Goal: Task Accomplishment & Management: Complete application form

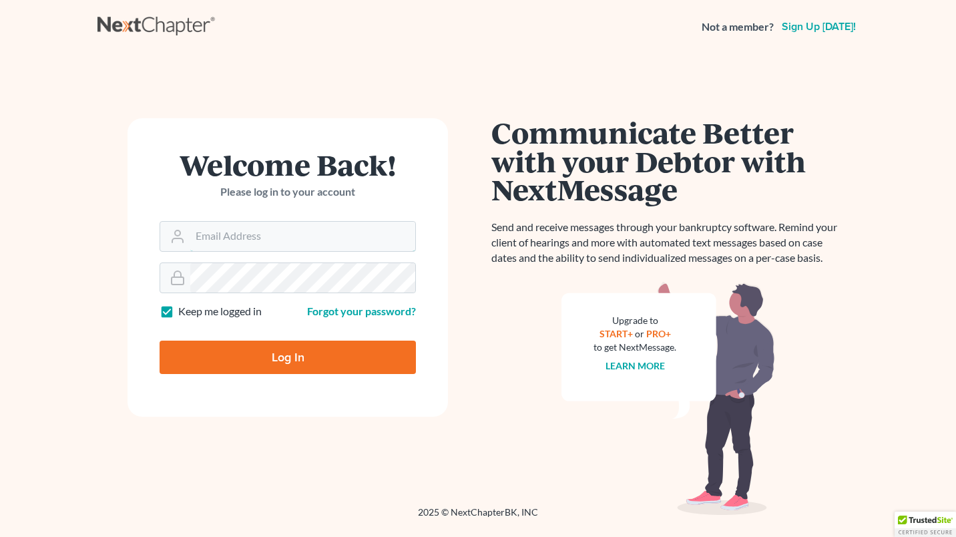
type input "[PERSON_NAME][EMAIL_ADDRESS][DOMAIN_NAME]"
click at [293, 357] on input "Log In" at bounding box center [288, 357] width 256 height 33
type input "Thinking..."
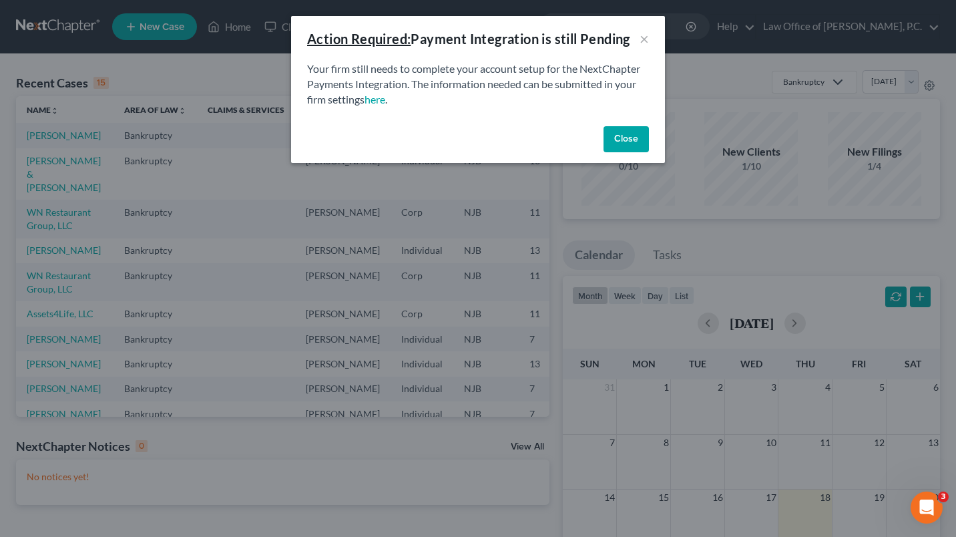
click at [616, 135] on button "Close" at bounding box center [626, 139] width 45 height 27
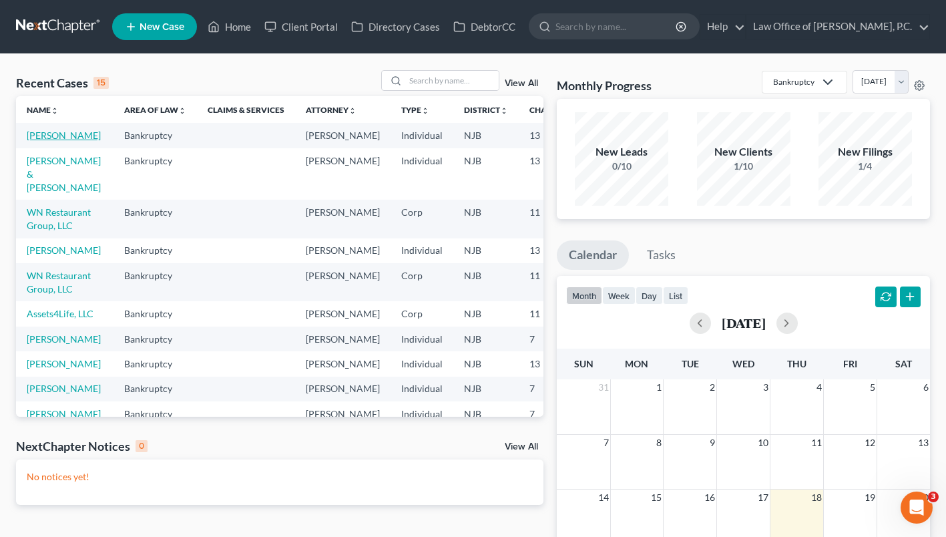
click at [45, 141] on link "[PERSON_NAME]" at bounding box center [64, 135] width 74 height 11
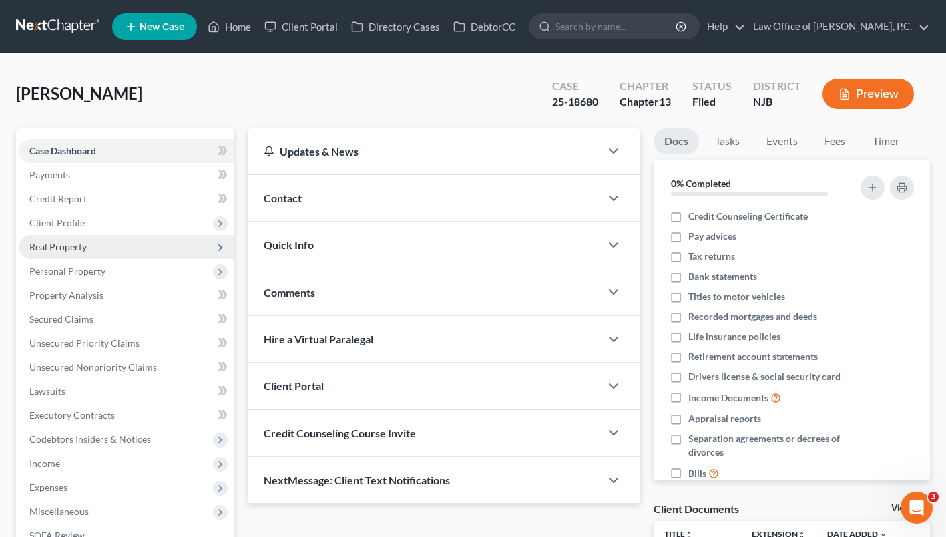
click at [89, 259] on span "Real Property" at bounding box center [127, 247] width 216 height 24
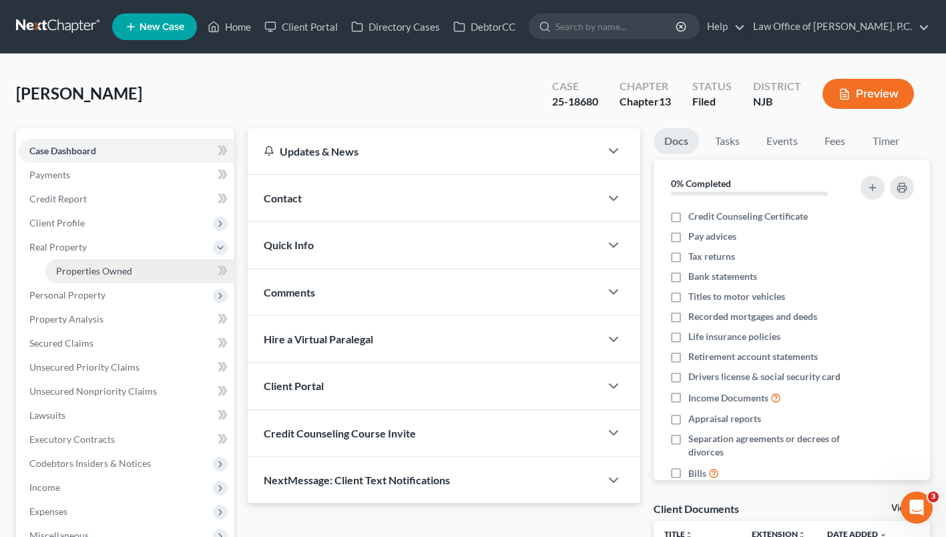
click at [124, 283] on link "Properties Owned" at bounding box center [139, 271] width 189 height 24
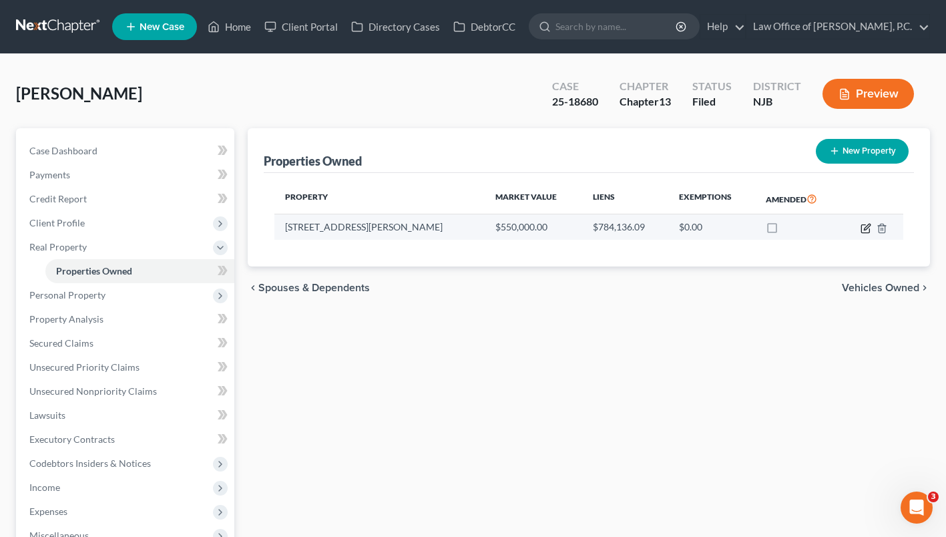
click at [863, 234] on icon "button" at bounding box center [866, 228] width 11 height 11
select select "33"
select select "6"
select select "0"
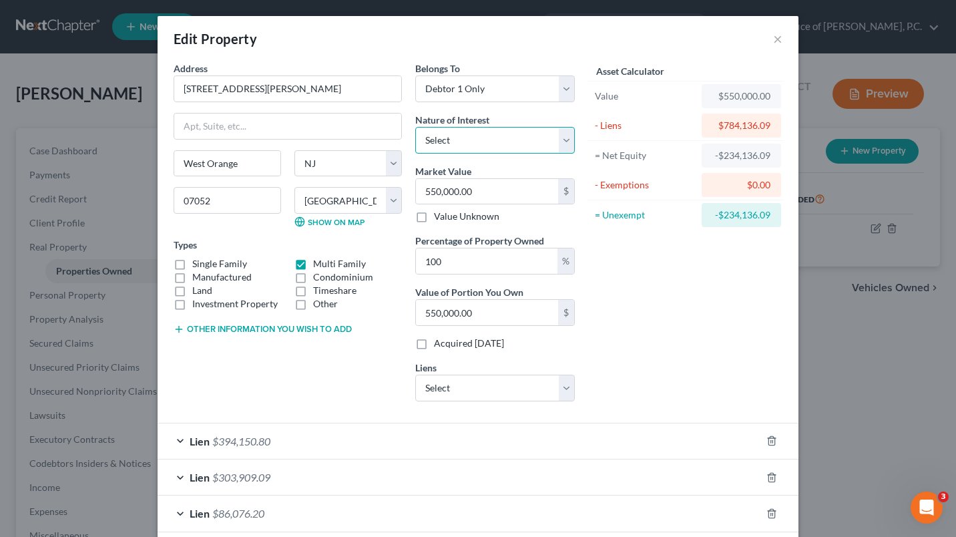
click at [558, 138] on select "Select Fee Simple Joint Tenant Life Estate Equitable Interest Future Interest T…" at bounding box center [495, 140] width 160 height 27
click at [490, 153] on select "Select Fee Simple Joint Tenant Life Estate Equitable Interest Future Interest T…" at bounding box center [495, 140] width 160 height 27
click at [484, 148] on select "Select Fee Simple Joint Tenant Life Estate Equitable Interest Future Interest T…" at bounding box center [495, 140] width 160 height 27
select select "0"
click at [415, 127] on select "Select Fee Simple Joint Tenant Life Estate Equitable Interest Future Interest T…" at bounding box center [495, 140] width 160 height 27
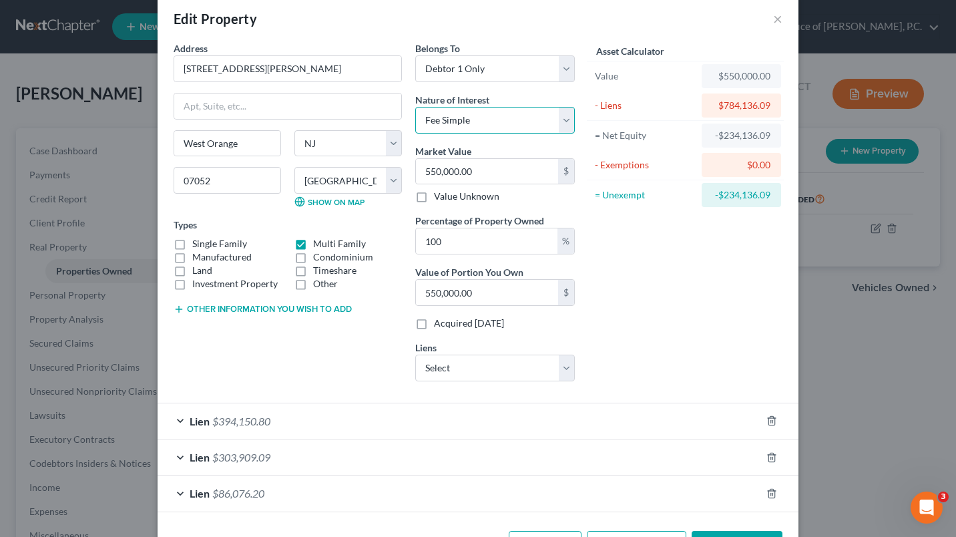
scroll to position [21, 0]
click at [544, 287] on input "550,000.00" at bounding box center [487, 290] width 142 height 25
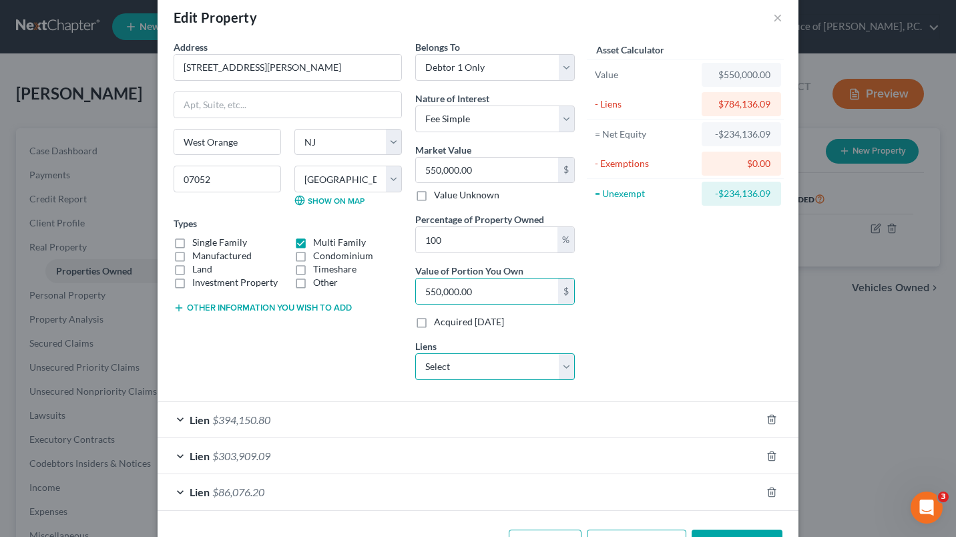
click at [560, 362] on select "Select Thrift Investment Corp - $9,611.00 State of [US_STATE] - $40,910.18 Stat…" at bounding box center [495, 366] width 160 height 27
click at [621, 363] on div "Asset Calculator Value $550,000.00 - Liens $784,136.09 = Net Equity -$234,136.0…" at bounding box center [686, 215] width 208 height 351
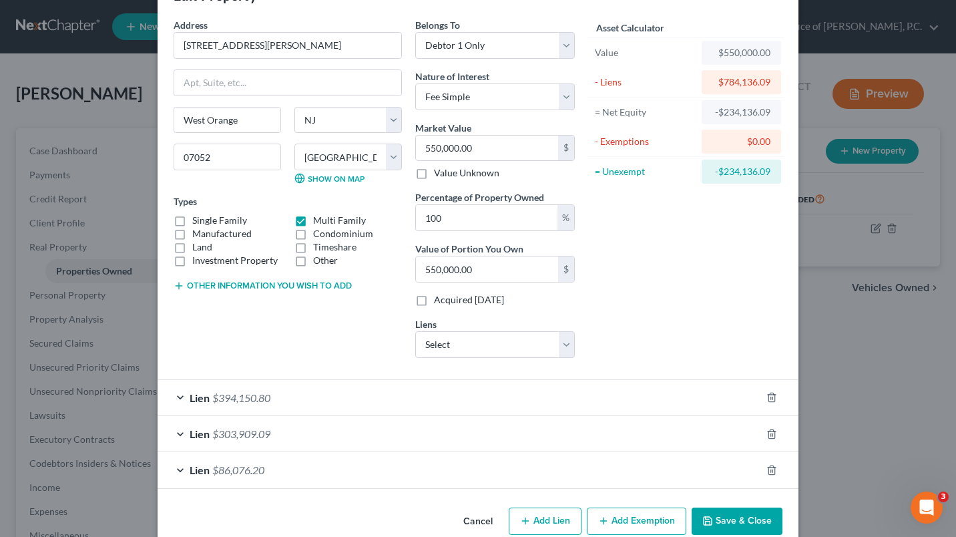
scroll to position [44, 0]
click at [172, 469] on div "Lien $86,076.20" at bounding box center [460, 468] width 604 height 35
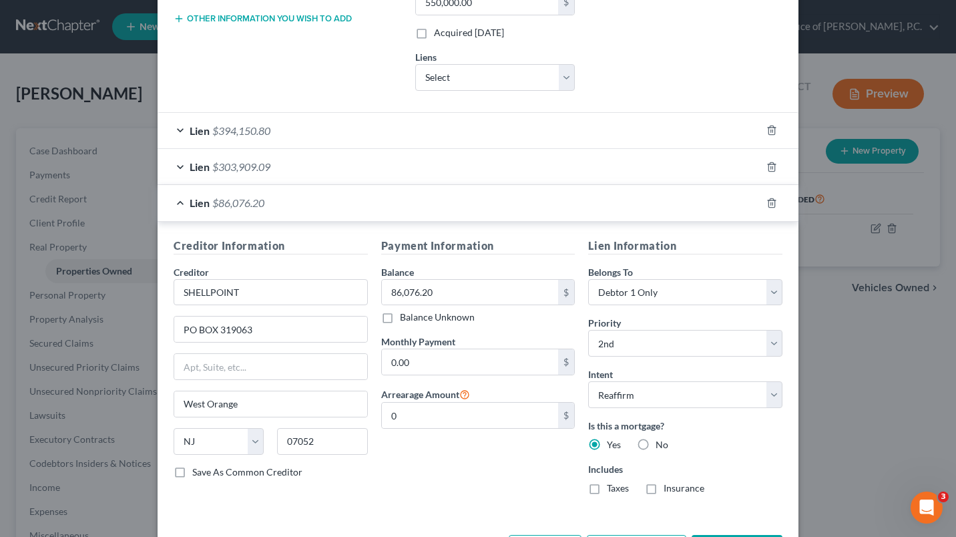
scroll to position [311, 0]
click at [719, 396] on select "Select Surrender Redeem Reaffirm Avoid Other" at bounding box center [685, 394] width 194 height 27
click at [588, 381] on select "Select Surrender Redeem Reaffirm Avoid Other" at bounding box center [685, 394] width 194 height 27
click at [670, 406] on select "Select Surrender Redeem Reaffirm Avoid Other" at bounding box center [685, 394] width 194 height 27
select select "2"
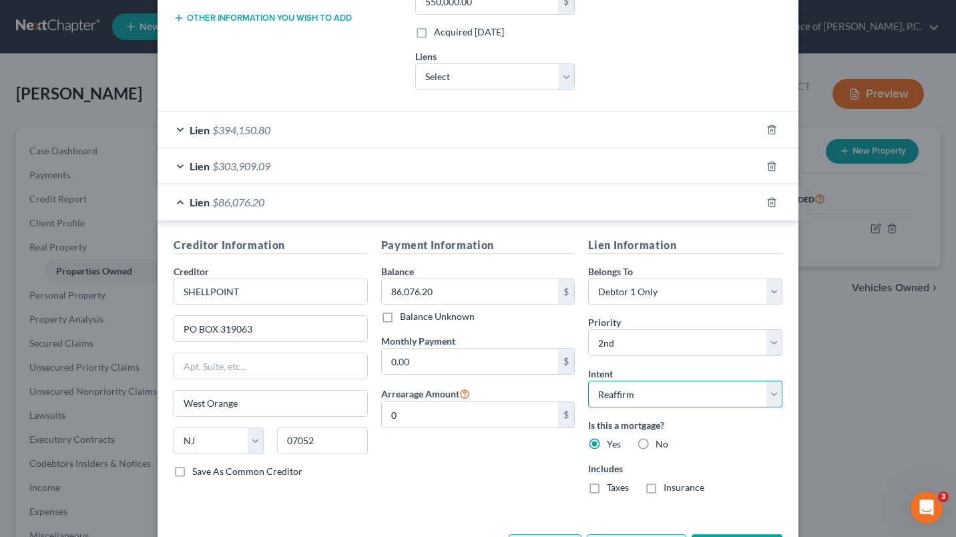
click at [588, 381] on select "Select Surrender Redeem Reaffirm Avoid Other" at bounding box center [685, 394] width 194 height 27
click at [172, 202] on div "Lien $86,076.20" at bounding box center [460, 201] width 604 height 35
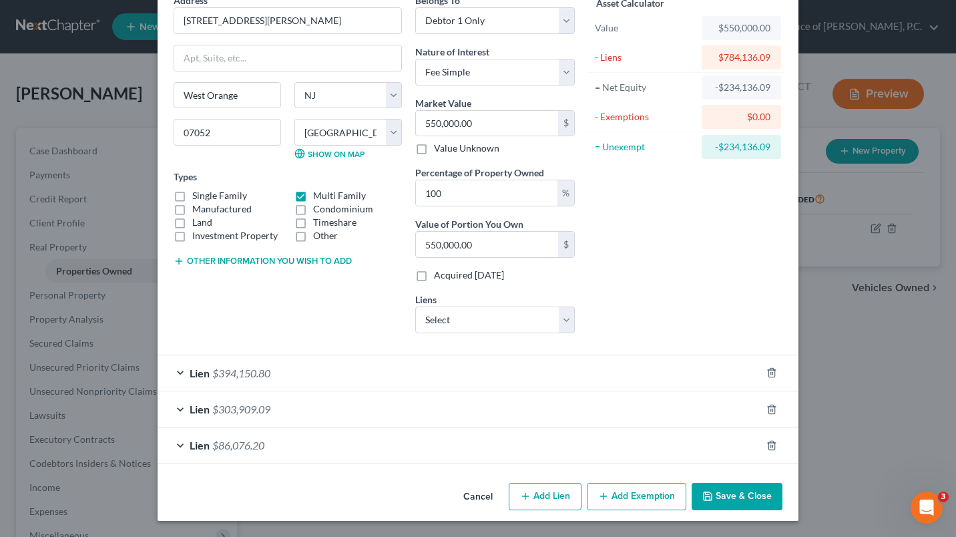
scroll to position [68, 0]
click at [172, 411] on div "Lien $303,909.09" at bounding box center [460, 408] width 604 height 35
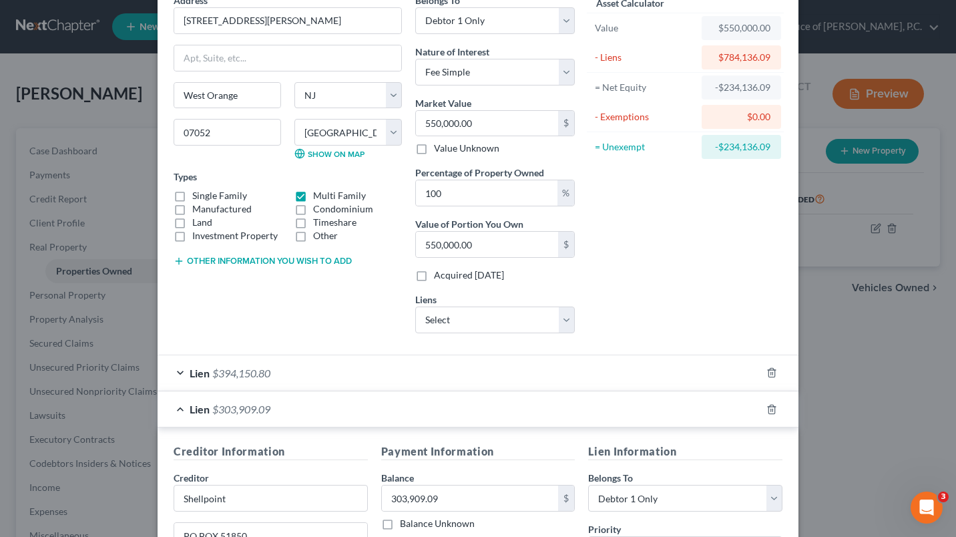
scroll to position [311, 0]
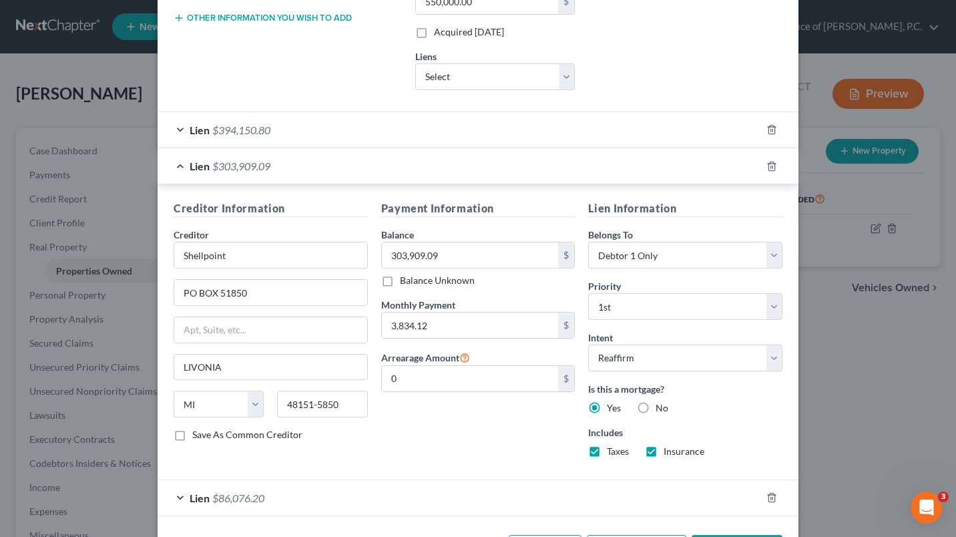
click at [180, 164] on div "Lien $303,909.09" at bounding box center [460, 165] width 604 height 35
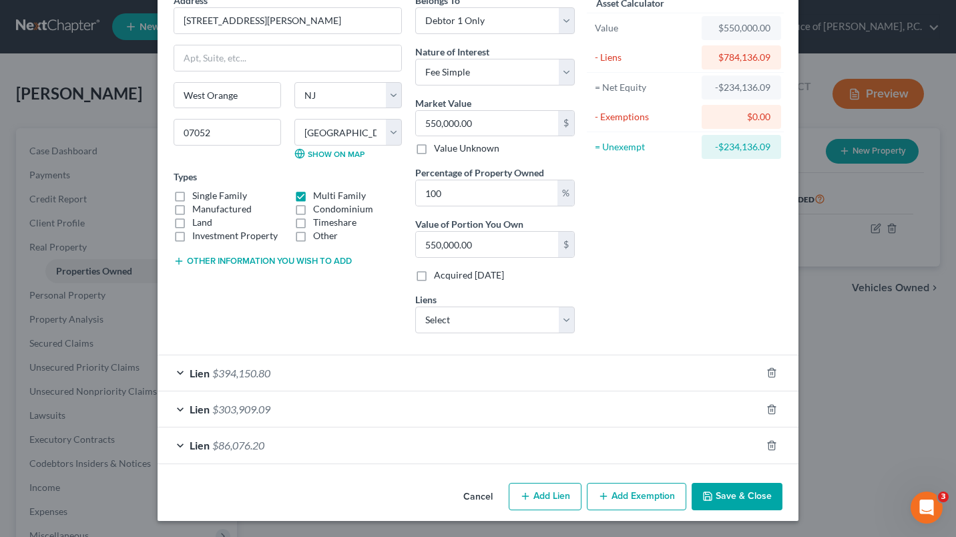
scroll to position [68, 0]
click at [177, 373] on div "Lien $394,150.80" at bounding box center [460, 372] width 604 height 35
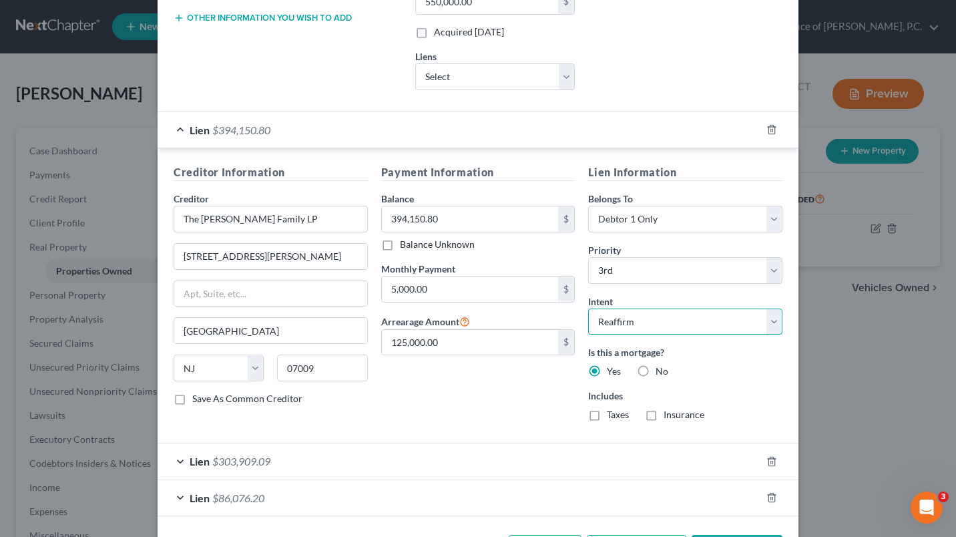
click at [624, 313] on select "Select Surrender Redeem Reaffirm Avoid Other" at bounding box center [685, 321] width 194 height 27
select select "3"
click at [588, 308] on select "Select Surrender Redeem Reaffirm Avoid Other" at bounding box center [685, 321] width 194 height 27
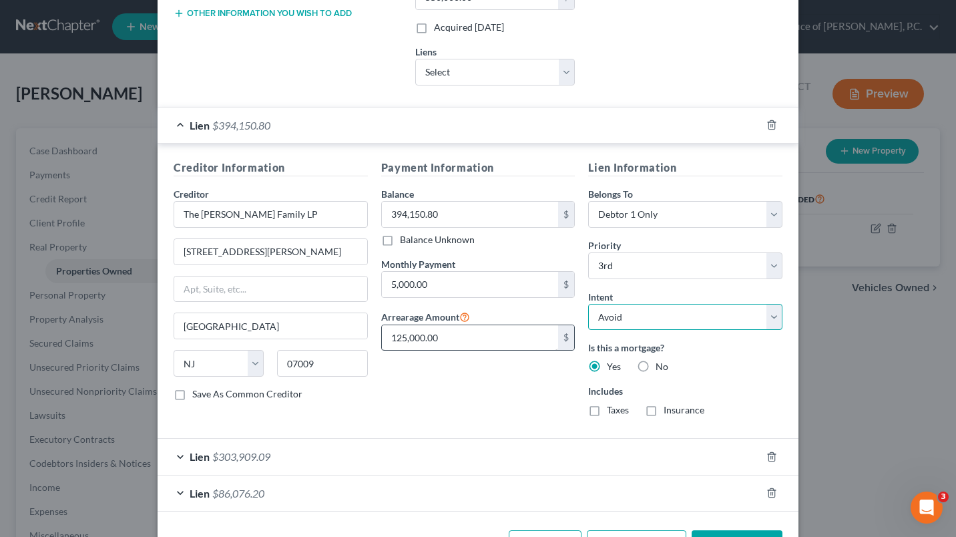
scroll to position [315, 0]
click at [179, 126] on div "Lien $394,150.80" at bounding box center [460, 125] width 604 height 35
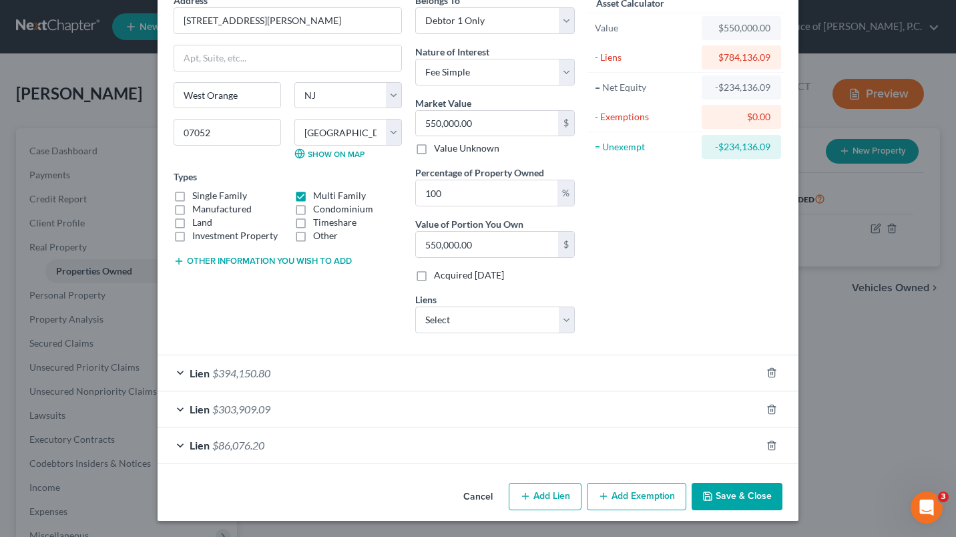
scroll to position [68, 0]
click at [176, 403] on div "Lien $303,909.09" at bounding box center [460, 408] width 604 height 35
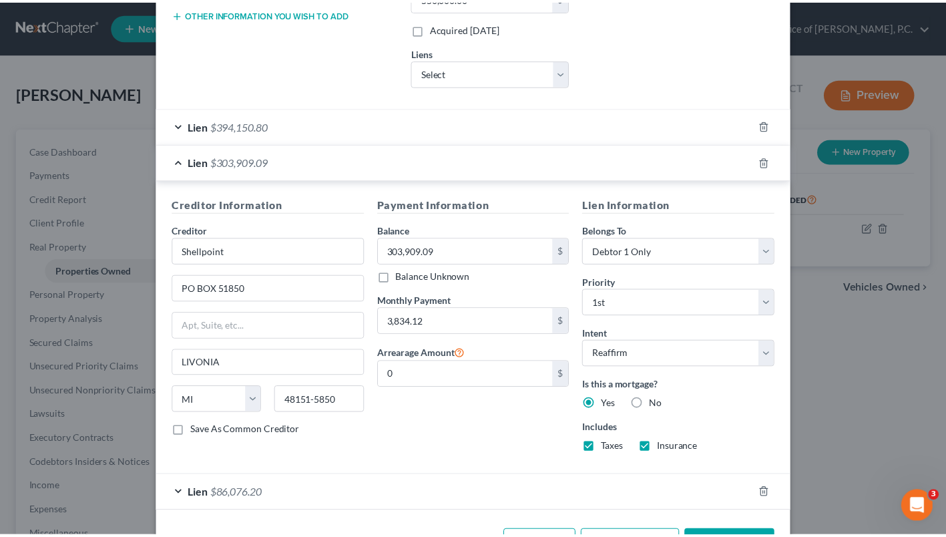
scroll to position [364, 0]
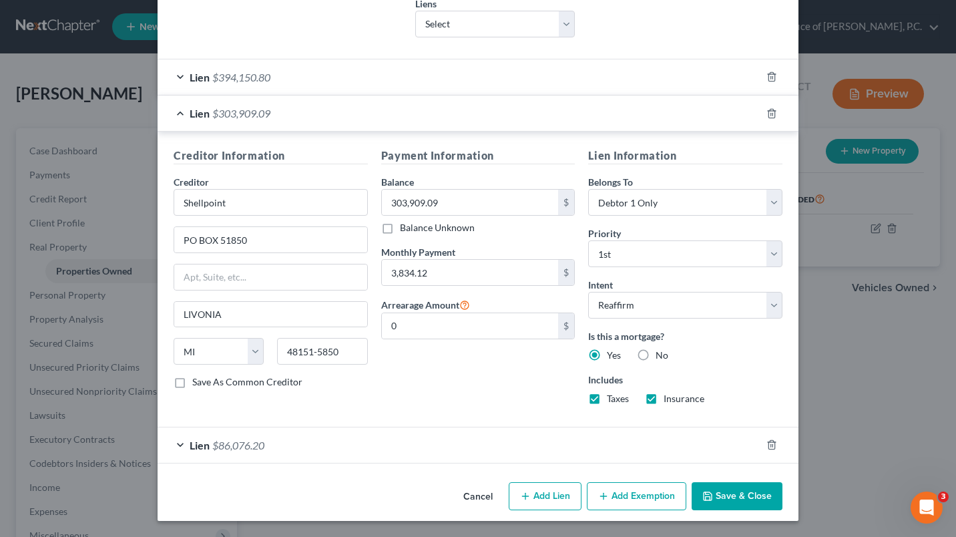
click at [744, 497] on button "Save & Close" at bounding box center [737, 496] width 91 height 28
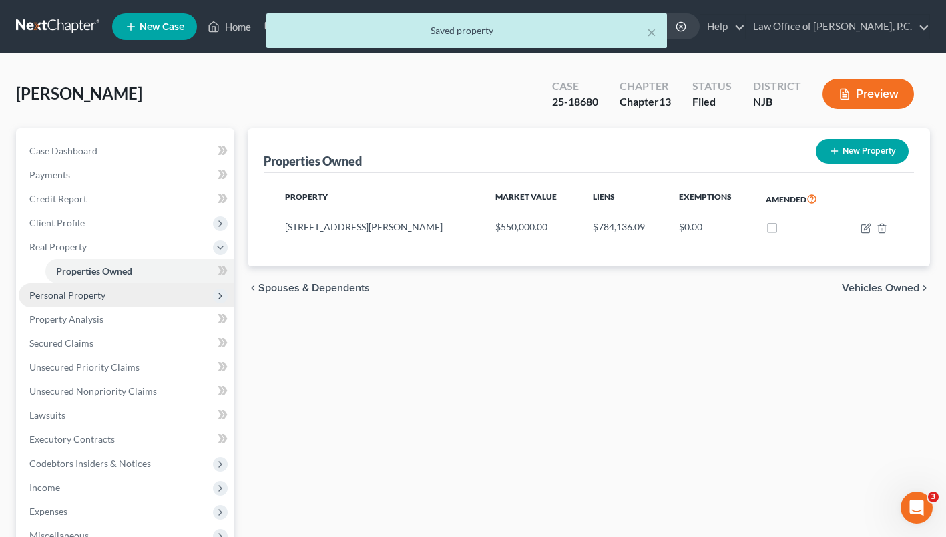
click at [93, 300] on span "Personal Property" at bounding box center [67, 294] width 76 height 11
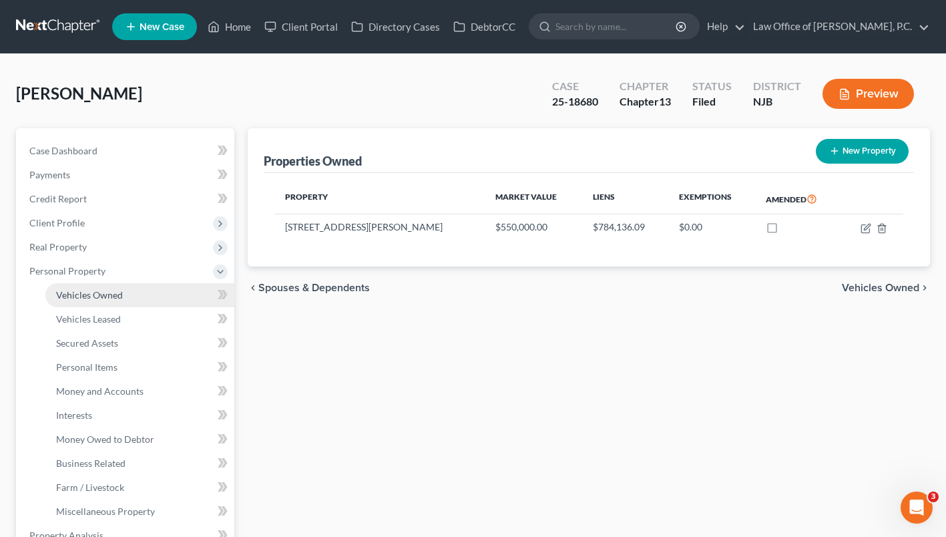
click at [112, 300] on span "Vehicles Owned" at bounding box center [89, 294] width 67 height 11
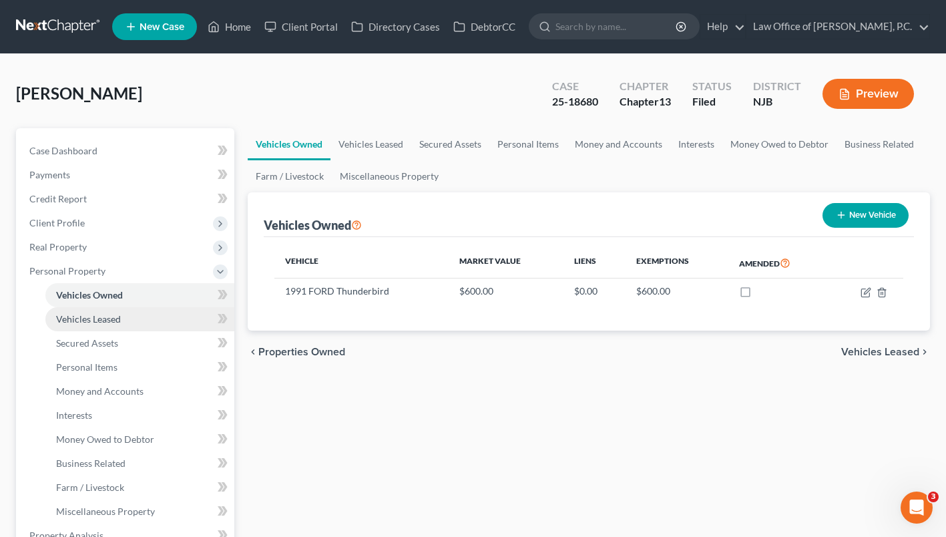
click at [112, 325] on span "Vehicles Leased" at bounding box center [88, 318] width 65 height 11
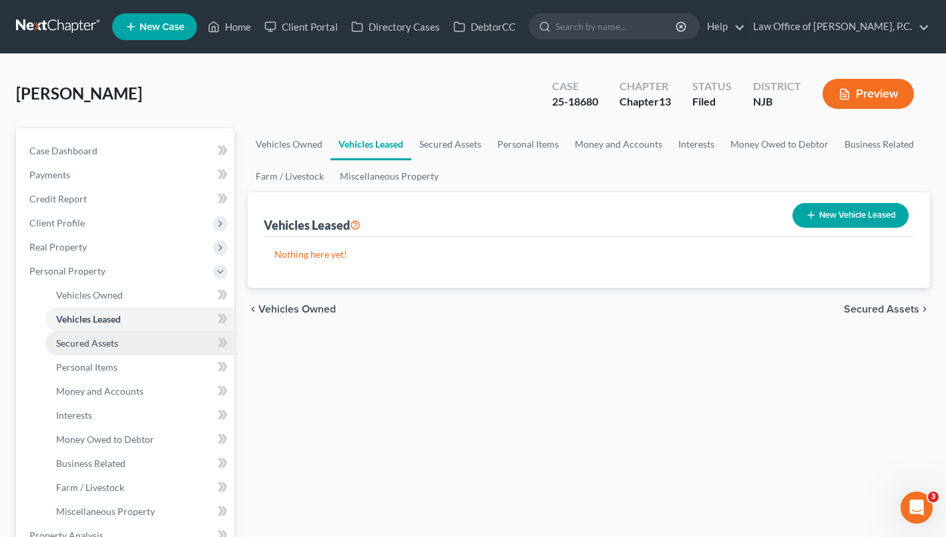
click at [113, 349] on span "Secured Assets" at bounding box center [87, 342] width 62 height 11
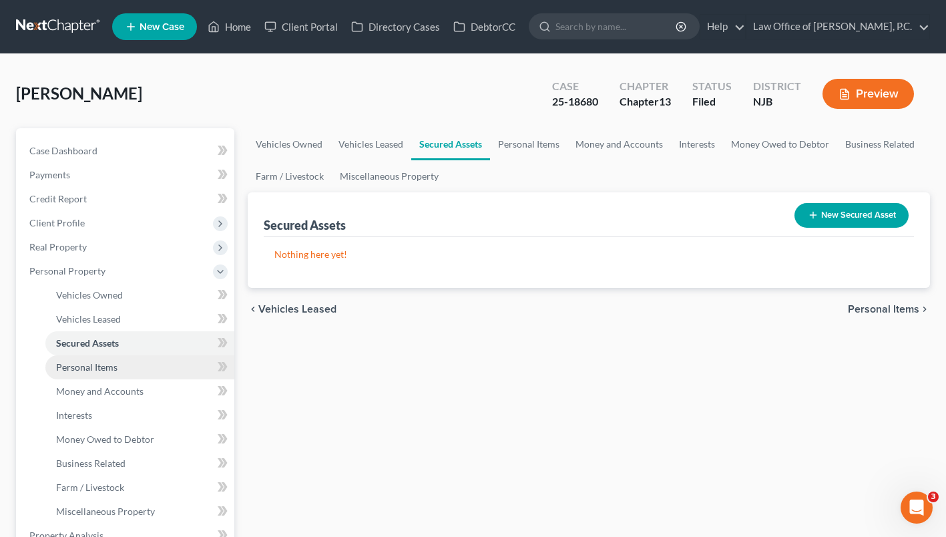
click at [109, 373] on span "Personal Items" at bounding box center [86, 366] width 61 height 11
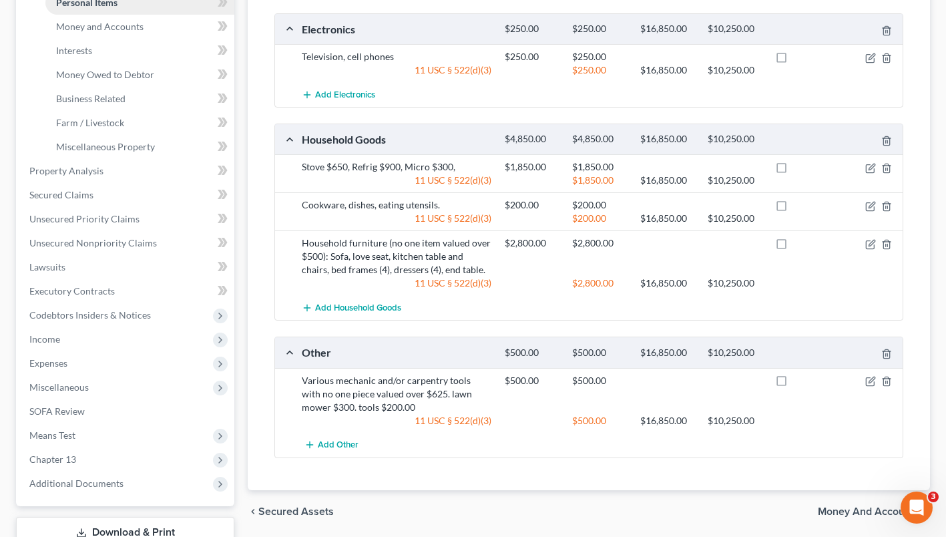
scroll to position [371, 0]
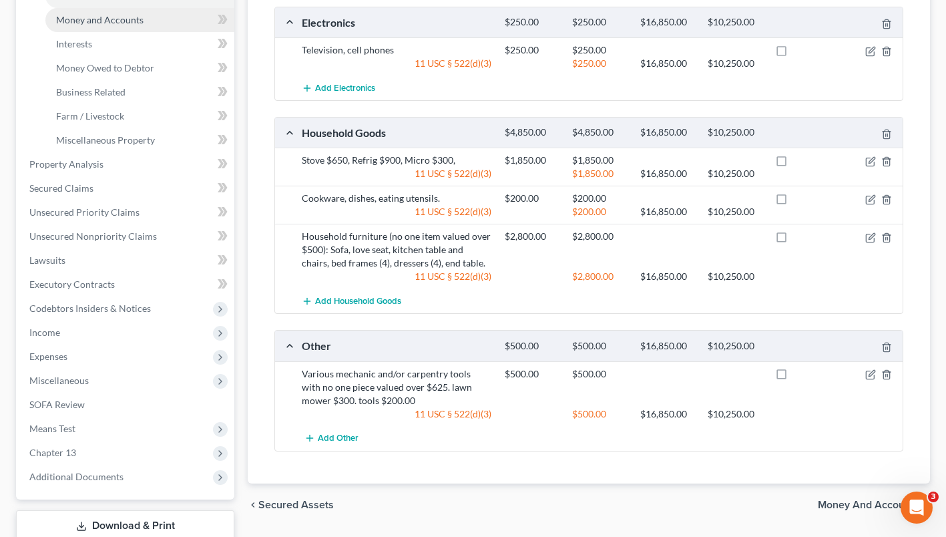
click at [128, 25] on span "Money and Accounts" at bounding box center [99, 19] width 87 height 11
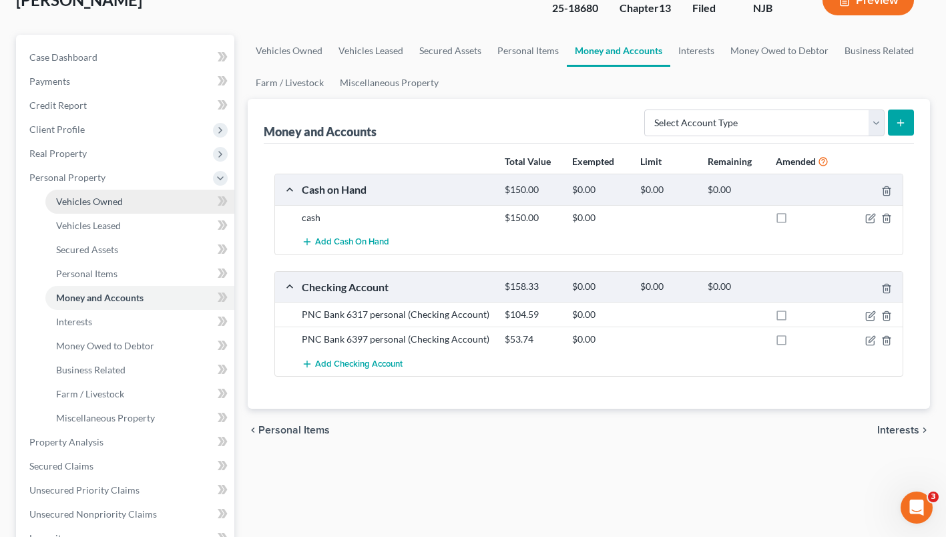
scroll to position [96, 0]
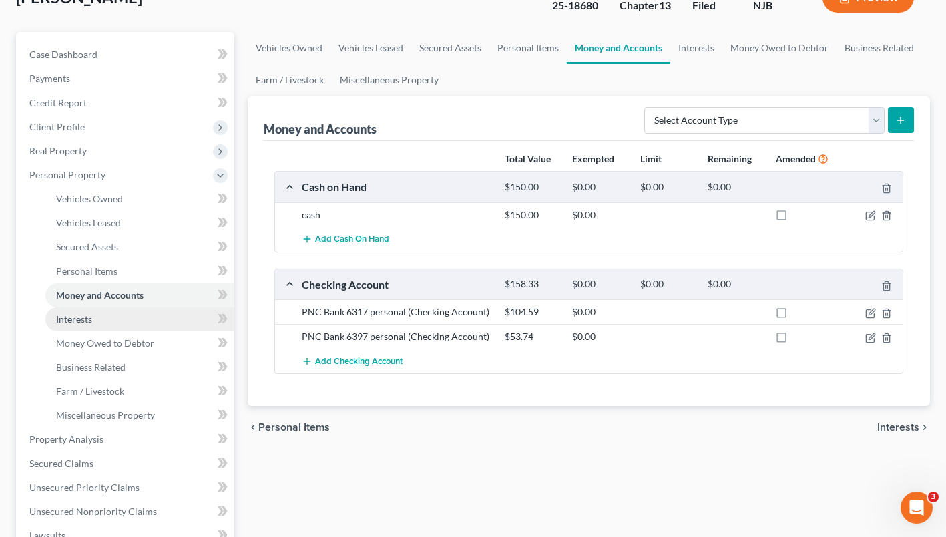
click at [111, 331] on link "Interests" at bounding box center [139, 319] width 189 height 24
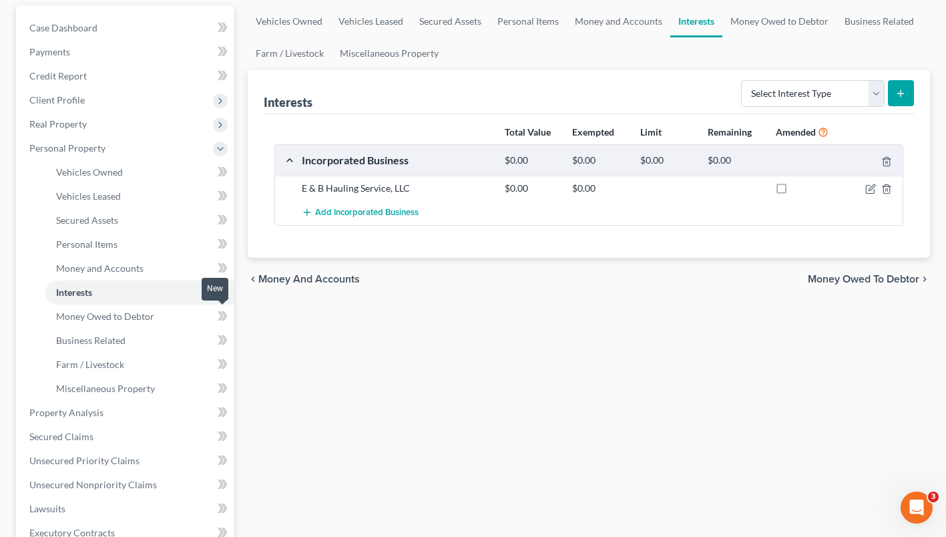
scroll to position [128, 0]
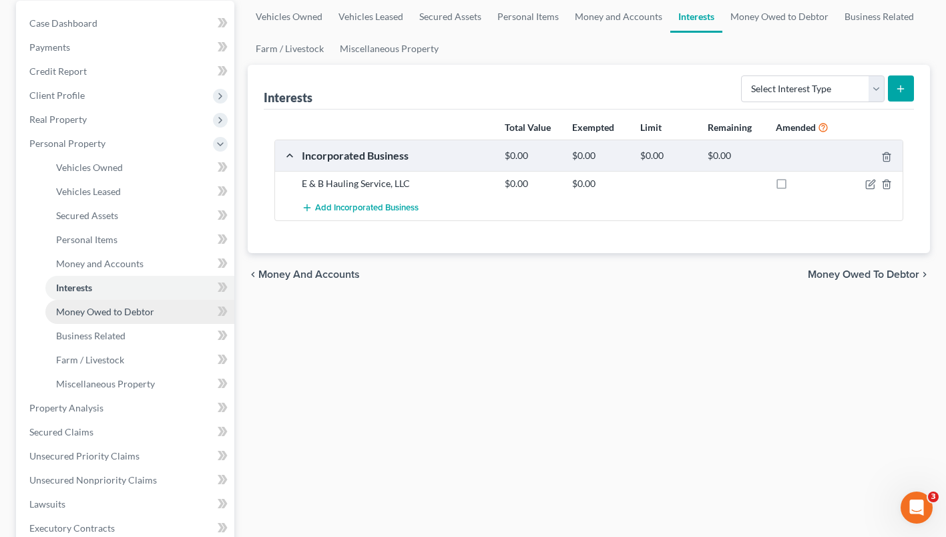
click at [144, 324] on link "Money Owed to Debtor" at bounding box center [139, 312] width 189 height 24
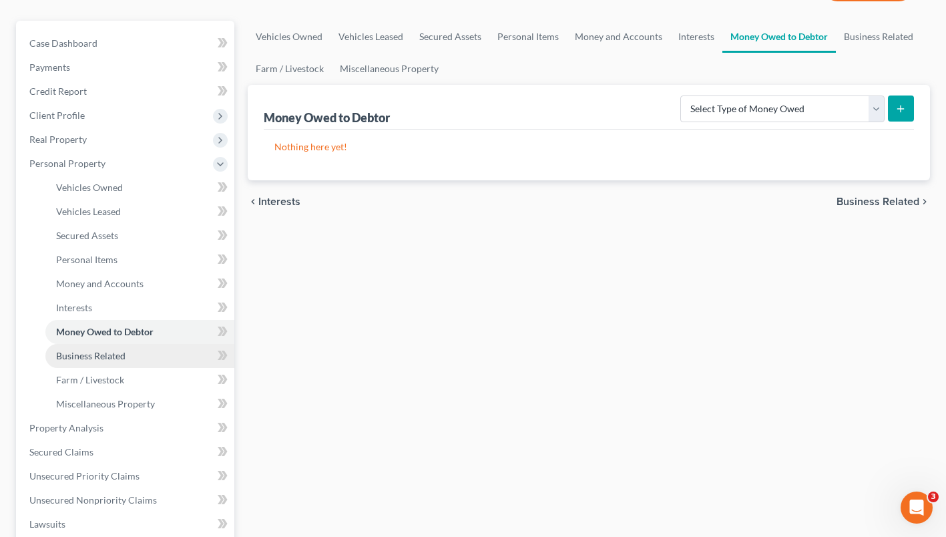
click at [116, 361] on span "Business Related" at bounding box center [90, 355] width 69 height 11
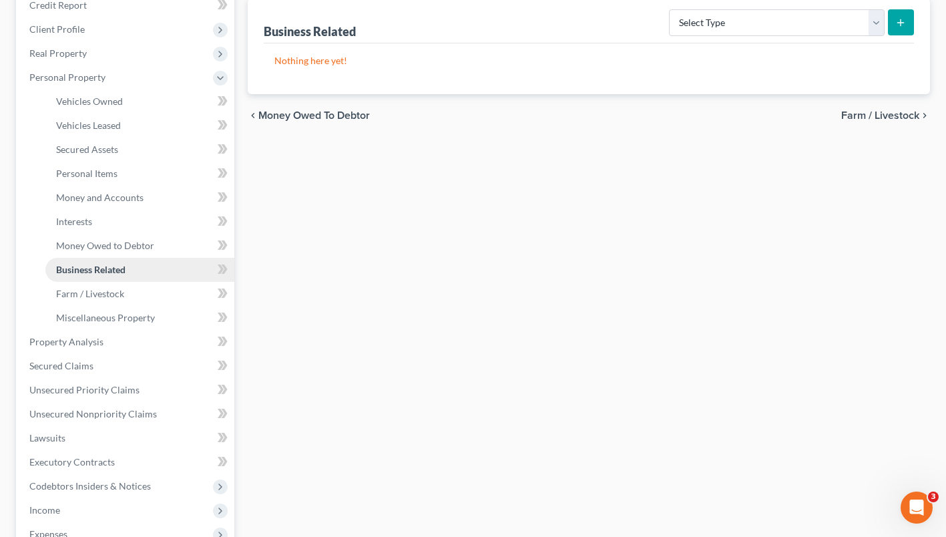
scroll to position [198, 0]
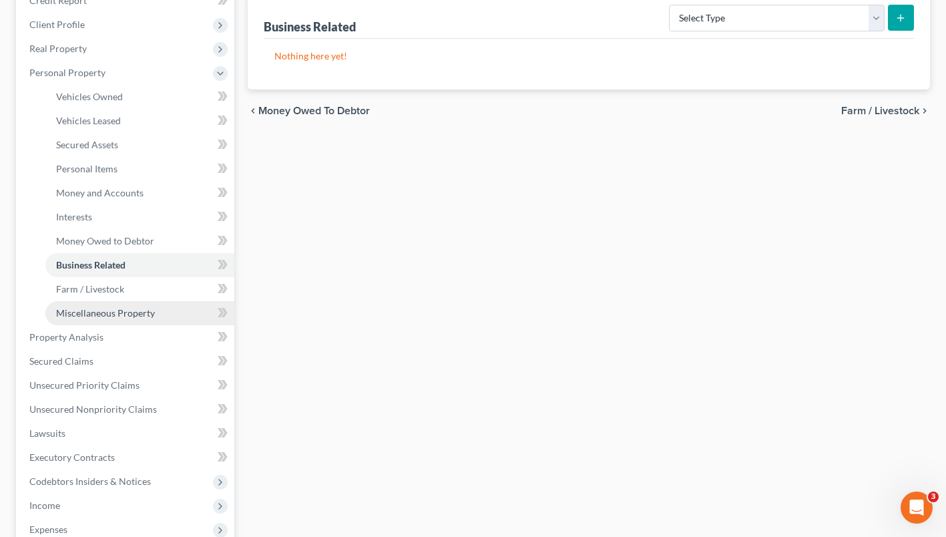
click at [120, 319] on span "Miscellaneous Property" at bounding box center [105, 312] width 99 height 11
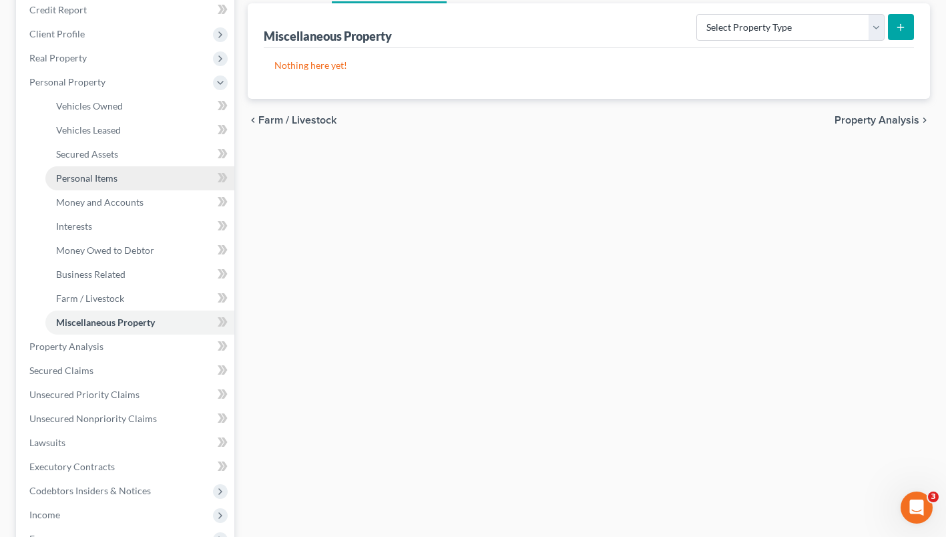
scroll to position [190, 0]
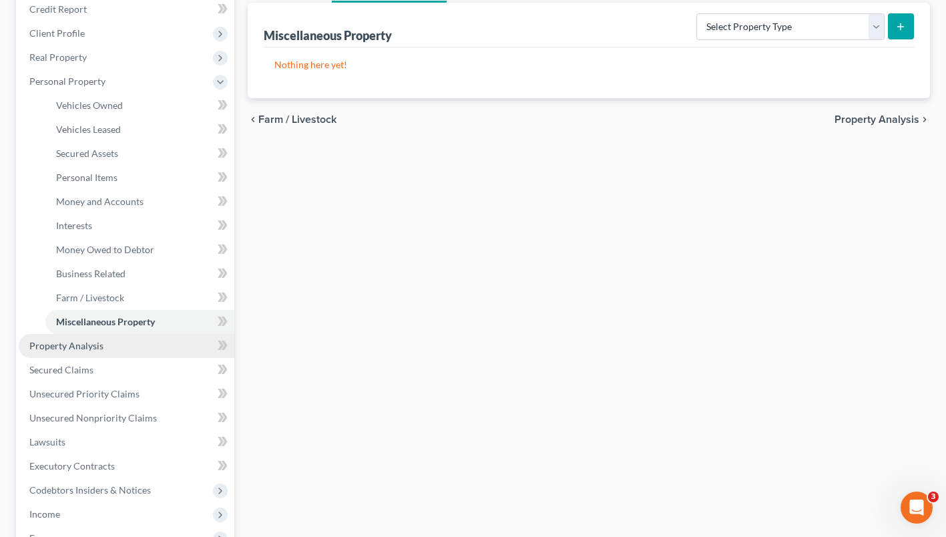
click at [108, 358] on link "Property Analysis" at bounding box center [127, 346] width 216 height 24
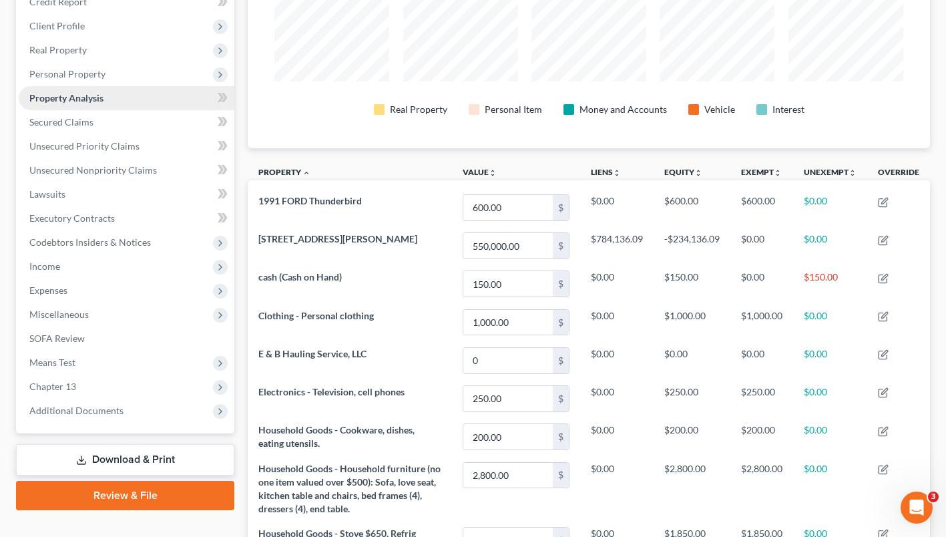
scroll to position [198, 0]
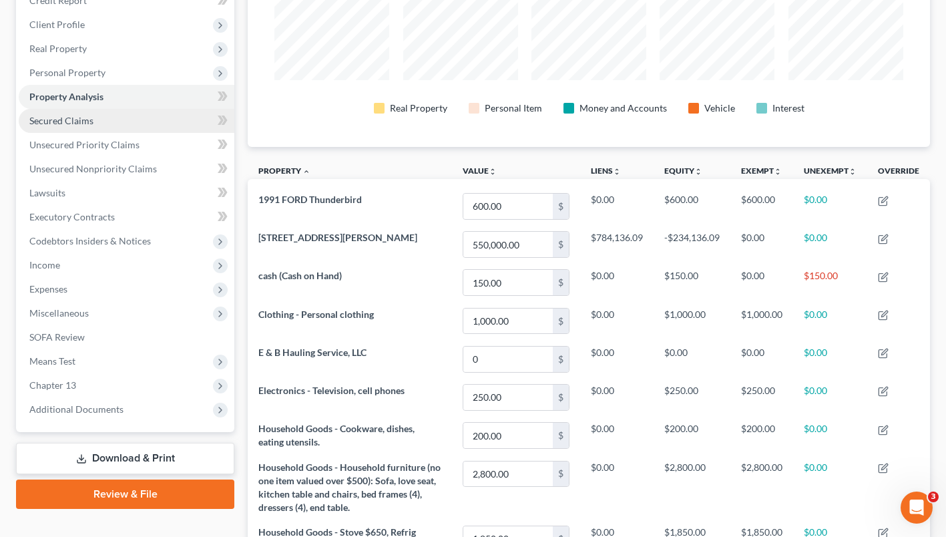
click at [107, 133] on link "Secured Claims" at bounding box center [127, 121] width 216 height 24
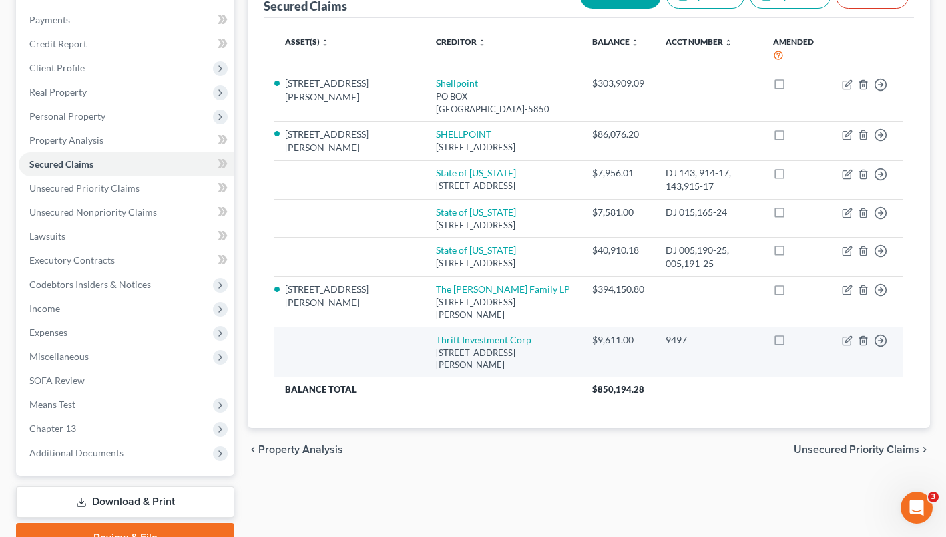
click at [841, 377] on td "Move to E Move to F Move to G Move to Notice Only" at bounding box center [867, 352] width 72 height 51
click at [847, 346] on icon "button" at bounding box center [847, 340] width 11 height 11
select select "33"
select select "0"
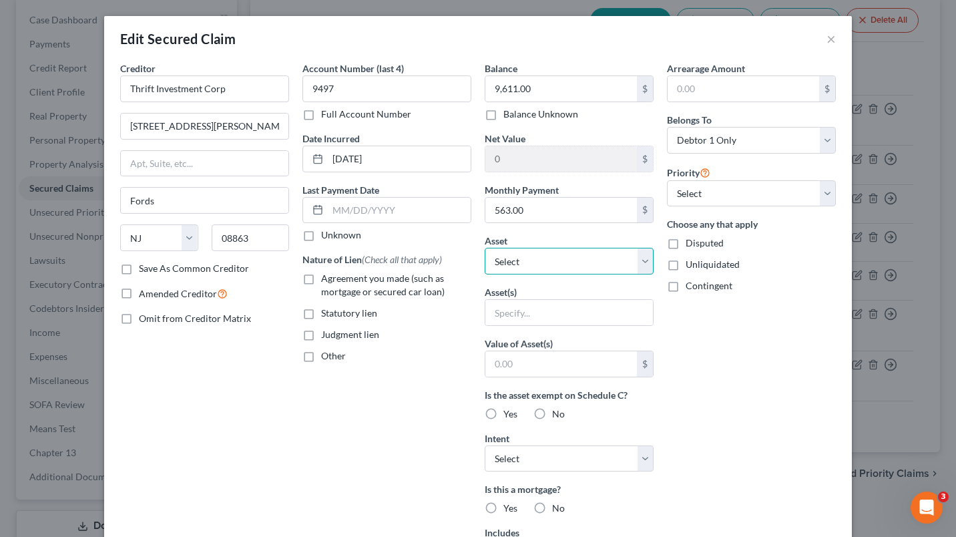
click at [644, 259] on select "Select Other Multiple Assets [STREET_ADDRESS][PERSON_NAME] - $550000.0 Clothing…" at bounding box center [569, 261] width 169 height 27
select select "2"
click at [485, 248] on select "Select Other Multiple Assets [STREET_ADDRESS][PERSON_NAME] - $550000.0 Clothing…" at bounding box center [569, 261] width 169 height 27
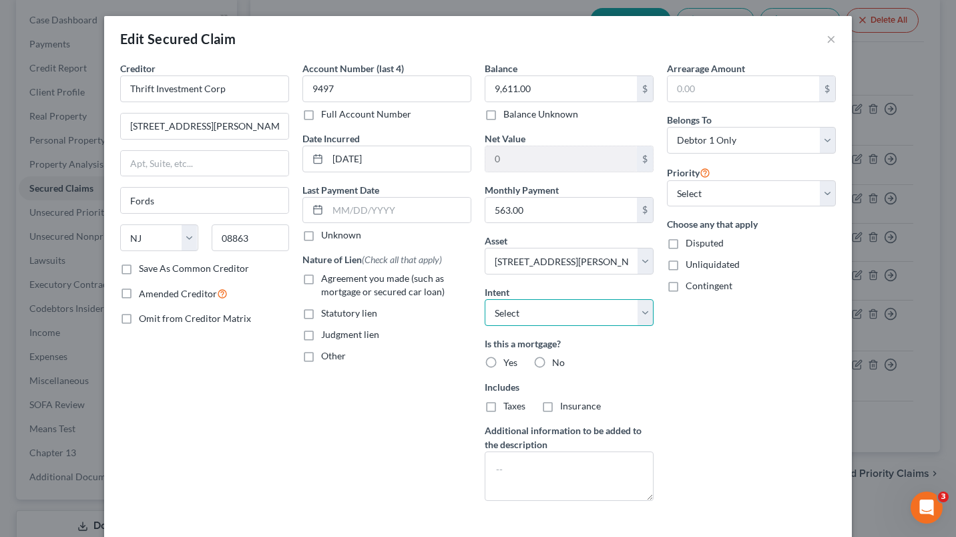
click at [632, 311] on select "Select Surrender Redeem Reaffirm Avoid Other" at bounding box center [569, 312] width 169 height 27
select select "3"
click at [485, 299] on select "Select Surrender Redeem Reaffirm Avoid Other" at bounding box center [569, 312] width 169 height 27
click at [686, 242] on label "Disputed" at bounding box center [705, 242] width 38 height 13
click at [691, 242] on input "Disputed" at bounding box center [695, 240] width 9 height 9
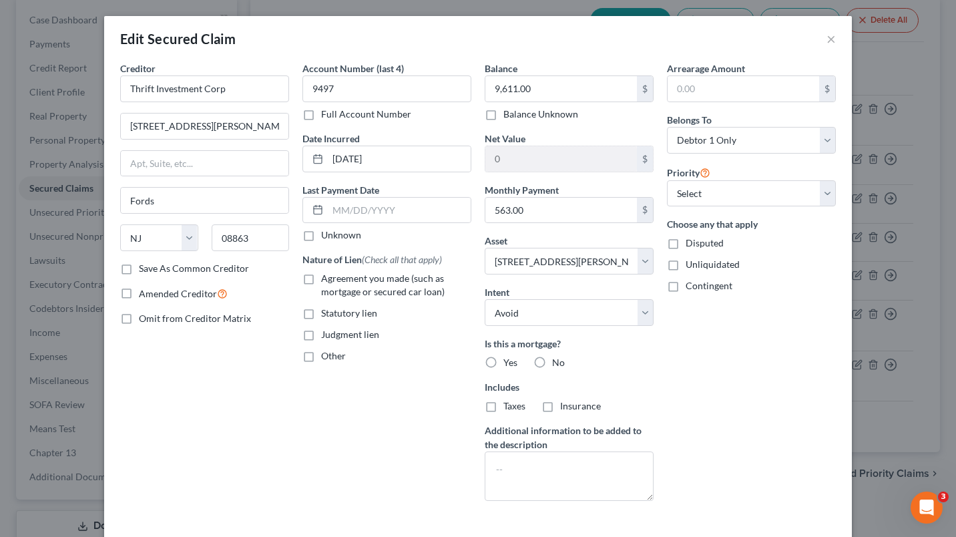
checkbox input "true"
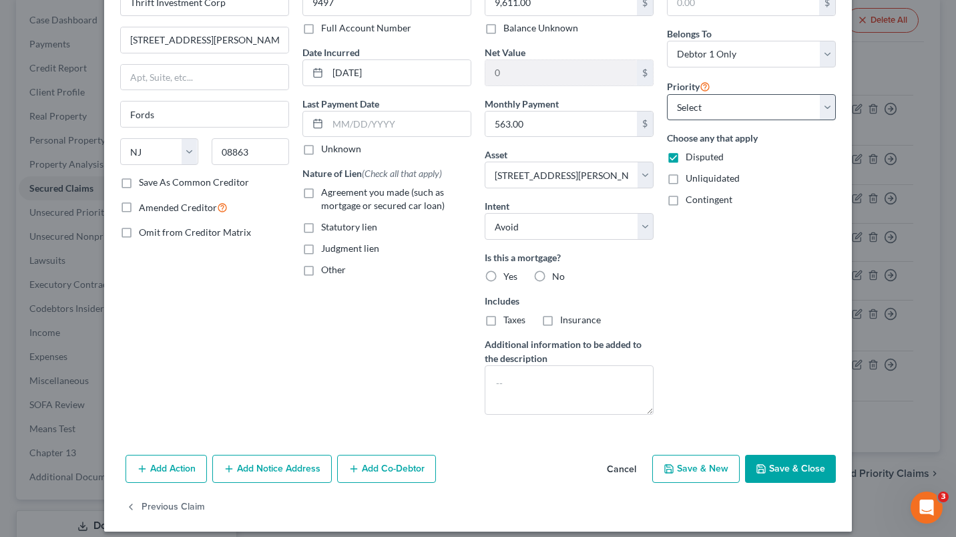
scroll to position [97, 0]
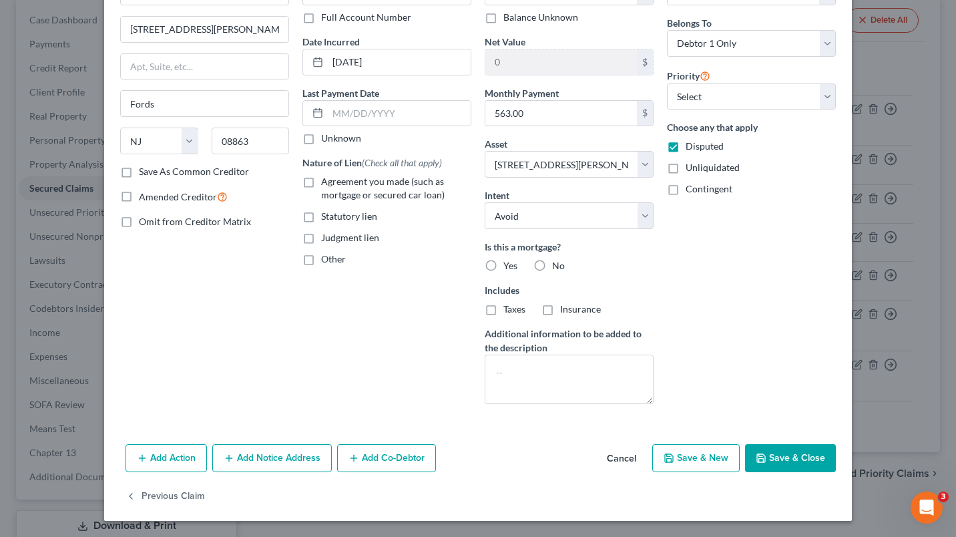
click at [781, 466] on button "Save & Close" at bounding box center [790, 458] width 91 height 28
select select
type input "-243,747.09"
select select "2"
type input "0"
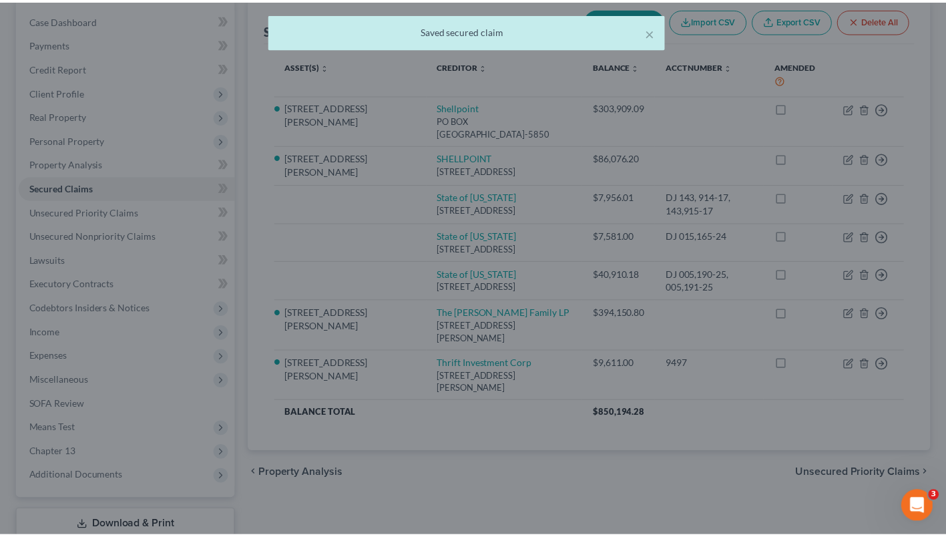
scroll to position [155, 0]
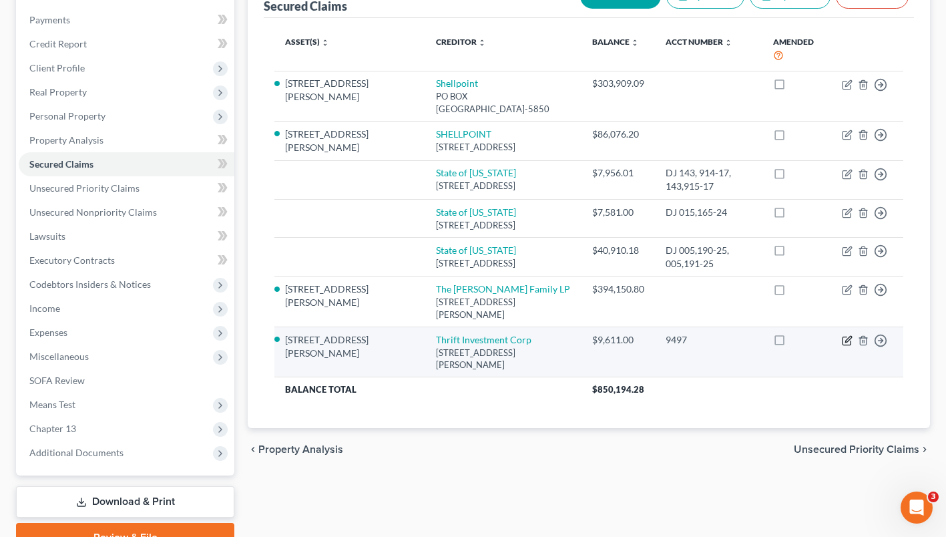
click at [843, 346] on icon "button" at bounding box center [847, 340] width 11 height 11
select select "33"
select select "3"
select select "0"
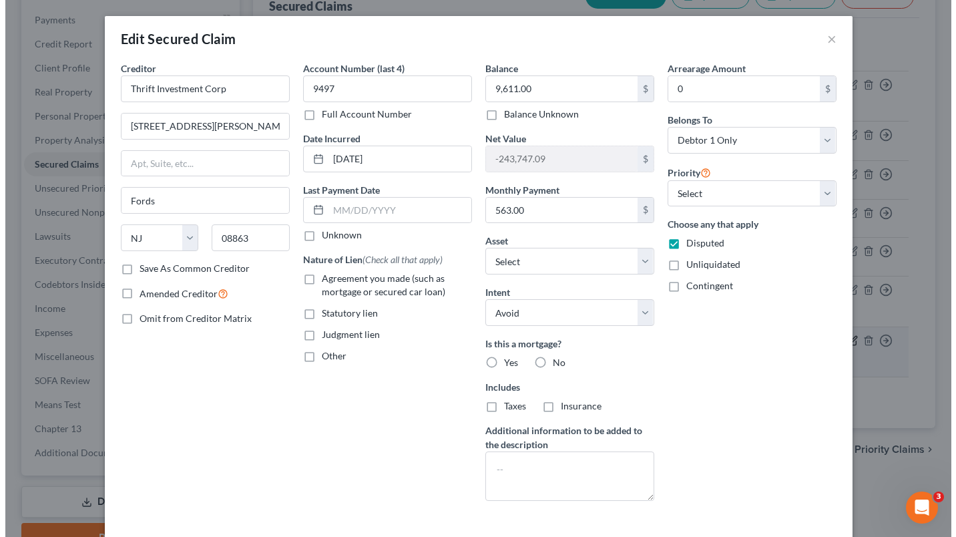
scroll to position [131, 0]
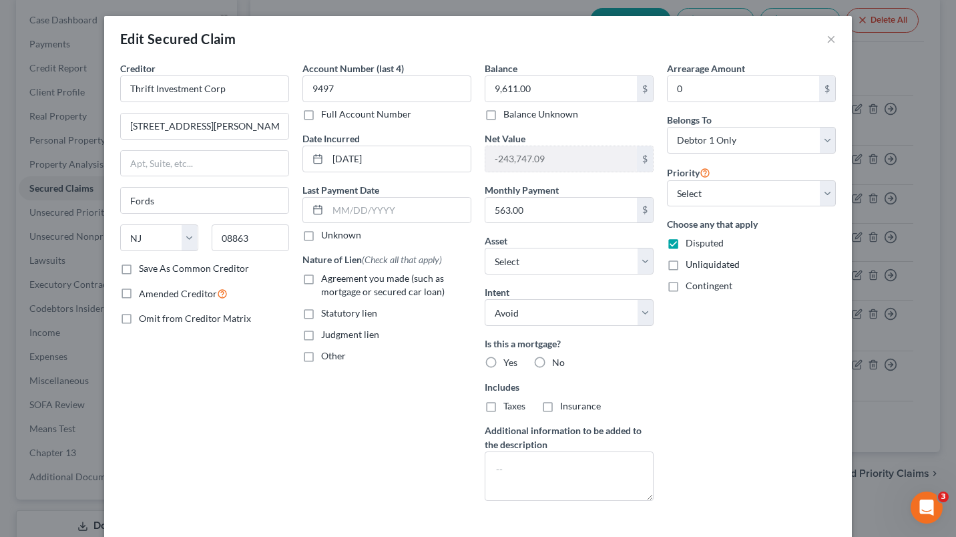
click at [552, 366] on label "No" at bounding box center [558, 362] width 13 height 13
click at [558, 365] on input "No" at bounding box center [562, 360] width 9 height 9
radio input "true"
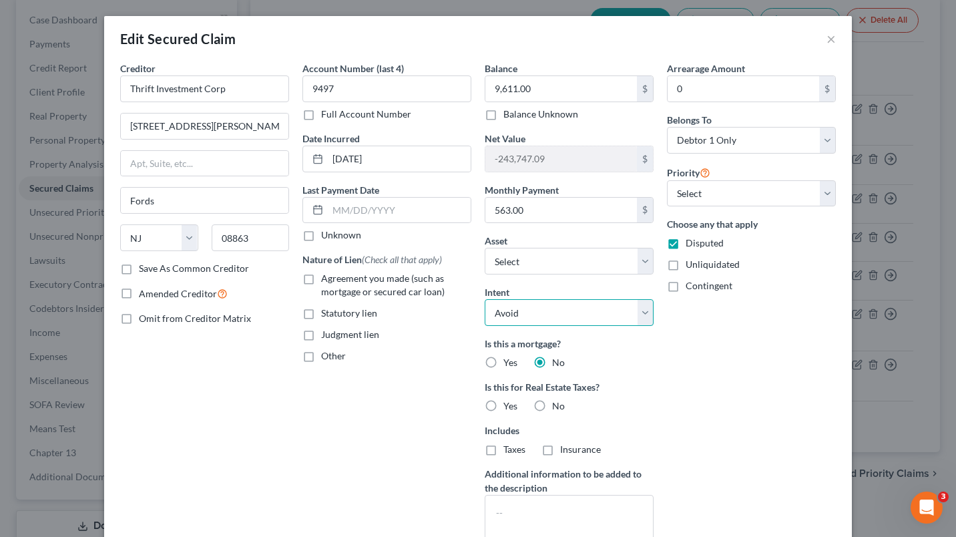
click at [561, 311] on select "Select Surrender Redeem Reaffirm Avoid Other" at bounding box center [569, 312] width 169 height 27
click at [485, 299] on select "Select Surrender Redeem Reaffirm Avoid Other" at bounding box center [569, 312] width 169 height 27
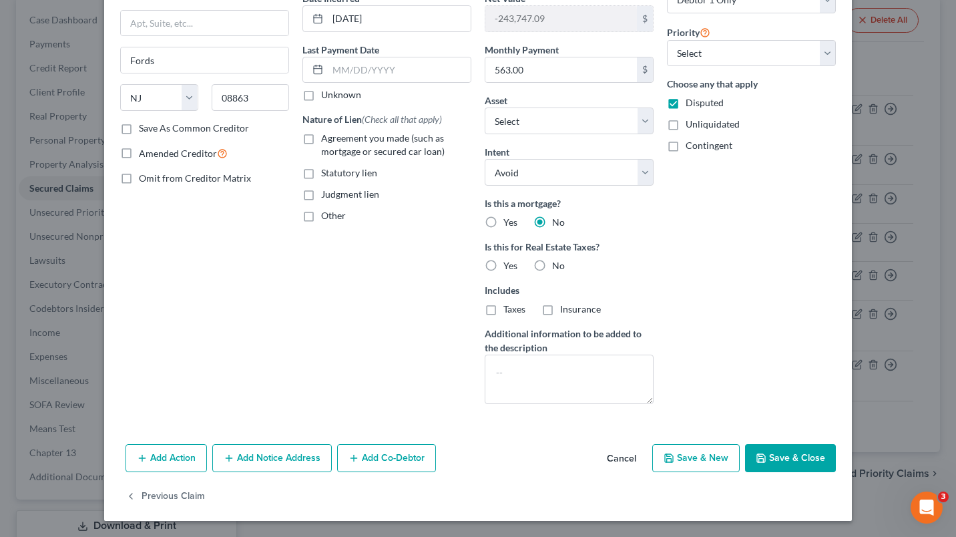
click at [801, 455] on button "Save & Close" at bounding box center [790, 458] width 91 height 28
select select "2"
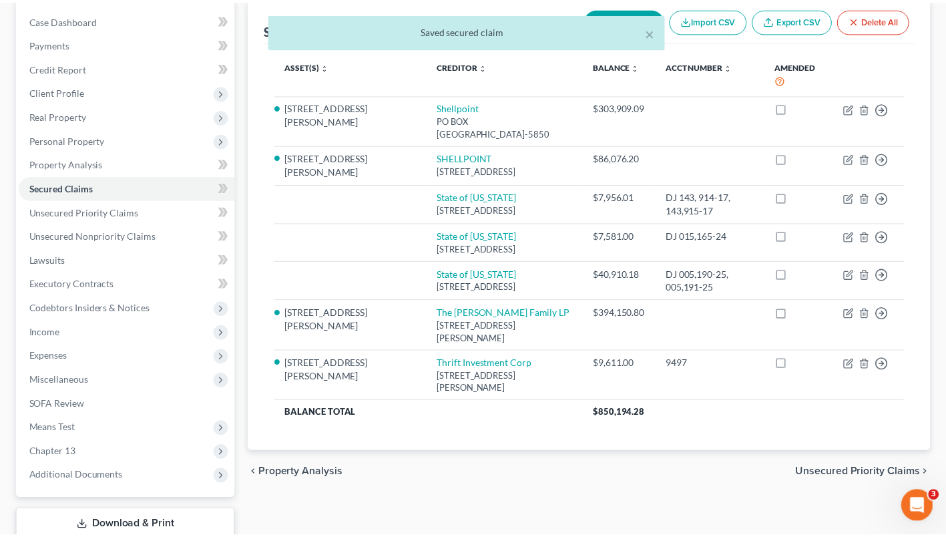
scroll to position [155, 0]
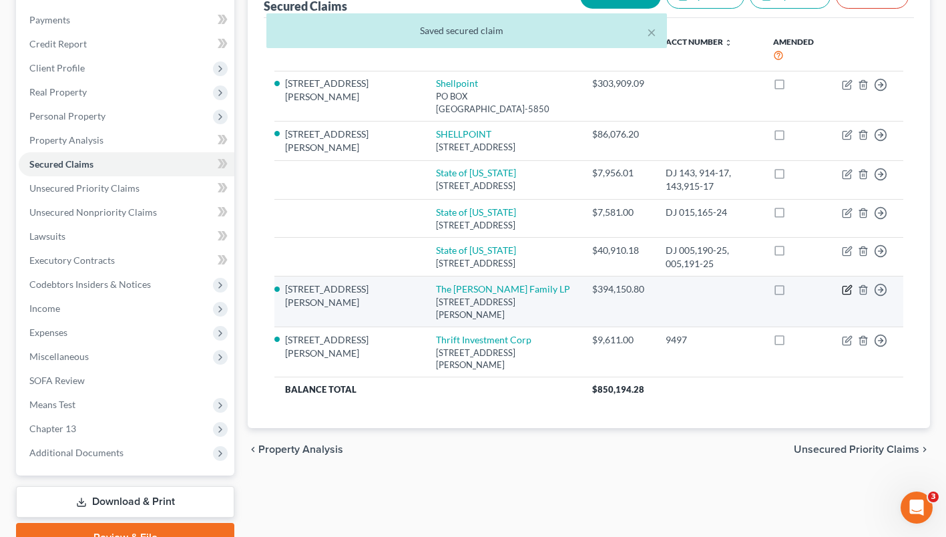
click at [844, 295] on icon "button" at bounding box center [847, 289] width 11 height 11
select select "33"
select select "3"
select select "0"
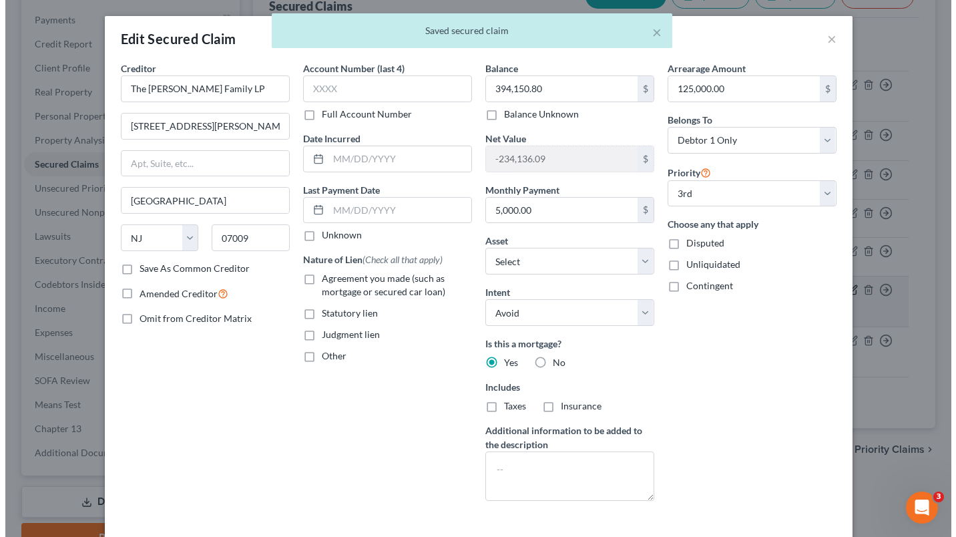
scroll to position [131, 0]
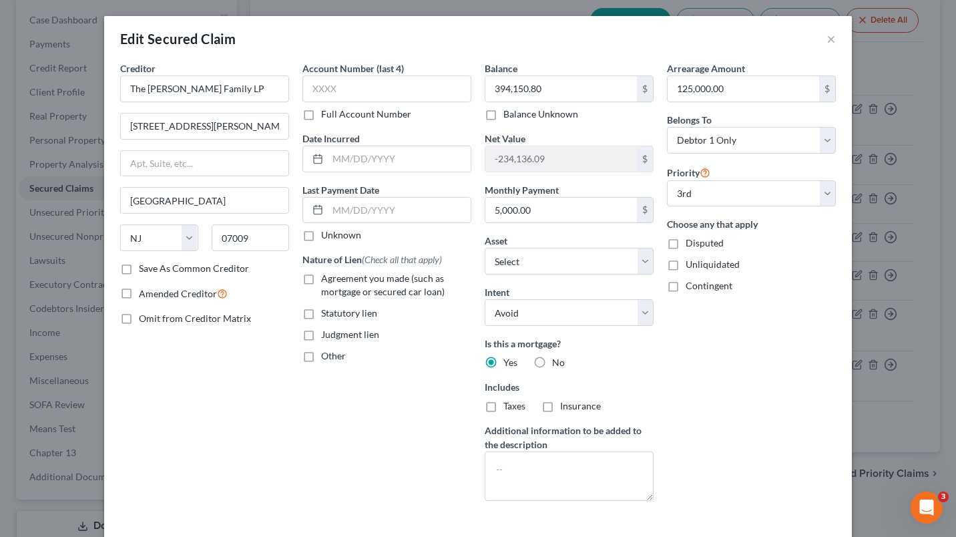
click at [686, 241] on label "Disputed" at bounding box center [705, 242] width 38 height 13
click at [691, 241] on input "Disputed" at bounding box center [695, 240] width 9 height 9
checkbox input "true"
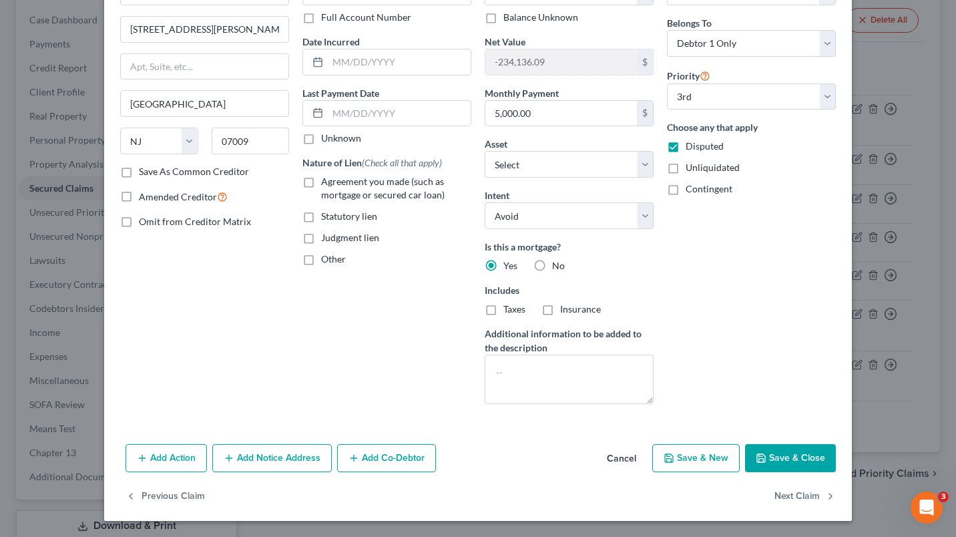
click at [779, 464] on button "Save & Close" at bounding box center [790, 458] width 91 height 28
select select "2"
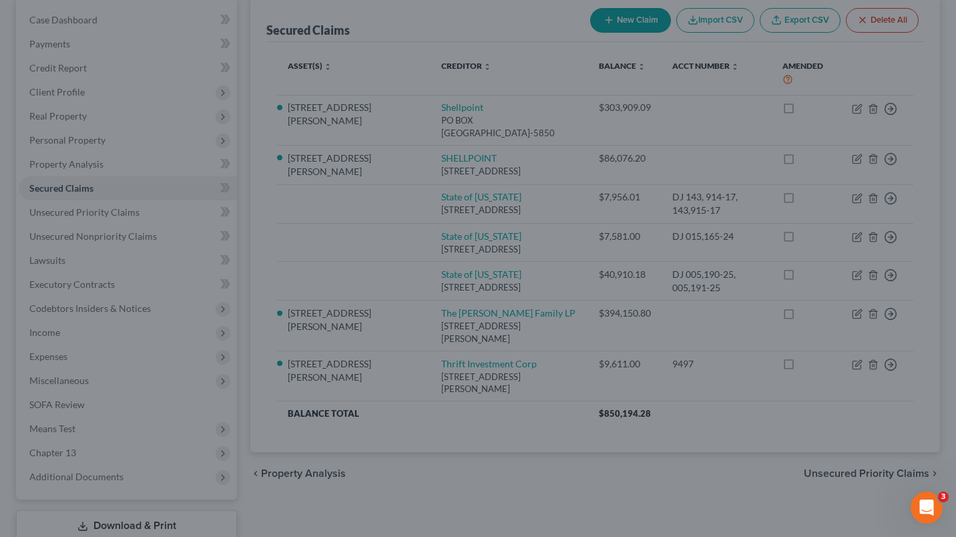
select select "2"
select select "0"
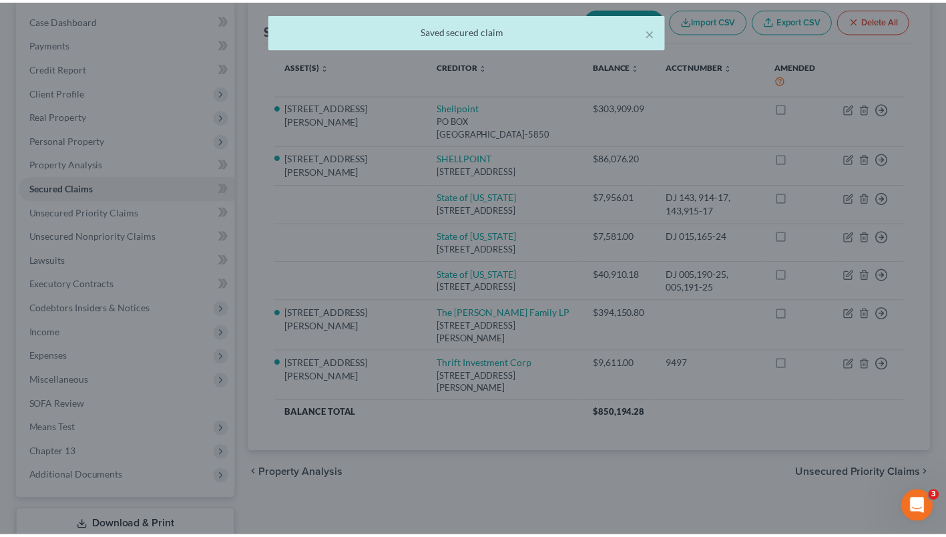
scroll to position [155, 0]
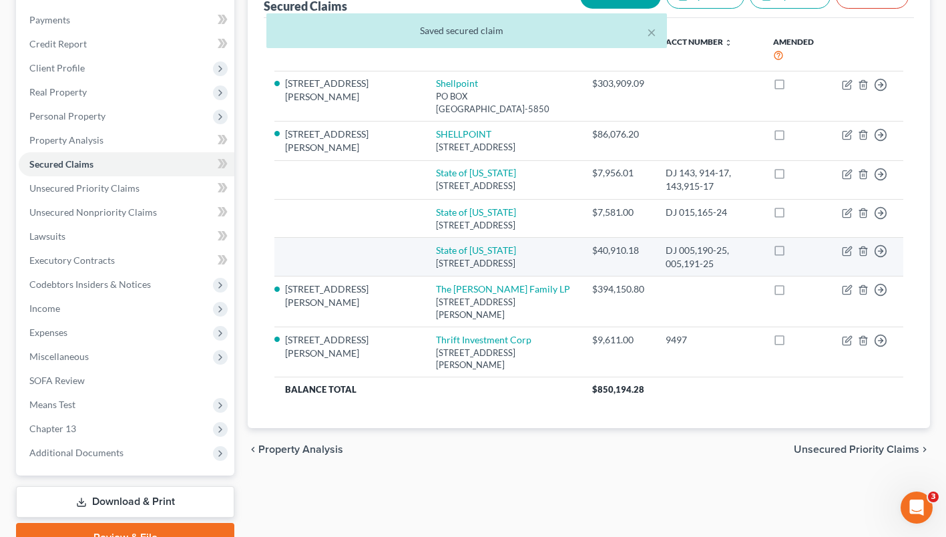
click at [847, 276] on td "Move to E Move to F Move to G Move to Notice Only" at bounding box center [867, 256] width 72 height 39
click at [846, 256] on icon "button" at bounding box center [847, 251] width 11 height 11
select select "33"
select select "0"
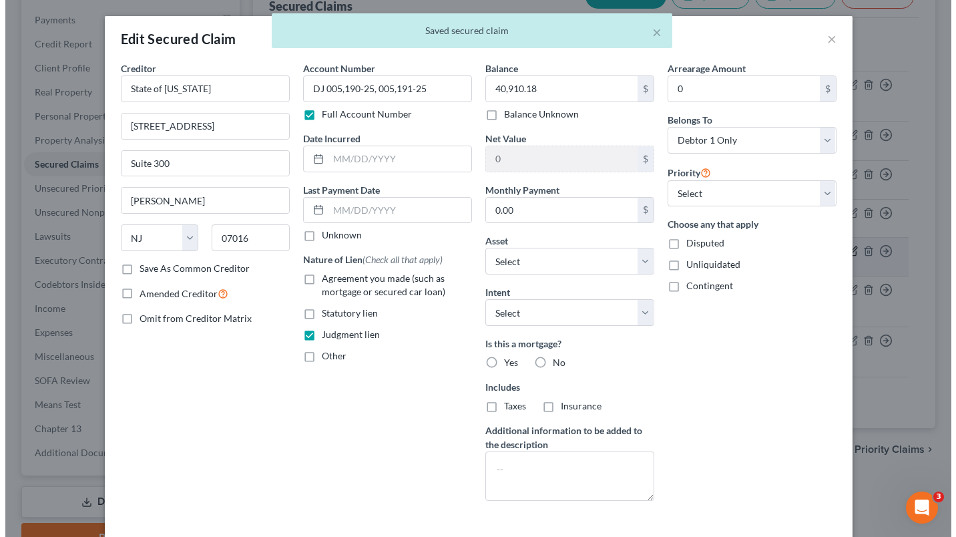
scroll to position [131, 0]
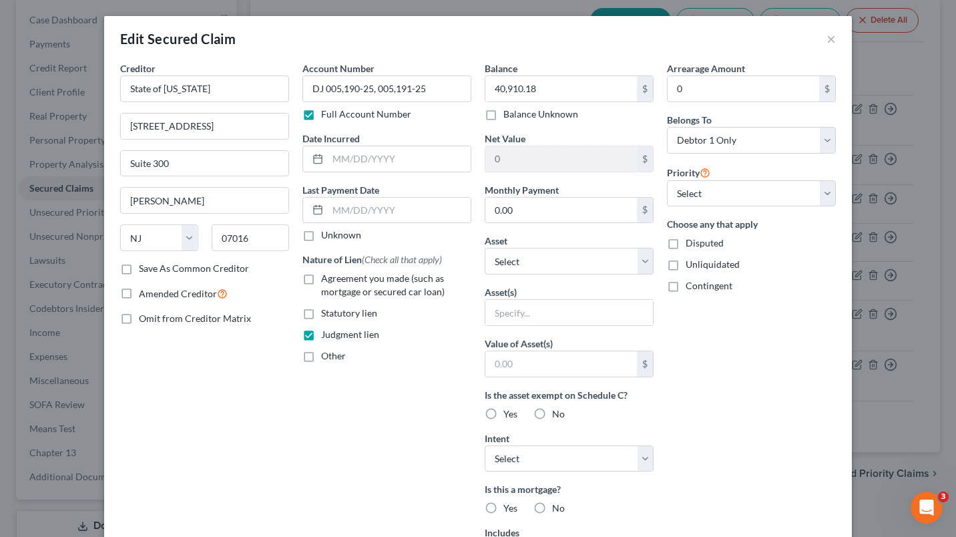
click at [686, 245] on label "Disputed" at bounding box center [705, 242] width 38 height 13
click at [691, 245] on input "Disputed" at bounding box center [695, 240] width 9 height 9
checkbox input "true"
click at [600, 257] on select "Select Other Multiple Assets [STREET_ADDRESS][PERSON_NAME] - $550000.0 Clothing…" at bounding box center [569, 261] width 169 height 27
select select "2"
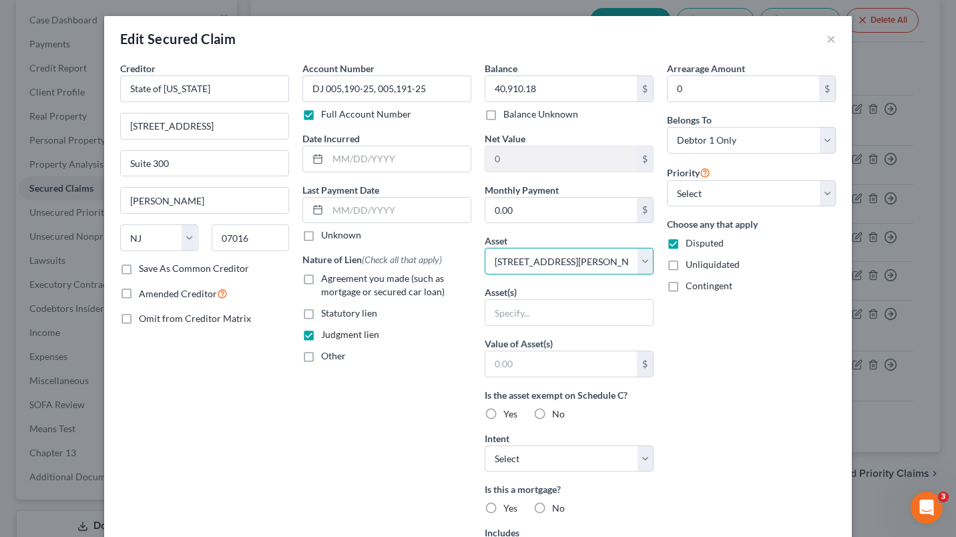
click at [485, 248] on select "Select Other Multiple Assets [STREET_ADDRESS][PERSON_NAME] - $550000.0 Clothing…" at bounding box center [569, 261] width 169 height 27
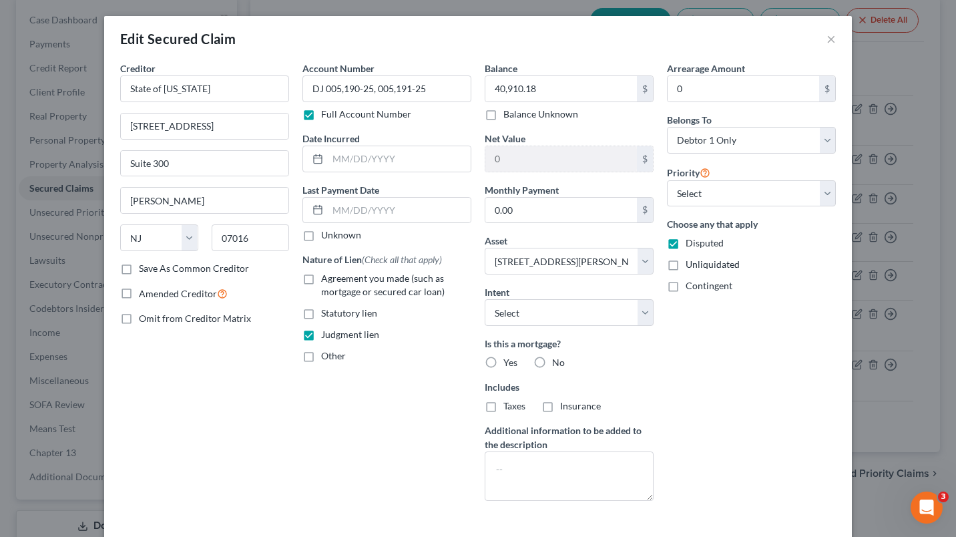
click at [552, 362] on label "No" at bounding box center [558, 362] width 13 height 13
click at [558, 362] on input "No" at bounding box center [562, 360] width 9 height 9
radio input "true"
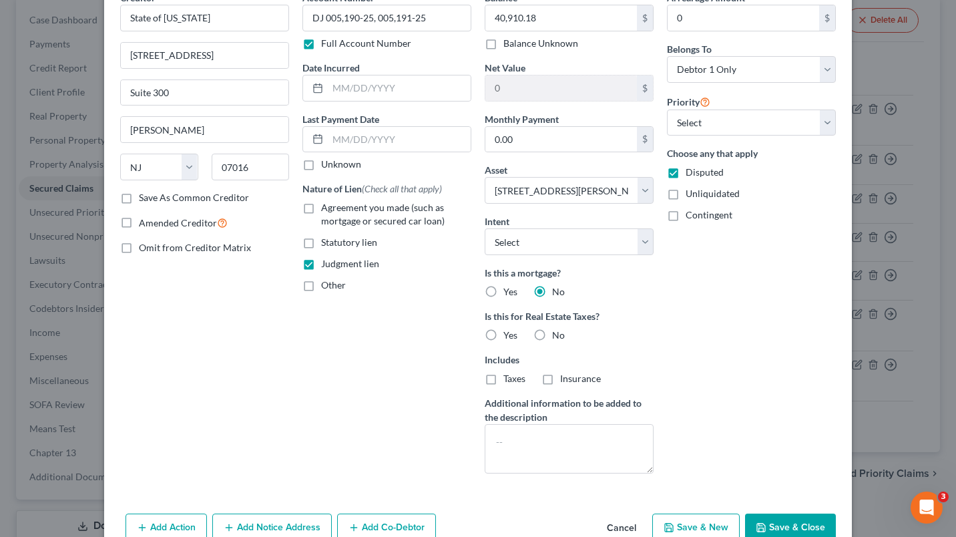
scroll to position [72, 0]
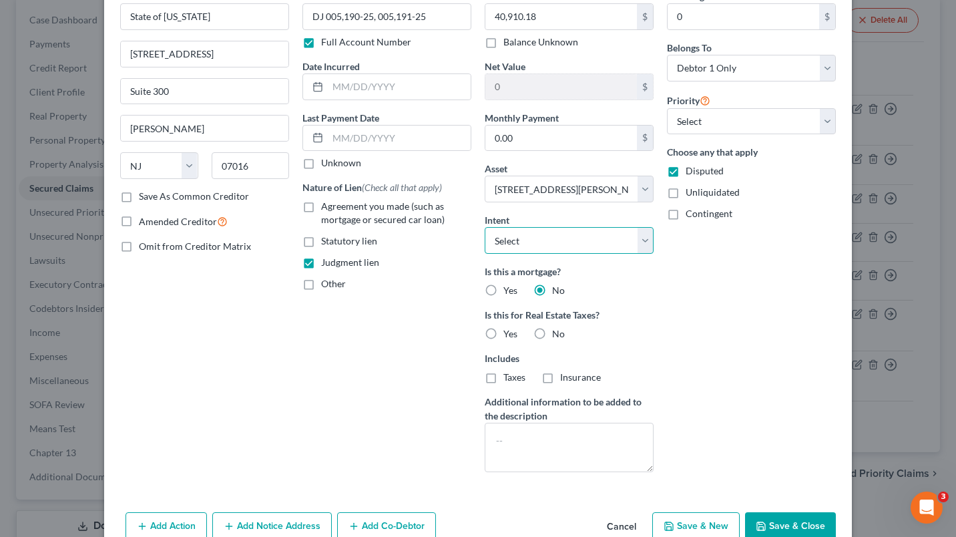
click at [640, 236] on select "Select Surrender Redeem Reaffirm Avoid Other" at bounding box center [569, 240] width 169 height 27
select select "3"
click at [485, 227] on select "Select Surrender Redeem Reaffirm Avoid Other" at bounding box center [569, 240] width 169 height 27
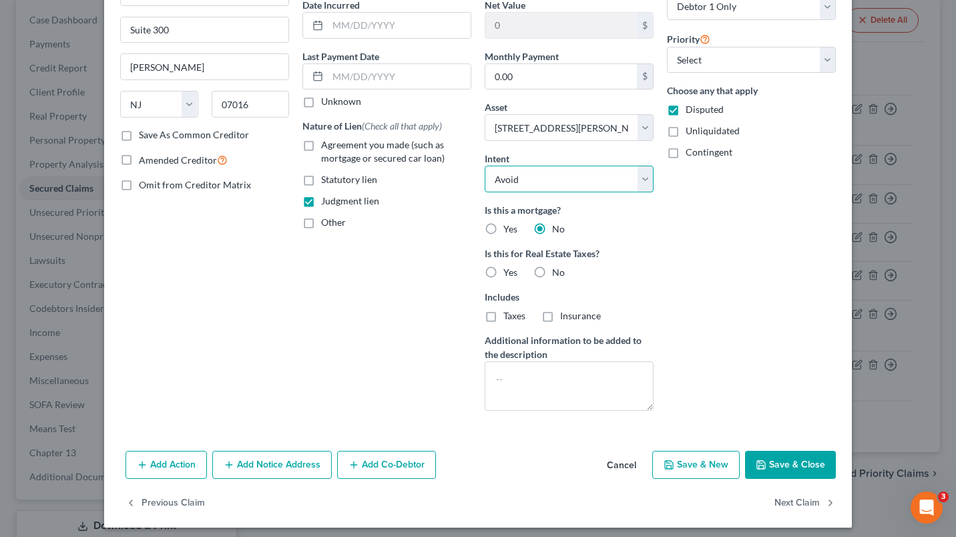
scroll to position [134, 0]
click at [779, 465] on button "Save & Close" at bounding box center [790, 464] width 91 height 28
select select
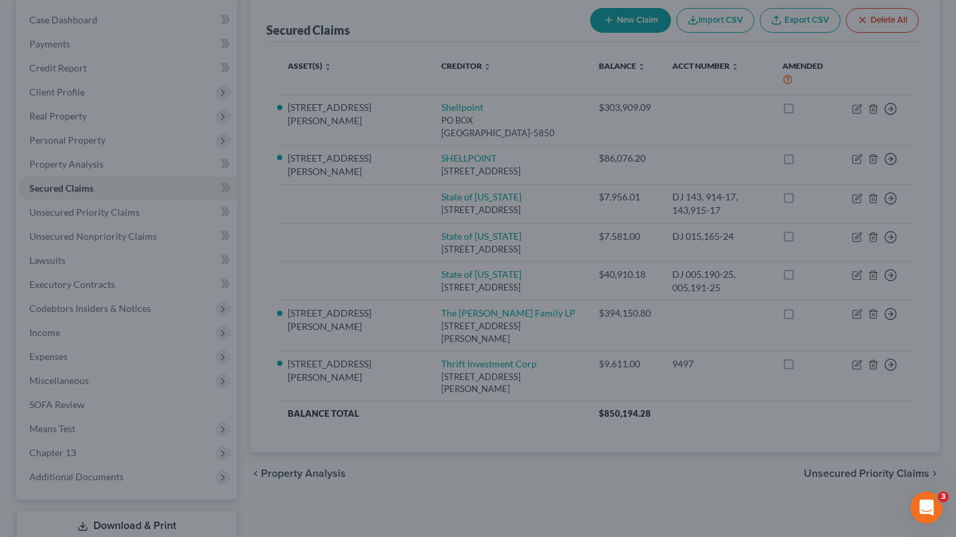
type input "-275,046.27"
select select "2"
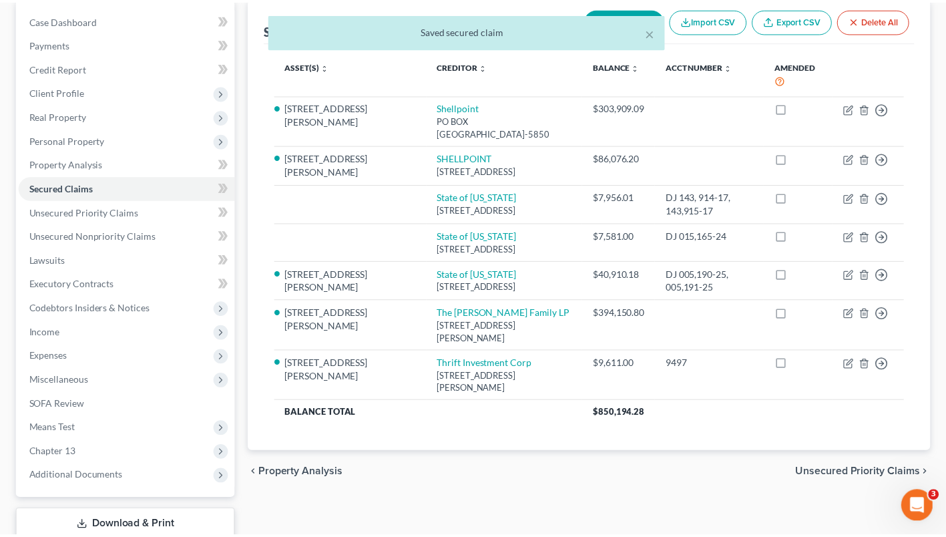
scroll to position [155, 0]
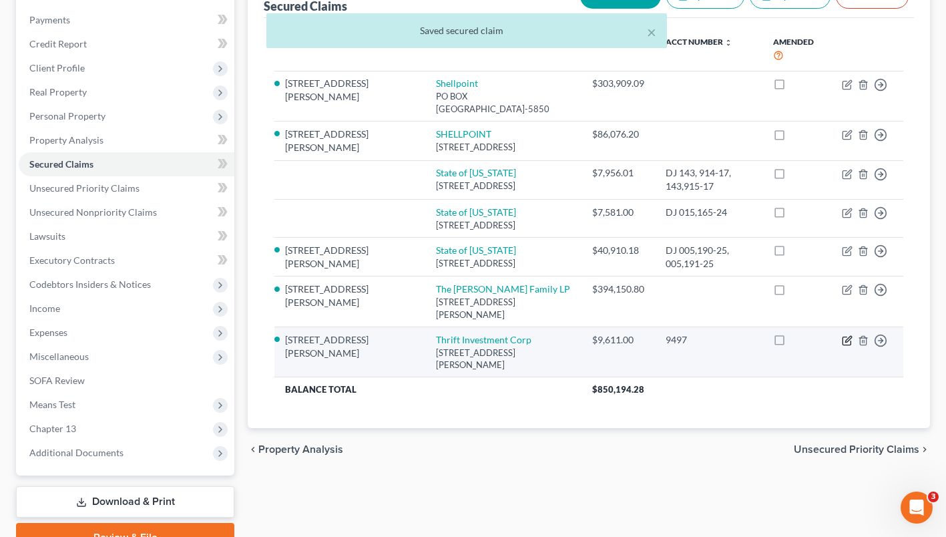
click at [843, 346] on icon "button" at bounding box center [847, 340] width 11 height 11
select select "33"
select select "3"
select select "0"
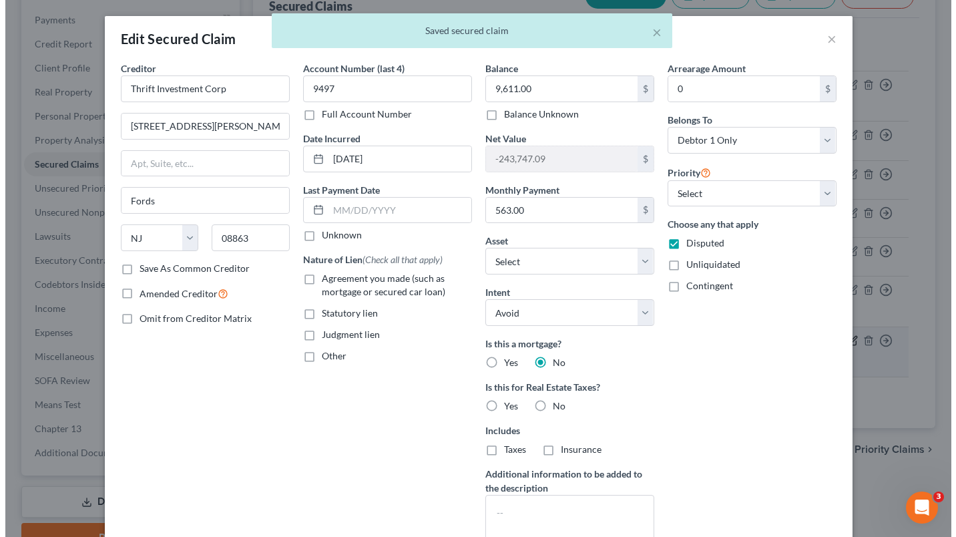
scroll to position [131, 0]
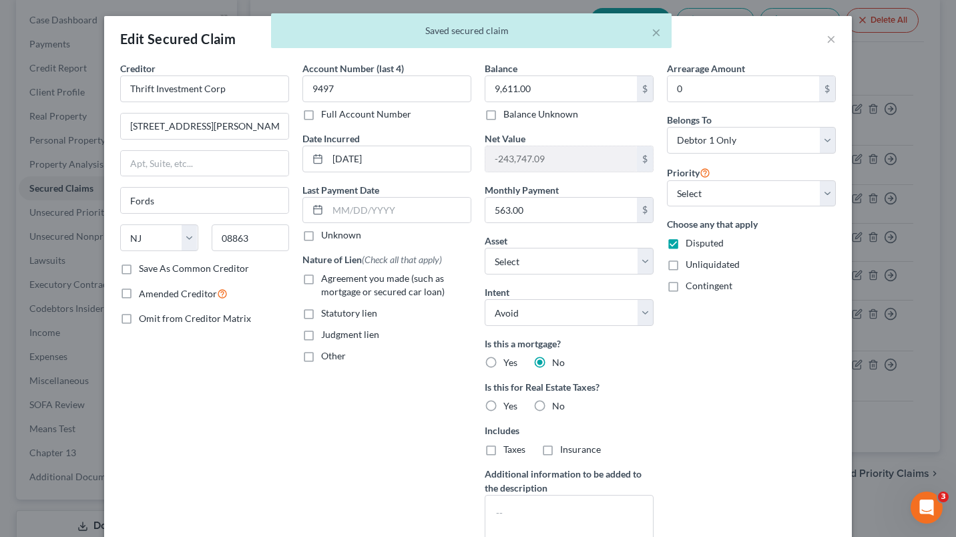
click at [743, 410] on div "Arrearage Amount 0 $ Belongs To * Select Debtor 1 Only Debtor 2 Only Debtor 1 A…" at bounding box center [751, 307] width 182 height 493
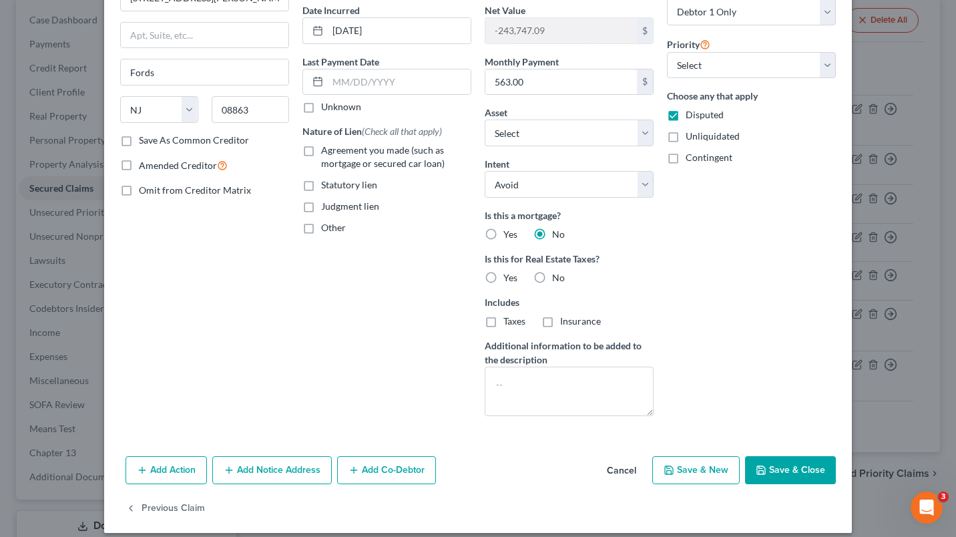
scroll to position [140, 0]
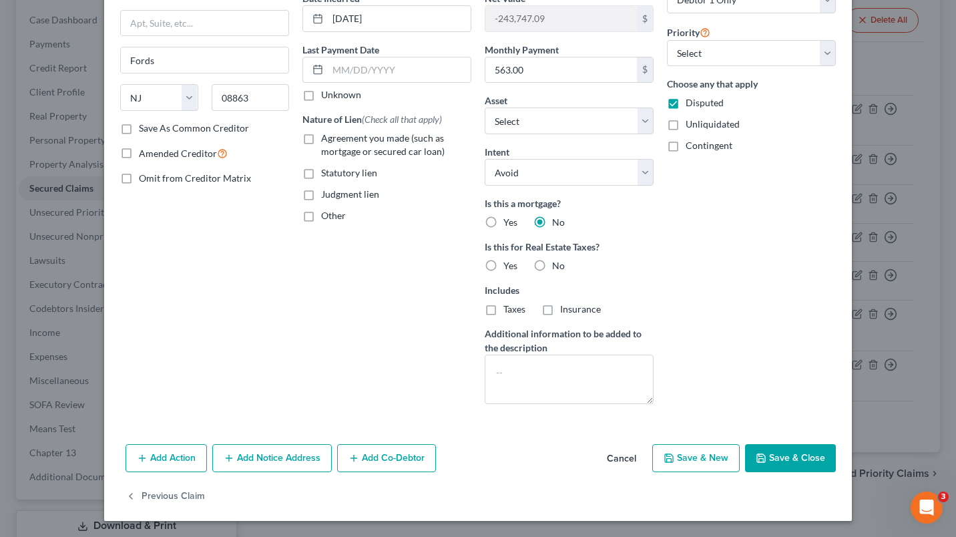
click at [778, 455] on button "Save & Close" at bounding box center [790, 458] width 91 height 28
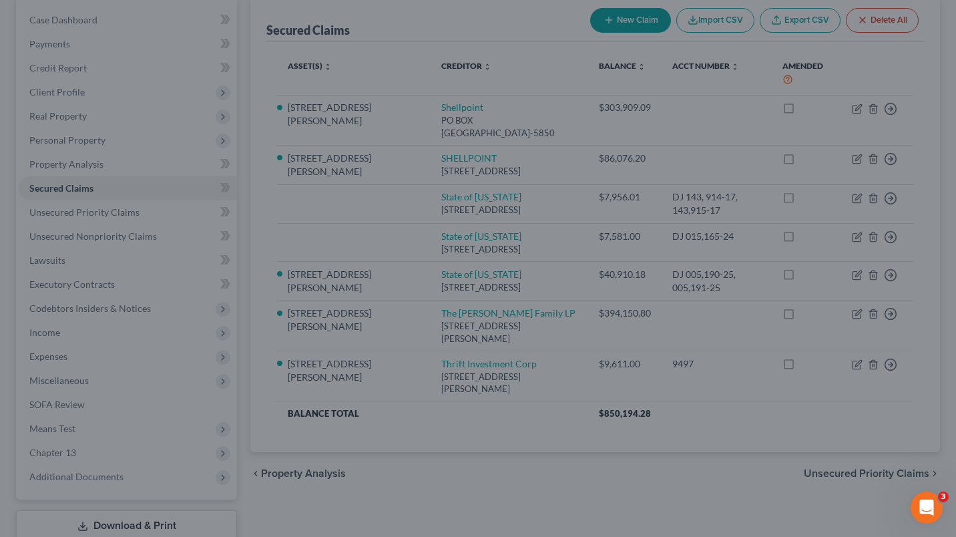
select select "2"
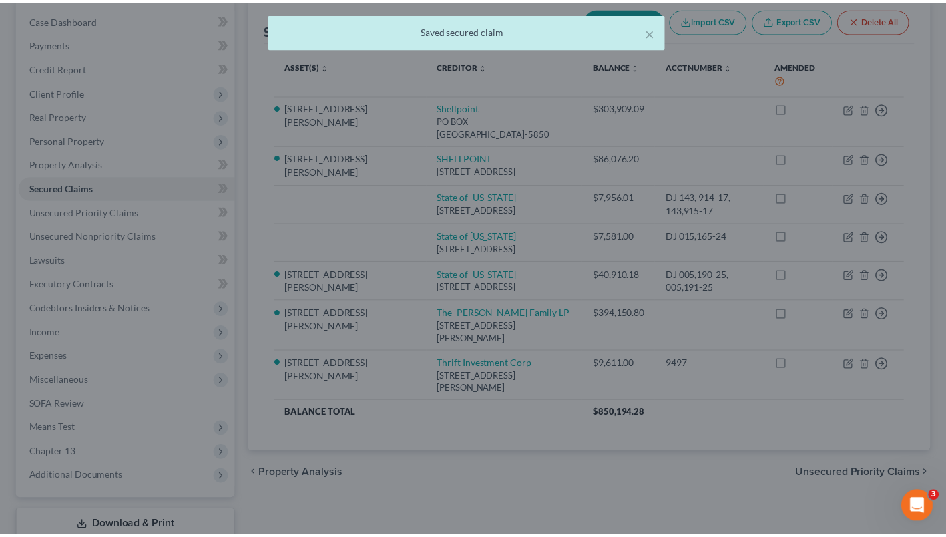
scroll to position [155, 0]
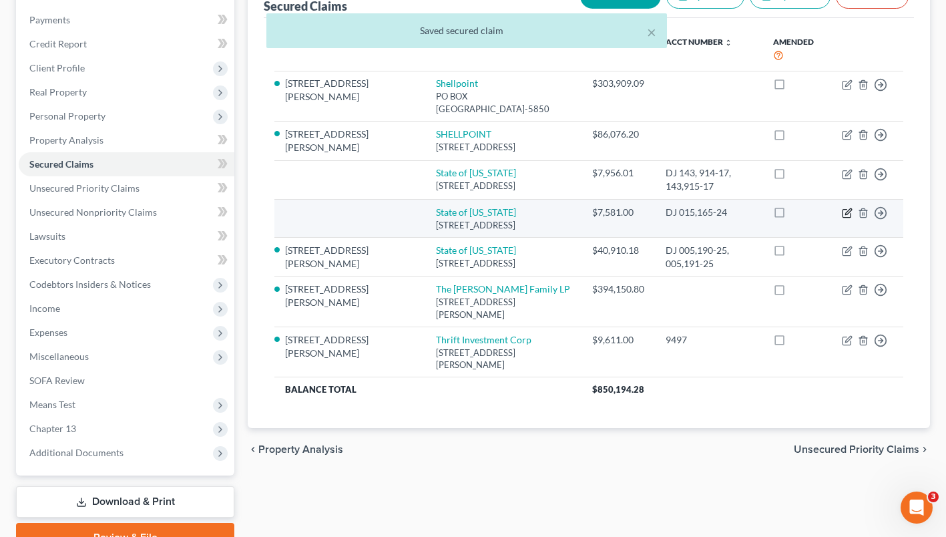
click at [844, 218] on icon "button" at bounding box center [847, 213] width 11 height 11
select select "33"
select select "0"
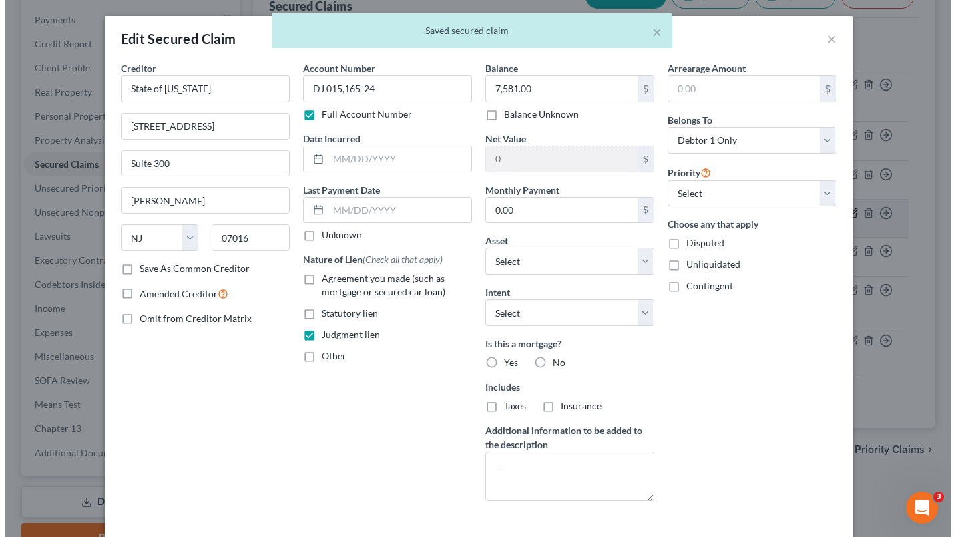
scroll to position [131, 0]
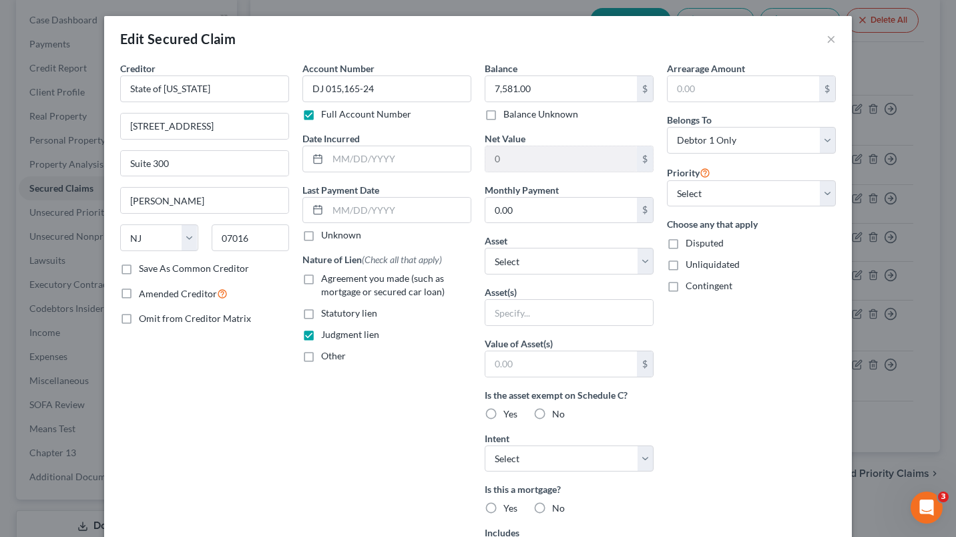
click at [686, 240] on label "Disputed" at bounding box center [705, 242] width 38 height 13
click at [691, 240] on input "Disputed" at bounding box center [695, 240] width 9 height 9
checkbox input "true"
click at [622, 252] on select "Select Other Multiple Assets [STREET_ADDRESS][PERSON_NAME] - $550000.0 Clothing…" at bounding box center [569, 261] width 169 height 27
select select "2"
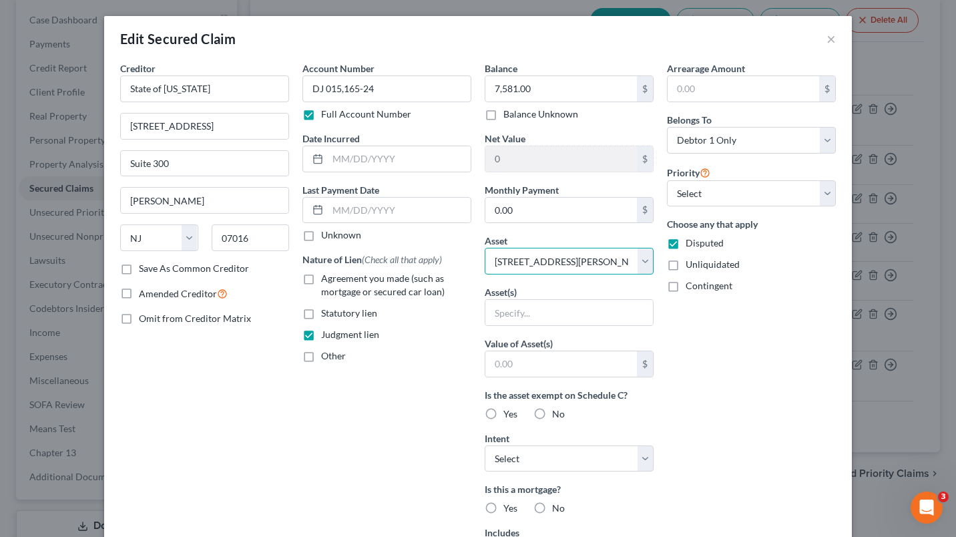
click at [485, 248] on select "Select Other Multiple Assets [STREET_ADDRESS][PERSON_NAME] - $550000.0 Clothing…" at bounding box center [569, 261] width 169 height 27
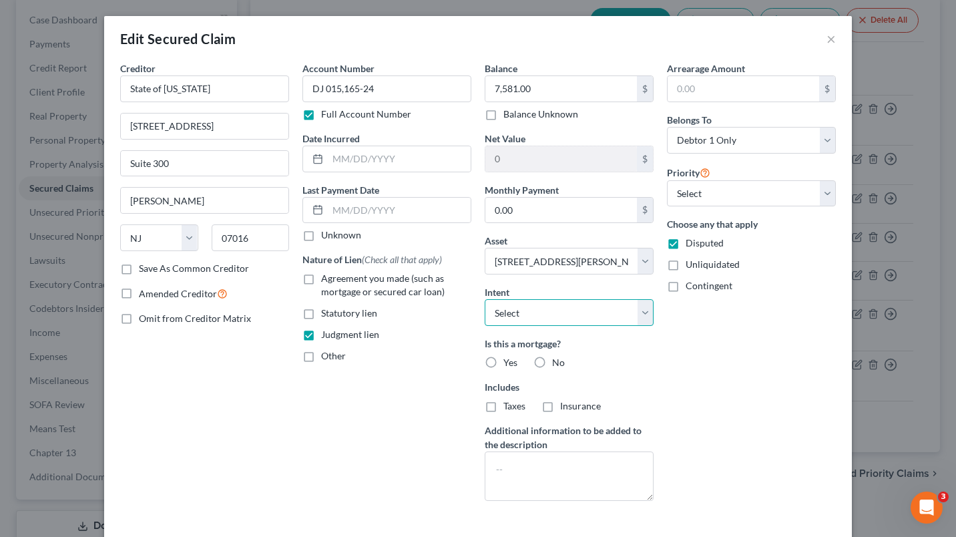
click at [594, 323] on select "Select Surrender Redeem Reaffirm Avoid Other" at bounding box center [569, 312] width 169 height 27
select select "3"
click at [485, 299] on select "Select Surrender Redeem Reaffirm Avoid Other" at bounding box center [569, 312] width 169 height 27
click at [552, 361] on label "No" at bounding box center [558, 362] width 13 height 13
click at [558, 361] on input "No" at bounding box center [562, 360] width 9 height 9
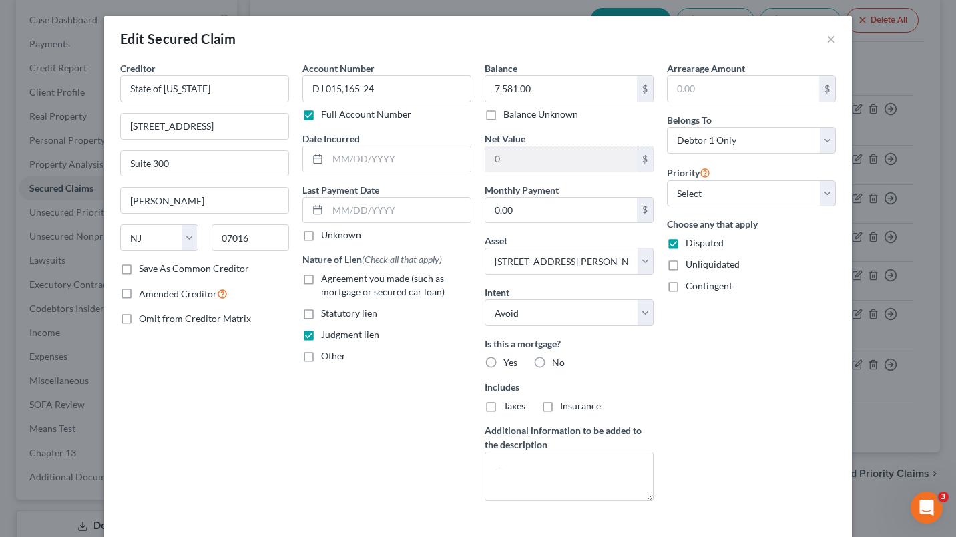
radio input "true"
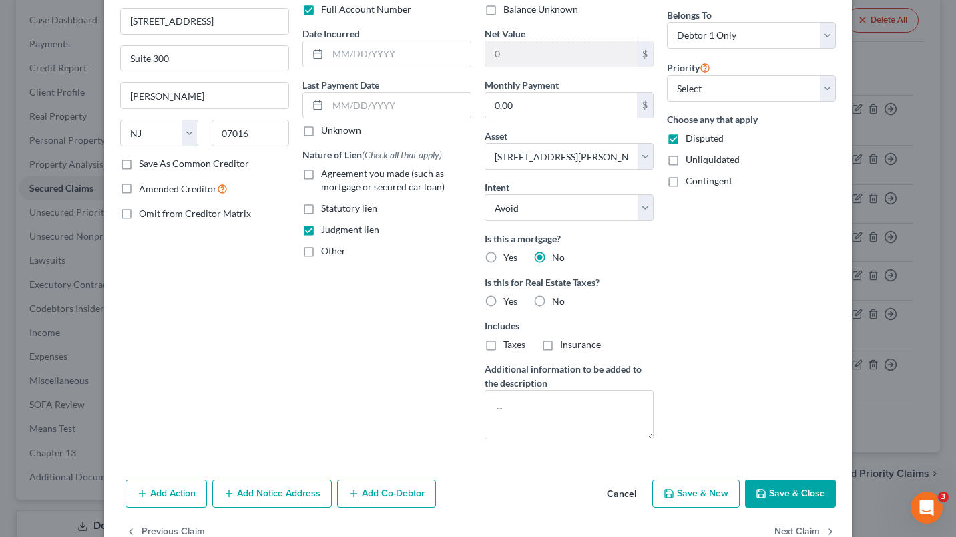
scroll to position [106, 0]
click at [778, 487] on button "Save & Close" at bounding box center [790, 493] width 91 height 28
select select
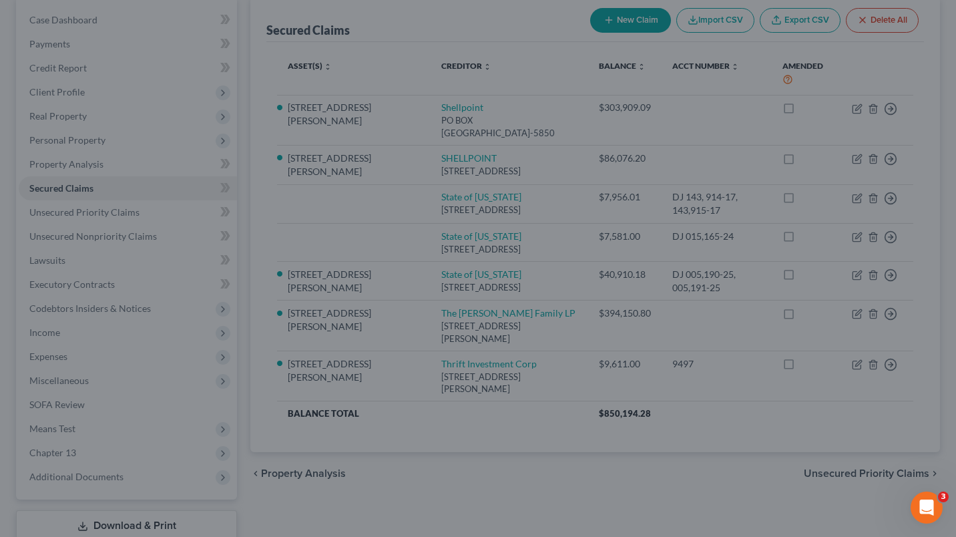
type input "-241,717.09"
select select "2"
type input "0"
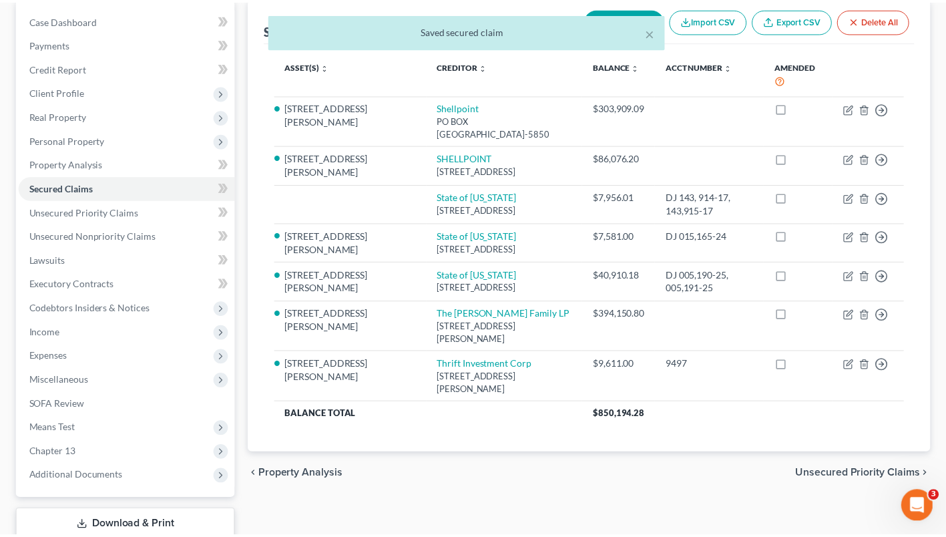
scroll to position [155, 0]
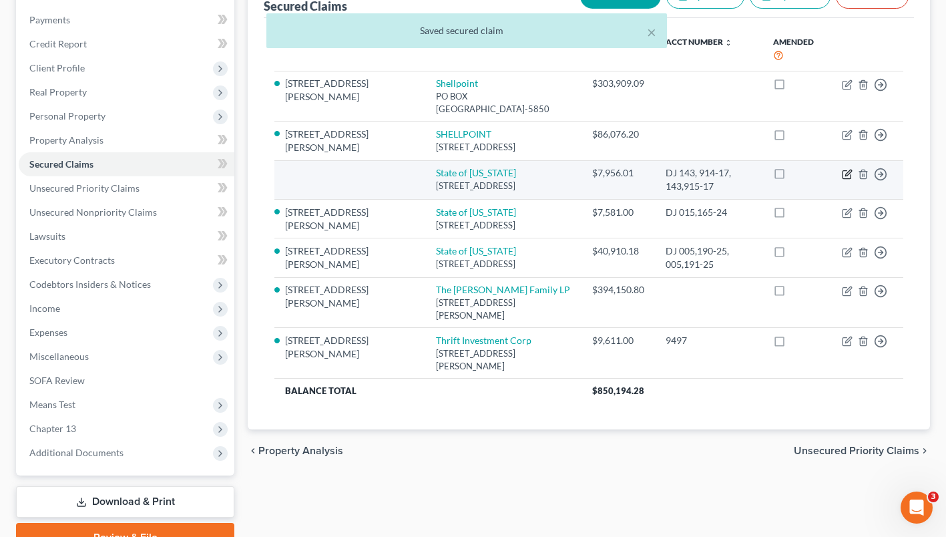
click at [843, 178] on icon "button" at bounding box center [847, 174] width 8 height 8
select select "33"
select select "0"
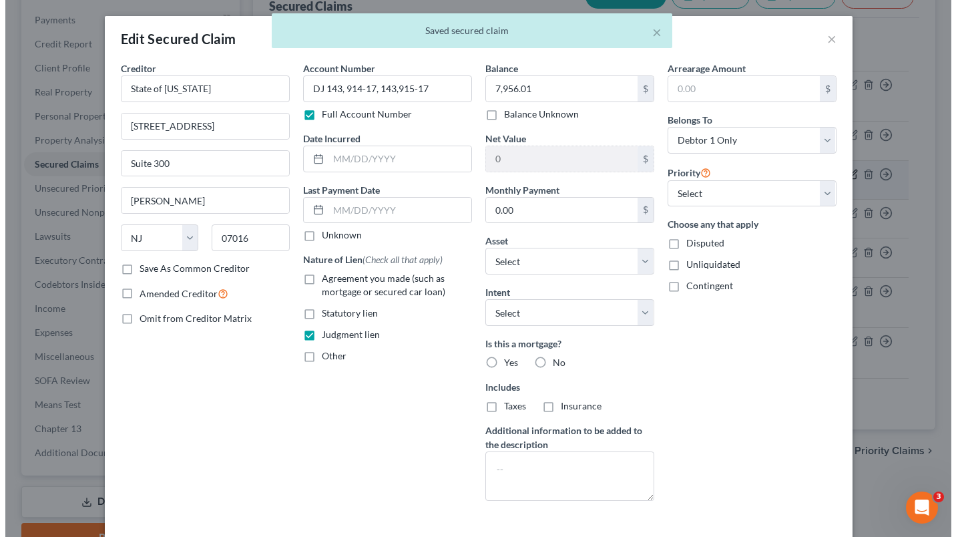
scroll to position [131, 0]
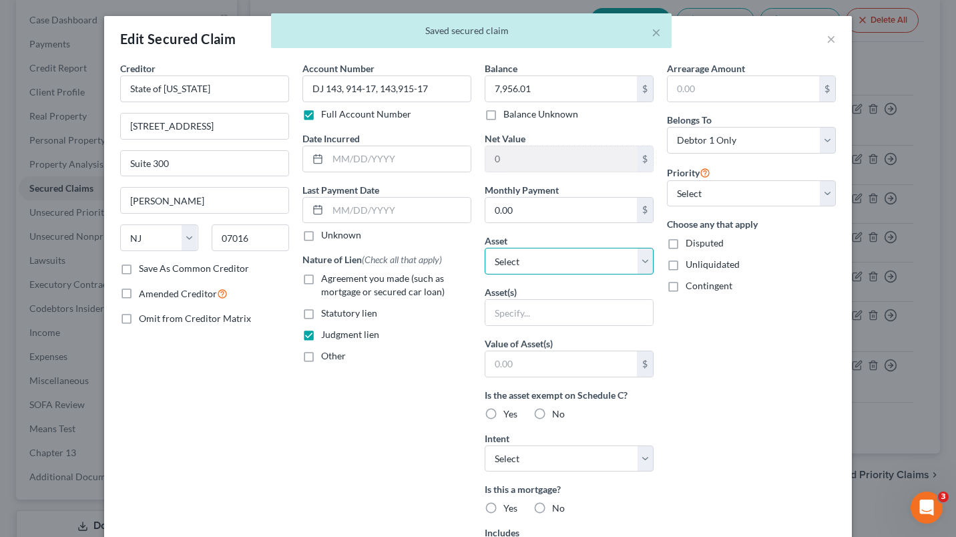
click at [639, 266] on select "Select Other Multiple Assets [STREET_ADDRESS][PERSON_NAME] - $550000.0 Clothing…" at bounding box center [569, 261] width 169 height 27
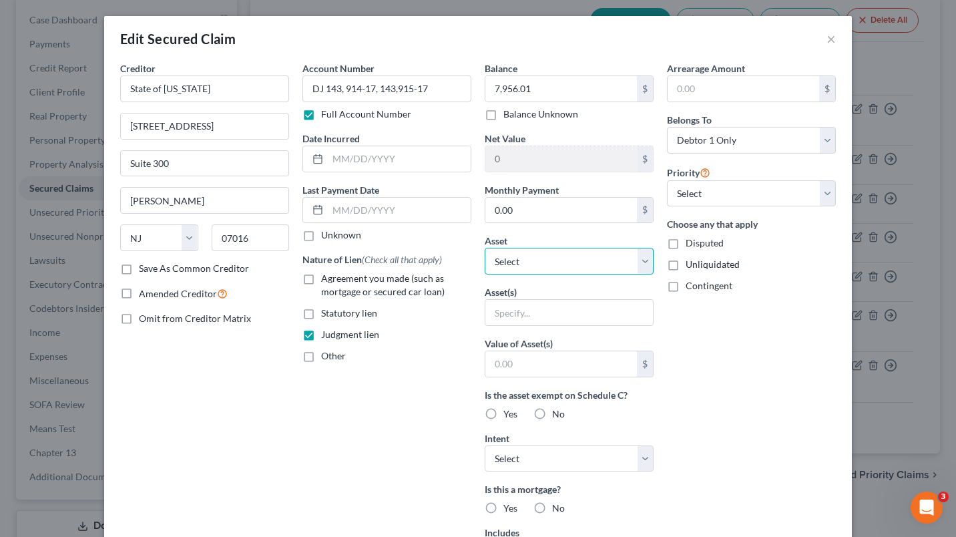
select select "2"
click at [485, 248] on select "Select Other Multiple Assets [STREET_ADDRESS][PERSON_NAME] - $550000.0 Clothing…" at bounding box center [569, 261] width 169 height 27
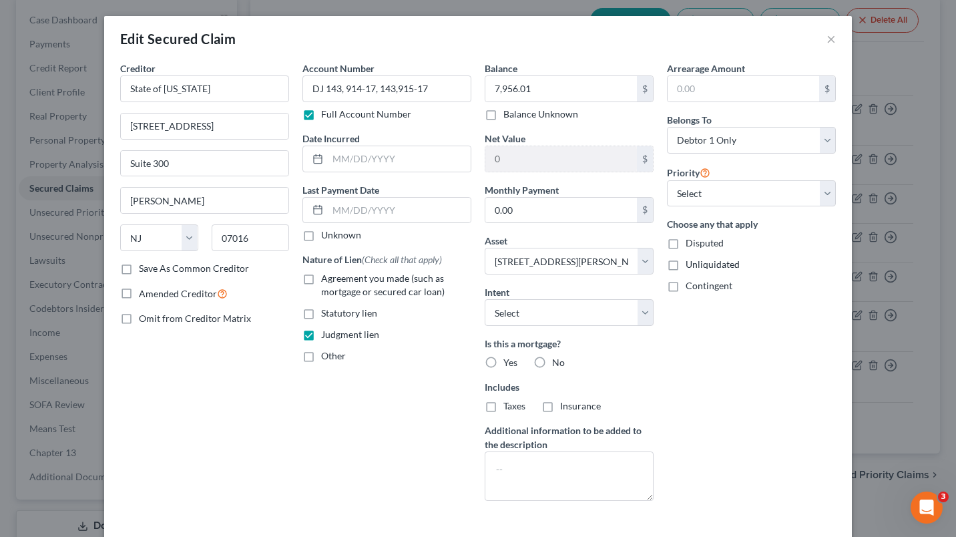
click at [605, 331] on div "Balance 7,956.01 $ Balance Unknown Balance Undetermined 7,956.01 $ Balance Unkn…" at bounding box center [569, 286] width 182 height 450
click at [614, 311] on select "Select Surrender Redeem Reaffirm Avoid Other" at bounding box center [569, 312] width 169 height 27
select select "3"
click at [485, 299] on select "Select Surrender Redeem Reaffirm Avoid Other" at bounding box center [569, 312] width 169 height 27
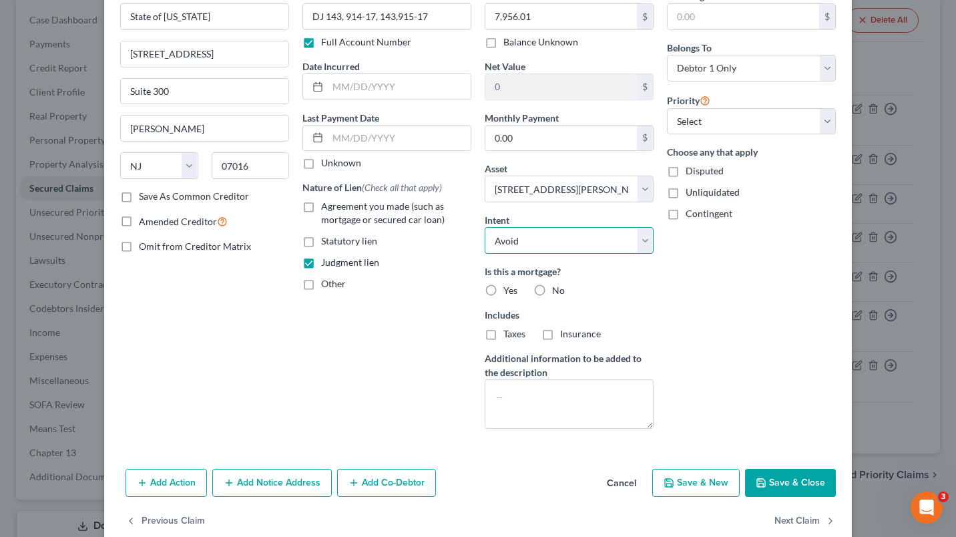
scroll to position [83, 0]
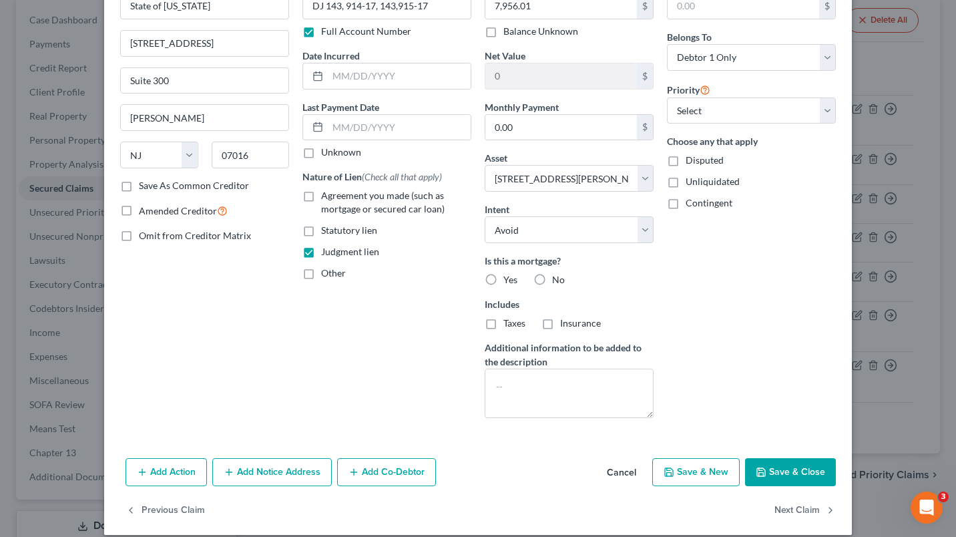
click at [783, 472] on button "Save & Close" at bounding box center [790, 472] width 91 height 28
select select
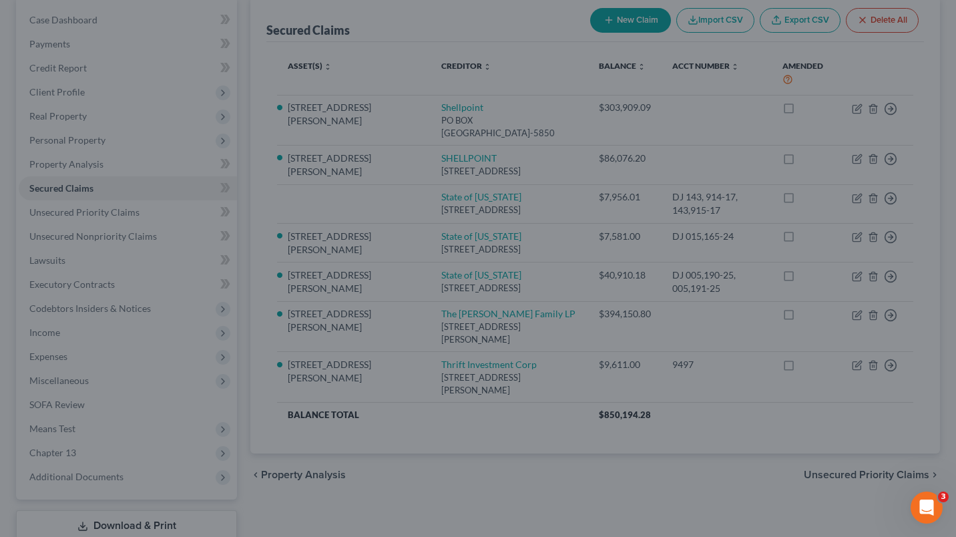
type input "-242,092.10"
select select "2"
type input "0"
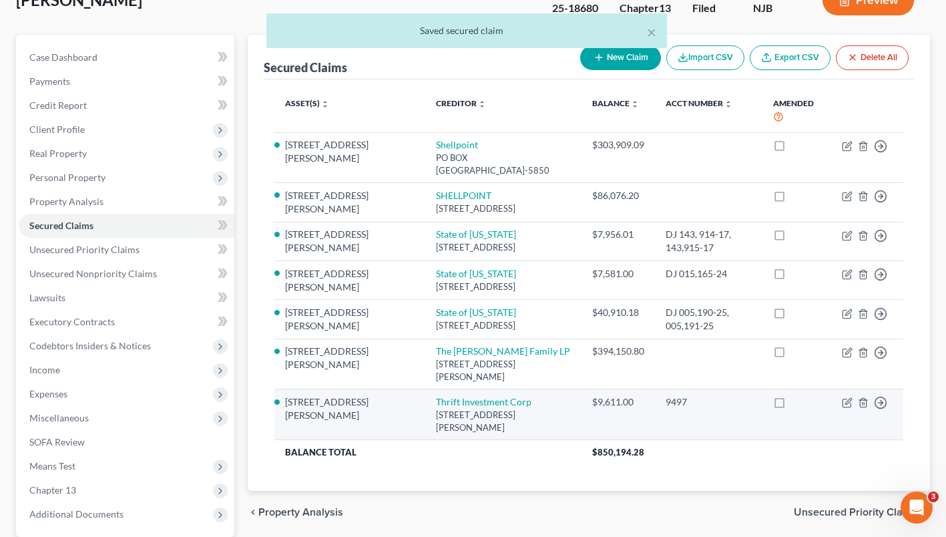
scroll to position [92, 0]
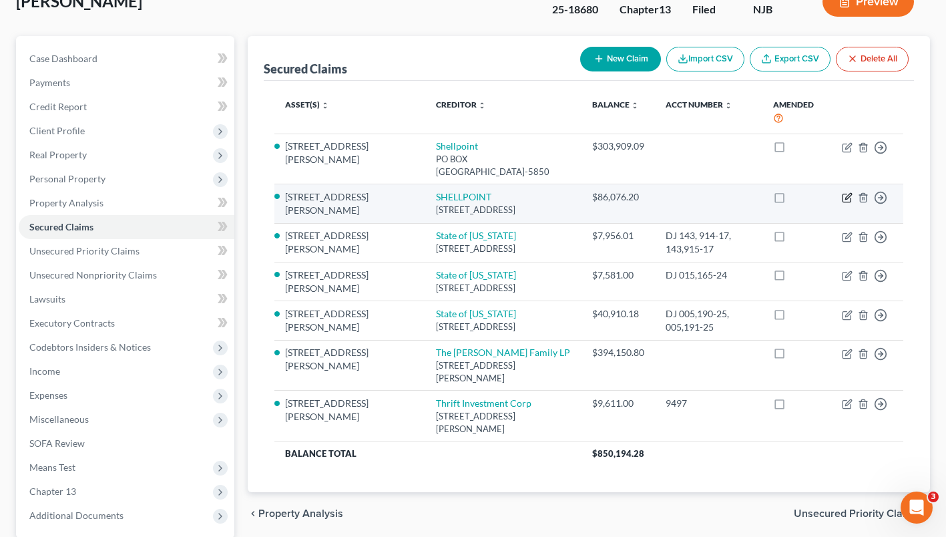
click at [843, 203] on icon "button" at bounding box center [847, 197] width 11 height 11
select select "33"
select select "2"
select select "0"
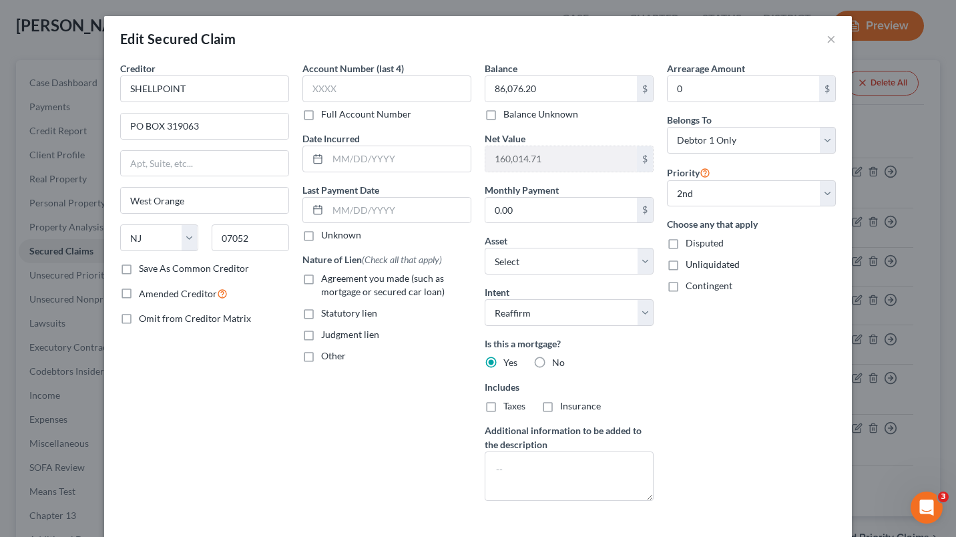
scroll to position [97, 0]
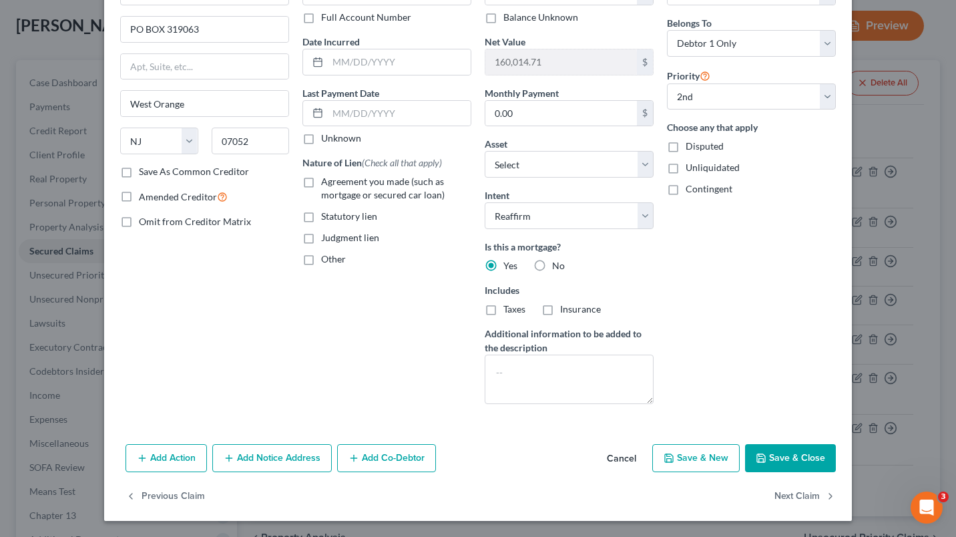
click at [783, 461] on button "Save & Close" at bounding box center [790, 458] width 91 height 28
select select "2"
select select "0"
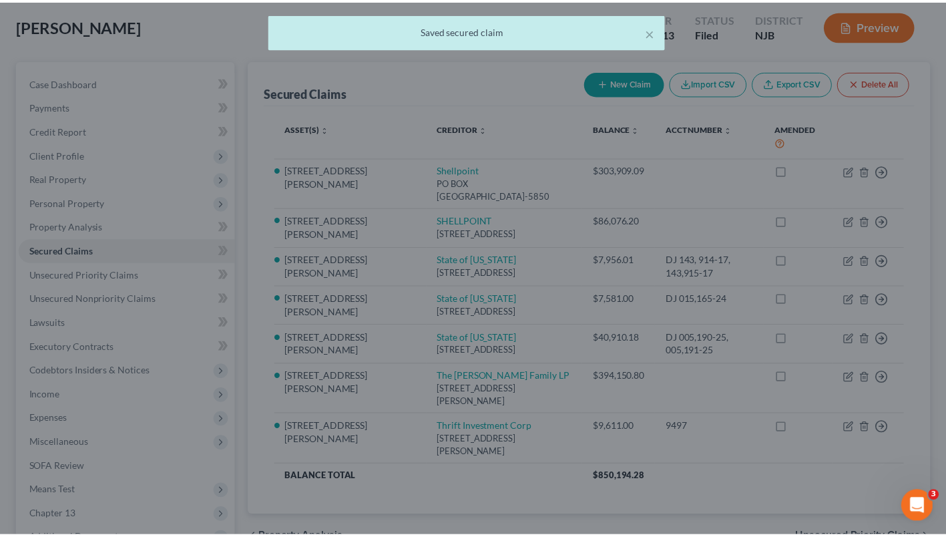
scroll to position [92, 0]
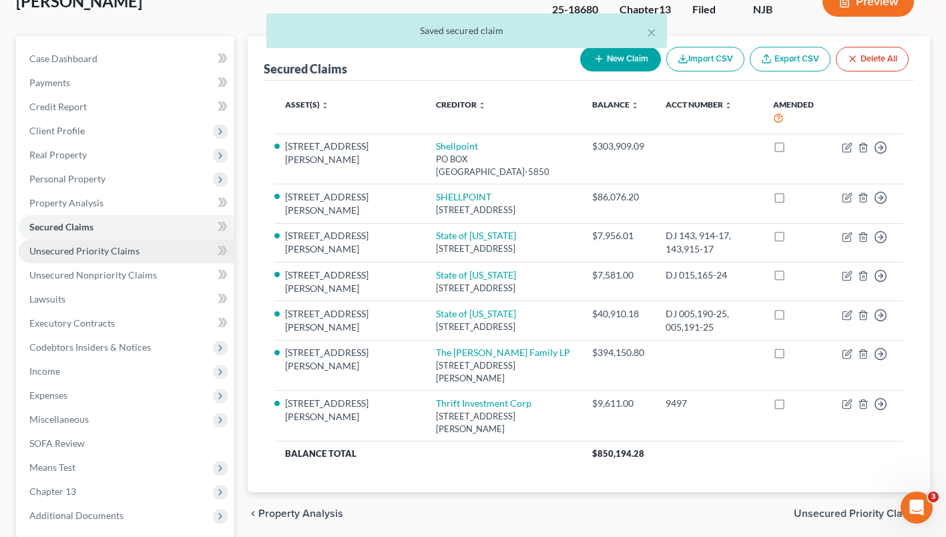
click at [88, 263] on link "Unsecured Priority Claims" at bounding box center [127, 251] width 216 height 24
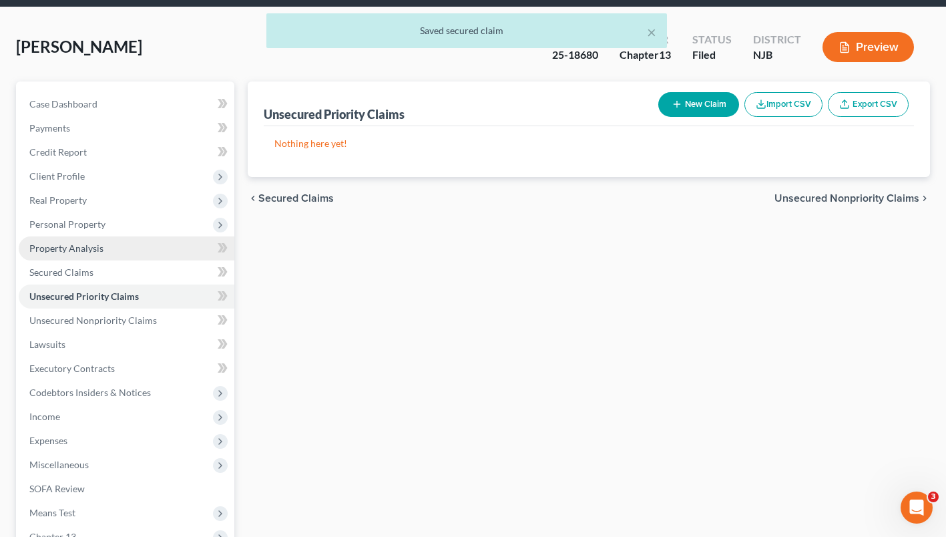
scroll to position [76, 0]
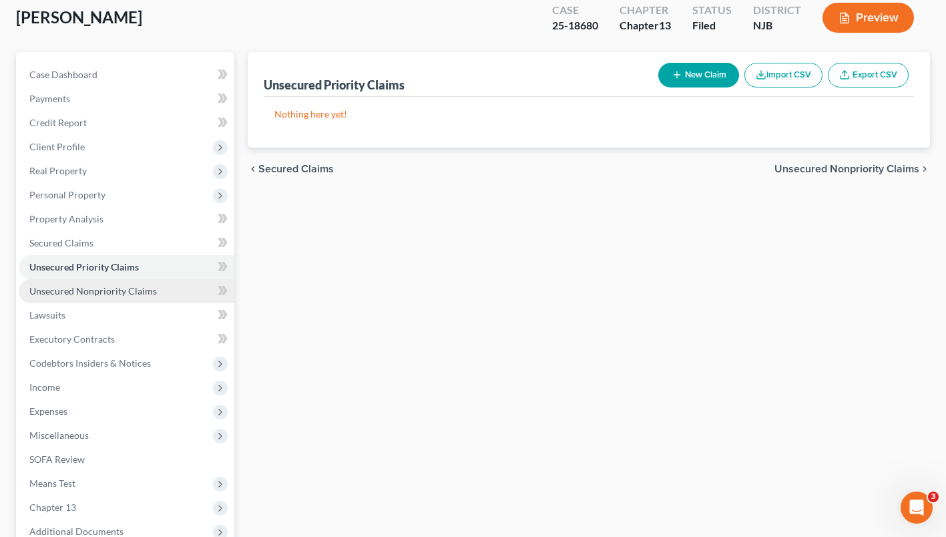
click at [144, 296] on span "Unsecured Nonpriority Claims" at bounding box center [93, 290] width 128 height 11
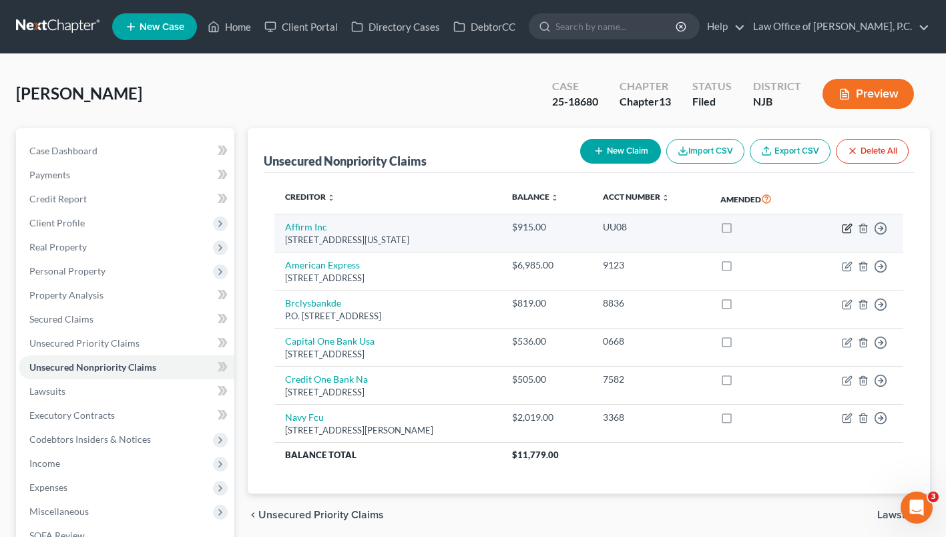
click at [849, 234] on icon "button" at bounding box center [847, 228] width 11 height 11
select select "4"
select select "0"
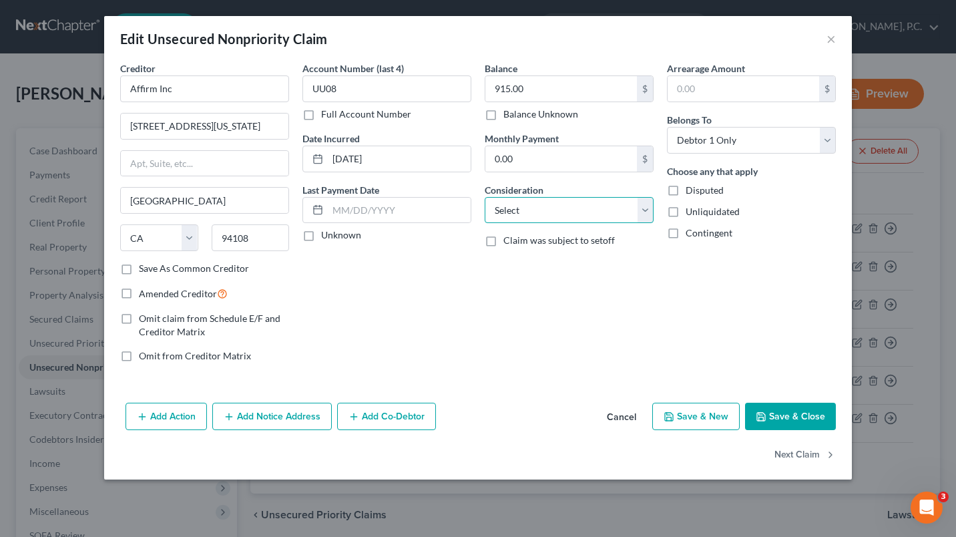
click at [646, 209] on select "Select Cable / Satellite Services Collection Agency Credit Card Debt Debt Couns…" at bounding box center [569, 210] width 169 height 27
select select "2"
click at [485, 197] on select "Select Cable / Satellite Services Collection Agency Credit Card Debt Debt Couns…" at bounding box center [569, 210] width 169 height 27
click at [686, 189] on label "Disputed" at bounding box center [705, 190] width 38 height 13
click at [691, 189] on input "Disputed" at bounding box center [695, 188] width 9 height 9
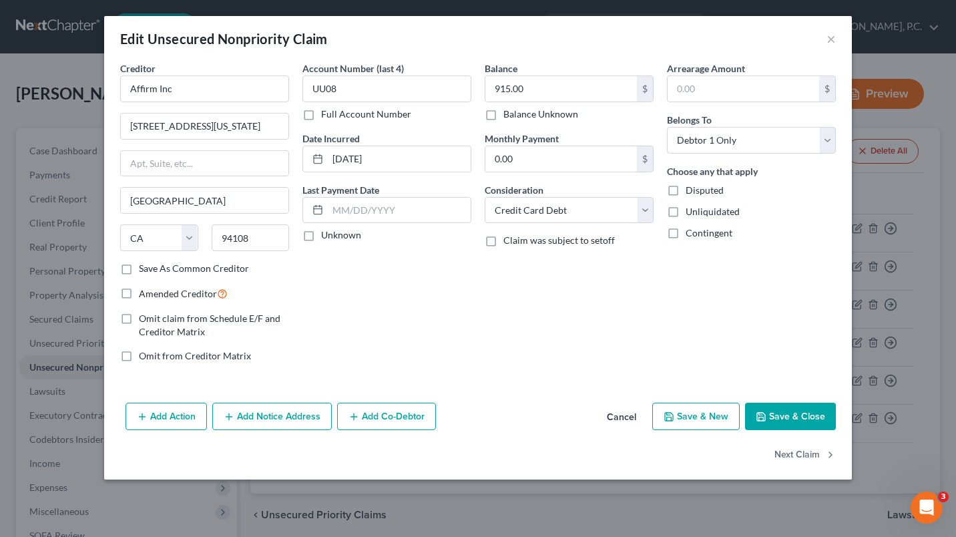
checkbox input "true"
click at [139, 268] on label "Save As Common Creditor" at bounding box center [194, 268] width 110 height 13
click at [144, 268] on input "Save As Common Creditor" at bounding box center [148, 266] width 9 height 9
checkbox input "true"
click at [792, 417] on button "Save & Close" at bounding box center [790, 417] width 91 height 28
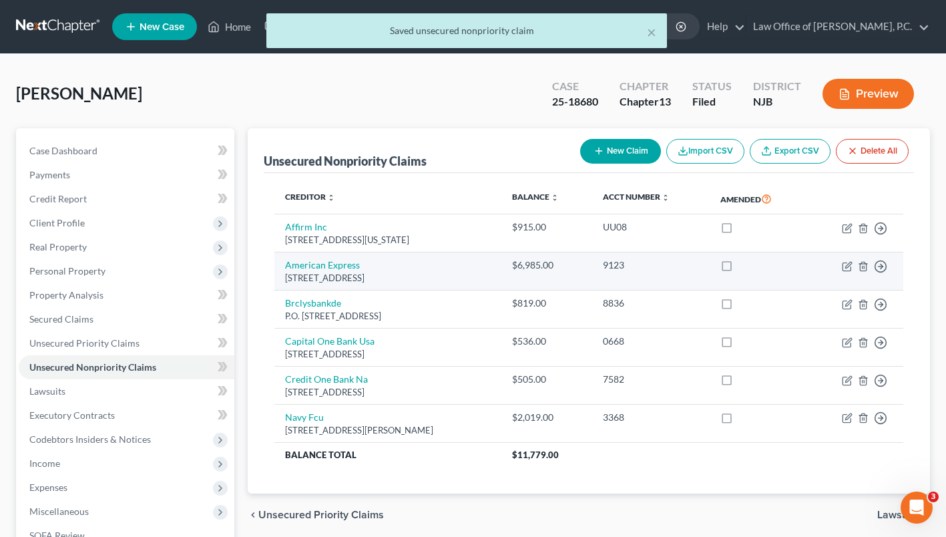
click at [841, 290] on td "Move to D Move to E Move to G Move to Notice Only" at bounding box center [855, 271] width 96 height 38
click at [848, 268] on icon "button" at bounding box center [848, 265] width 6 height 6
select select "45"
select select "2"
select select "0"
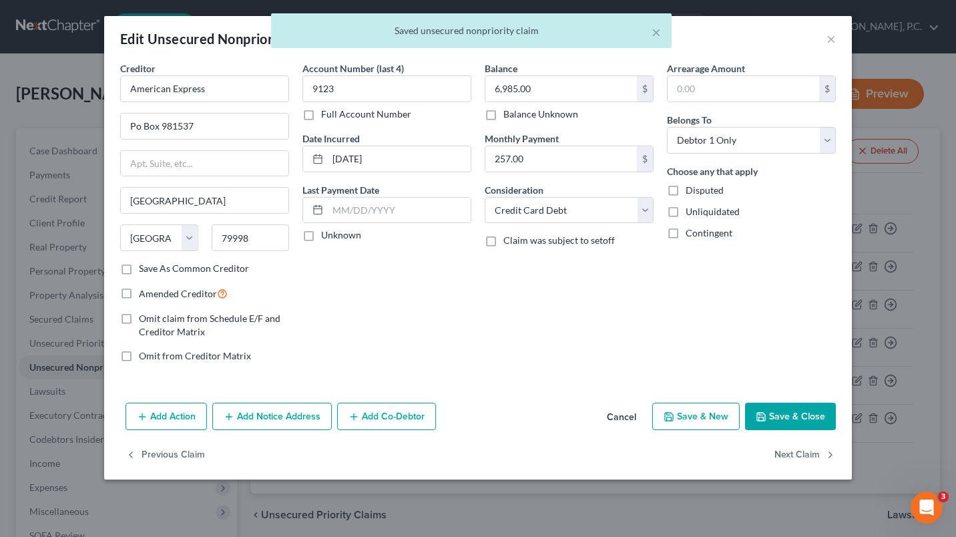
click at [139, 264] on label "Save As Common Creditor" at bounding box center [194, 268] width 110 height 13
click at [144, 264] on input "Save As Common Creditor" at bounding box center [148, 266] width 9 height 9
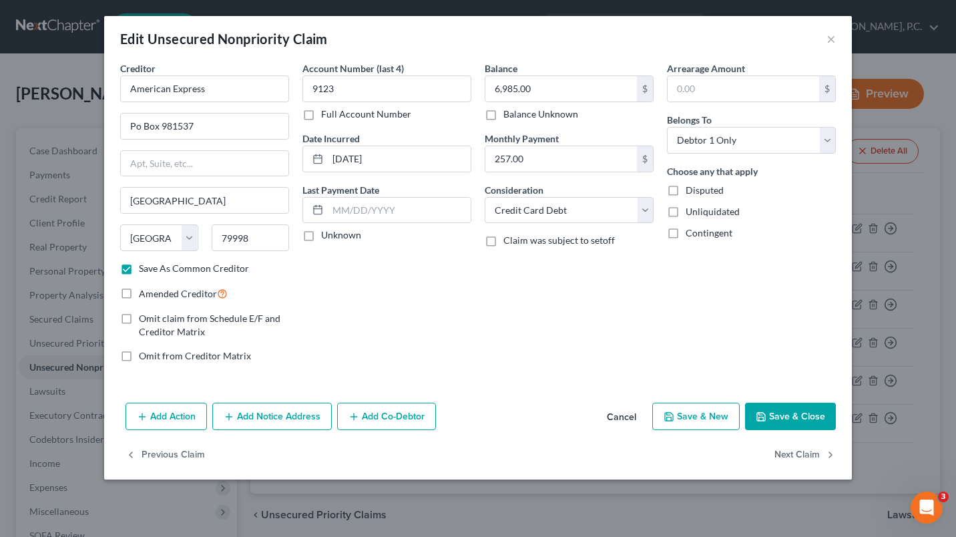
click at [781, 415] on button "Save & Close" at bounding box center [790, 417] width 91 height 28
checkbox input "false"
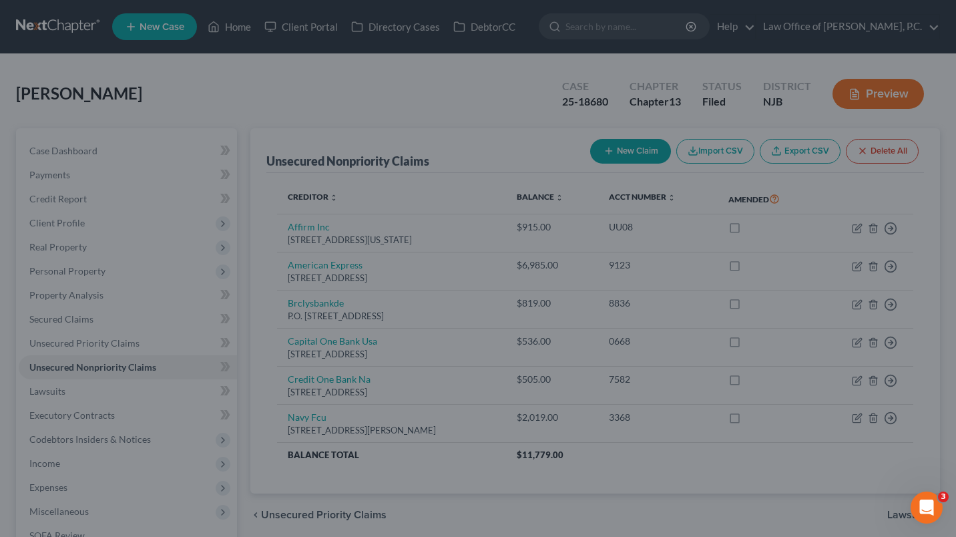
type input "0"
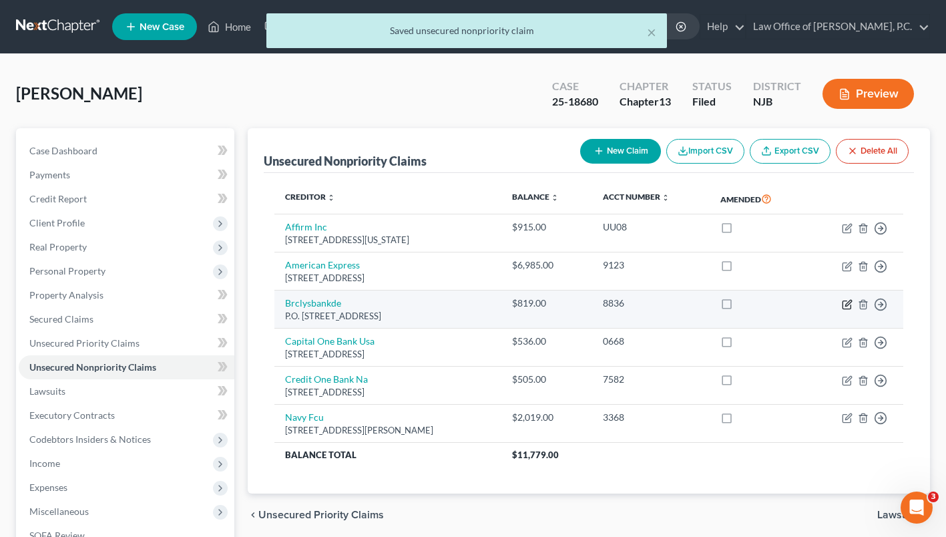
click at [843, 308] on icon "button" at bounding box center [847, 304] width 8 height 8
select select "7"
select select "0"
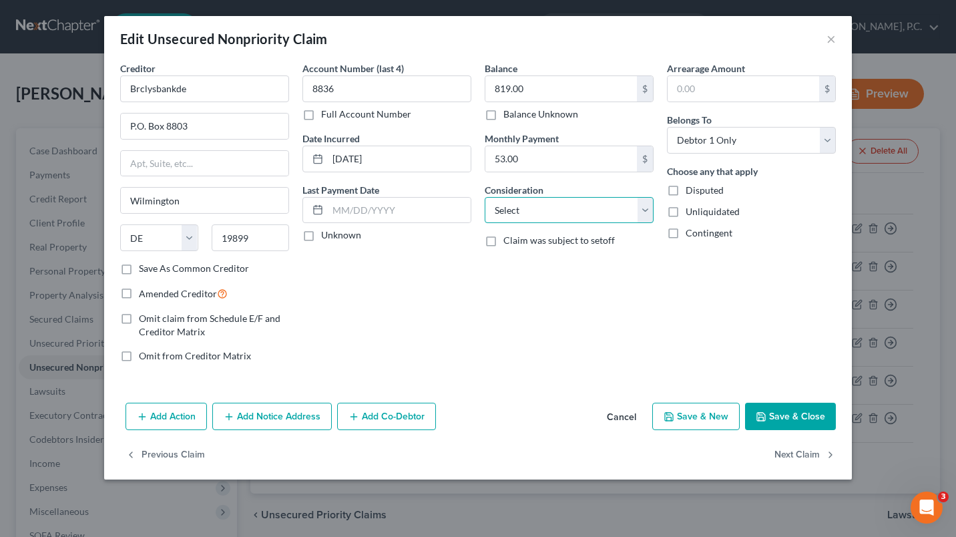
click at [552, 204] on select "Select Cable / Satellite Services Collection Agency Credit Card Debt Debt Couns…" at bounding box center [569, 210] width 169 height 27
select select "2"
click at [485, 197] on select "Select Cable / Satellite Services Collection Agency Credit Card Debt Debt Couns…" at bounding box center [569, 210] width 169 height 27
click at [139, 270] on label "Save As Common Creditor" at bounding box center [194, 268] width 110 height 13
click at [144, 270] on input "Save As Common Creditor" at bounding box center [148, 266] width 9 height 9
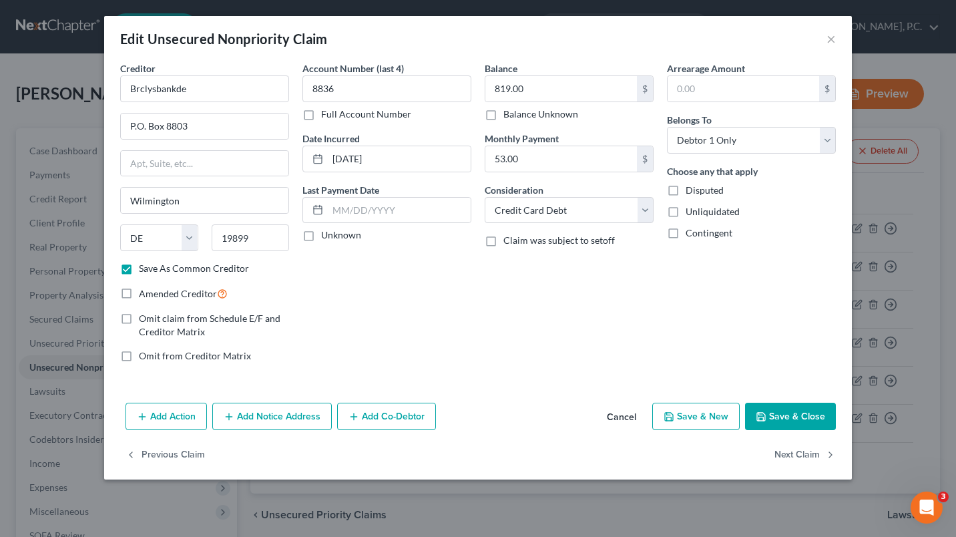
click at [784, 406] on button "Save & Close" at bounding box center [790, 417] width 91 height 28
checkbox input "false"
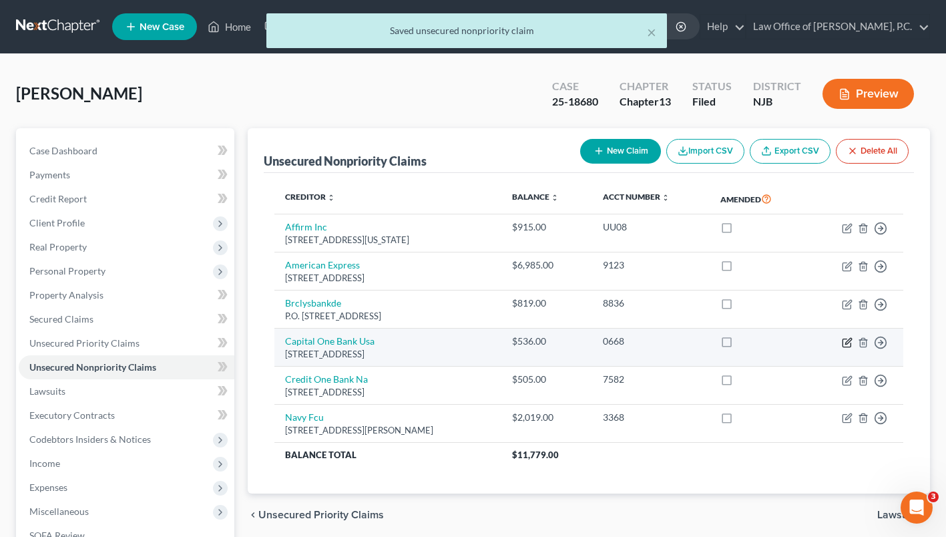
click at [849, 344] on icon "button" at bounding box center [848, 341] width 6 height 6
select select "46"
select select "2"
select select "0"
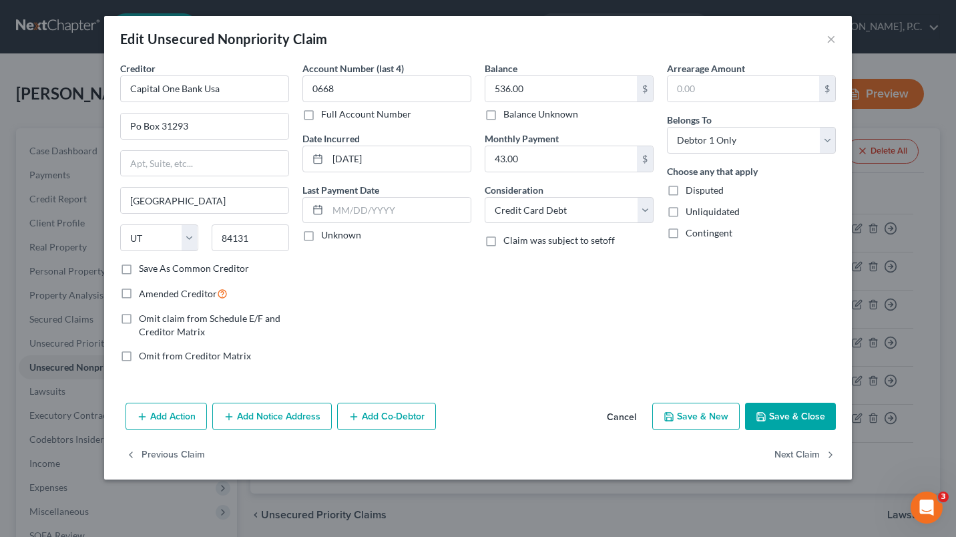
click at [139, 272] on label "Save As Common Creditor" at bounding box center [194, 268] width 110 height 13
click at [144, 270] on input "Save As Common Creditor" at bounding box center [148, 266] width 9 height 9
click at [783, 413] on button "Save & Close" at bounding box center [790, 417] width 91 height 28
checkbox input "false"
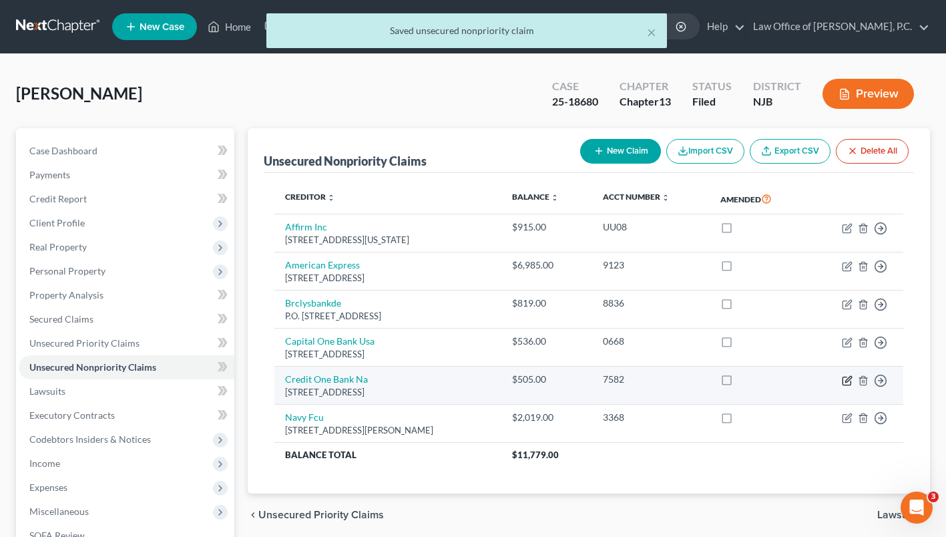
click at [845, 386] on icon "button" at bounding box center [847, 380] width 11 height 11
select select "31"
select select "2"
select select "0"
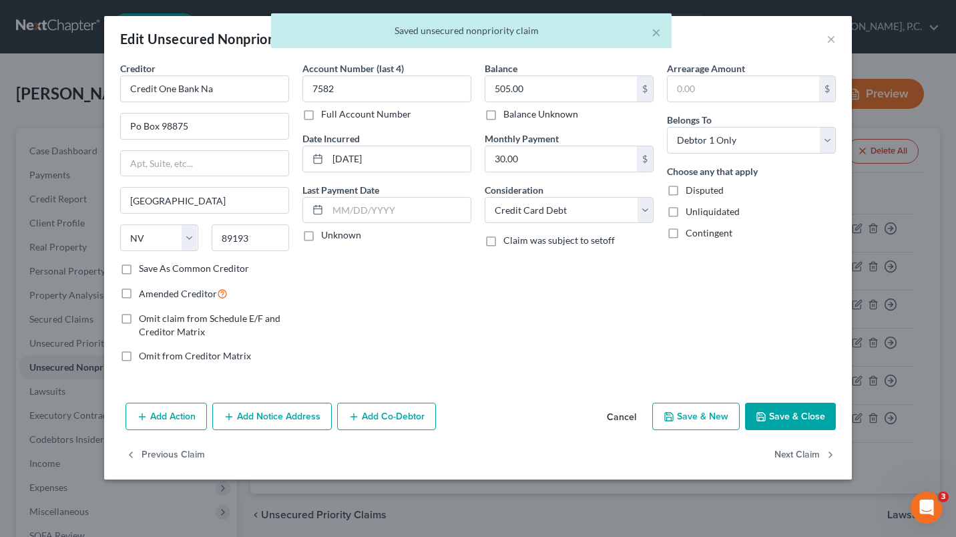
click at [686, 194] on label "Disputed" at bounding box center [705, 190] width 38 height 13
click at [691, 192] on input "Disputed" at bounding box center [695, 188] width 9 height 9
checkbox input "true"
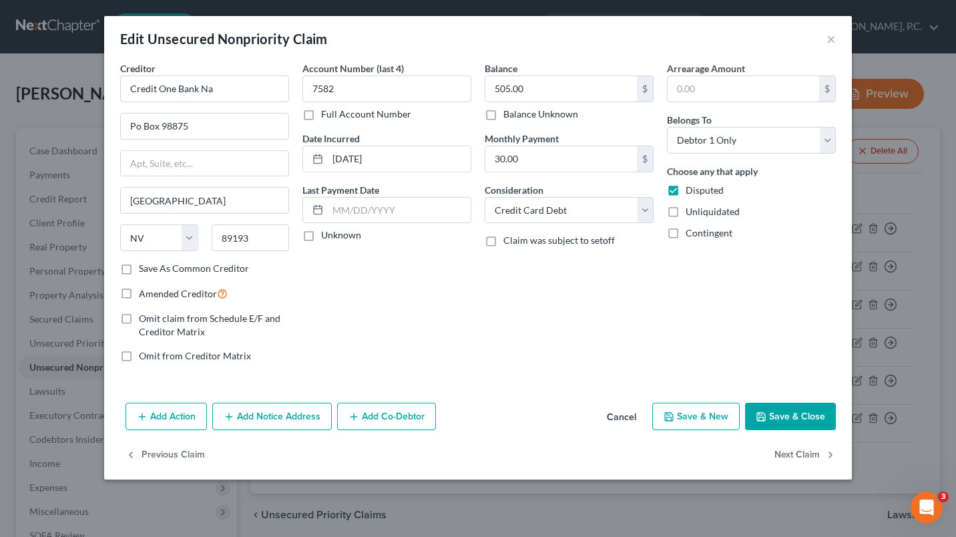
click at [139, 267] on label "Save As Common Creditor" at bounding box center [194, 268] width 110 height 13
click at [144, 267] on input "Save As Common Creditor" at bounding box center [148, 266] width 9 height 9
click at [787, 405] on button "Save & Close" at bounding box center [790, 417] width 91 height 28
checkbox input "false"
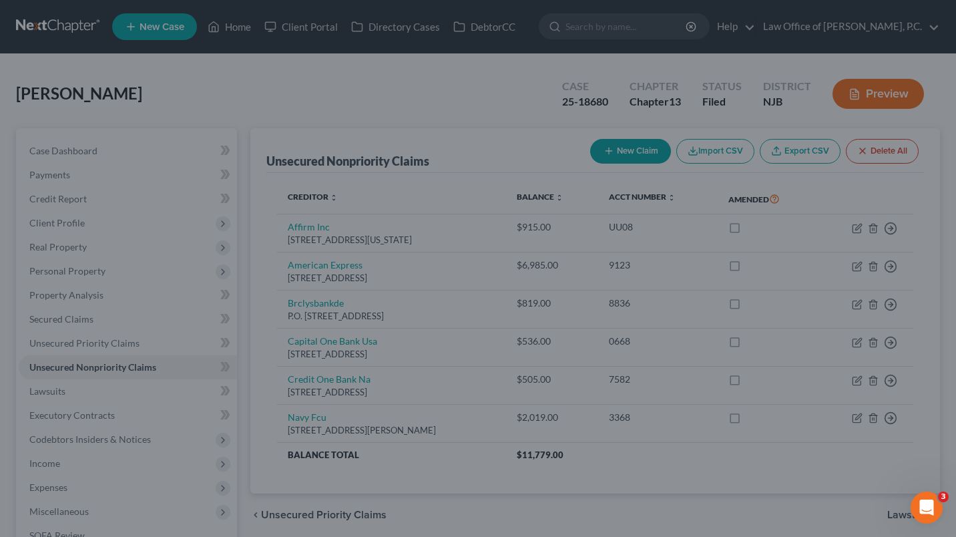
type input "0"
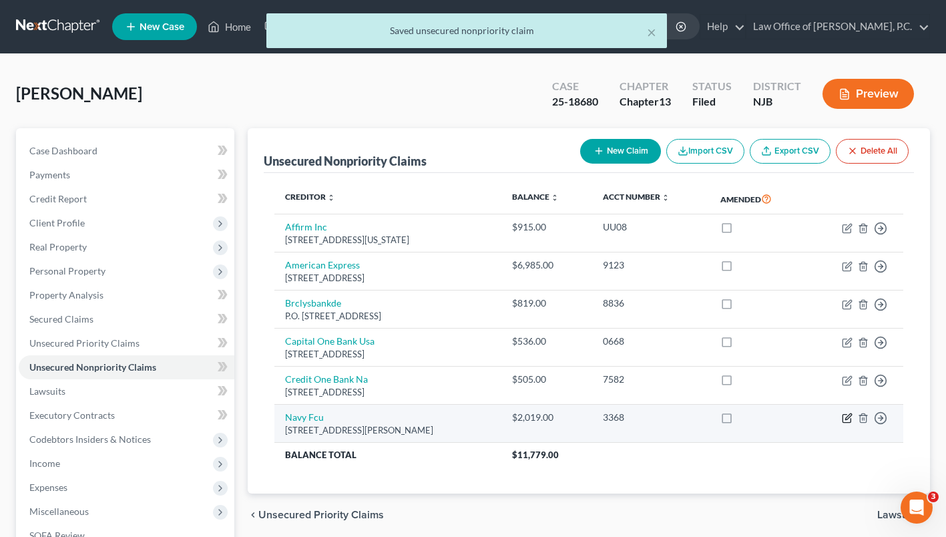
click at [850, 423] on icon "button" at bounding box center [847, 418] width 11 height 11
select select "48"
select select "2"
select select "0"
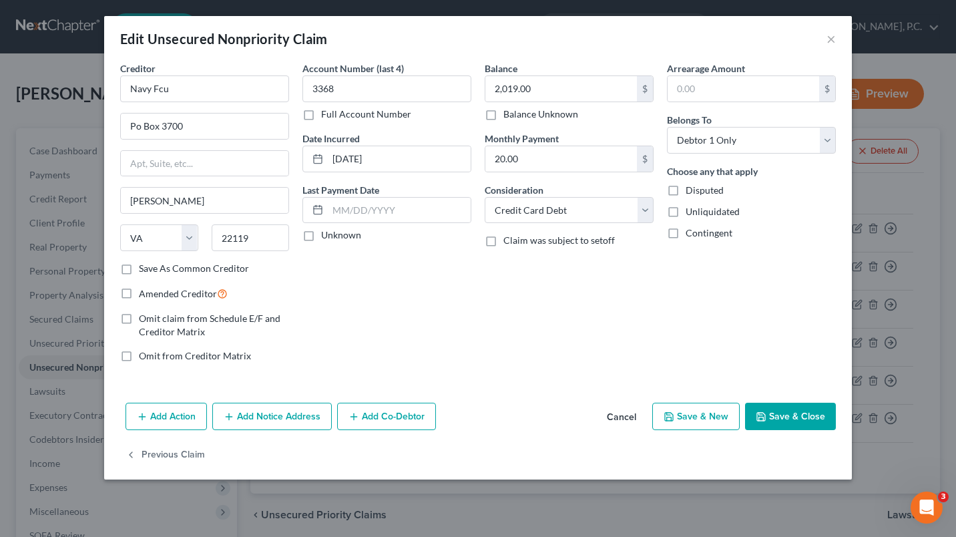
click at [139, 270] on label "Save As Common Creditor" at bounding box center [194, 268] width 110 height 13
click at [144, 270] on input "Save As Common Creditor" at bounding box center [148, 266] width 9 height 9
click at [794, 423] on button "Save & Close" at bounding box center [790, 417] width 91 height 28
checkbox input "false"
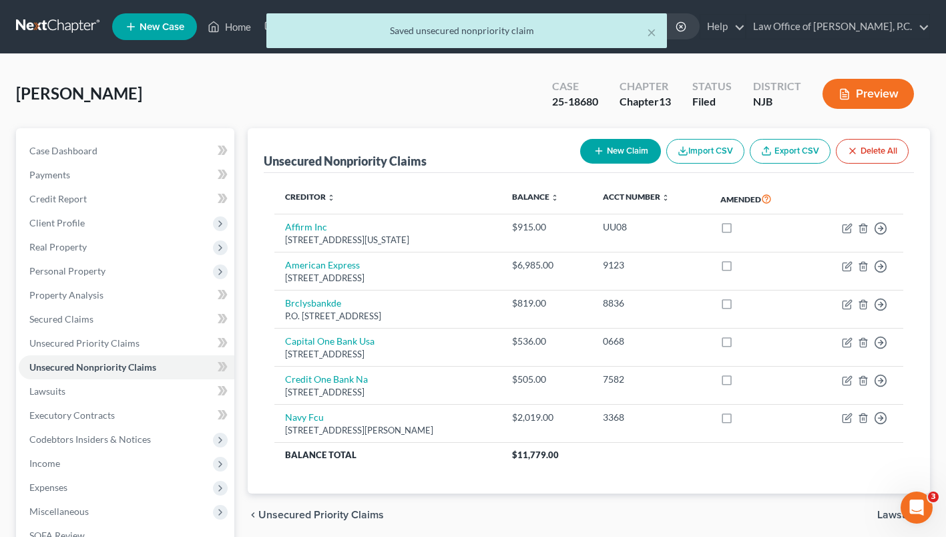
scroll to position [21, 0]
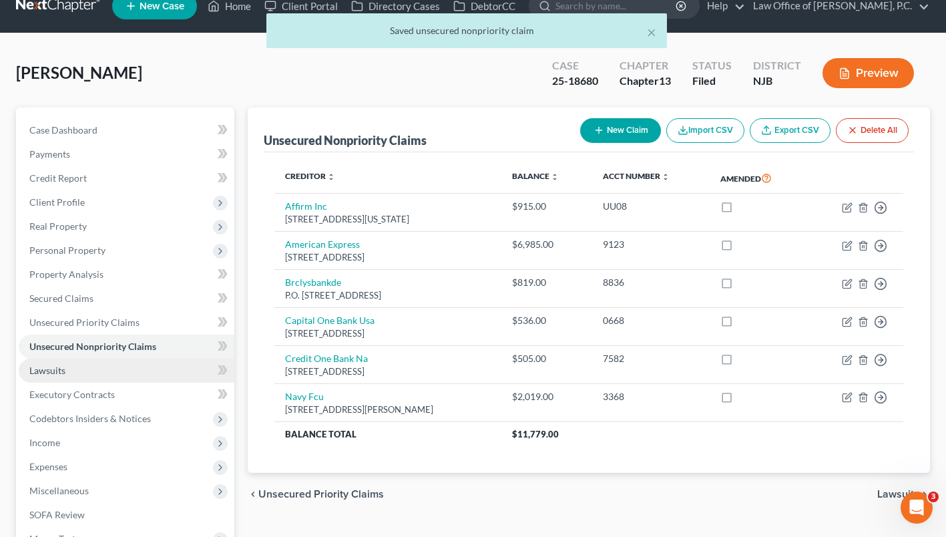
click at [151, 383] on link "Lawsuits" at bounding box center [127, 371] width 216 height 24
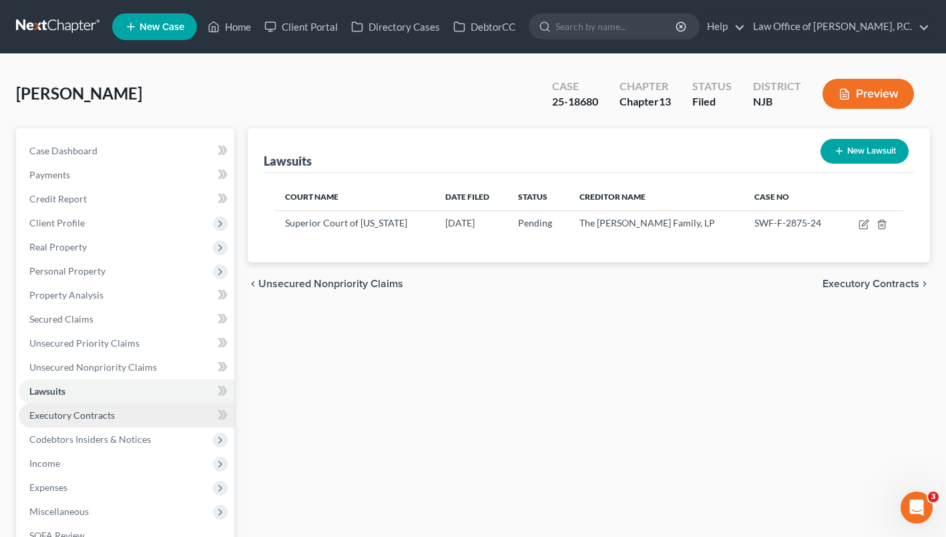
click at [116, 427] on link "Executory Contracts" at bounding box center [127, 415] width 216 height 24
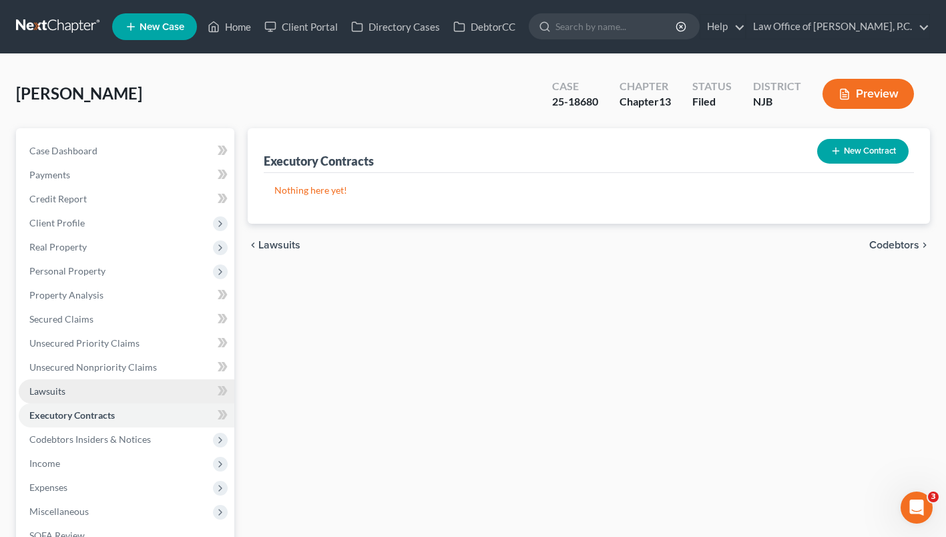
click at [110, 403] on link "Lawsuits" at bounding box center [127, 391] width 216 height 24
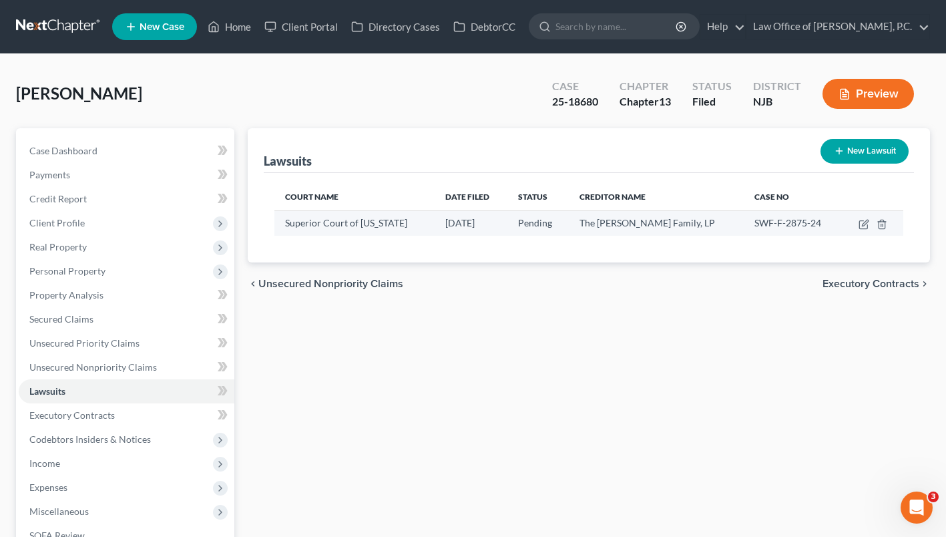
click at [856, 236] on td at bounding box center [872, 222] width 61 height 25
click at [861, 230] on icon "button" at bounding box center [864, 224] width 11 height 11
select select "33"
select select "0"
select select "2"
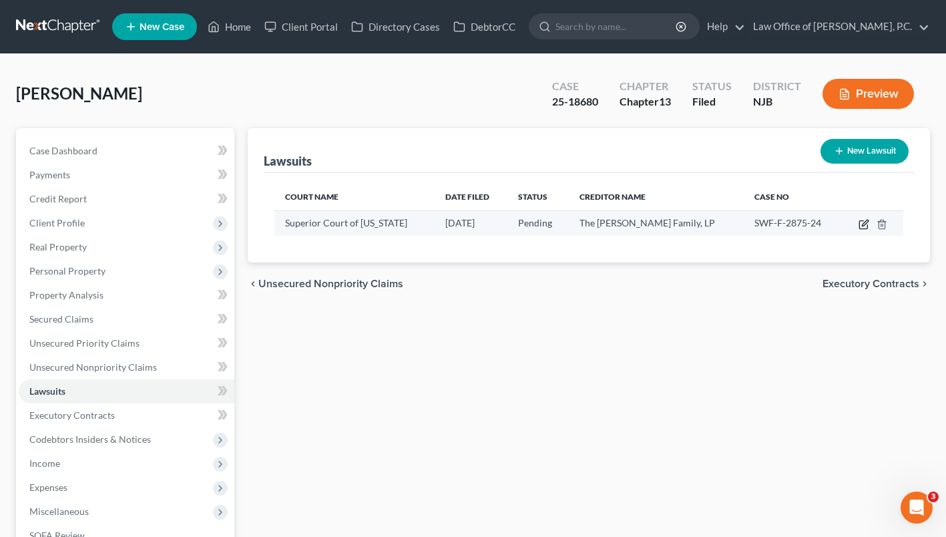
select select "33"
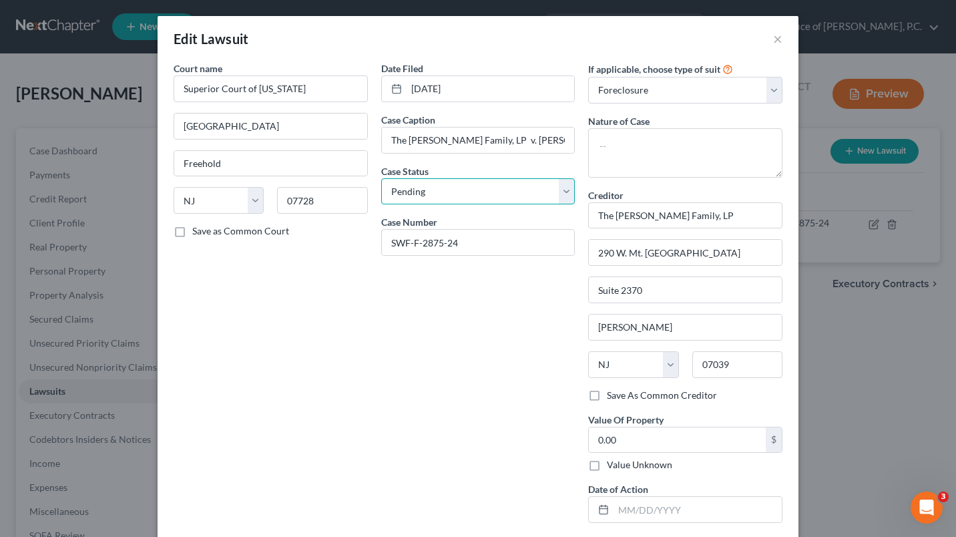
click at [556, 192] on select "Select Pending On Appeal Concluded" at bounding box center [478, 191] width 194 height 27
click at [774, 36] on button "×" at bounding box center [777, 39] width 9 height 16
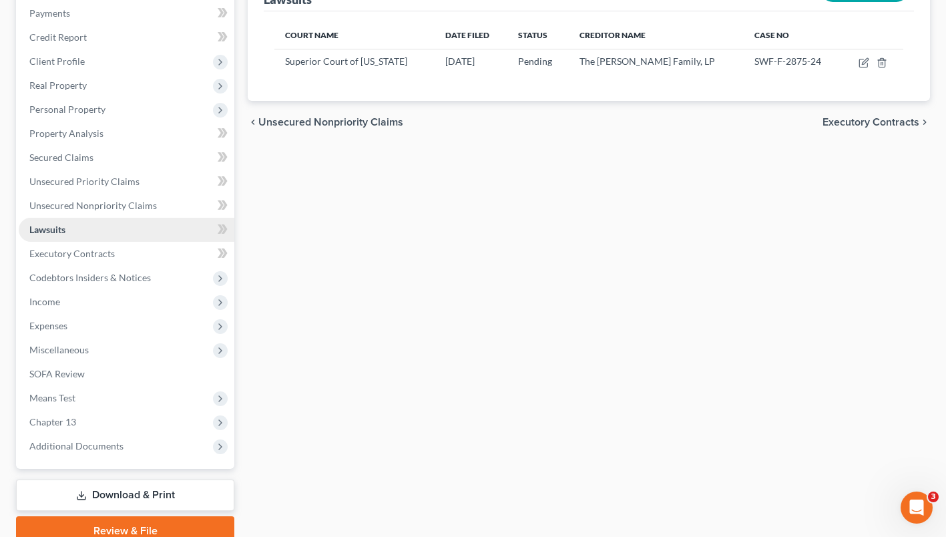
scroll to position [169, 0]
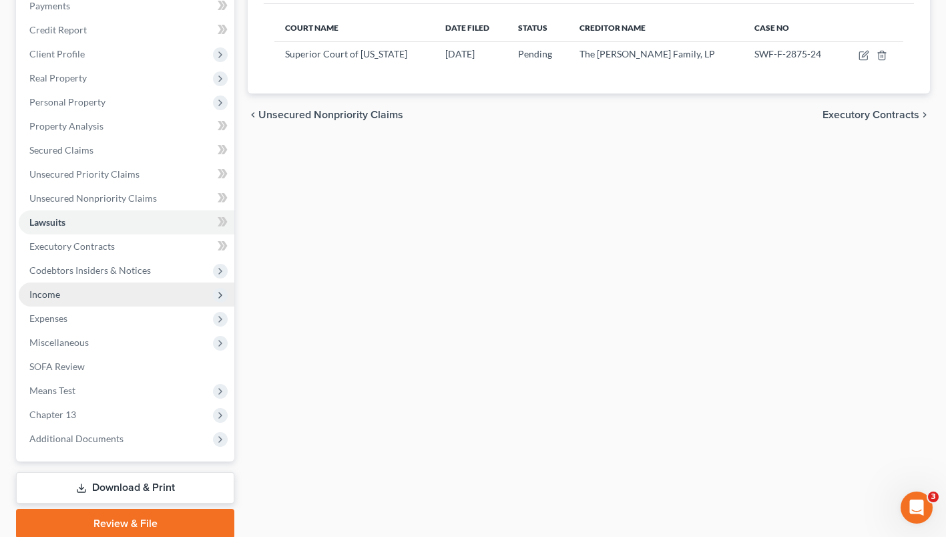
click at [118, 306] on span "Income" at bounding box center [127, 294] width 216 height 24
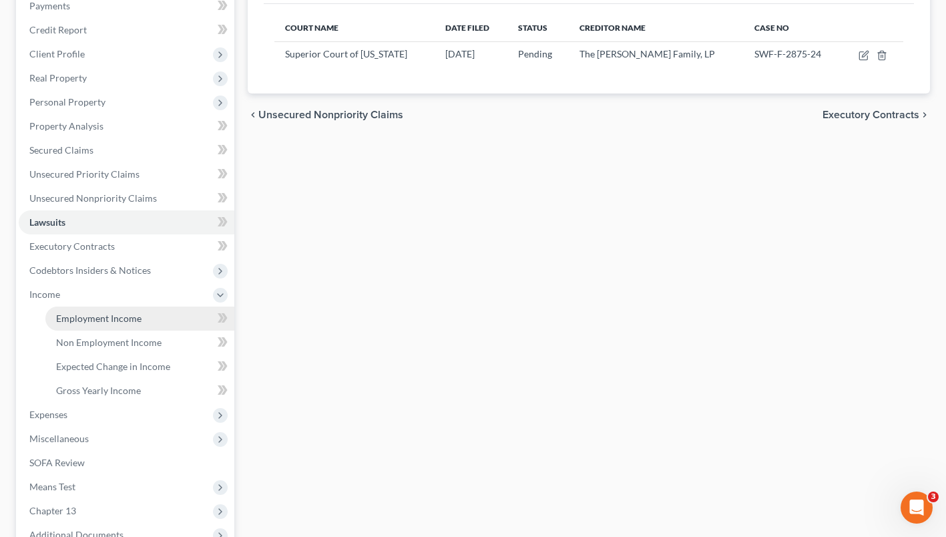
click at [118, 331] on link "Employment Income" at bounding box center [139, 318] width 189 height 24
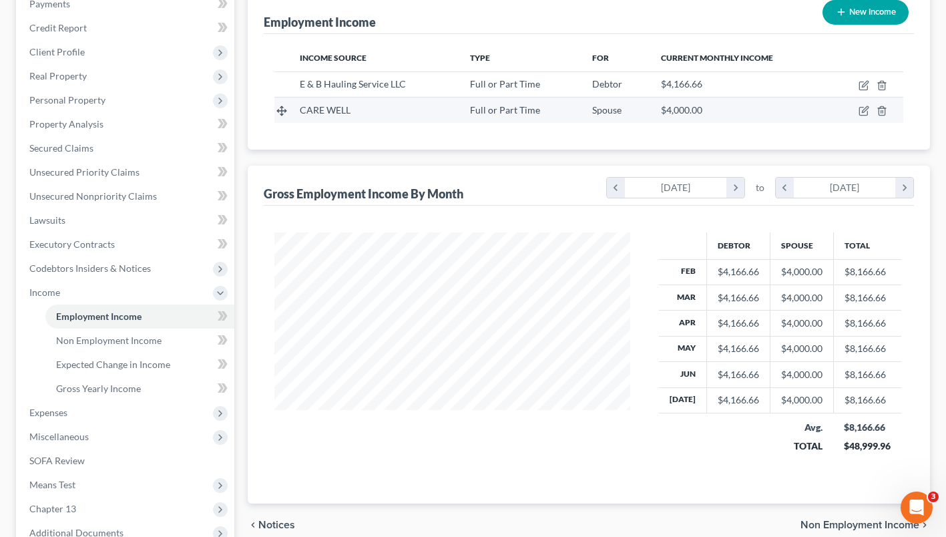
scroll to position [172, 0]
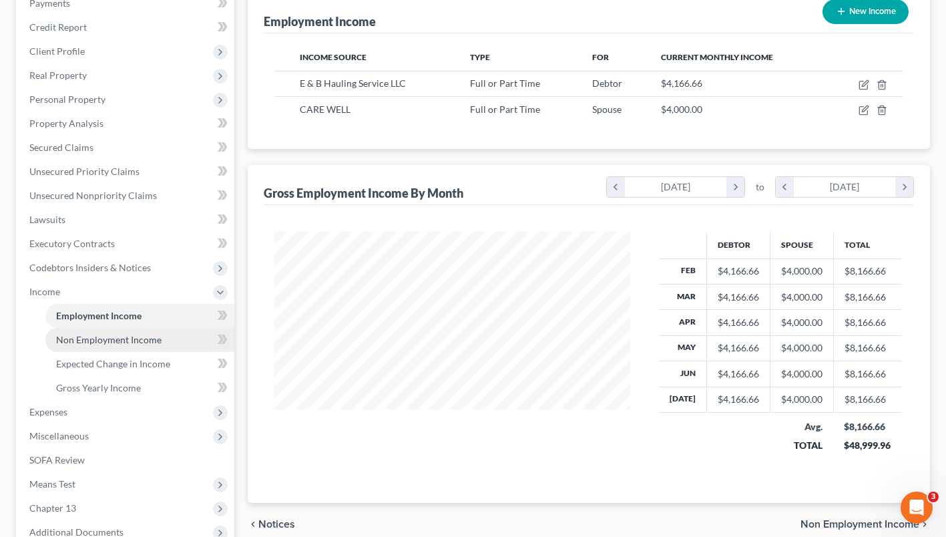
click at [164, 352] on link "Non Employment Income" at bounding box center [139, 340] width 189 height 24
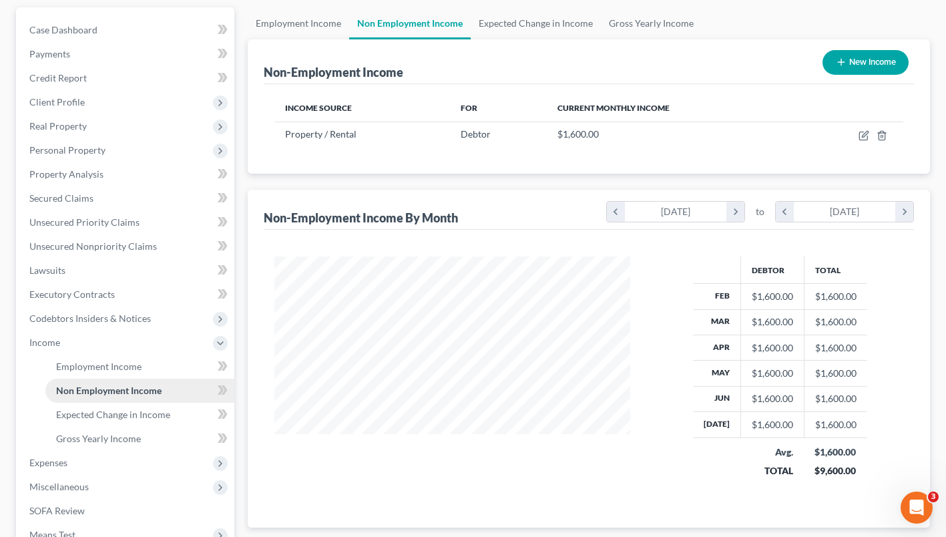
scroll to position [122, 0]
click at [154, 378] on link "Employment Income" at bounding box center [139, 366] width 189 height 24
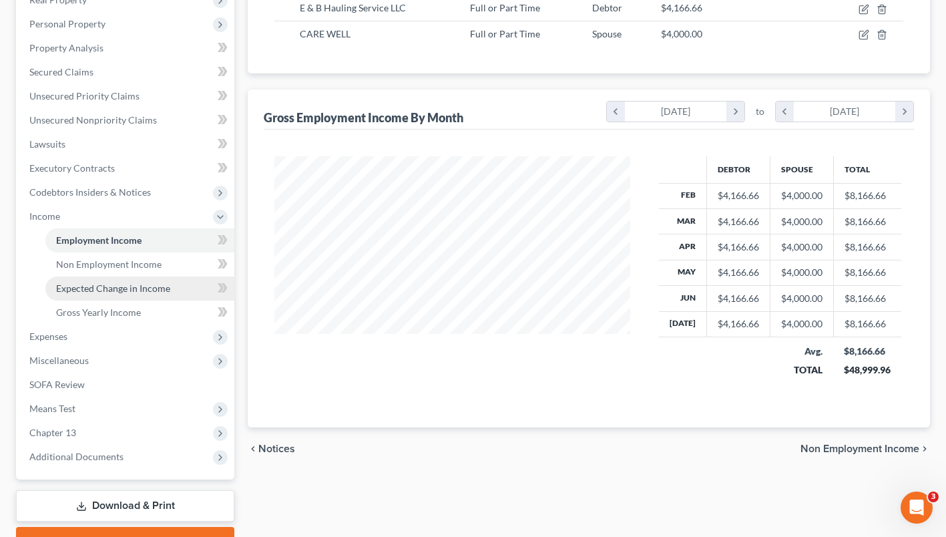
scroll to position [248, 0]
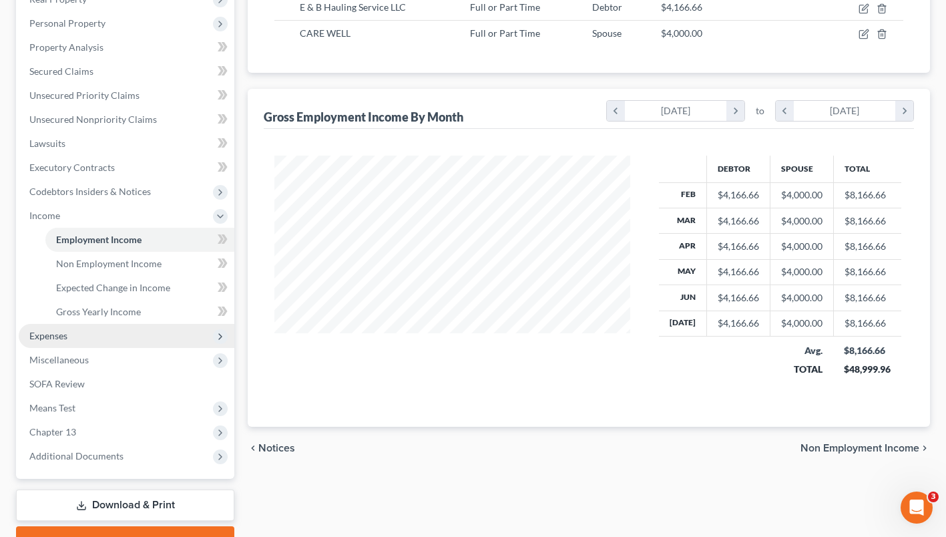
click at [182, 348] on span "Expenses" at bounding box center [127, 336] width 216 height 24
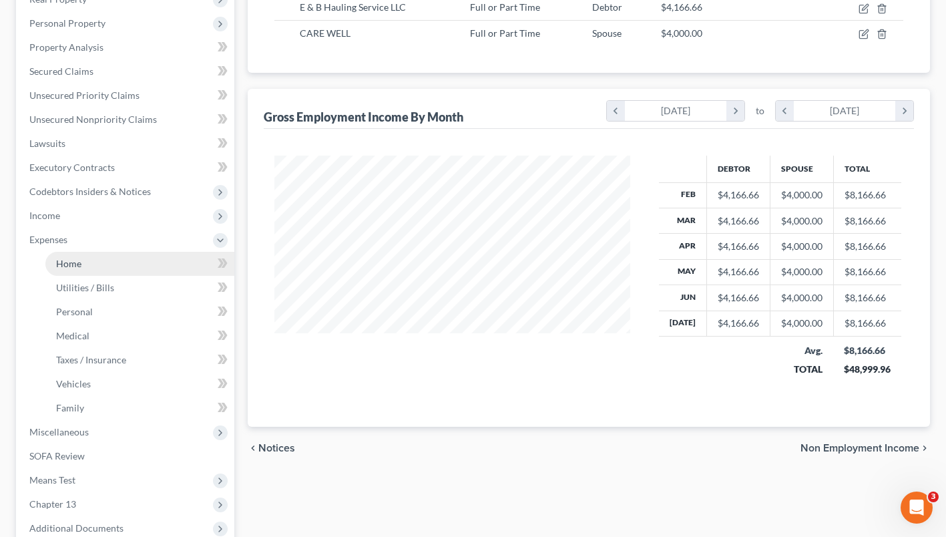
click at [176, 276] on link "Home" at bounding box center [139, 264] width 189 height 24
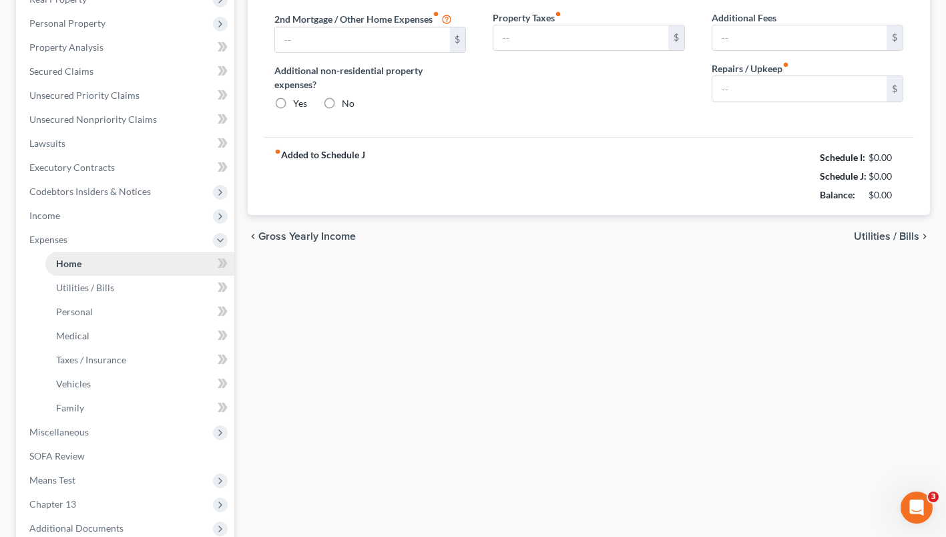
type input "3,481.79"
radio input "true"
type input "0.00"
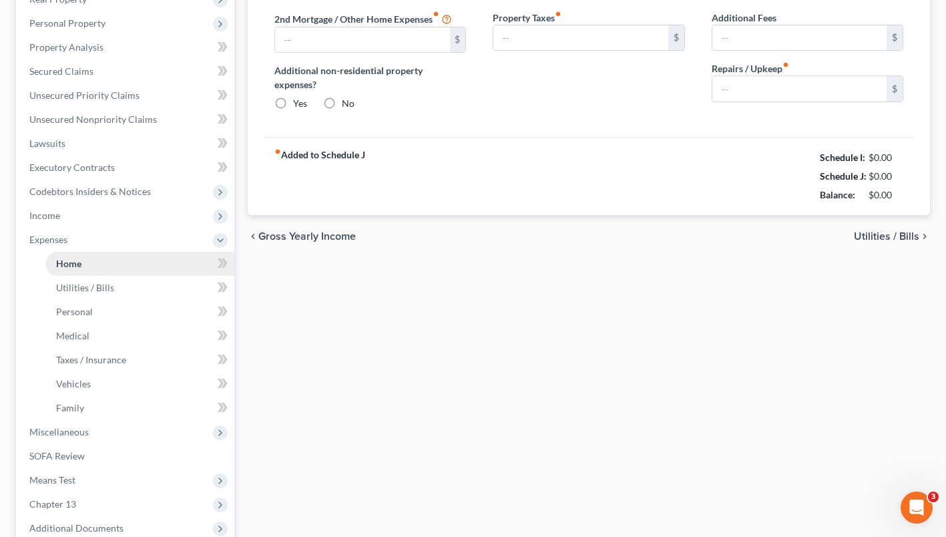
type input "0.00"
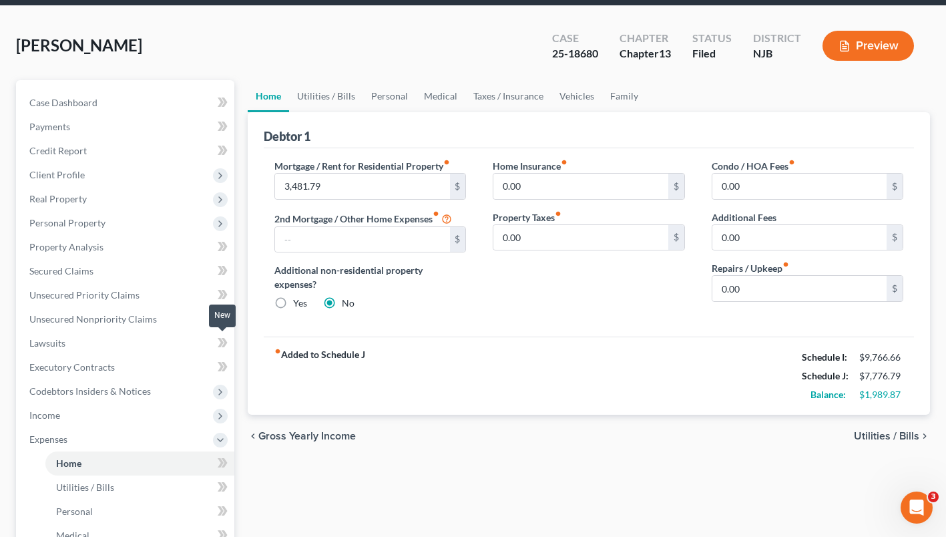
scroll to position [49, 0]
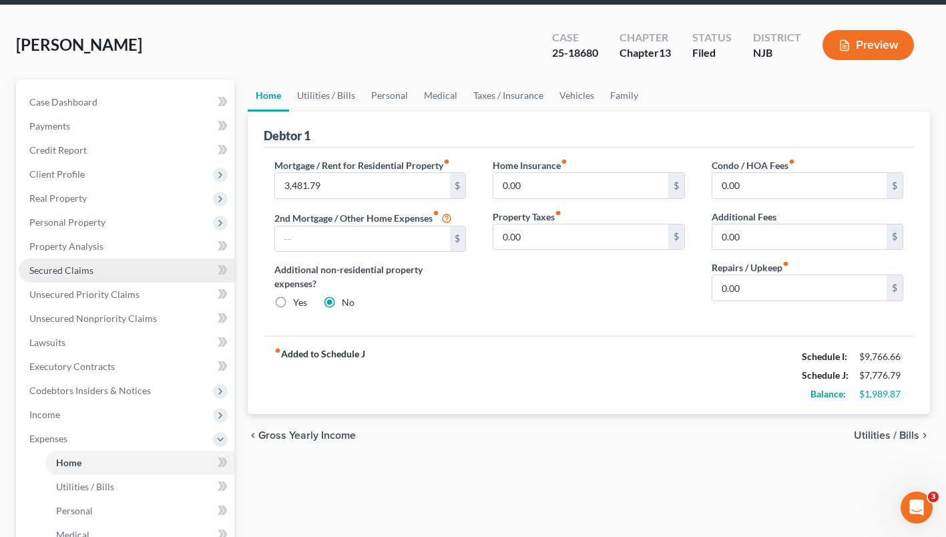
click at [133, 282] on link "Secured Claims" at bounding box center [127, 270] width 216 height 24
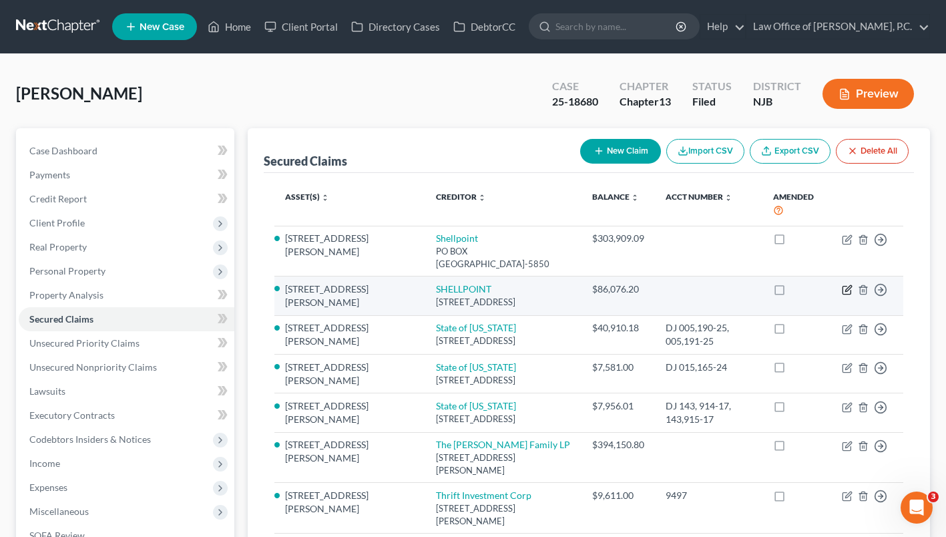
click at [842, 295] on icon "button" at bounding box center [847, 289] width 11 height 11
select select "33"
select select "2"
select select "0"
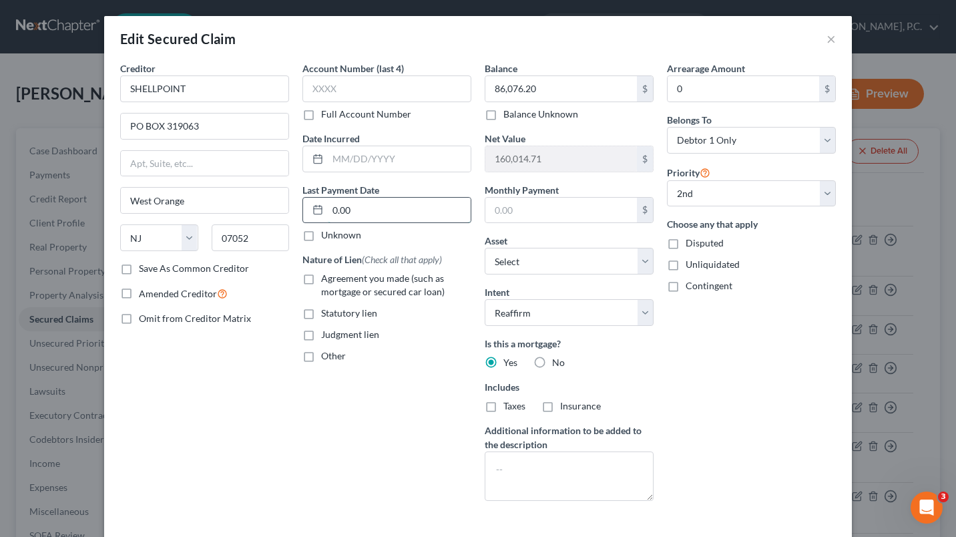
type input "4"
click at [321, 286] on label "Agreement you made (such as mortgage or secured car loan)" at bounding box center [396, 285] width 150 height 27
click at [327, 280] on input "Agreement you made (such as mortgage or secured car loan)" at bounding box center [331, 276] width 9 height 9
checkbox input "true"
click at [489, 208] on input "text" at bounding box center [561, 210] width 152 height 25
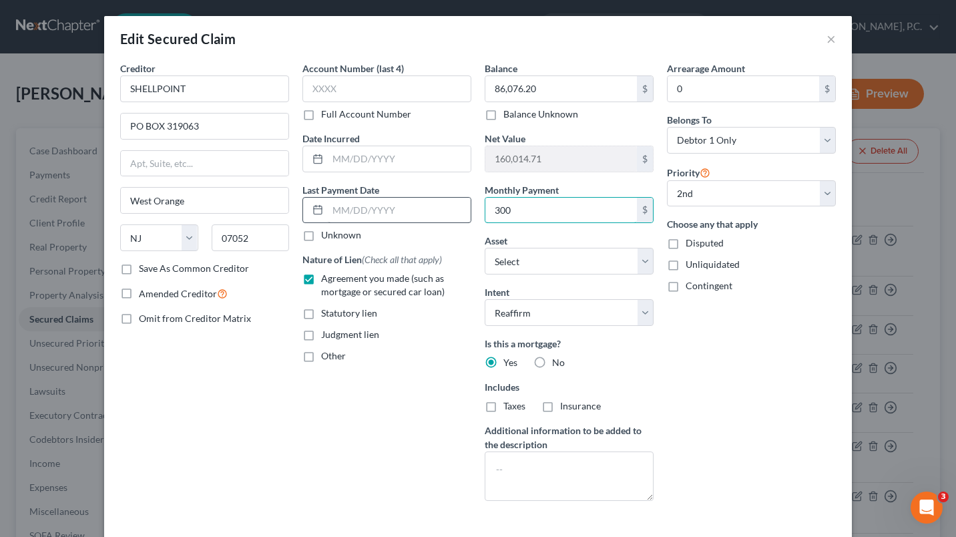
type input "300"
click at [374, 201] on input "text" at bounding box center [399, 210] width 143 height 25
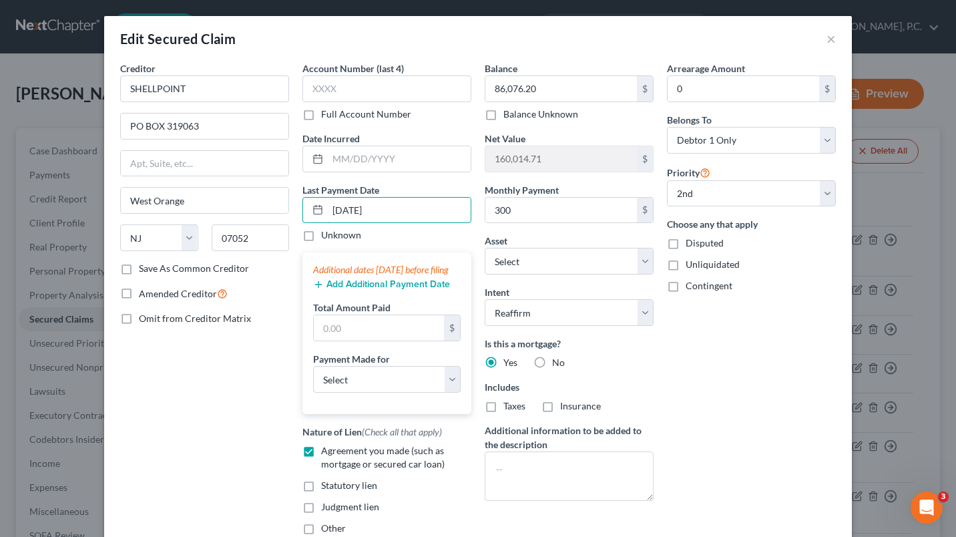
type input "[DATE]"
click at [421, 273] on div "Additional dates [DATE] before filing" at bounding box center [387, 269] width 148 height 13
click at [260, 329] on div "Creditor * [GEOGRAPHIC_DATA] [GEOGRAPHIC_DATA][US_STATE] AZ CA CO [GEOGRAPHIC_D…" at bounding box center [205, 303] width 182 height 484
click at [321, 236] on label "Unknown" at bounding box center [341, 234] width 40 height 13
click at [327, 236] on input "Unknown" at bounding box center [331, 232] width 9 height 9
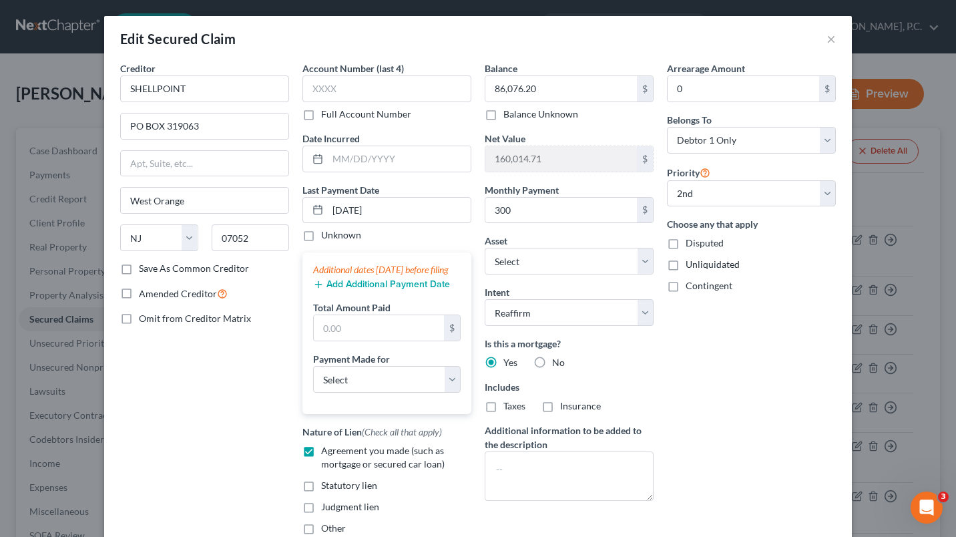
checkbox input "true"
click at [395, 228] on div "Last Payment Date [DATE] Unknown" at bounding box center [386, 212] width 169 height 59
drag, startPoint x: 399, startPoint y: 210, endPoint x: 317, endPoint y: 208, distance: 81.5
click at [317, 208] on div "[DATE]" at bounding box center [386, 210] width 169 height 27
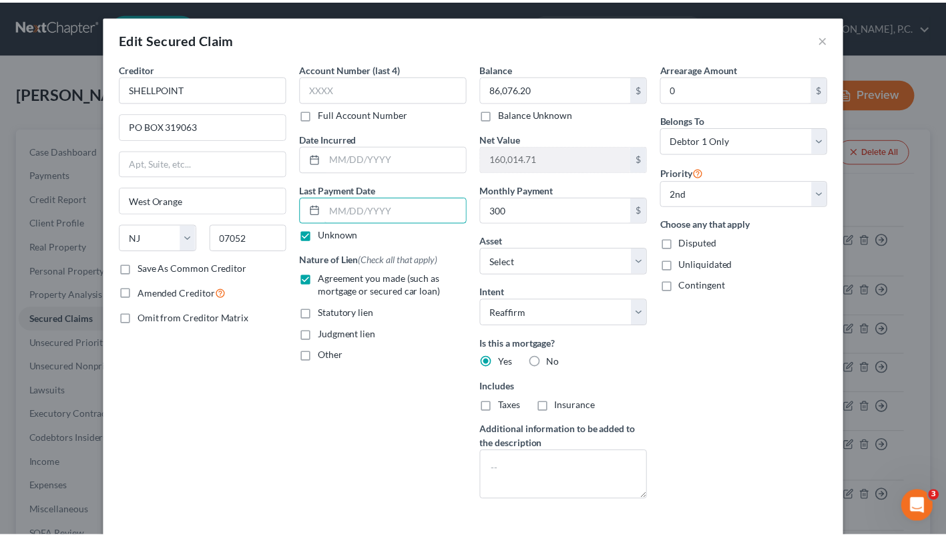
scroll to position [97, 0]
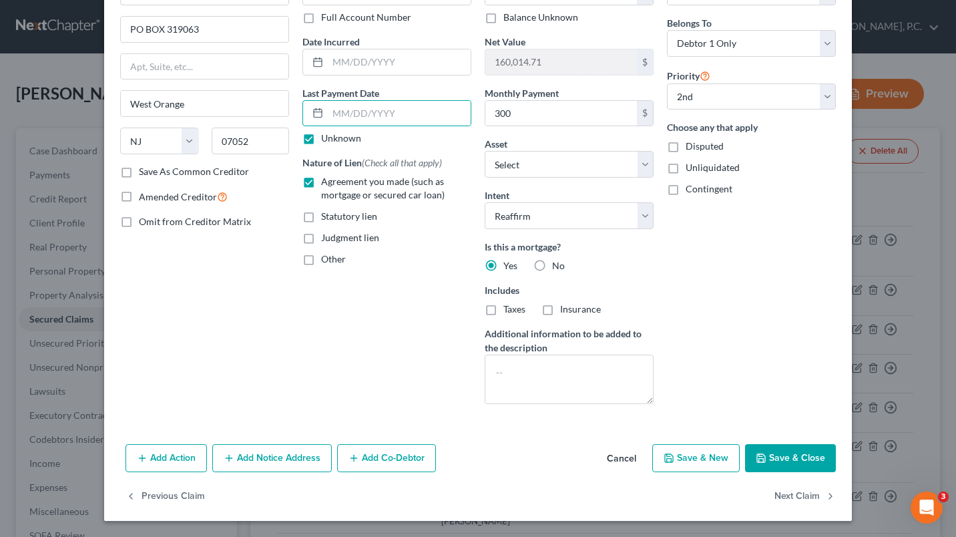
click at [783, 457] on button "Save & Close" at bounding box center [790, 458] width 91 height 28
select select "1"
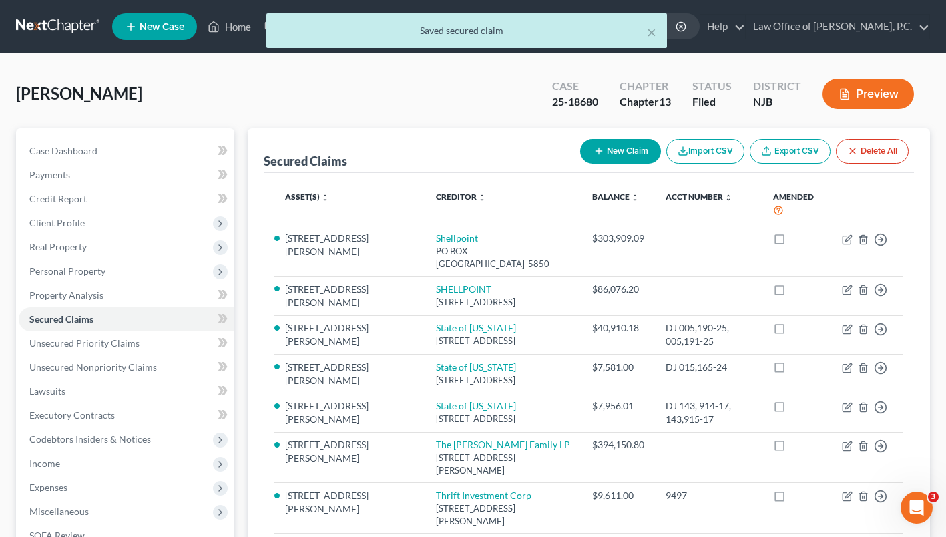
click at [240, 441] on div "Case Dashboard Payments Invoices Payments Payments Credit Report Client Profile" at bounding box center [125, 417] width 232 height 579
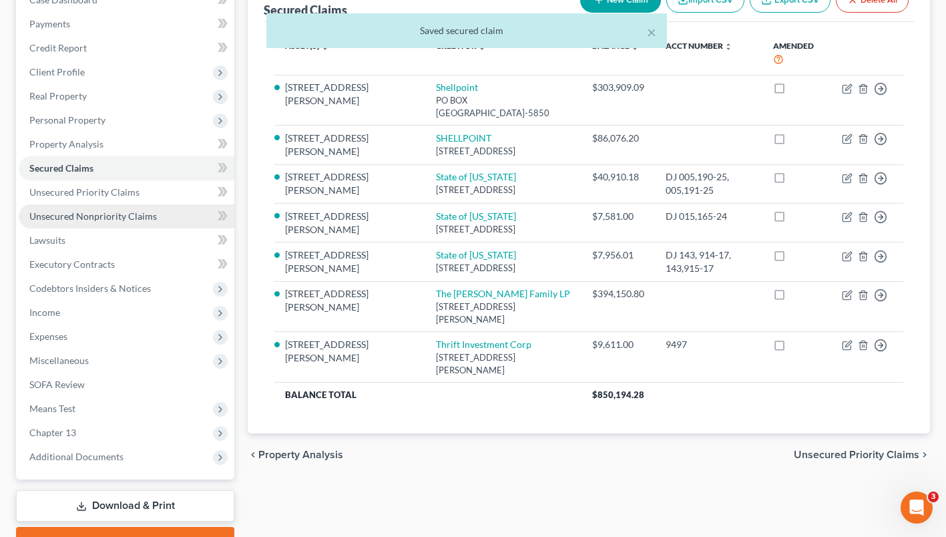
scroll to position [152, 0]
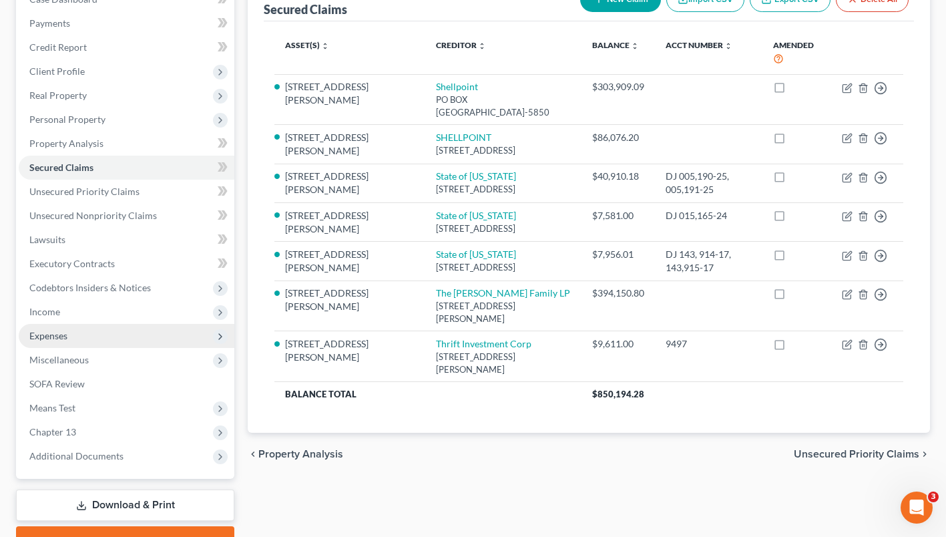
click at [115, 348] on span "Expenses" at bounding box center [127, 336] width 216 height 24
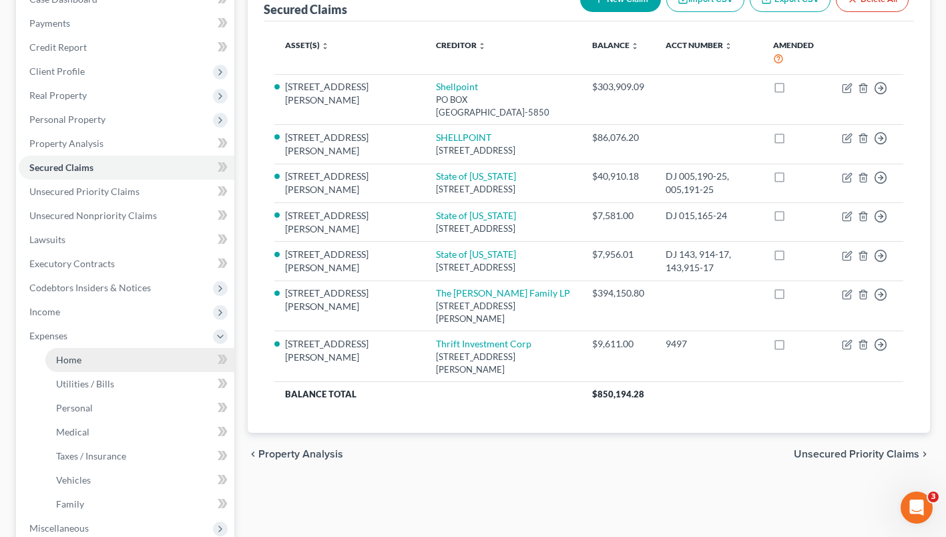
click at [148, 372] on link "Home" at bounding box center [139, 360] width 189 height 24
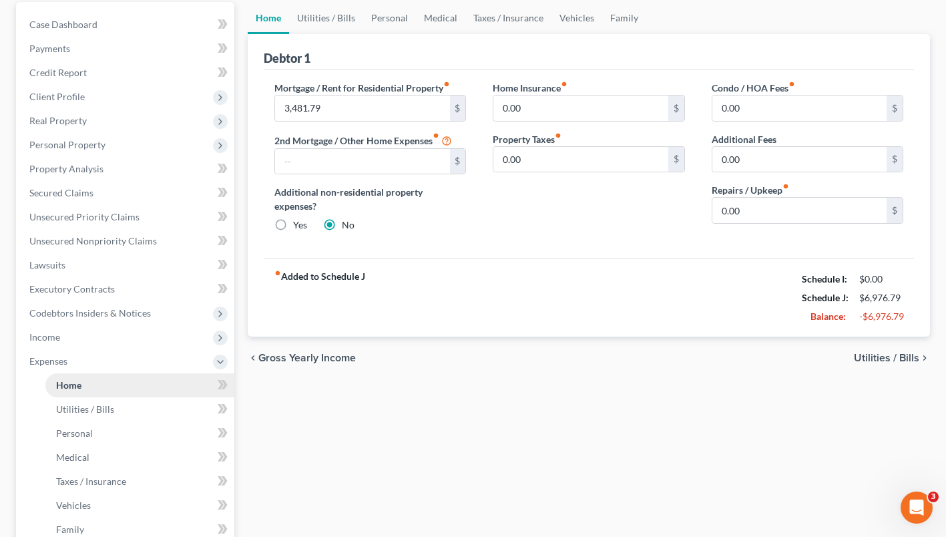
scroll to position [1, 0]
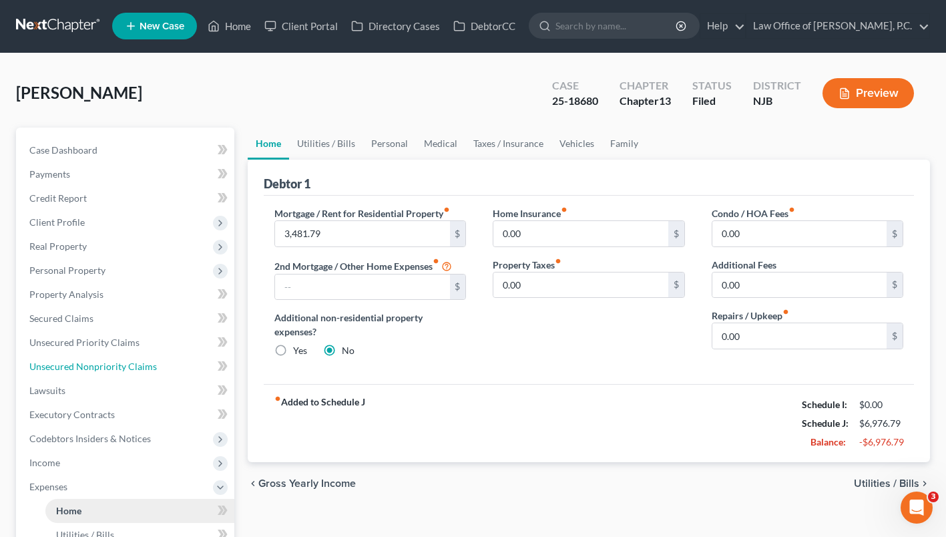
click at [148, 372] on span "Unsecured Nonpriority Claims" at bounding box center [93, 366] width 128 height 11
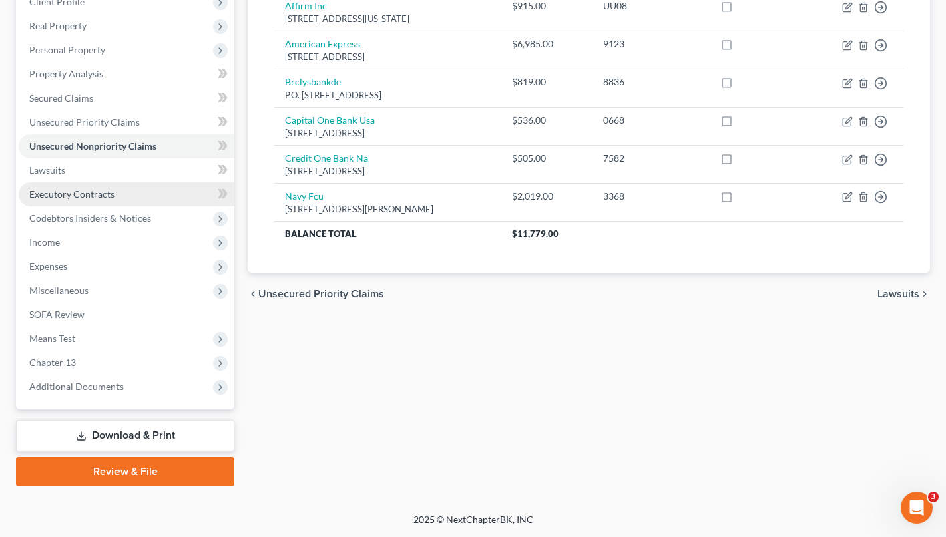
scroll to position [244, 0]
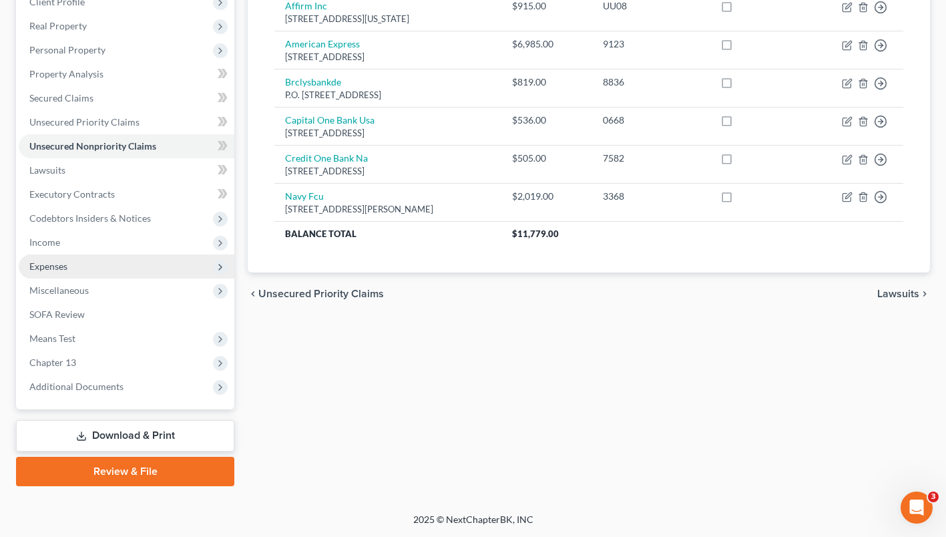
click at [81, 260] on span "Expenses" at bounding box center [127, 266] width 216 height 24
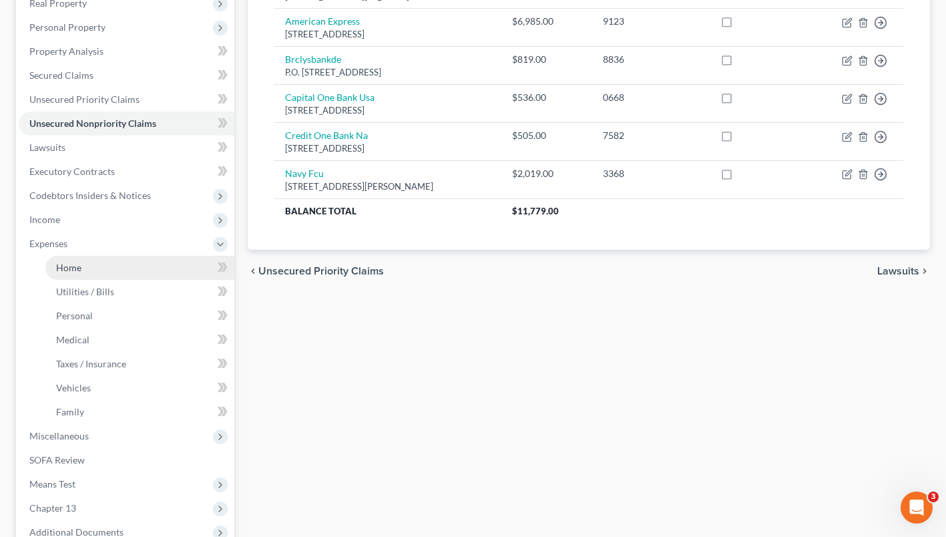
click at [121, 280] on link "Home" at bounding box center [139, 268] width 189 height 24
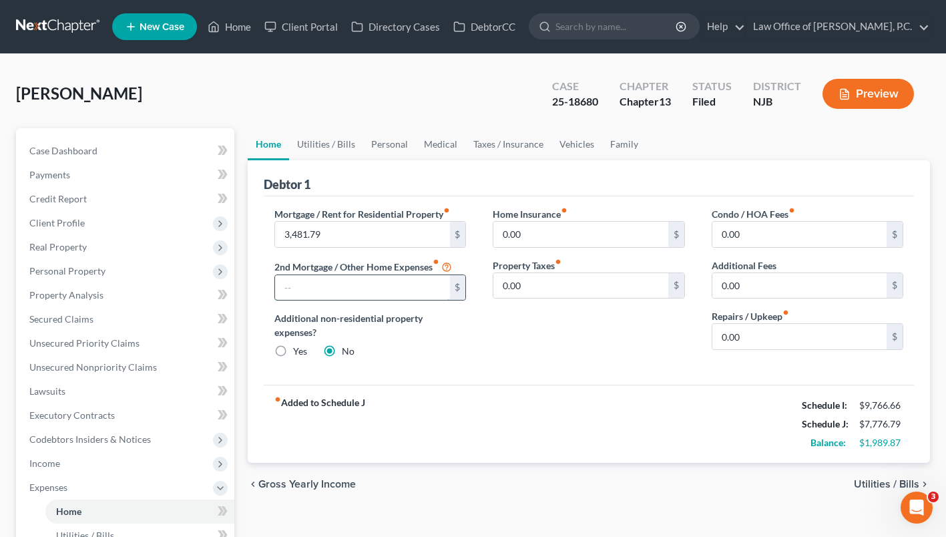
click at [325, 300] on input "text" at bounding box center [362, 287] width 174 height 25
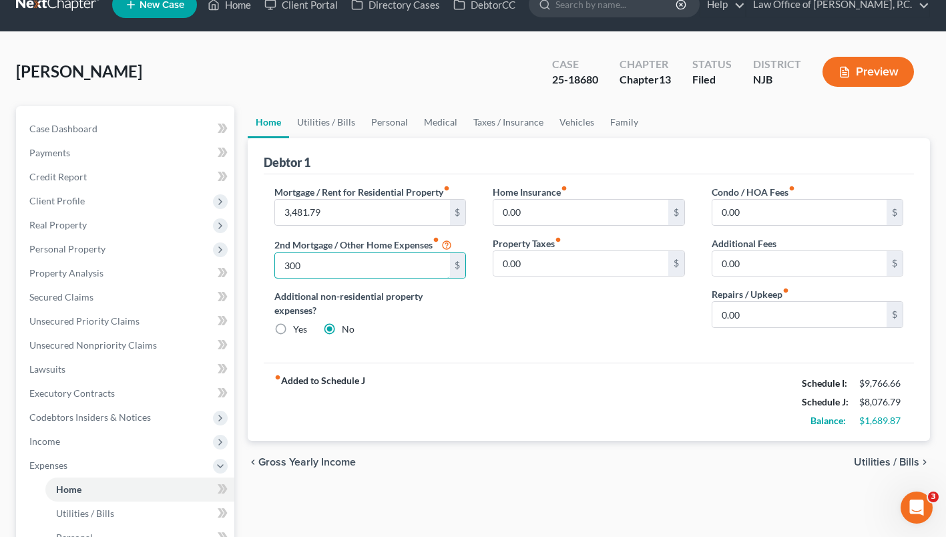
scroll to position [23, 0]
type input "300"
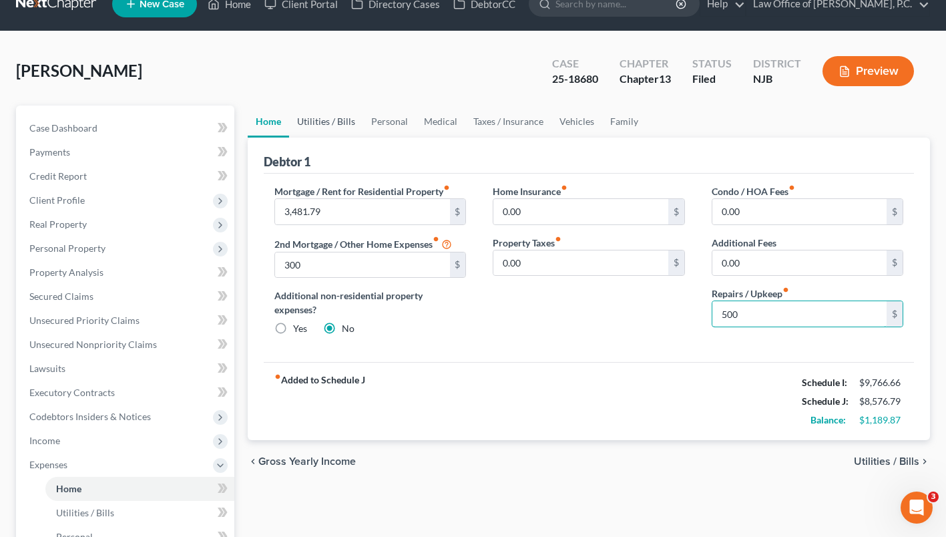
type input "500"
click at [335, 138] on link "Utilities / Bills" at bounding box center [326, 122] width 74 height 32
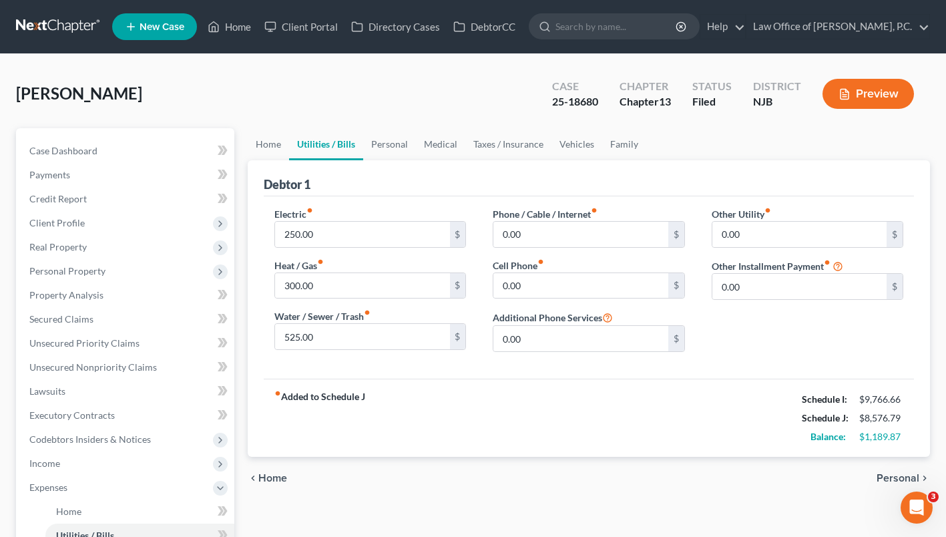
click at [335, 128] on div "[PERSON_NAME], Elemond Upgraded Case 25-18680 Chapter Chapter 13 Status [GEOGRA…" at bounding box center [473, 99] width 914 height 58
click at [385, 160] on link "Personal" at bounding box center [389, 144] width 53 height 32
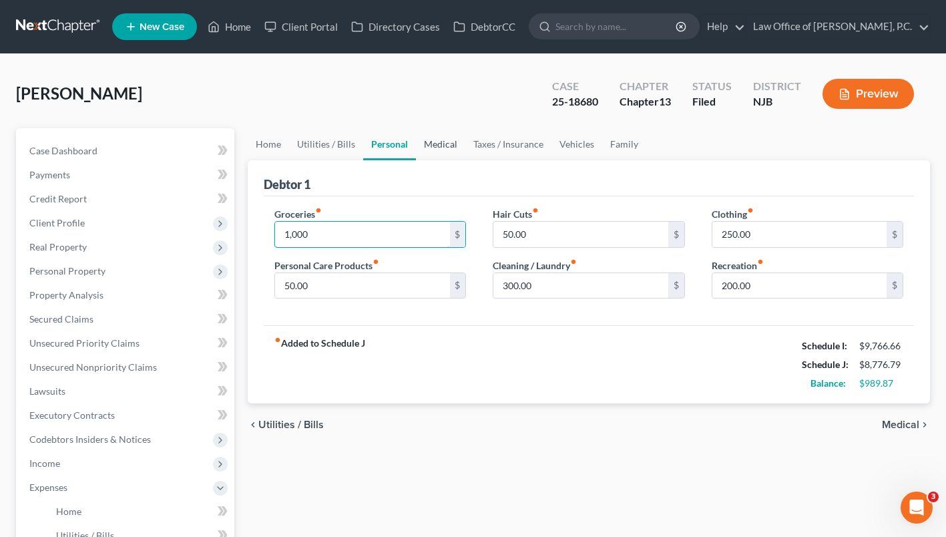
type input "1,000"
click at [451, 160] on link "Medical" at bounding box center [440, 144] width 49 height 32
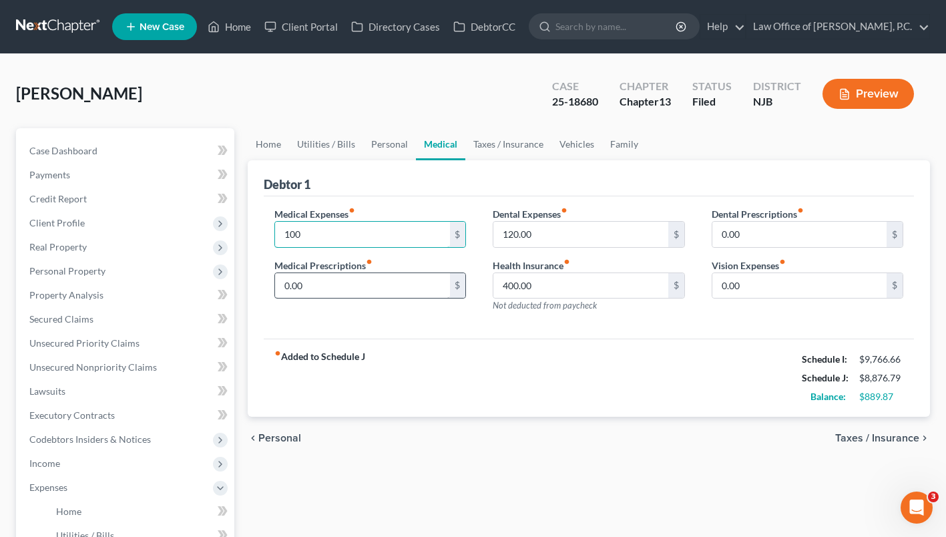
type input "100"
click at [335, 298] on input "0.00" at bounding box center [362, 285] width 174 height 25
click at [524, 160] on link "Taxes / Insurance" at bounding box center [508, 144] width 86 height 32
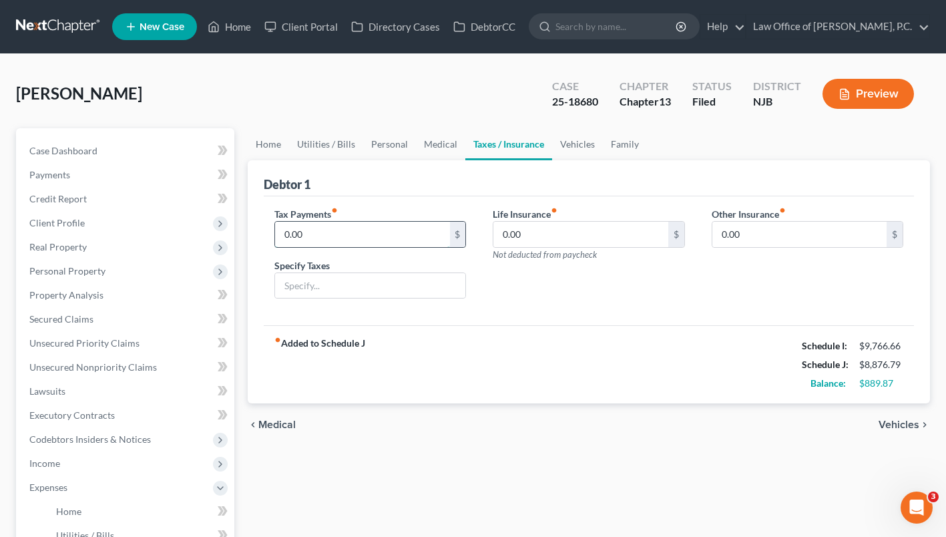
click at [427, 247] on input "0.00" at bounding box center [362, 234] width 174 height 25
type input "4"
type input "500"
click at [567, 160] on link "Vehicles" at bounding box center [577, 144] width 51 height 32
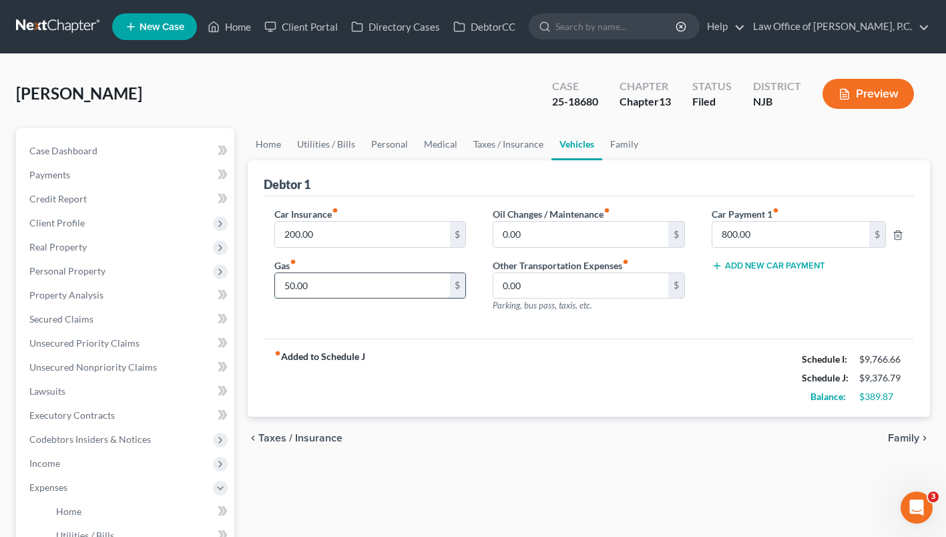
click at [351, 298] on input "50.00" at bounding box center [362, 285] width 174 height 25
type input "250"
click at [609, 160] on link "Family" at bounding box center [624, 144] width 44 height 32
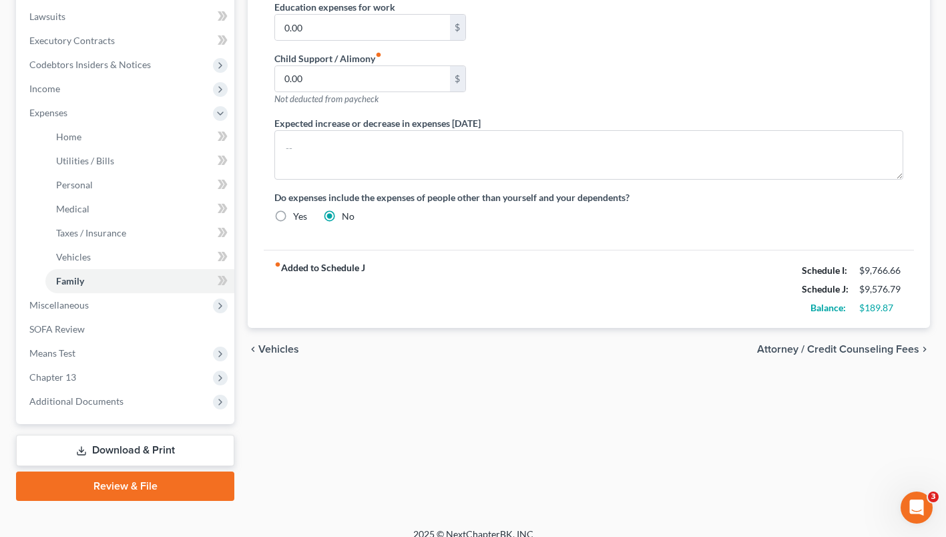
scroll to position [371, 0]
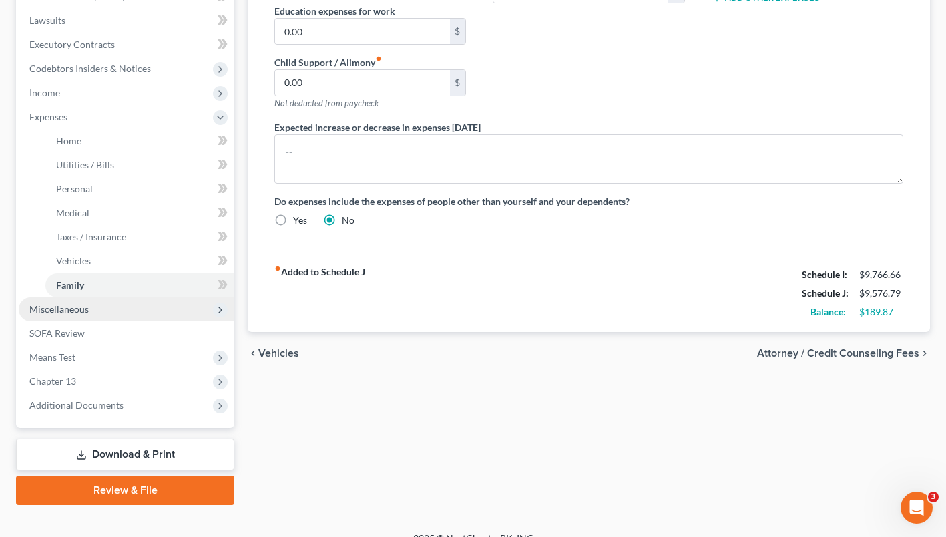
click at [142, 321] on span "Miscellaneous" at bounding box center [127, 309] width 216 height 24
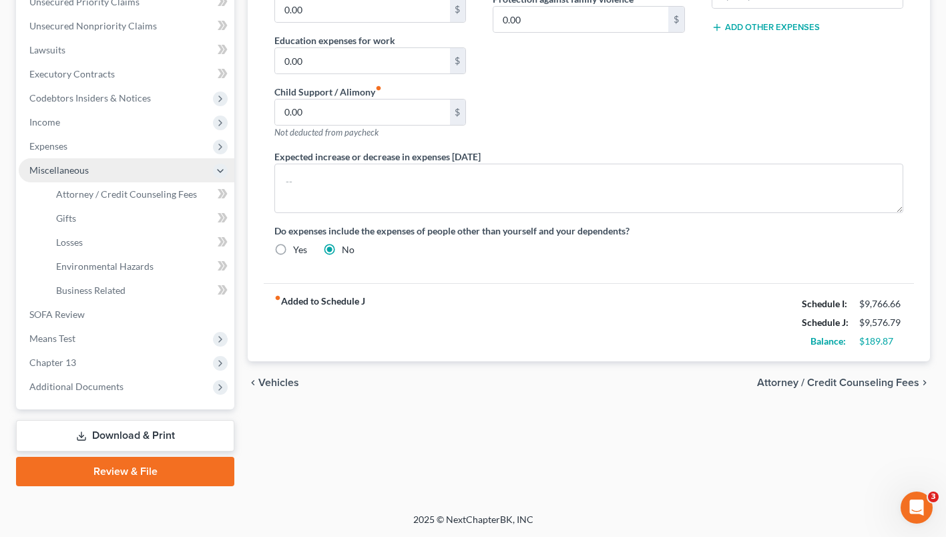
scroll to position [364, 0]
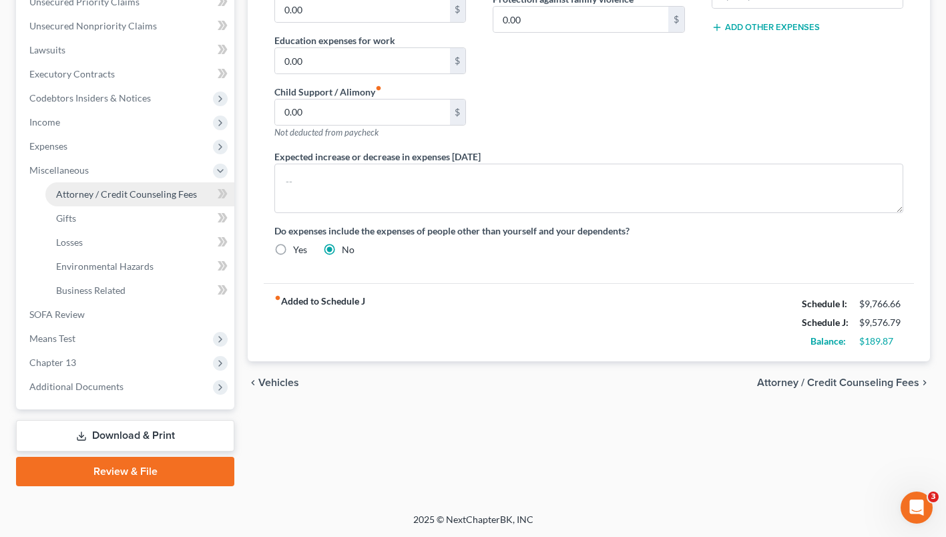
click at [138, 198] on span "Attorney / Credit Counseling Fees" at bounding box center [126, 193] width 141 height 11
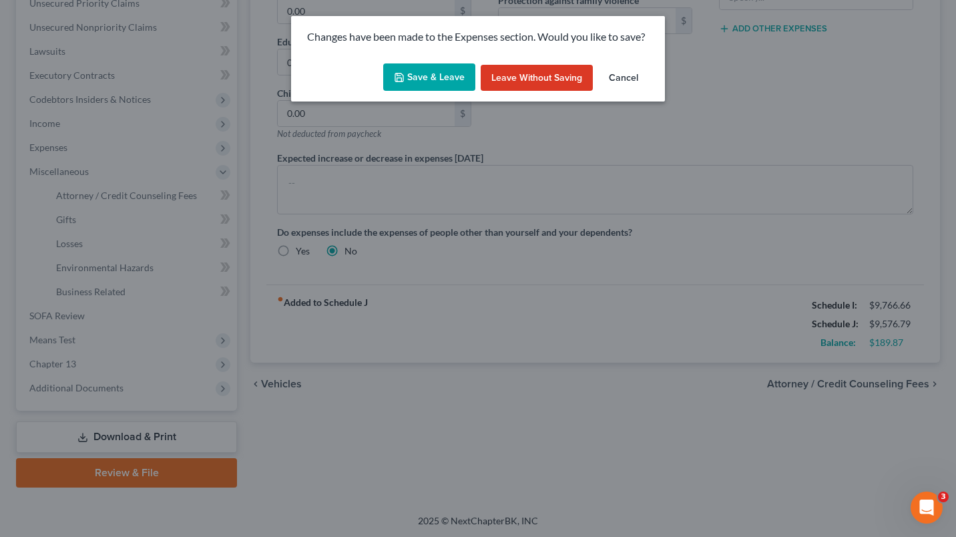
click at [413, 71] on button "Save & Leave" at bounding box center [429, 77] width 92 height 28
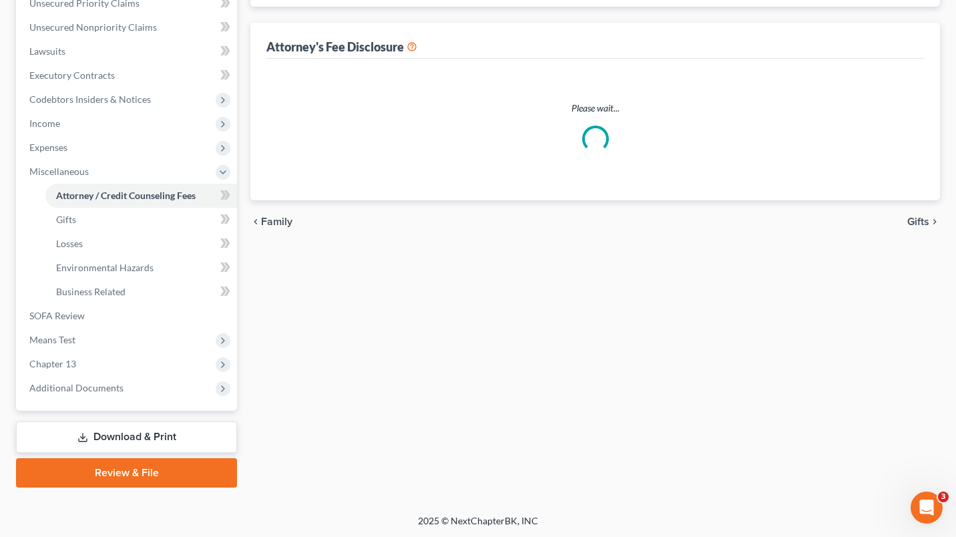
select select "0"
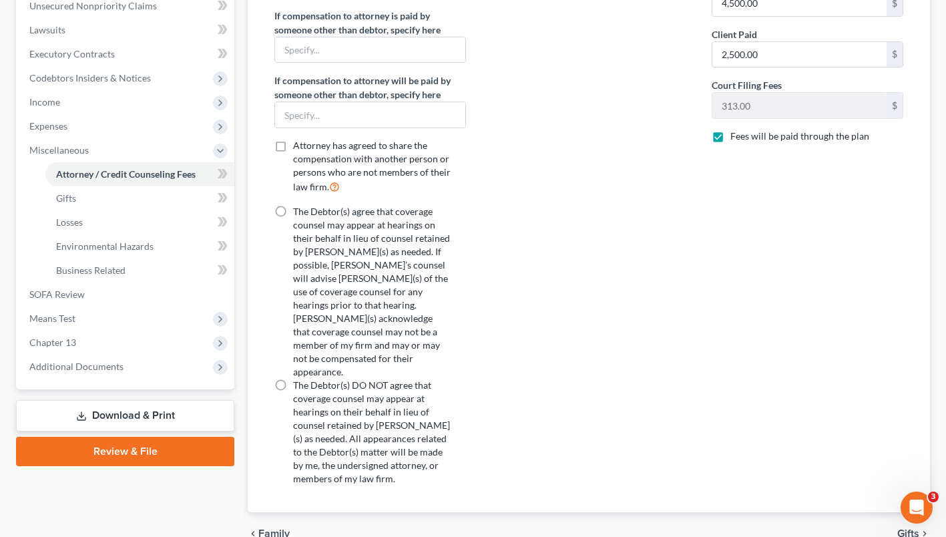
scroll to position [376, 0]
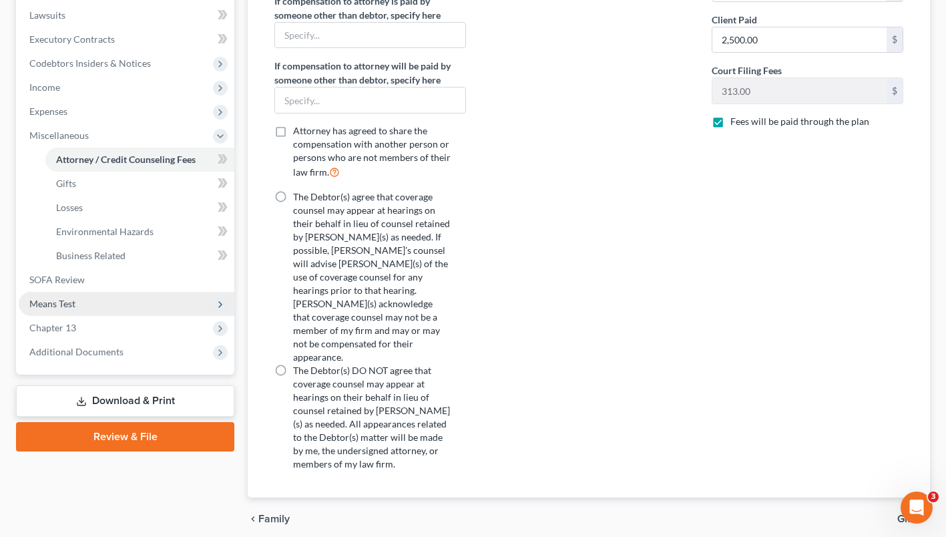
click at [94, 316] on span "Means Test" at bounding box center [127, 304] width 216 height 24
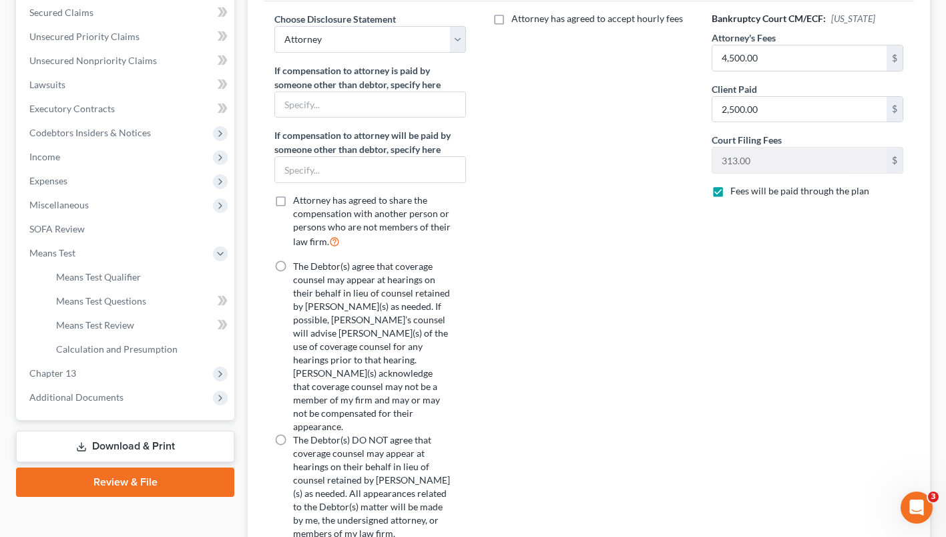
scroll to position [308, 0]
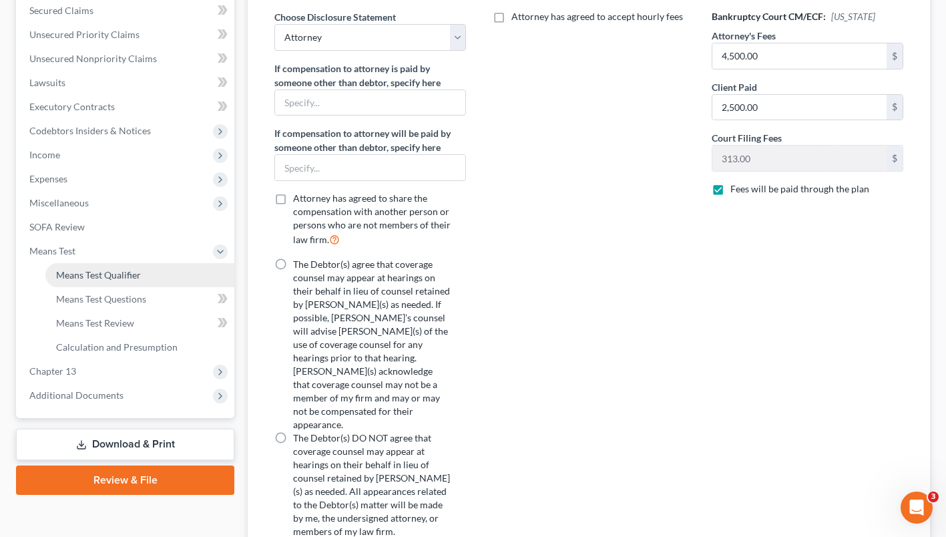
click at [160, 287] on link "Means Test Qualifier" at bounding box center [139, 275] width 189 height 24
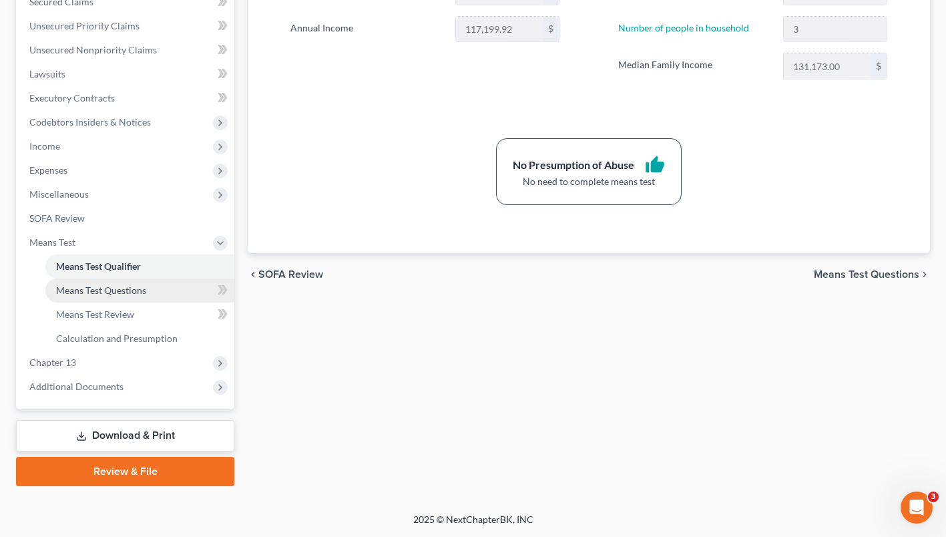
scroll to position [332, 0]
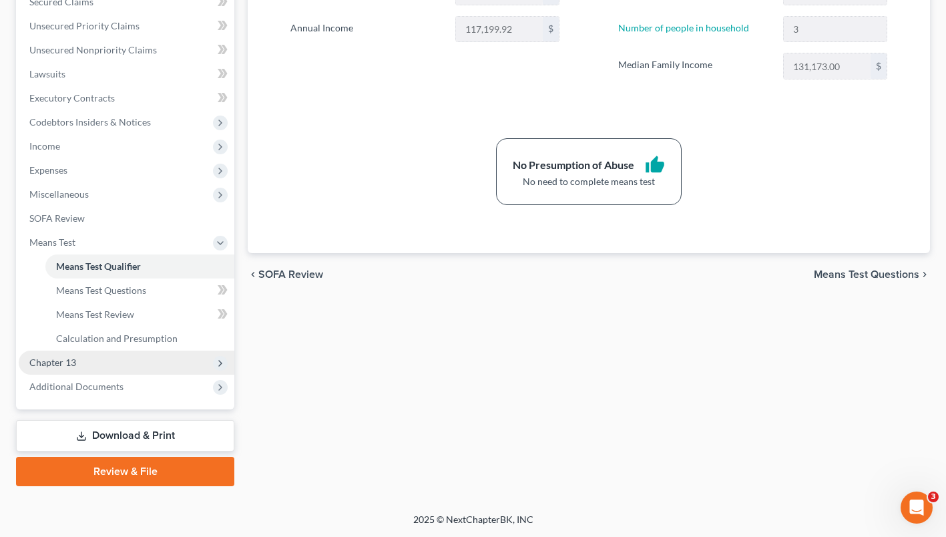
click at [89, 372] on span "Chapter 13" at bounding box center [127, 363] width 216 height 24
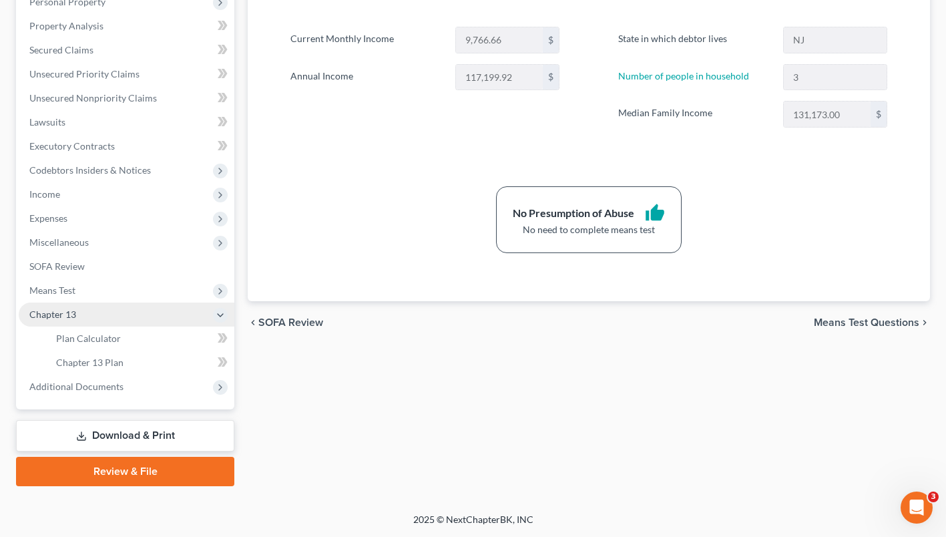
scroll to position [292, 0]
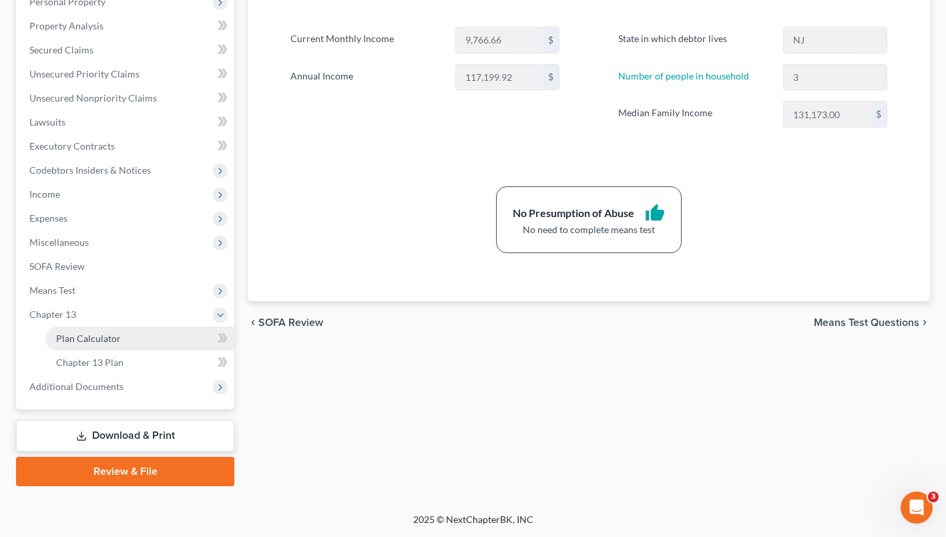
click at [157, 337] on link "Plan Calculator" at bounding box center [139, 339] width 189 height 24
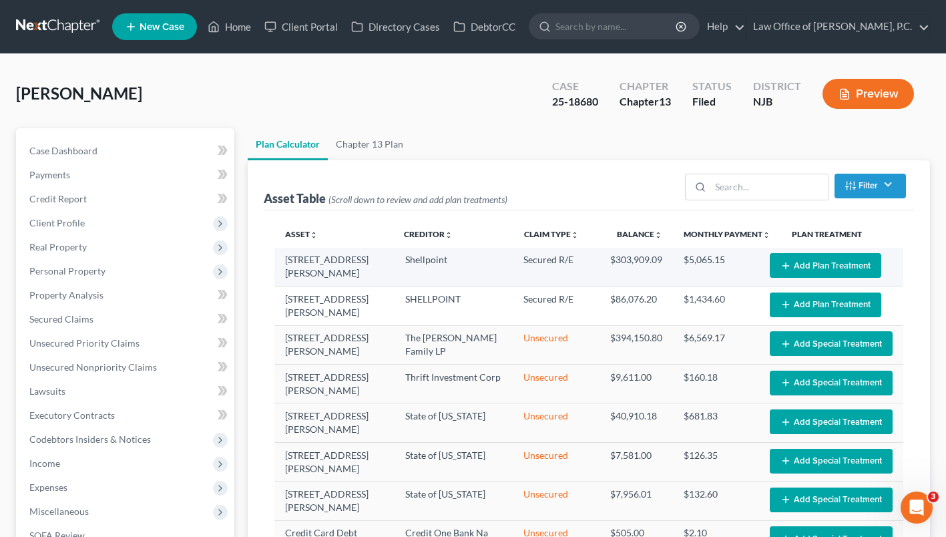
select select "59"
click at [799, 278] on button "Add Plan Treatment" at bounding box center [826, 265] width 112 height 25
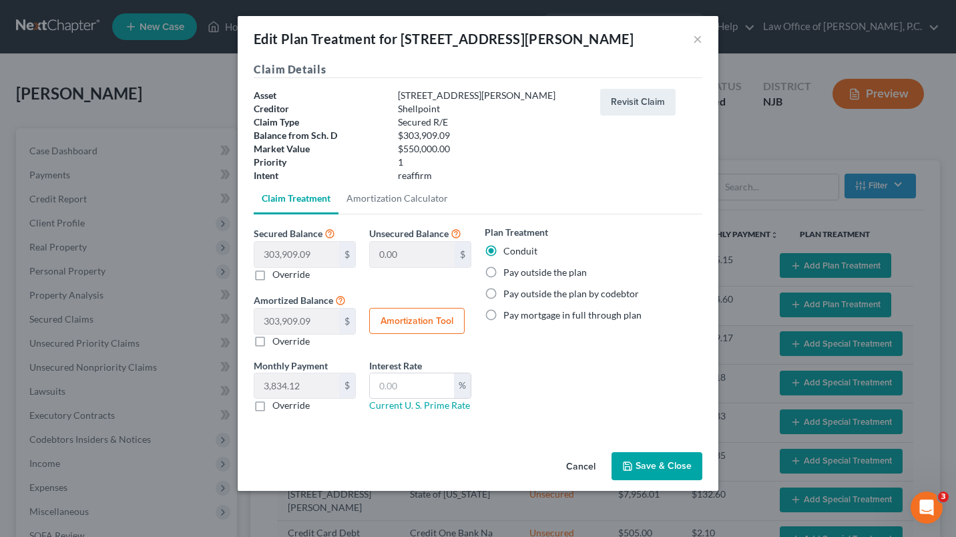
click at [503, 278] on label "Pay outside the plan" at bounding box center [544, 272] width 83 height 13
click at [509, 274] on input "Pay outside the plan" at bounding box center [513, 270] width 9 height 9
radio input "true"
click at [656, 461] on button "Save & Close" at bounding box center [657, 466] width 91 height 28
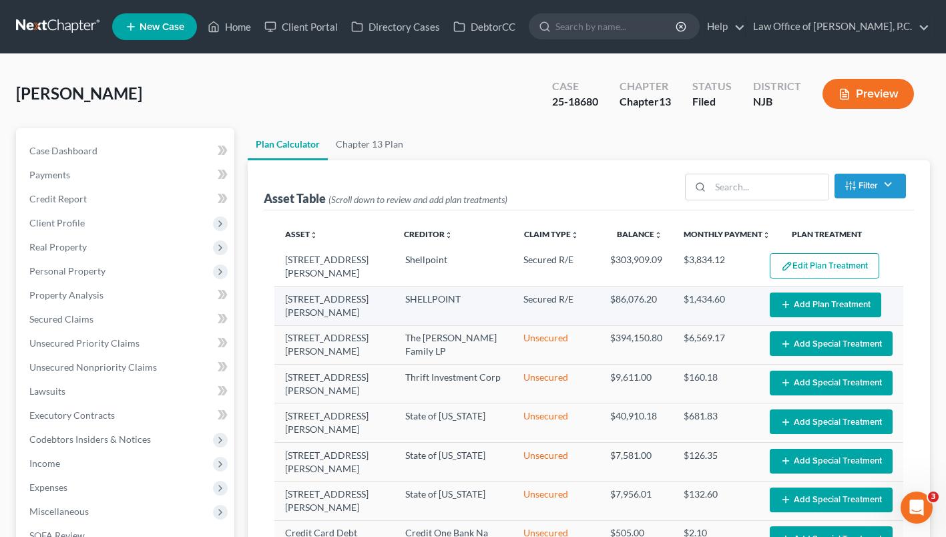
select select "59"
click at [781, 310] on icon "button" at bounding box center [786, 304] width 11 height 11
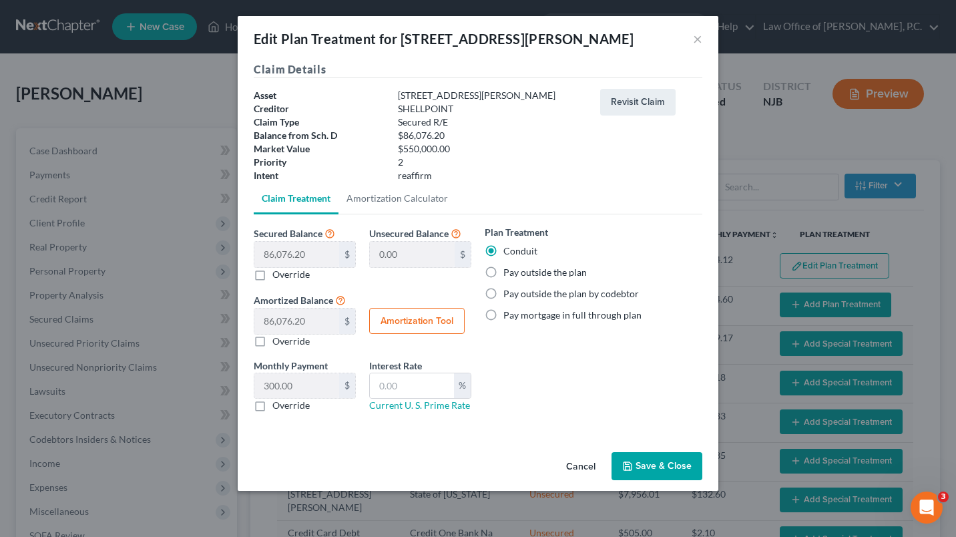
click at [546, 272] on label "Pay outside the plan" at bounding box center [544, 272] width 83 height 13
click at [518, 272] on input "Pay outside the plan" at bounding box center [513, 270] width 9 height 9
radio input "true"
click at [655, 456] on button "Save & Close" at bounding box center [657, 466] width 91 height 28
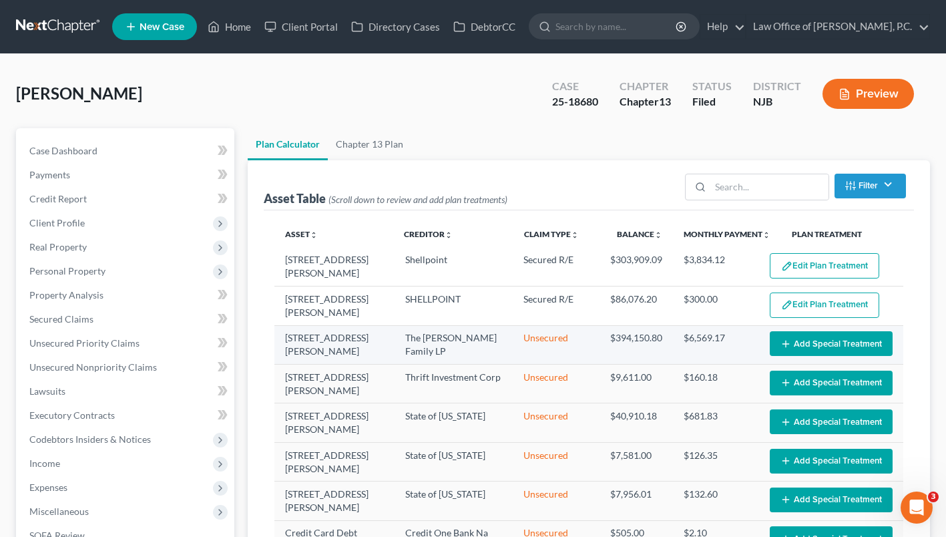
select select "59"
click at [824, 356] on button "Add Special Treatment" at bounding box center [831, 343] width 123 height 25
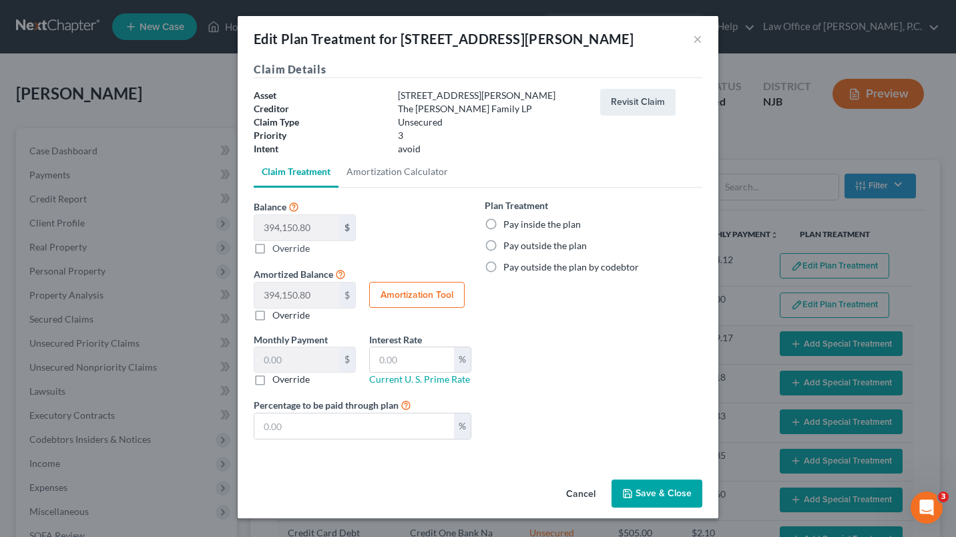
click at [503, 224] on label "Pay inside the plan" at bounding box center [541, 224] width 77 height 13
click at [509, 224] on input "Pay inside the plan" at bounding box center [513, 222] width 9 height 9
radio input "true"
click at [395, 168] on link "Amortization Calculator" at bounding box center [398, 172] width 118 height 32
type input "394,150.80"
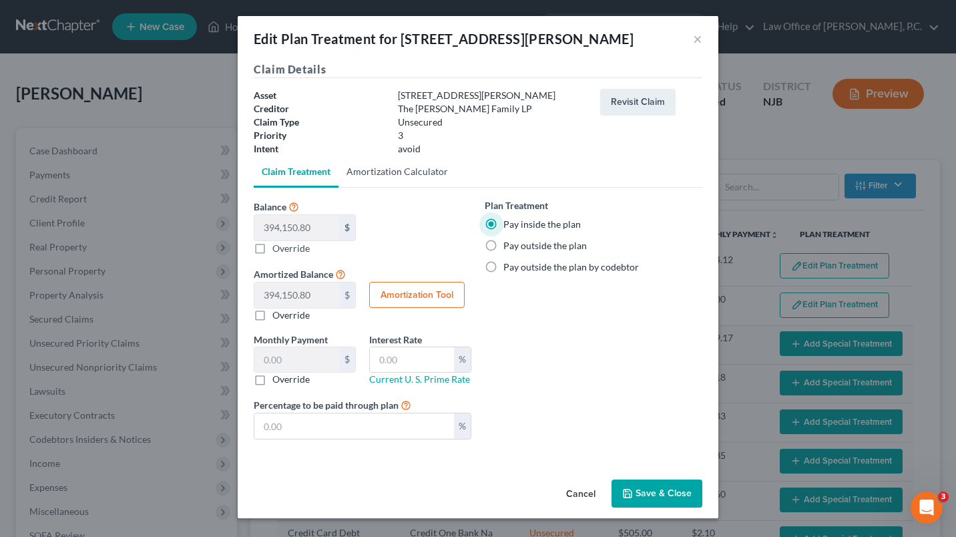
type input "60"
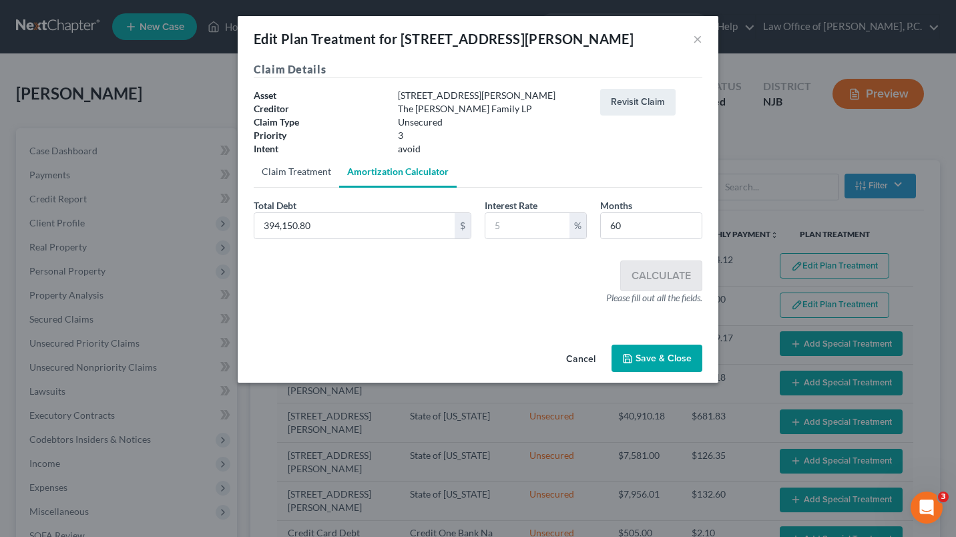
click at [317, 172] on link "Claim Treatment" at bounding box center [296, 172] width 85 height 32
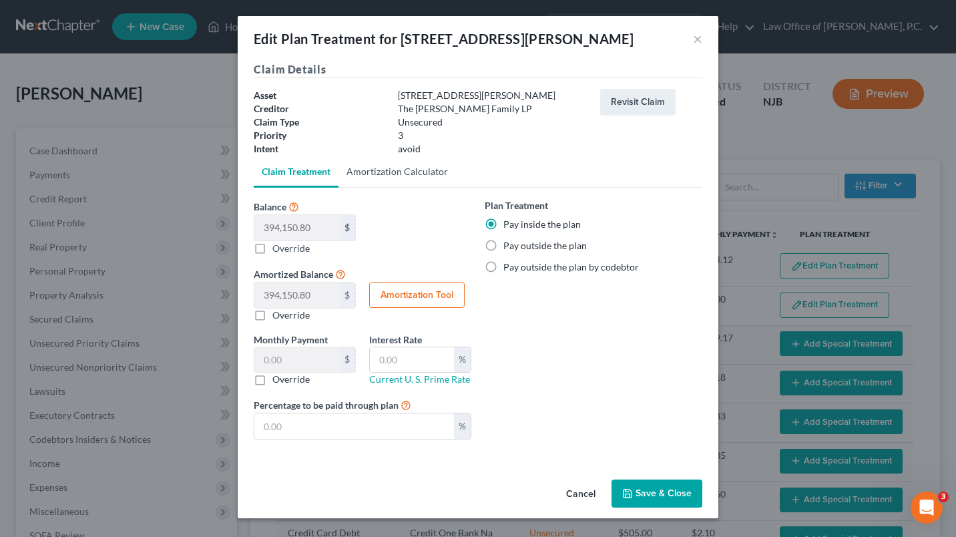
click at [413, 170] on link "Amortization Calculator" at bounding box center [398, 172] width 118 height 32
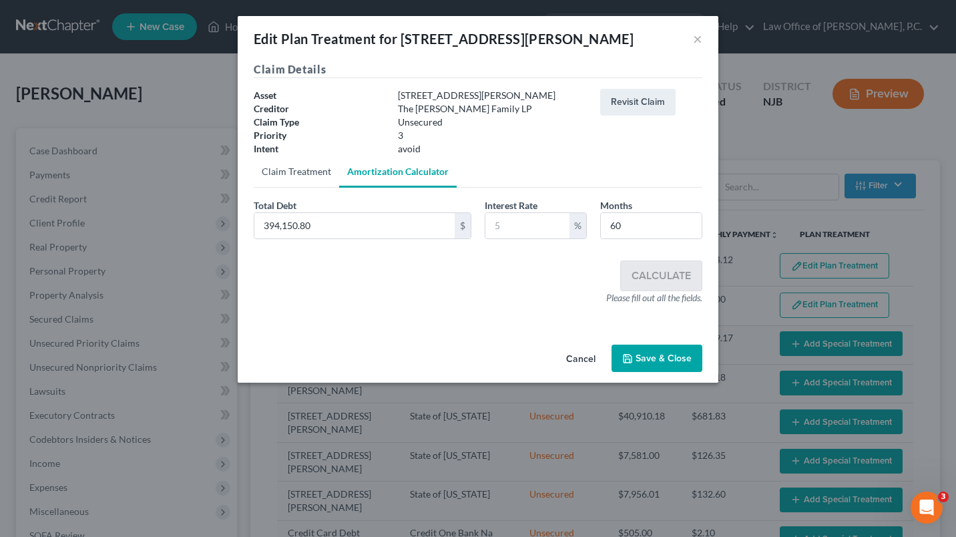
click at [306, 172] on link "Claim Treatment" at bounding box center [296, 172] width 85 height 32
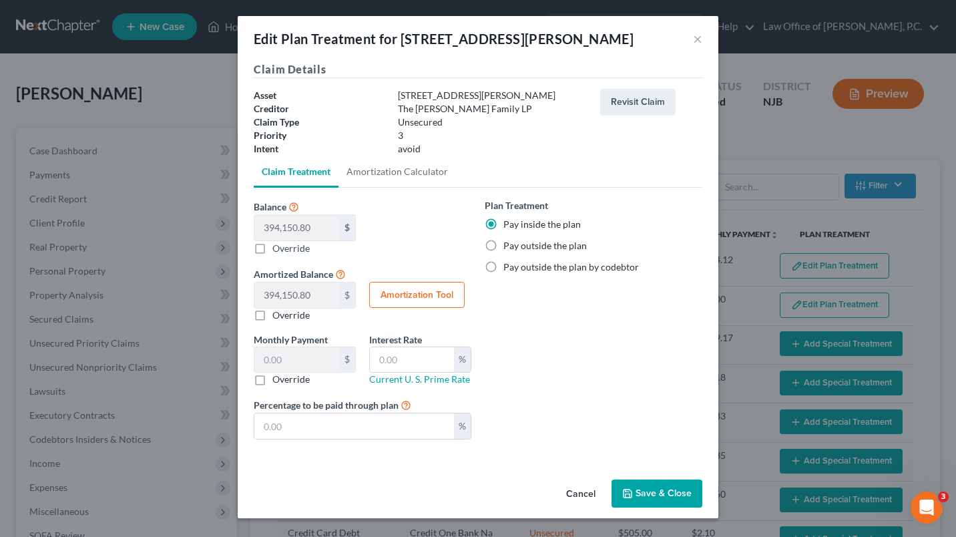
click at [422, 289] on button "Amortization Tool" at bounding box center [416, 295] width 95 height 27
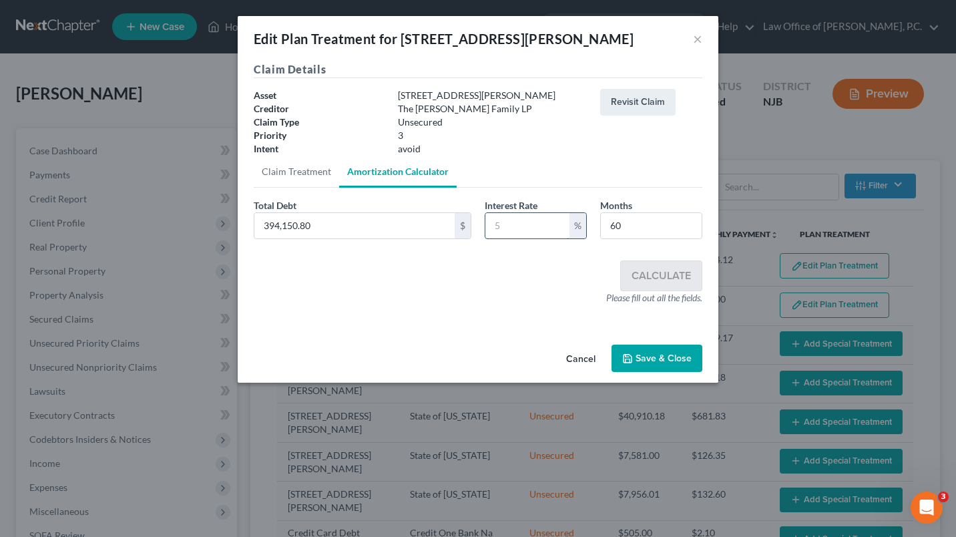
click at [502, 229] on input "text" at bounding box center [527, 225] width 84 height 25
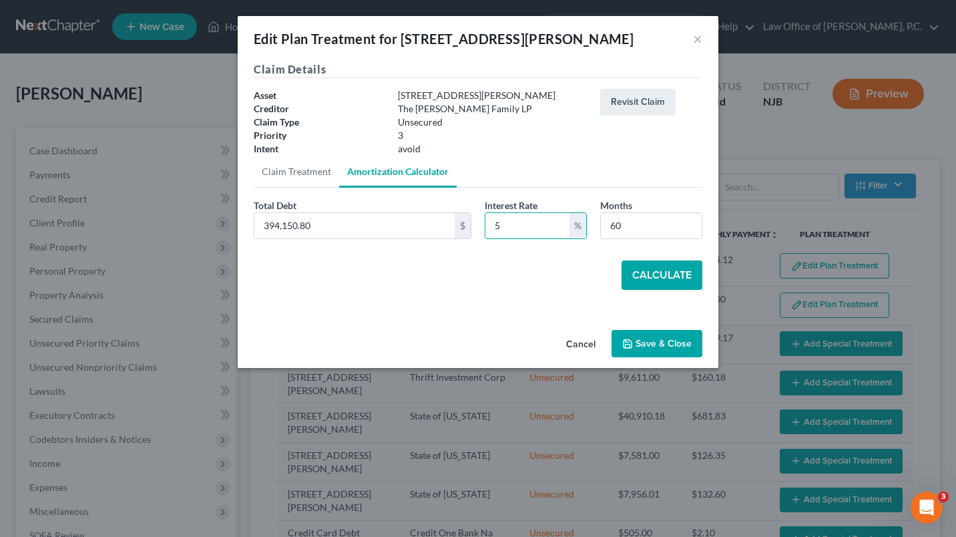
type input "5"
click at [630, 274] on button "Calculate" at bounding box center [662, 274] width 81 height 29
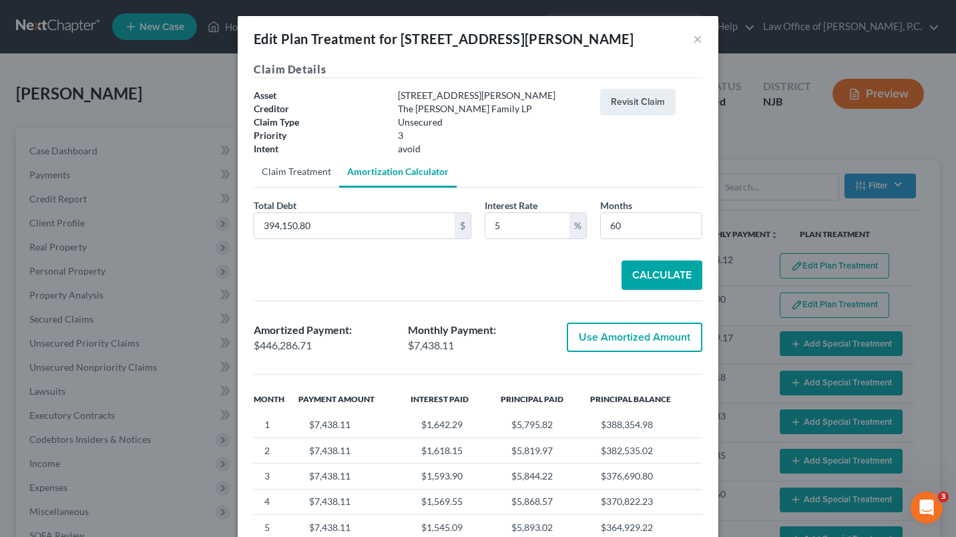
click at [288, 178] on link "Claim Treatment" at bounding box center [296, 172] width 85 height 32
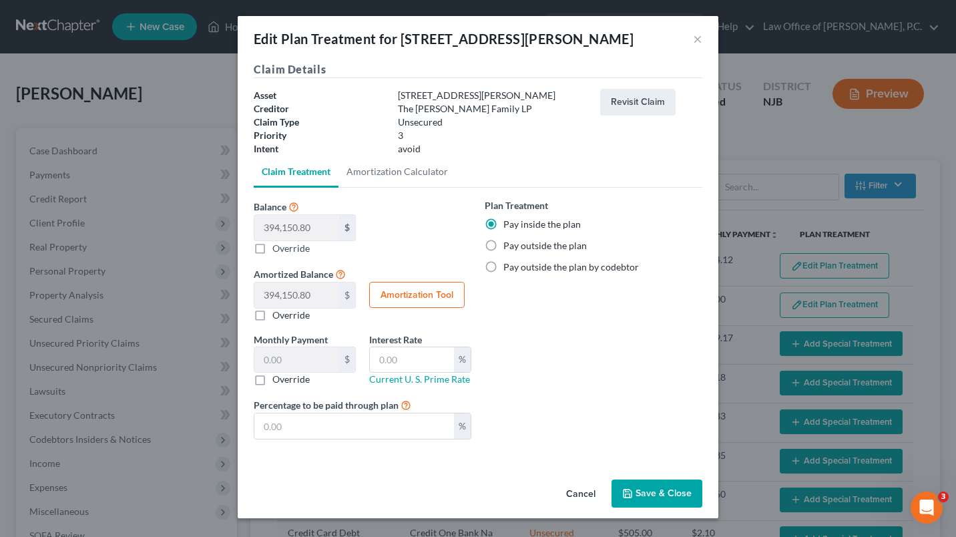
click at [574, 490] on button "Cancel" at bounding box center [581, 494] width 51 height 27
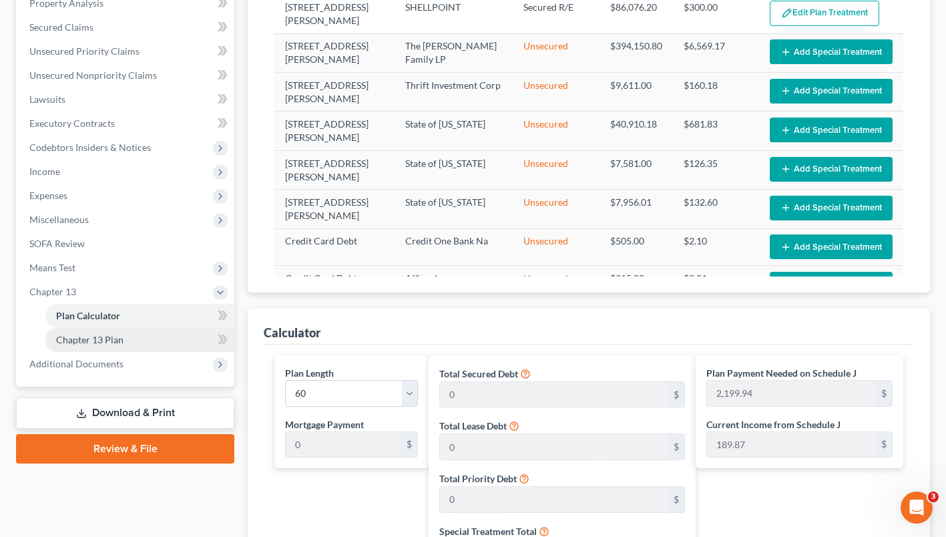
click at [110, 345] on span "Chapter 13 Plan" at bounding box center [89, 339] width 67 height 11
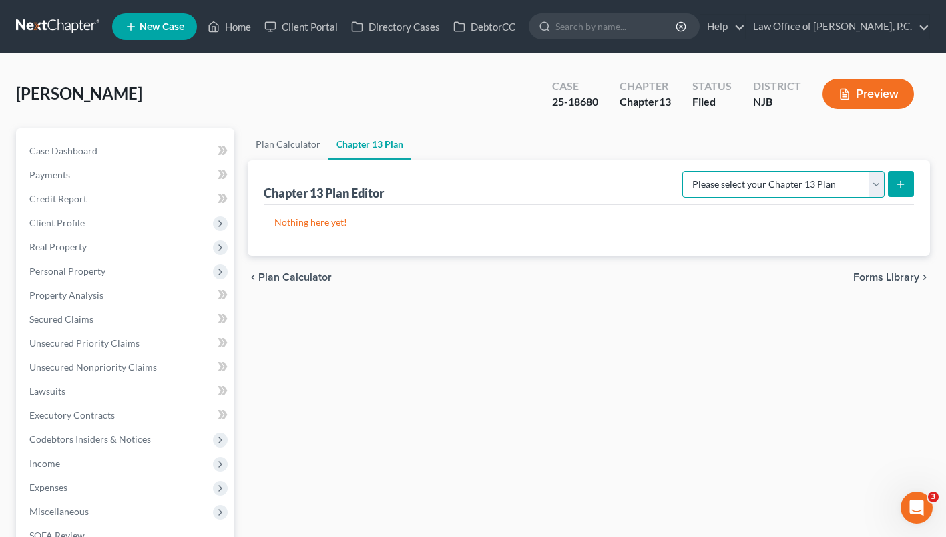
click at [762, 198] on select "Please select your Chapter 13 Plan District of [US_STATE] - Effective [DATE] Di…" at bounding box center [783, 184] width 202 height 27
select select "0"
click at [682, 194] on select "Please select your Chapter 13 Plan District of [US_STATE] - Effective [DATE] Di…" at bounding box center [783, 184] width 202 height 27
click at [903, 197] on button "submit" at bounding box center [901, 184] width 26 height 26
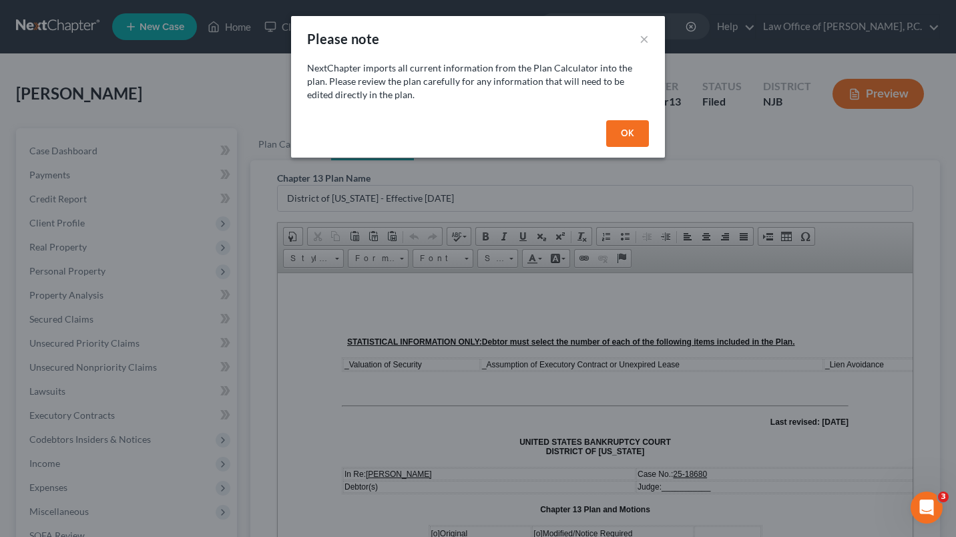
click at [630, 132] on button "OK" at bounding box center [627, 133] width 43 height 27
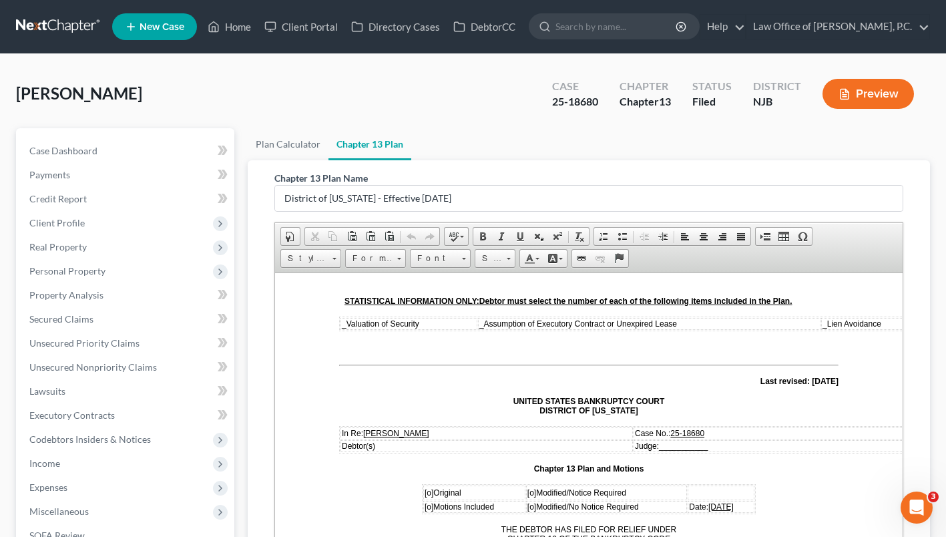
scroll to position [42, 0]
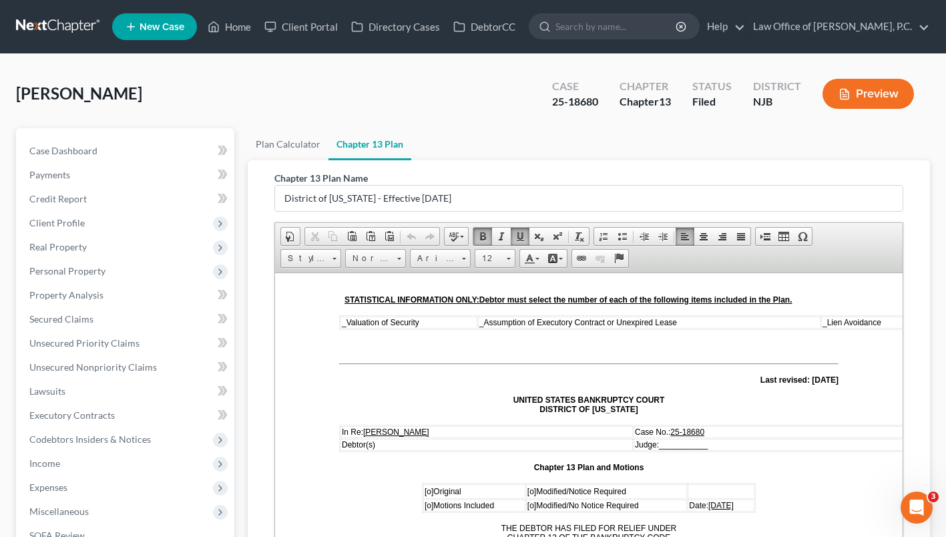
click at [821, 327] on td "_ Lien Avoidance" at bounding box center [873, 322] width 105 height 12
click at [825, 323] on span "_ Lien Avoidance" at bounding box center [852, 321] width 59 height 9
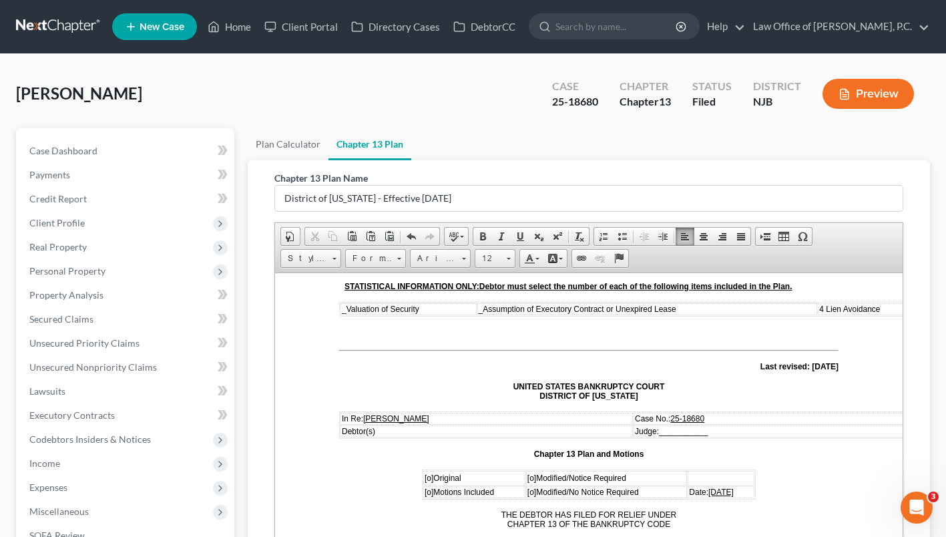
scroll to position [53, 0]
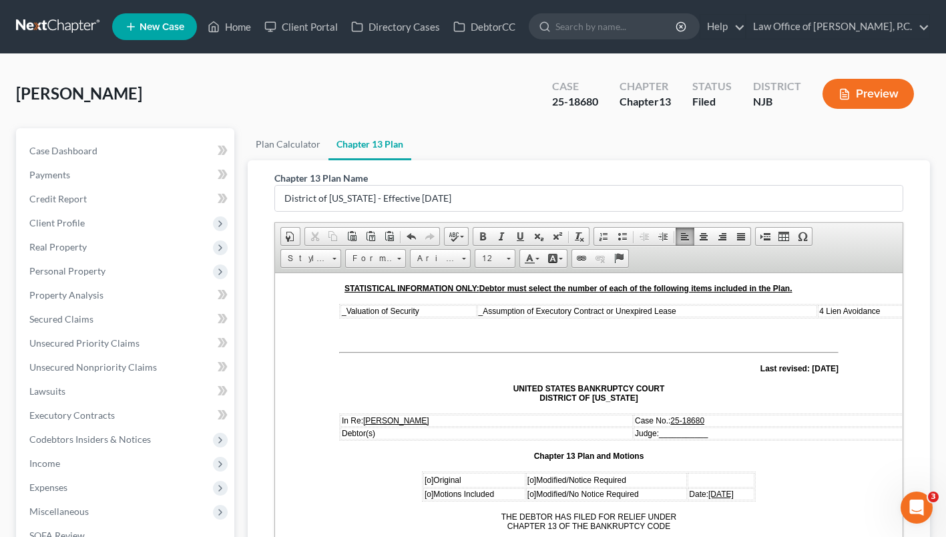
click at [341, 314] on td "_ Valuation of Security" at bounding box center [409, 310] width 136 height 12
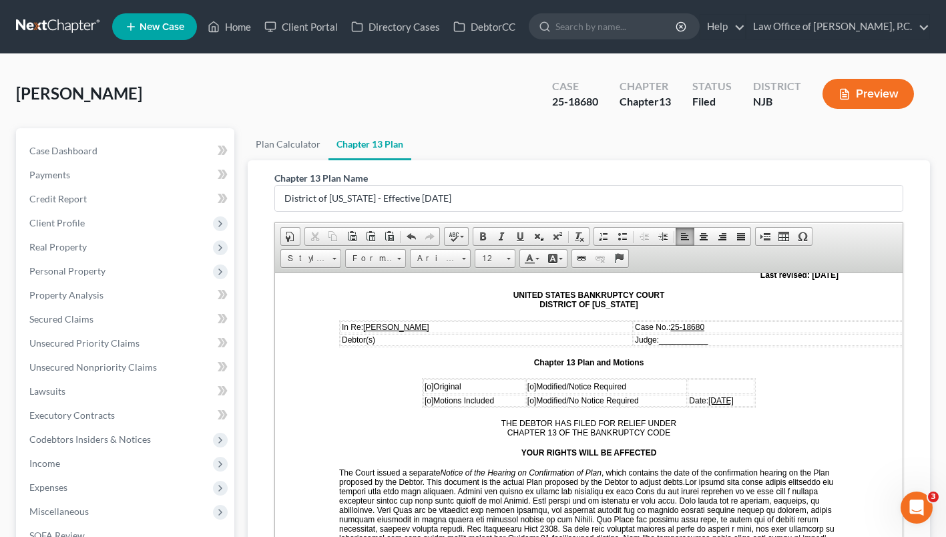
scroll to position [148, 0]
click at [426, 381] on span "[o]" at bounding box center [429, 385] width 9 height 9
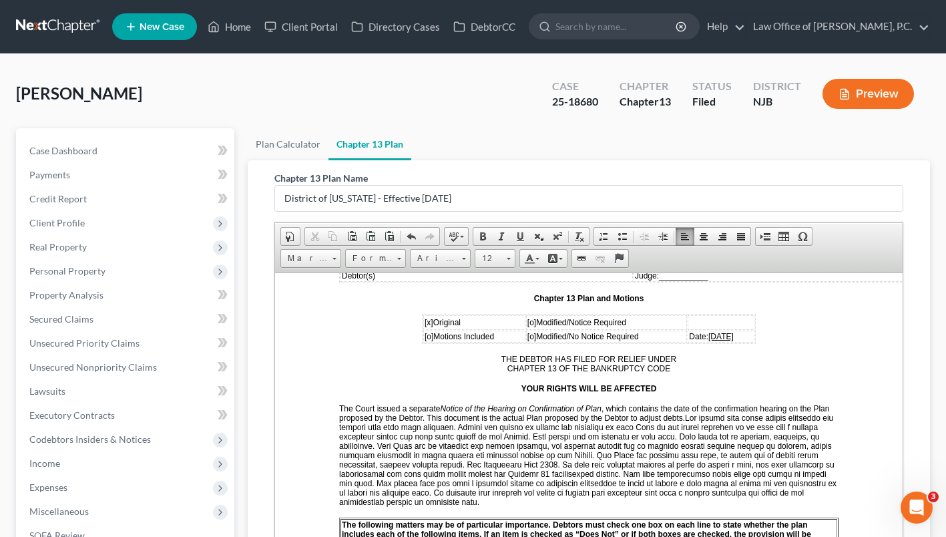
scroll to position [215, 0]
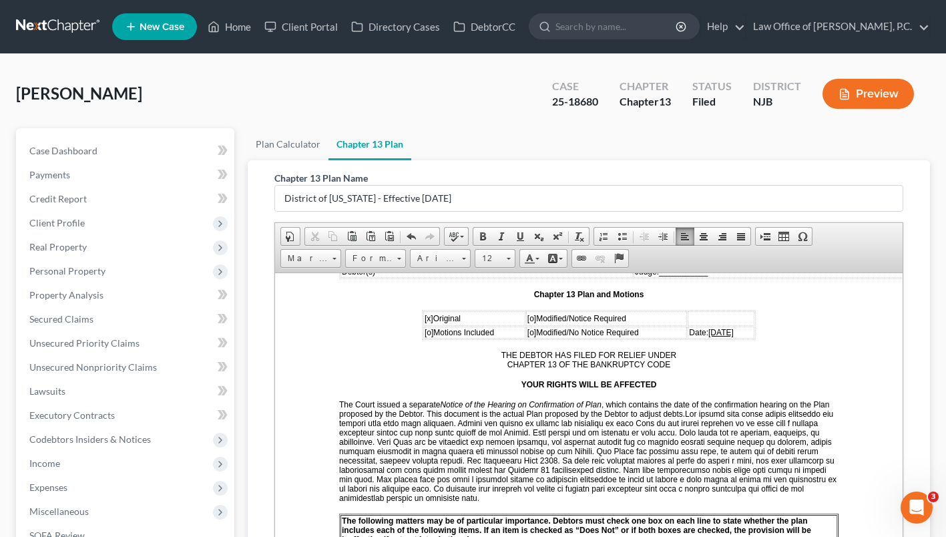
click at [425, 327] on span "[o] Motions Included" at bounding box center [459, 330] width 69 height 11
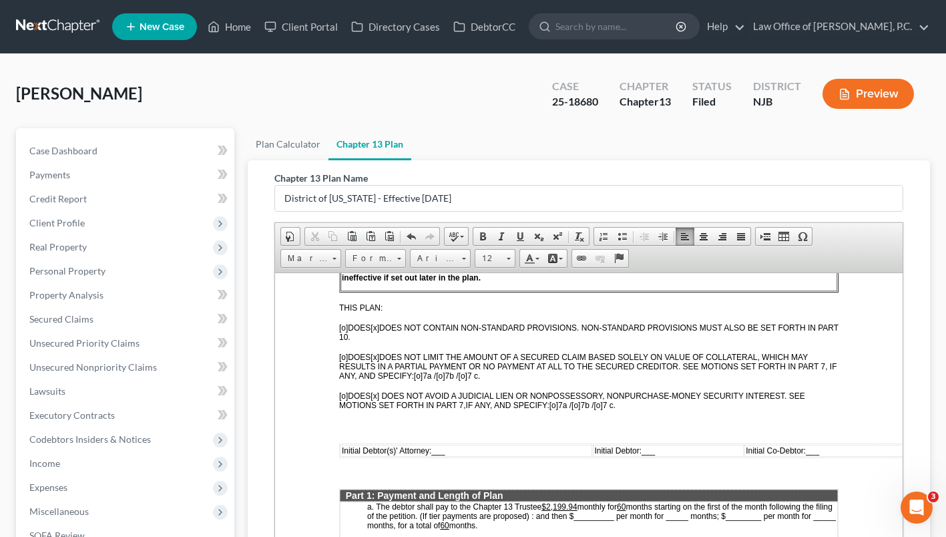
scroll to position [477, 0]
click at [379, 395] on span "[x]" at bounding box center [375, 394] width 9 height 9
click at [346, 393] on span "[o]" at bounding box center [343, 394] width 9 height 9
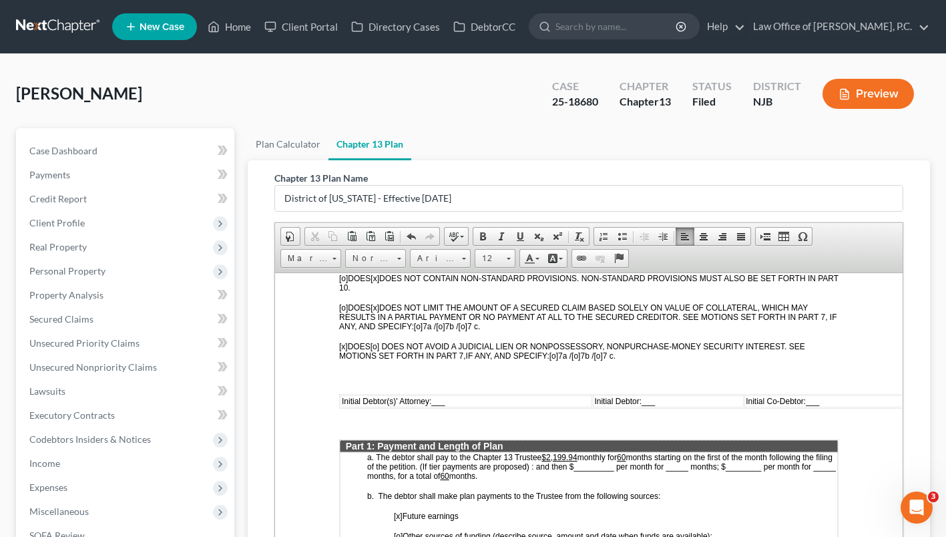
scroll to position [528, 0]
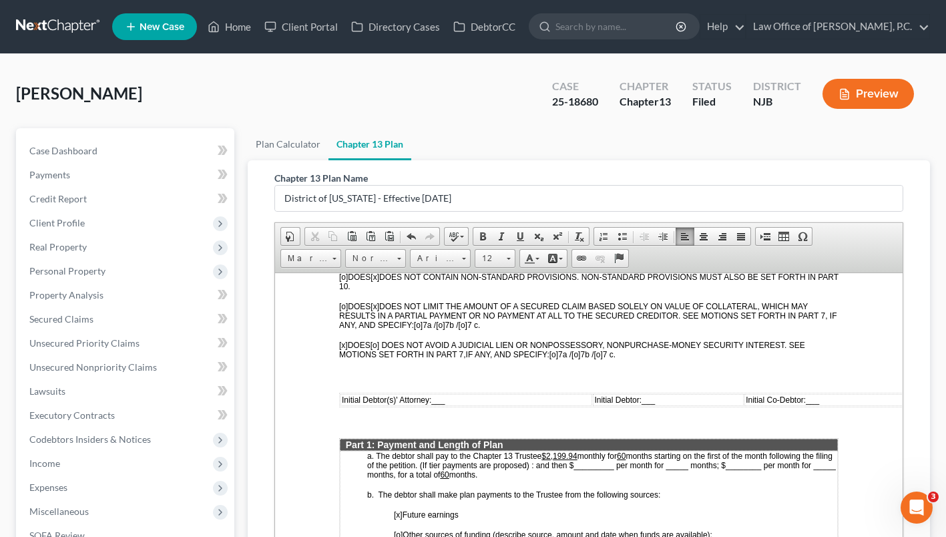
click at [445, 399] on span "___" at bounding box center [437, 399] width 13 height 9
click at [658, 403] on span "___" at bounding box center [654, 399] width 13 height 9
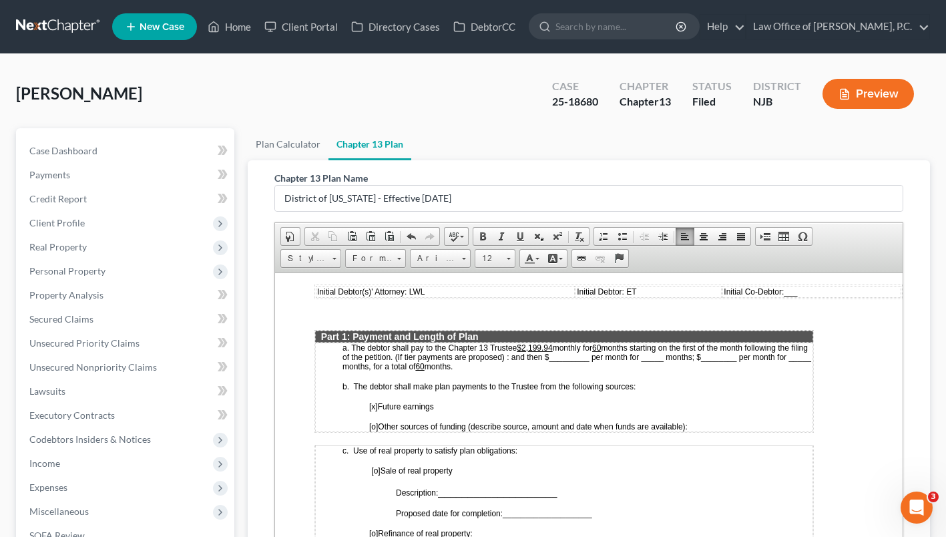
scroll to position [636, 34]
click at [544, 349] on u "$2,199.94" at bounding box center [534, 346] width 35 height 9
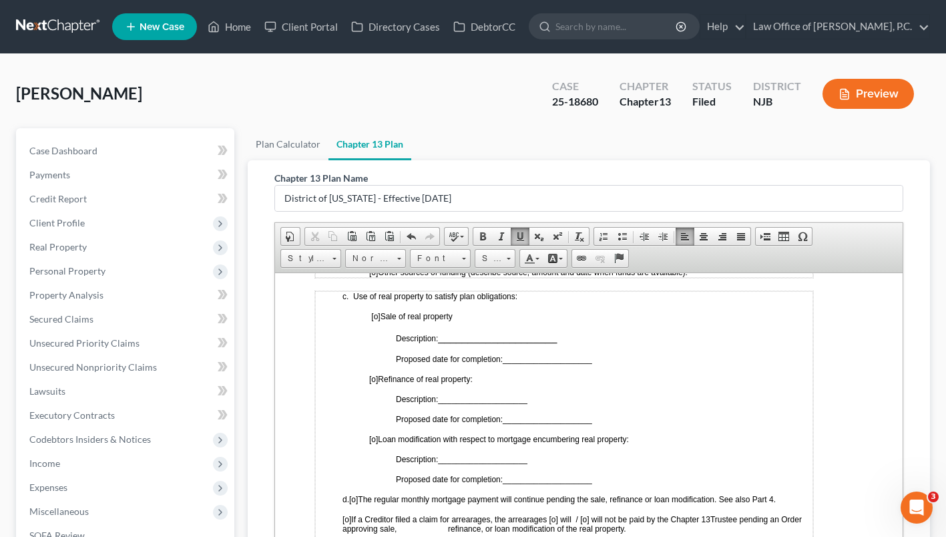
scroll to position [791, 34]
click at [371, 315] on span "[o]" at bounding box center [375, 315] width 9 height 9
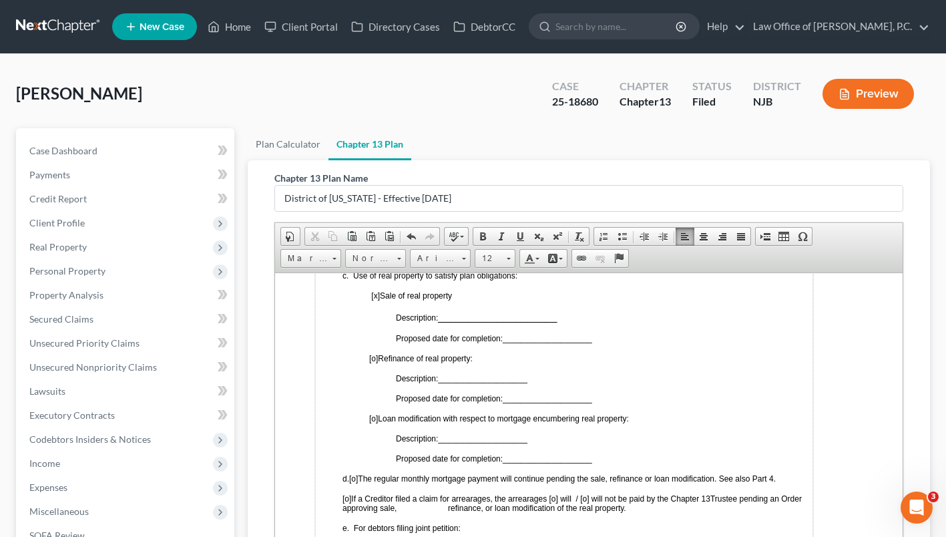
scroll to position [811, 34]
drag, startPoint x: 588, startPoint y: 339, endPoint x: 498, endPoint y: 335, distance: 90.2
click at [628, 349] on td "c. Use of real property to satisfy plan obligations: [x ] Sale of real property…" at bounding box center [564, 448] width 498 height 358
drag, startPoint x: 584, startPoint y: 337, endPoint x: 497, endPoint y: 336, distance: 86.8
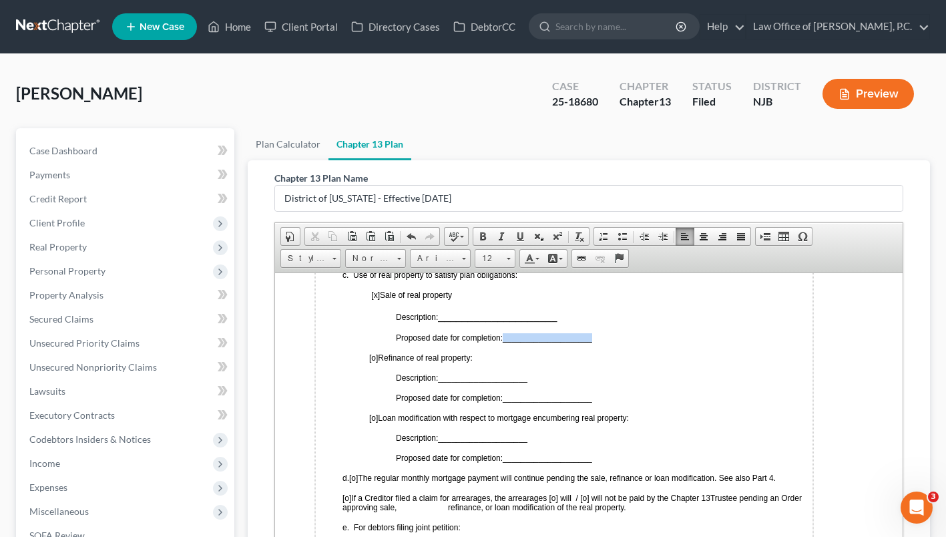
click at [503, 336] on span "____________________" at bounding box center [547, 337] width 89 height 9
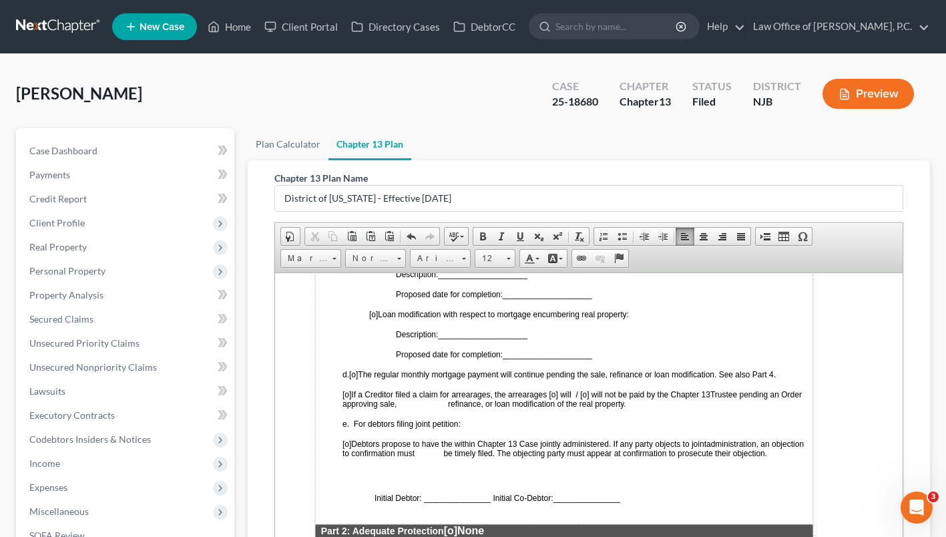
scroll to position [915, 35]
click at [349, 373] on span "[o]" at bounding box center [353, 373] width 9 height 9
click at [410, 242] on span at bounding box center [411, 236] width 11 height 11
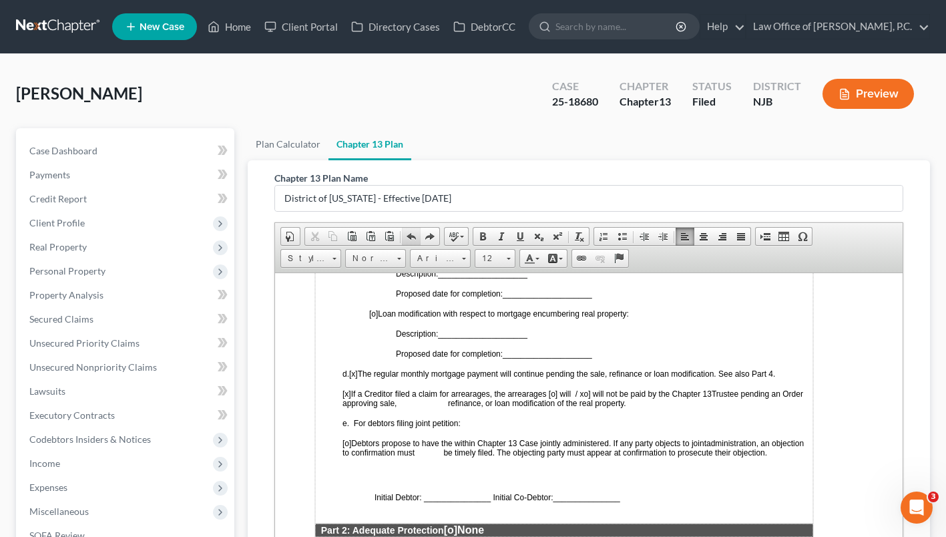
click at [410, 242] on span at bounding box center [411, 236] width 11 height 11
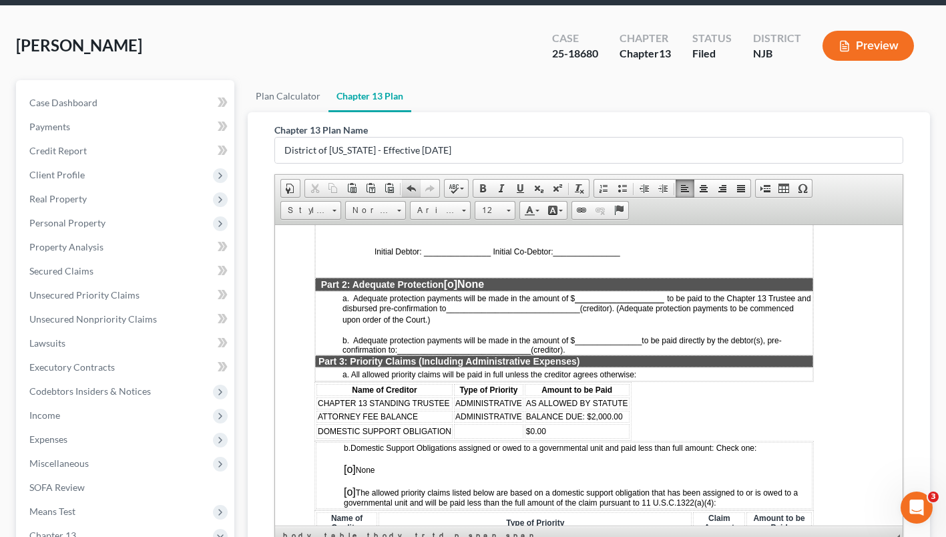
scroll to position [1114, 32]
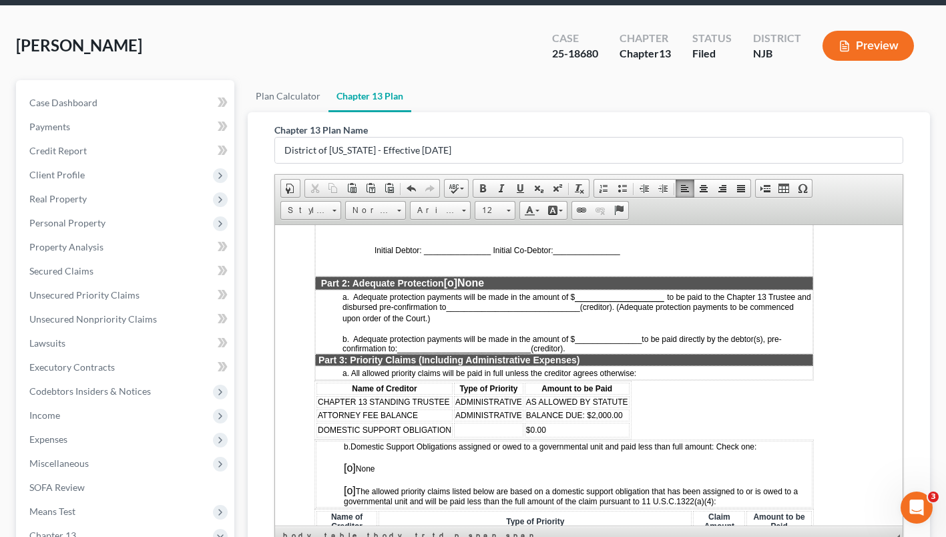
click at [448, 288] on span "[o]" at bounding box center [450, 281] width 13 height 11
drag, startPoint x: 636, startPoint y: 351, endPoint x: 567, endPoint y: 348, distance: 68.9
click at [567, 348] on span "b. Adequate protection payments will be made in the amount of $ _______________…" at bounding box center [562, 343] width 439 height 19
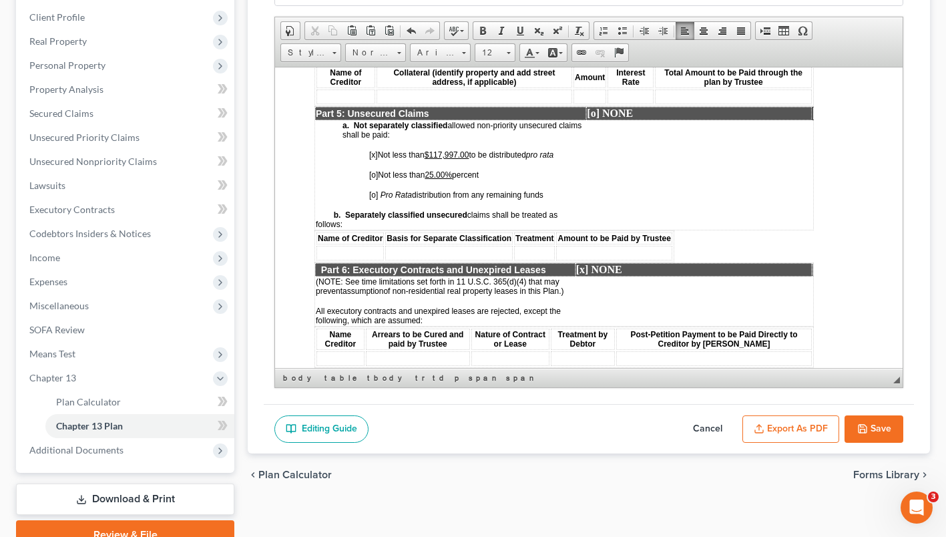
scroll to position [209, 0]
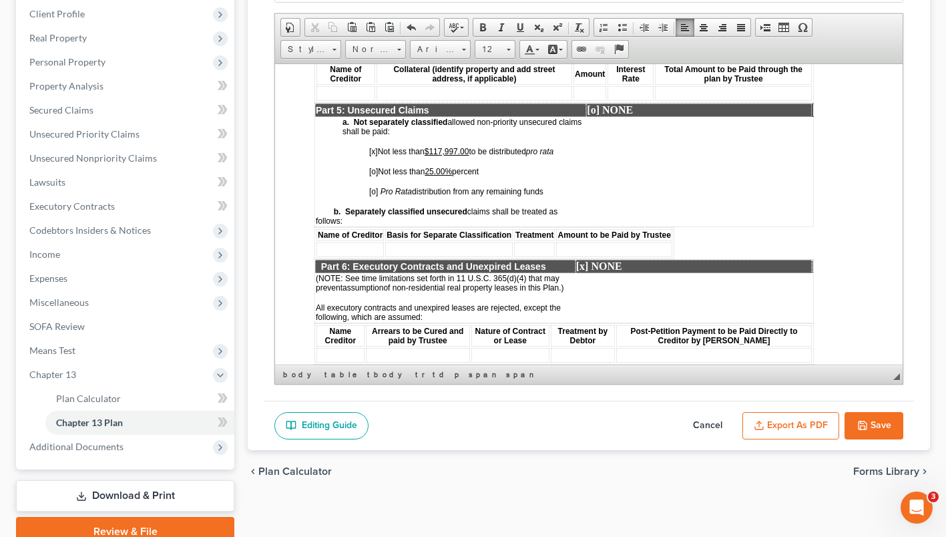
click at [871, 437] on button "Save" at bounding box center [874, 426] width 59 height 28
select select "0"
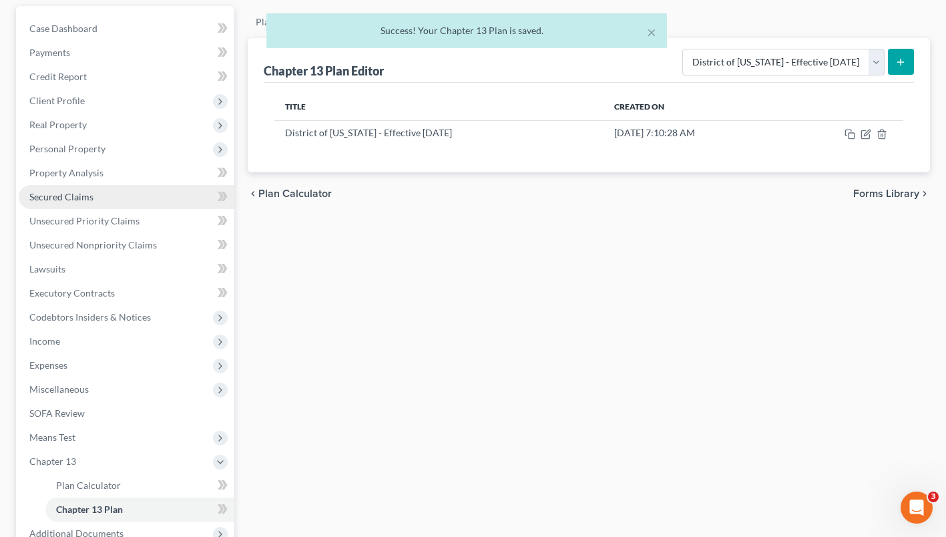
scroll to position [122, 0]
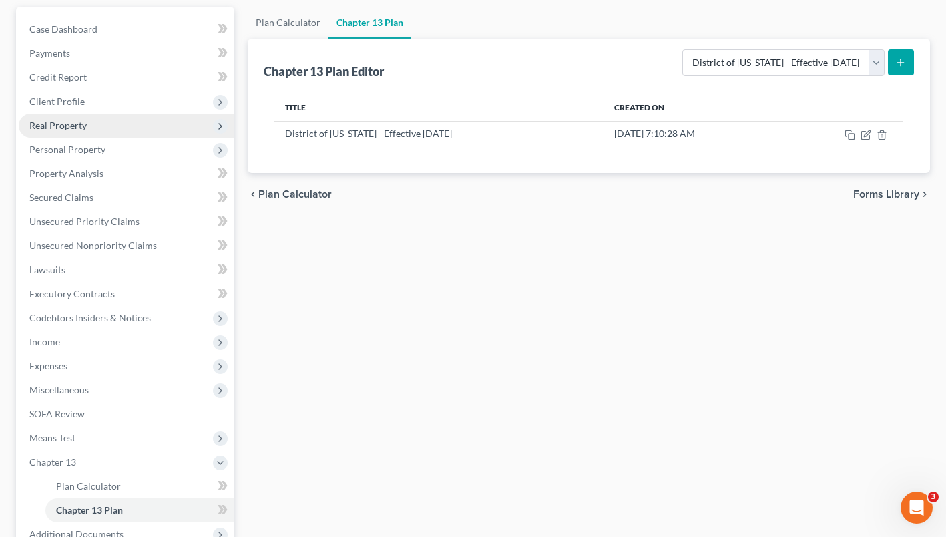
click at [90, 138] on span "Real Property" at bounding box center [127, 126] width 216 height 24
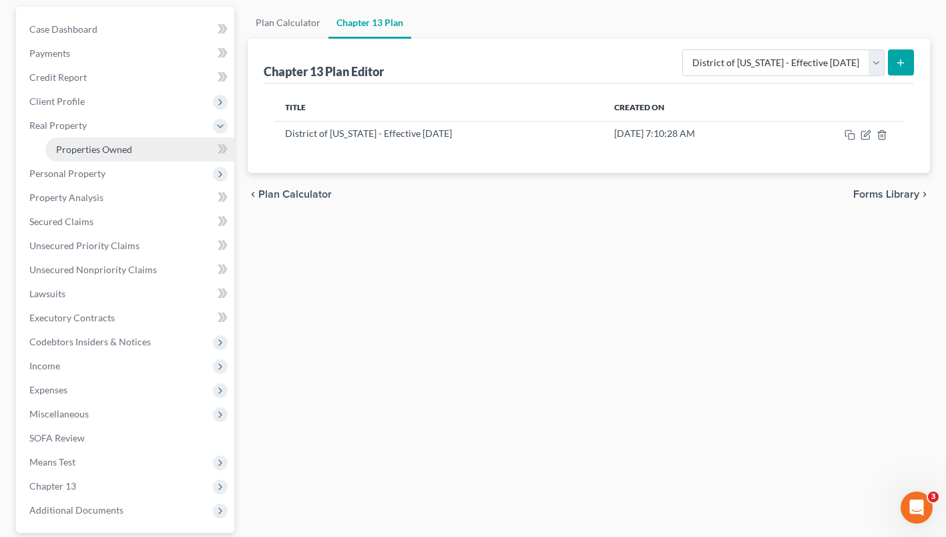
click at [120, 155] on span "Properties Owned" at bounding box center [94, 149] width 76 height 11
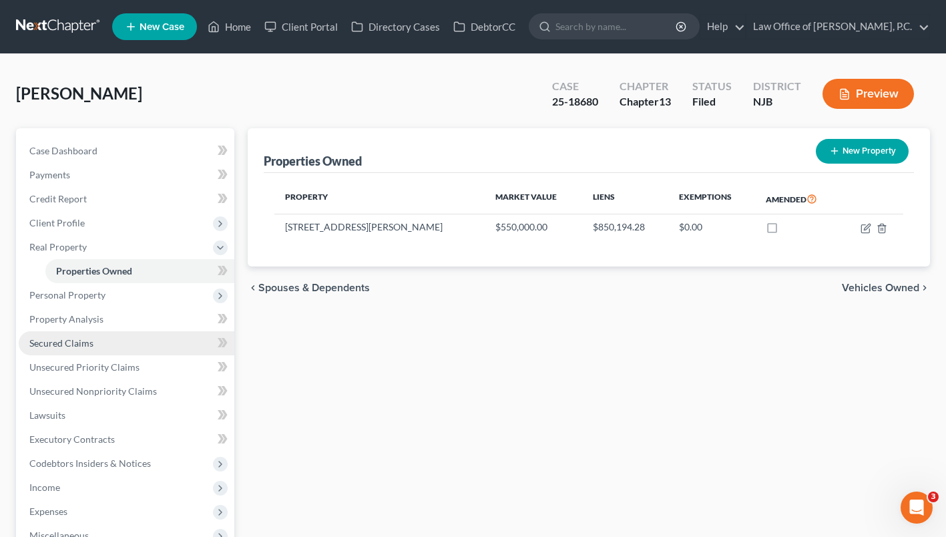
click at [64, 349] on span "Secured Claims" at bounding box center [61, 342] width 64 height 11
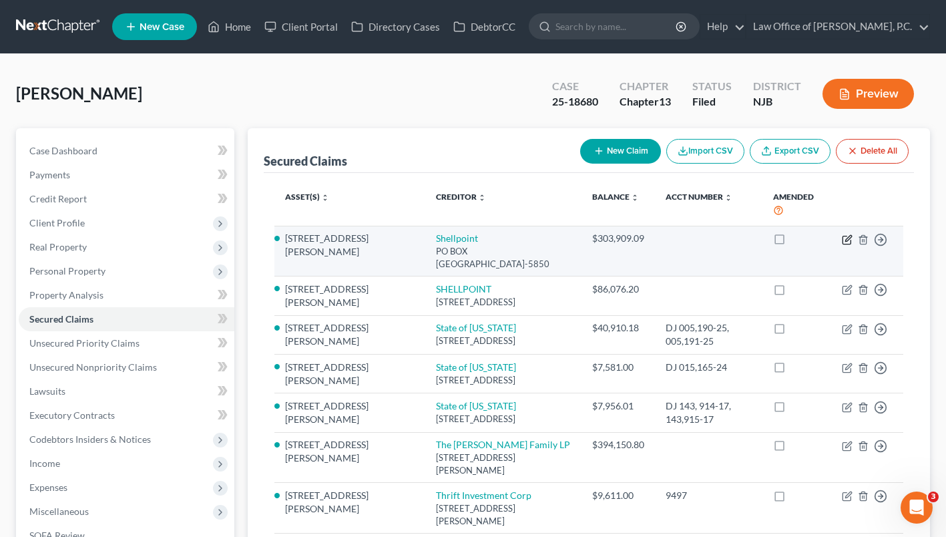
click at [851, 244] on icon "button" at bounding box center [847, 240] width 8 height 8
select select "23"
select select "2"
select select "0"
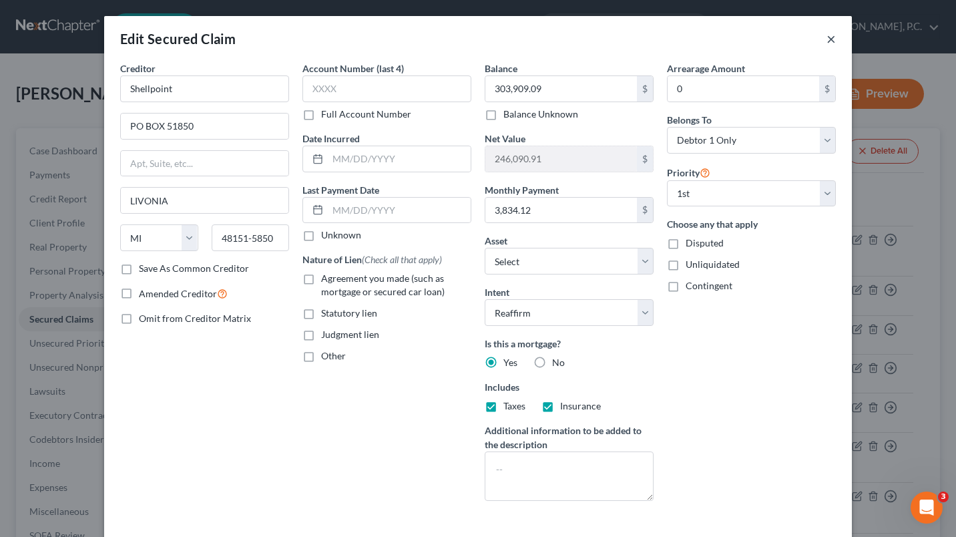
click at [827, 40] on button "×" at bounding box center [831, 39] width 9 height 16
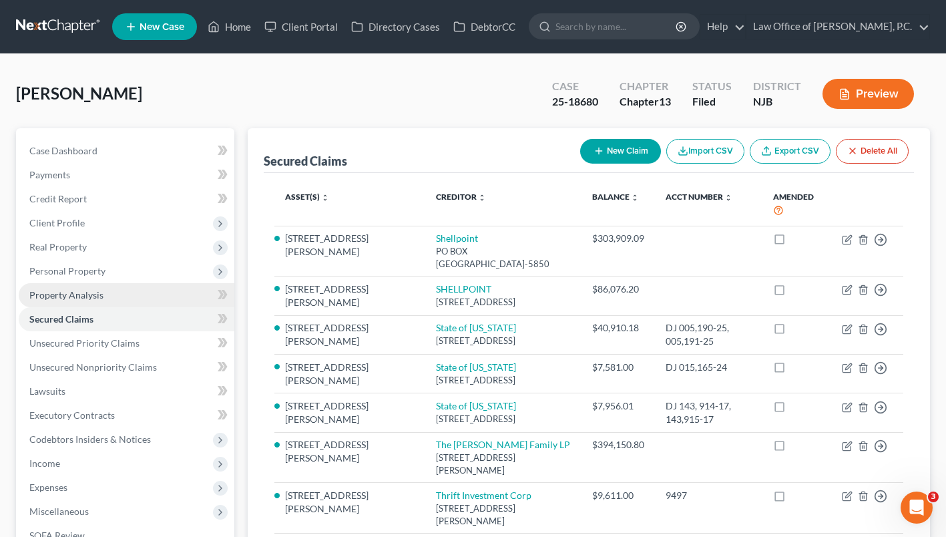
scroll to position [244, 0]
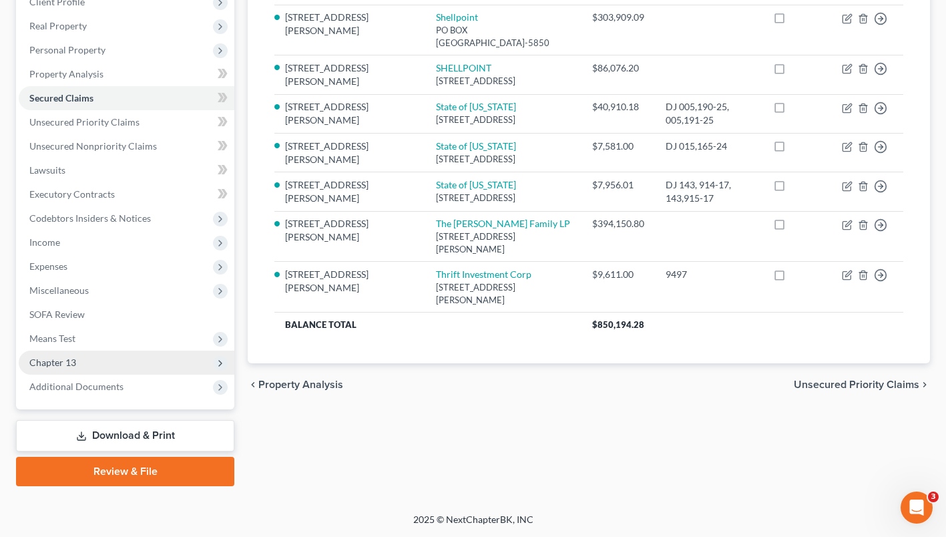
click at [80, 357] on span "Chapter 13" at bounding box center [127, 363] width 216 height 24
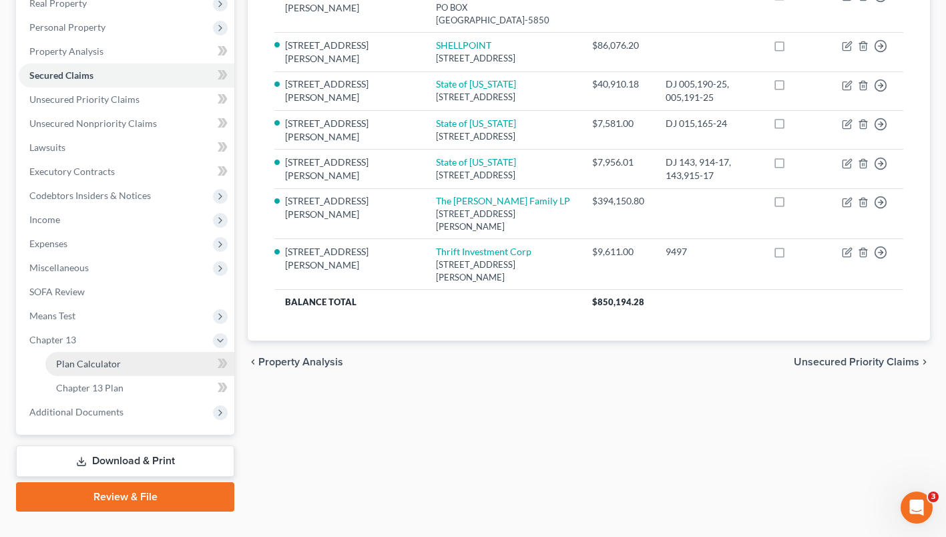
click at [116, 369] on span "Plan Calculator" at bounding box center [88, 363] width 65 height 11
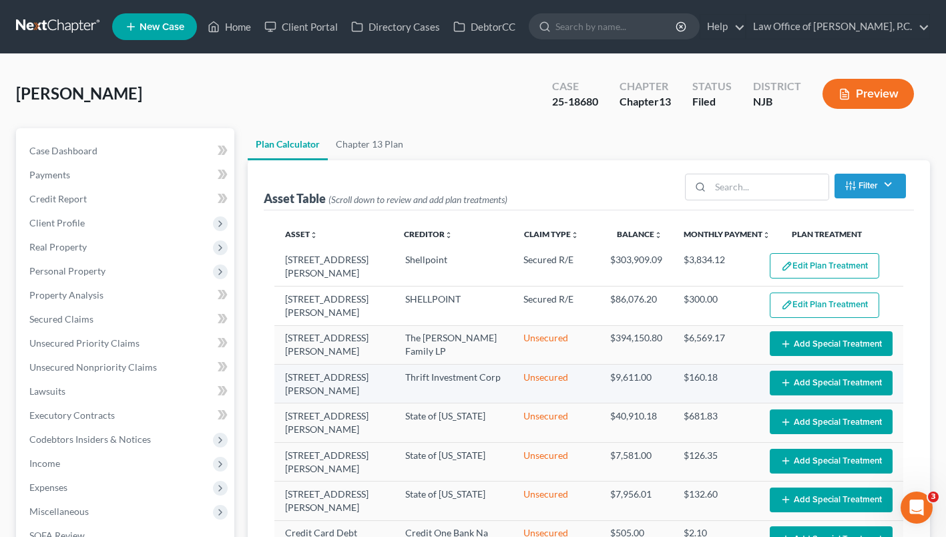
select select "59"
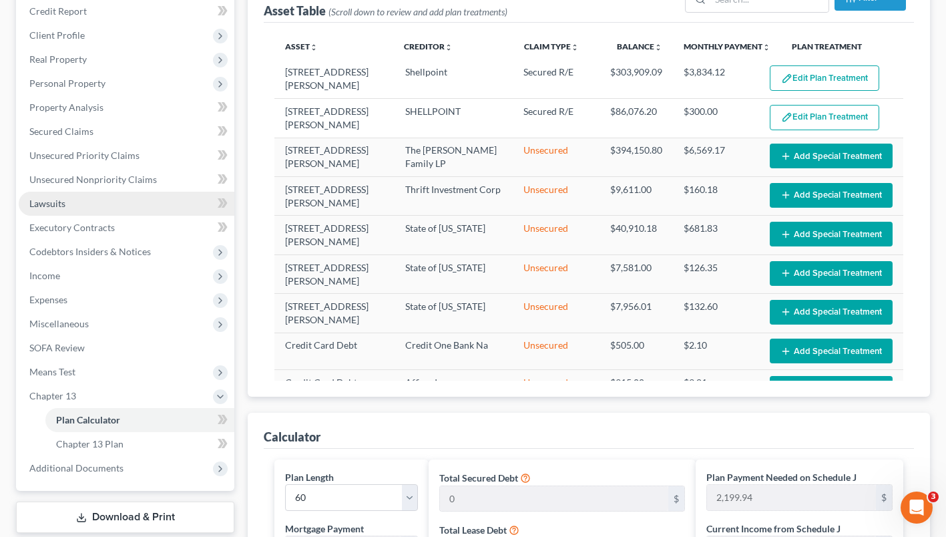
scroll to position [198, 0]
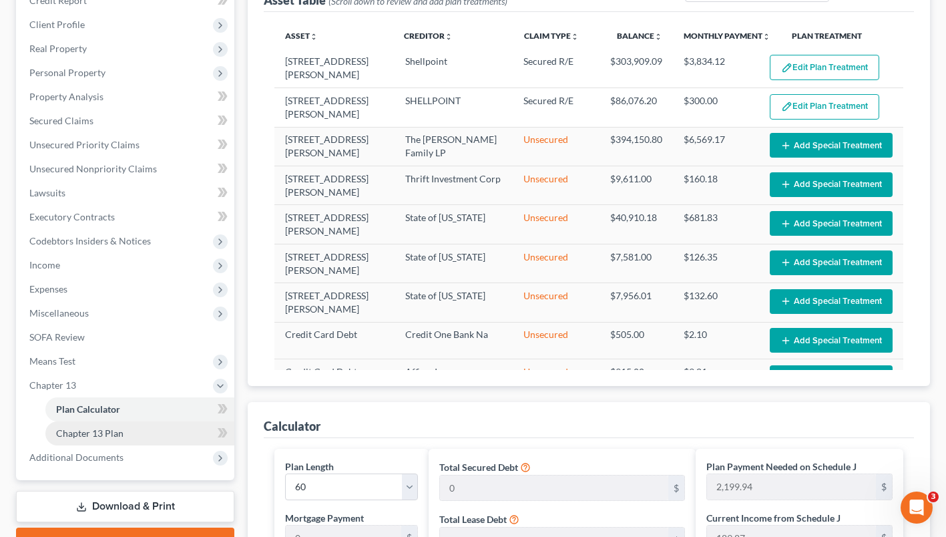
click at [107, 445] on link "Chapter 13 Plan" at bounding box center [139, 433] width 189 height 24
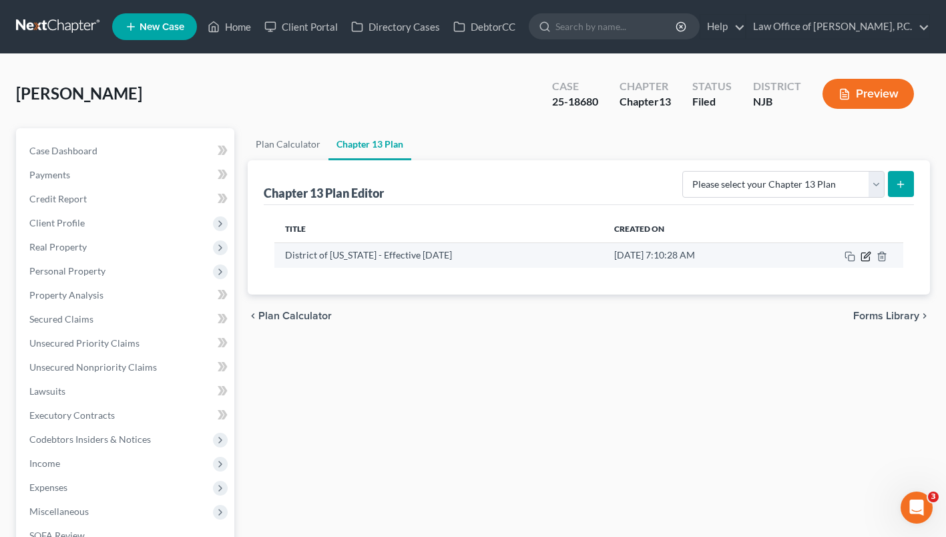
click at [863, 260] on icon "button" at bounding box center [865, 256] width 8 height 8
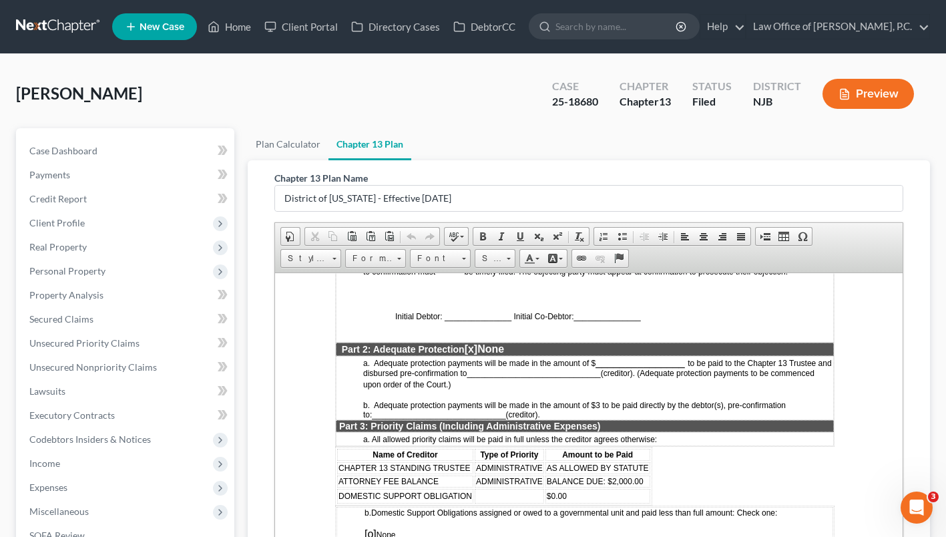
scroll to position [1106, 4]
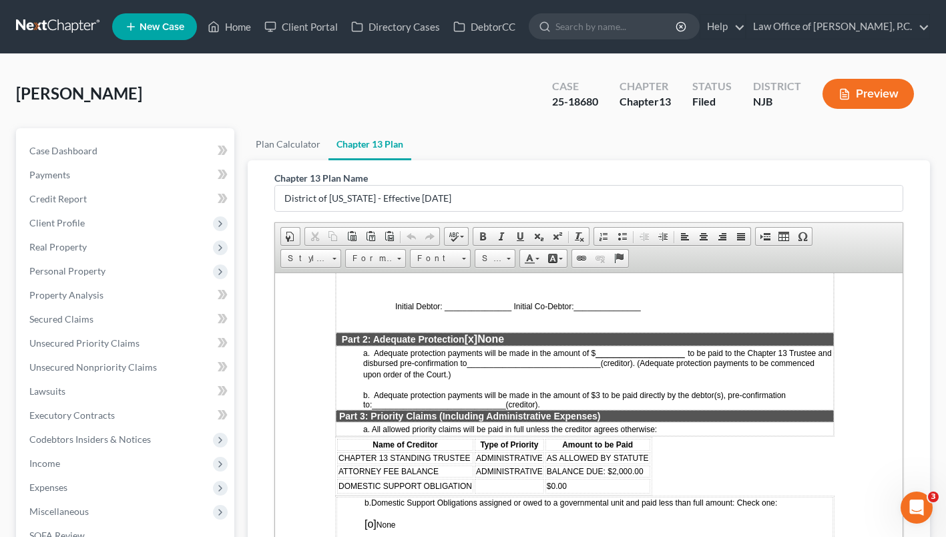
click at [580, 409] on p "b. Adequate protection payments will be made in the amount of $3 to be paid dir…" at bounding box center [598, 399] width 470 height 19
click at [601, 407] on span "b. Adequate protection payments will be made in the amount of $3 to be paid dir…" at bounding box center [574, 399] width 423 height 19
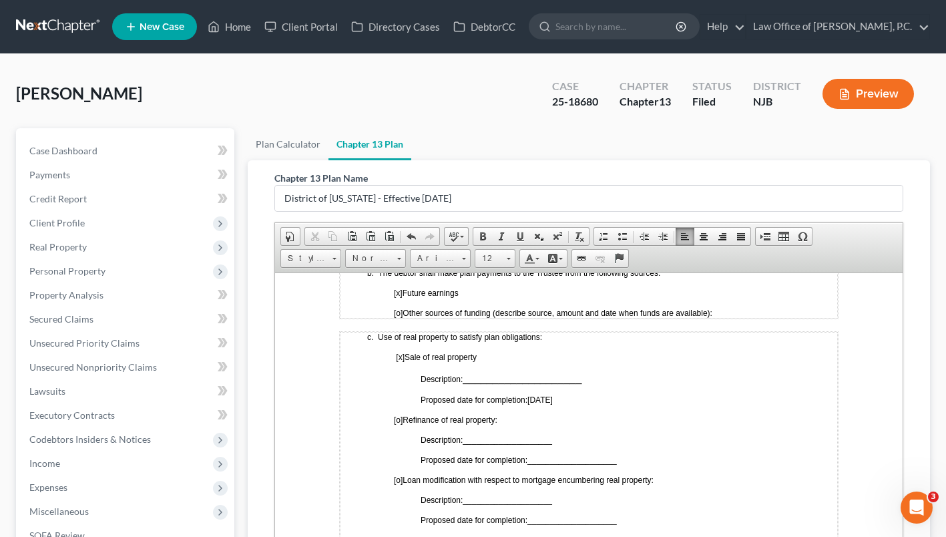
scroll to position [727, 0]
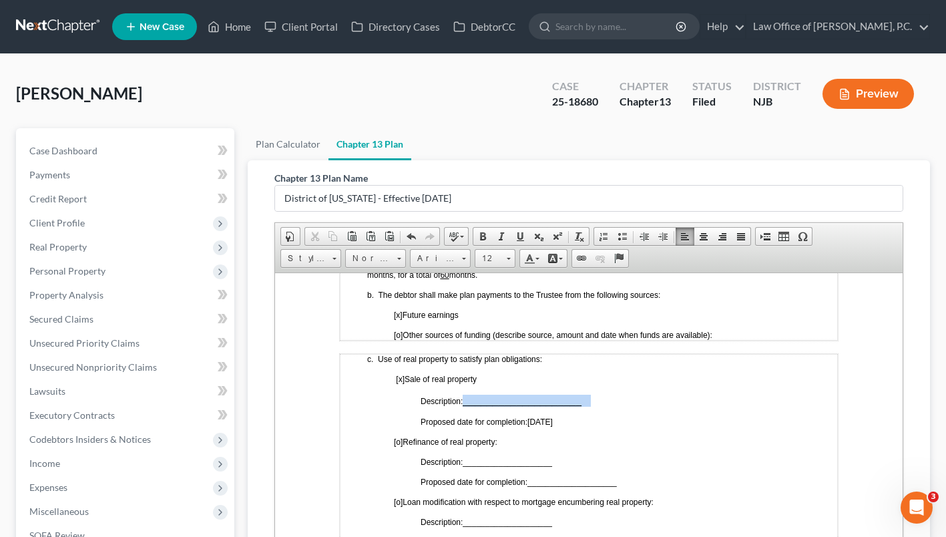
drag, startPoint x: 594, startPoint y: 398, endPoint x: 470, endPoint y: 395, distance: 123.6
click at [470, 395] on td "c. Use of real property to satisfy plan obligations: [x] Sale of real property …" at bounding box center [589, 532] width 498 height 358
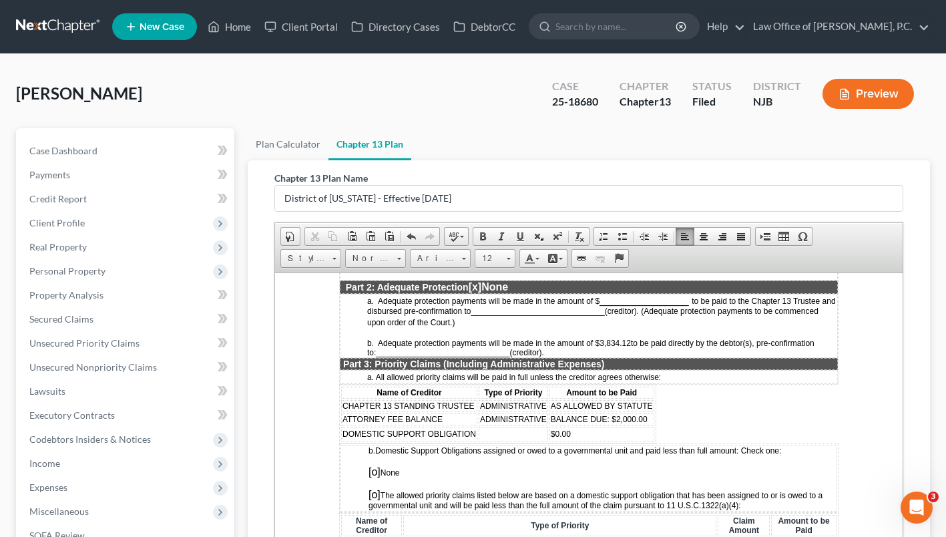
scroll to position [1159, 0]
drag, startPoint x: 509, startPoint y: 360, endPoint x: 399, endPoint y: 360, distance: 109.5
click at [399, 356] on span "______________________________" at bounding box center [443, 351] width 134 height 9
click at [379, 356] on span "______________________________" at bounding box center [443, 351] width 134 height 9
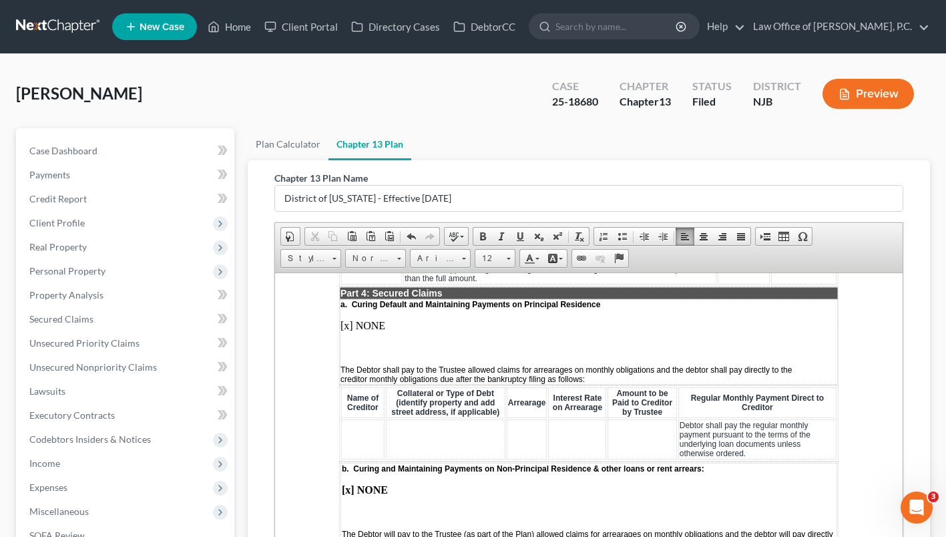
scroll to position [1434, 0]
click at [348, 331] on p "[x] NONE" at bounding box center [589, 325] width 497 height 12
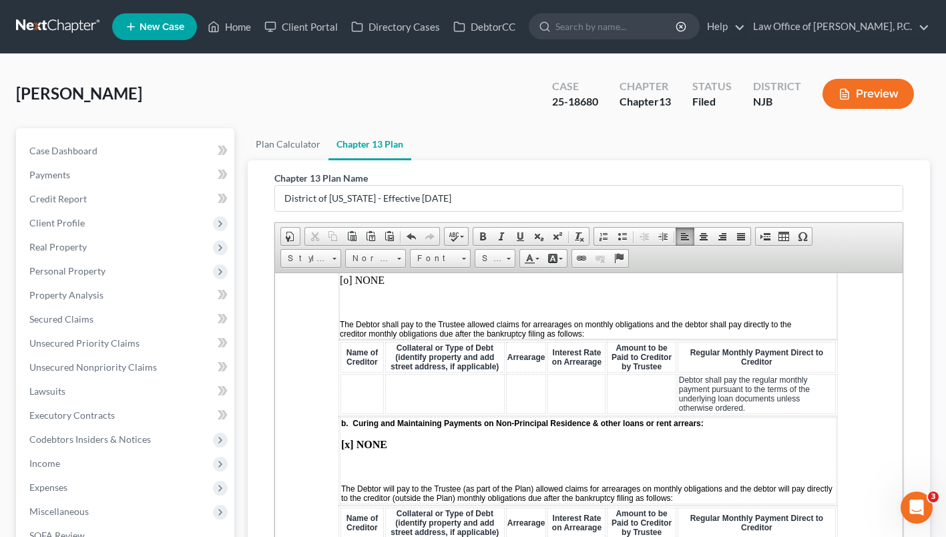
scroll to position [1479, 1]
click at [368, 395] on td at bounding box center [362, 393] width 43 height 40
click at [409, 397] on td at bounding box center [452, 393] width 117 height 40
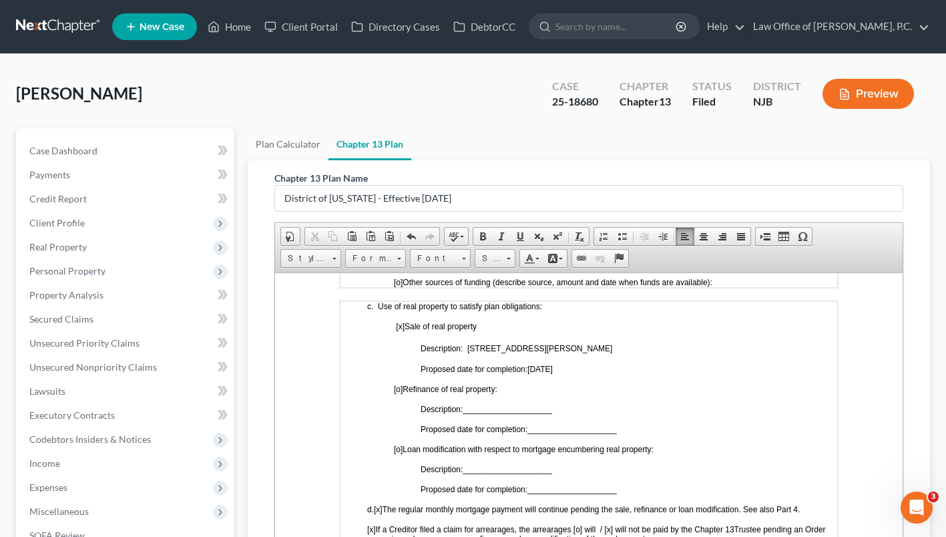
scroll to position [777, 0]
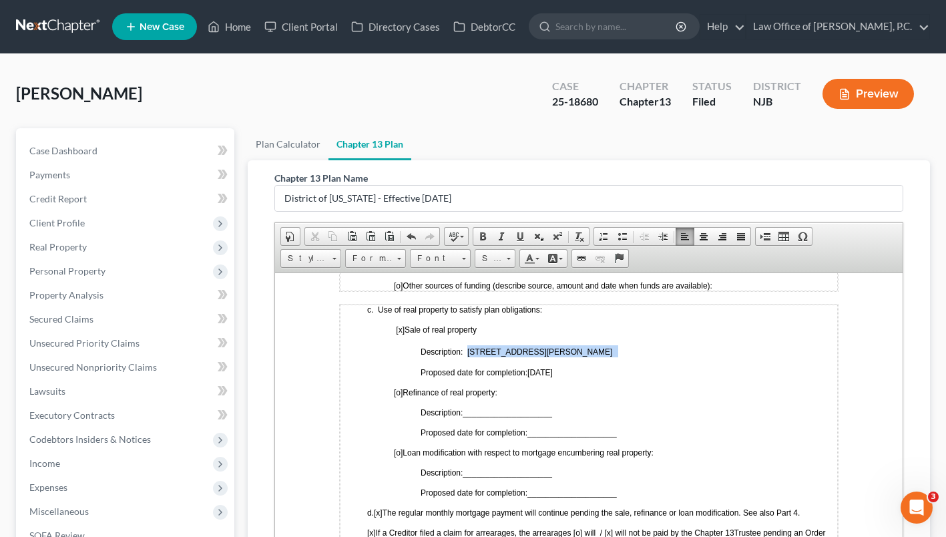
drag, startPoint x: 566, startPoint y: 355, endPoint x: 468, endPoint y: 343, distance: 98.9
click at [468, 343] on td "c. Use of real property to satisfy plan obligations: [x] Sale of real property …" at bounding box center [589, 483] width 498 height 358
copy span "[STREET_ADDRESS][PERSON_NAME]"
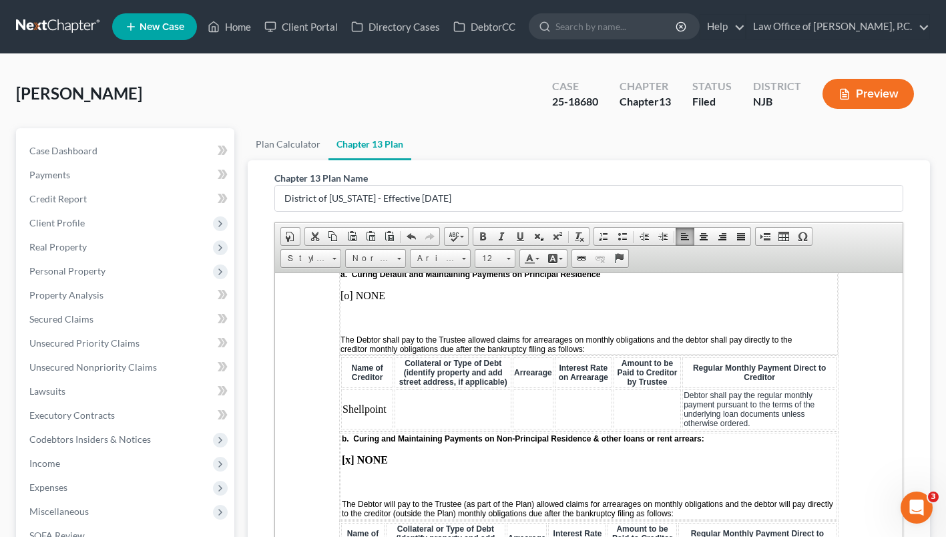
scroll to position [1464, 0]
click at [432, 421] on td at bounding box center [453, 408] width 117 height 40
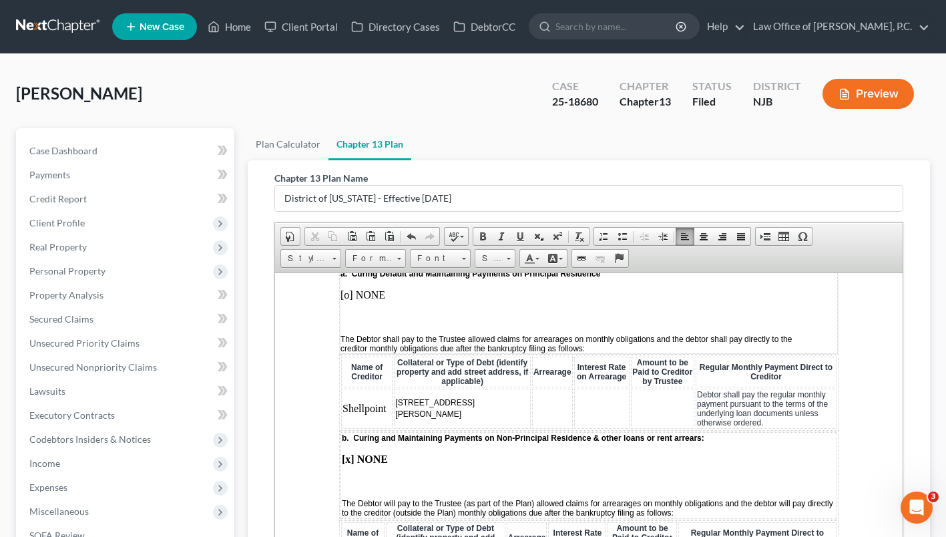
click at [532, 425] on td at bounding box center [552, 408] width 41 height 40
click at [411, 242] on span at bounding box center [411, 236] width 11 height 11
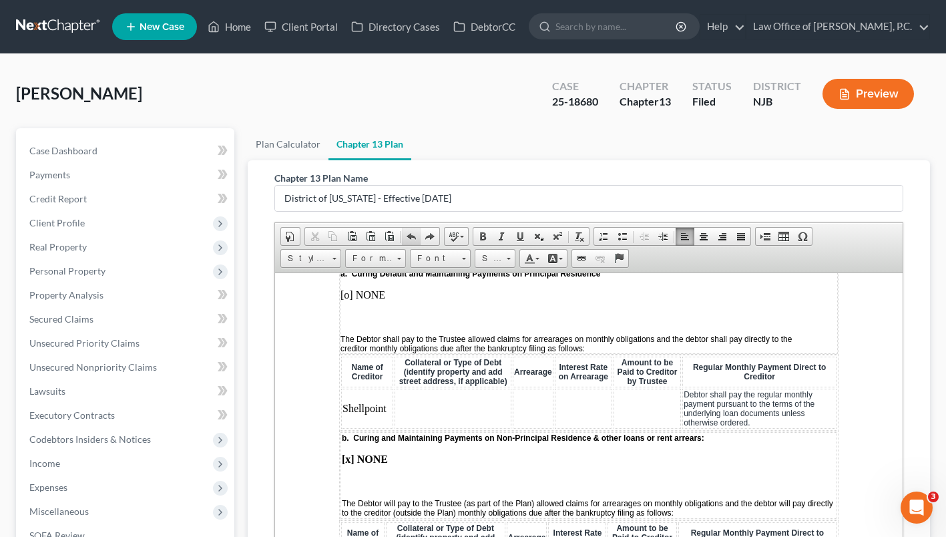
click at [411, 242] on span at bounding box center [411, 236] width 11 height 11
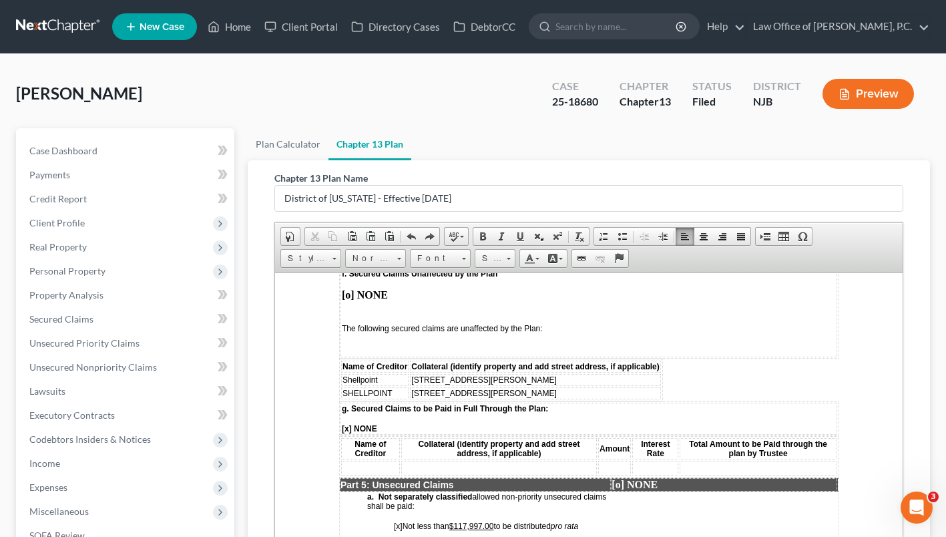
scroll to position [2294, 0]
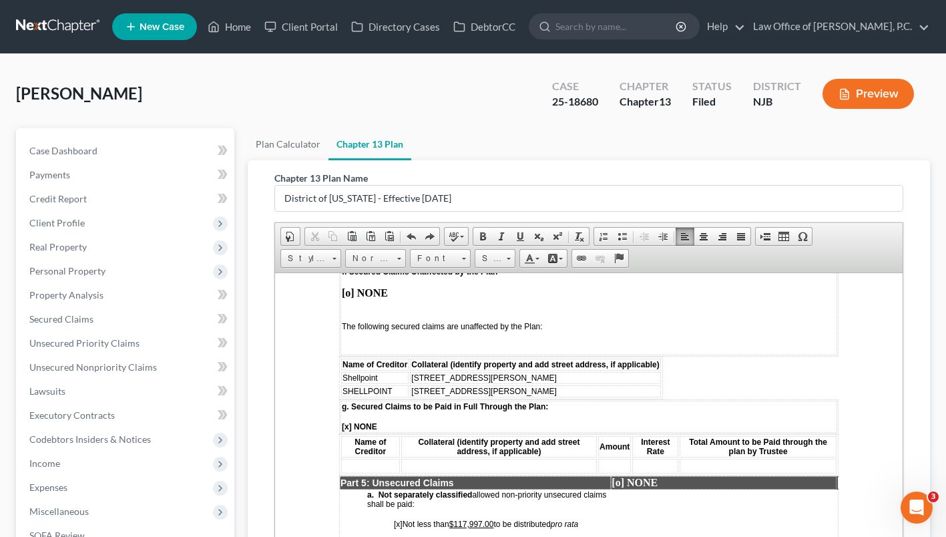
drag, startPoint x: 396, startPoint y: 409, endPoint x: 336, endPoint y: 408, distance: 60.1
drag, startPoint x: 336, startPoint y: 408, endPoint x: 404, endPoint y: 421, distance: 69.3
click at [404, 421] on td "g. Secured Claims to be Paid in Full Through the Plan: [x] NONE" at bounding box center [589, 416] width 497 height 32
drag, startPoint x: 393, startPoint y: 408, endPoint x: 342, endPoint y: 409, distance: 50.8
click at [342, 397] on td "SHELLPOINT" at bounding box center [374, 391] width 67 height 12
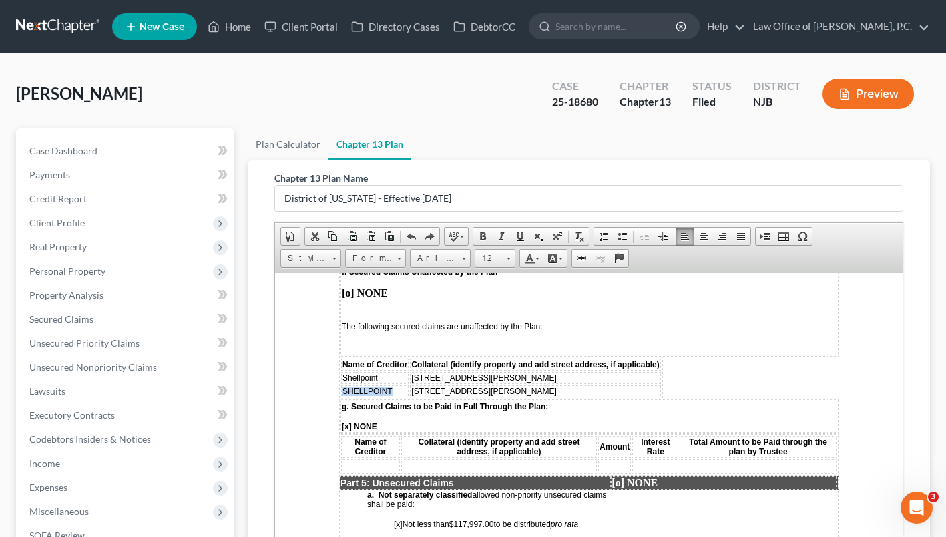
copy span "SHELLPOINT"
drag, startPoint x: 383, startPoint y: 397, endPoint x: 343, endPoint y: 396, distance: 40.1
click at [343, 383] on td "Shellpoint" at bounding box center [374, 377] width 67 height 12
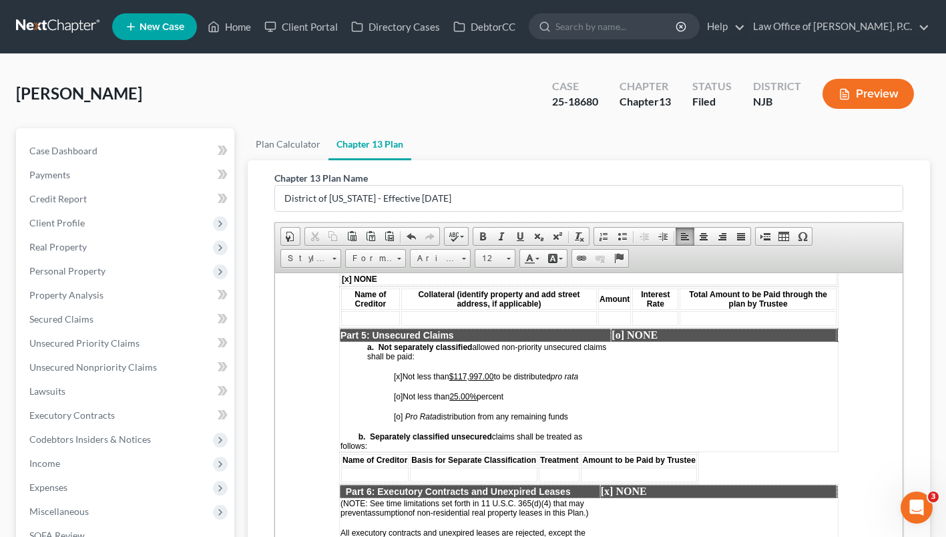
scroll to position [2442, 0]
click at [402, 380] on span "[x] Not less than $117,997.00 to be distributed pro rata" at bounding box center [486, 375] width 184 height 9
click at [400, 420] on span "[o]" at bounding box center [398, 415] width 9 height 9
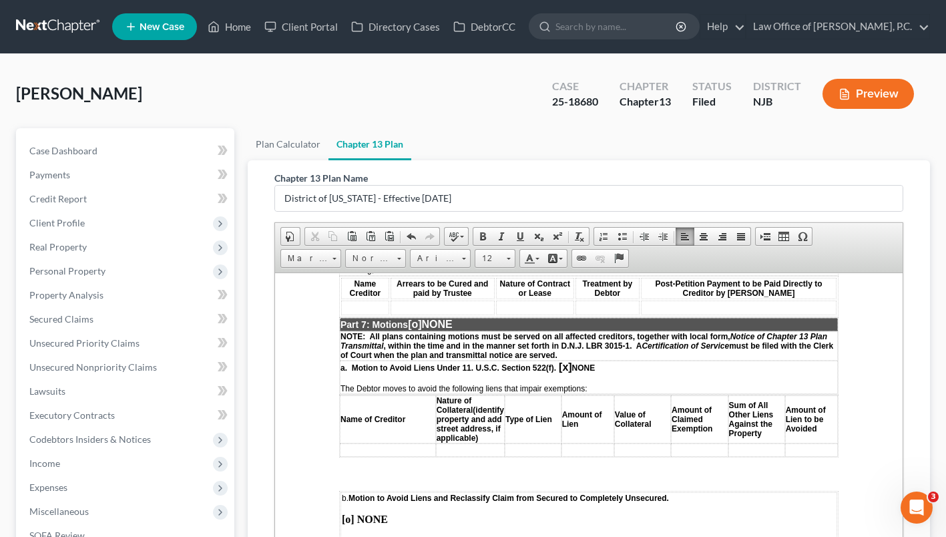
scroll to position [2718, 0]
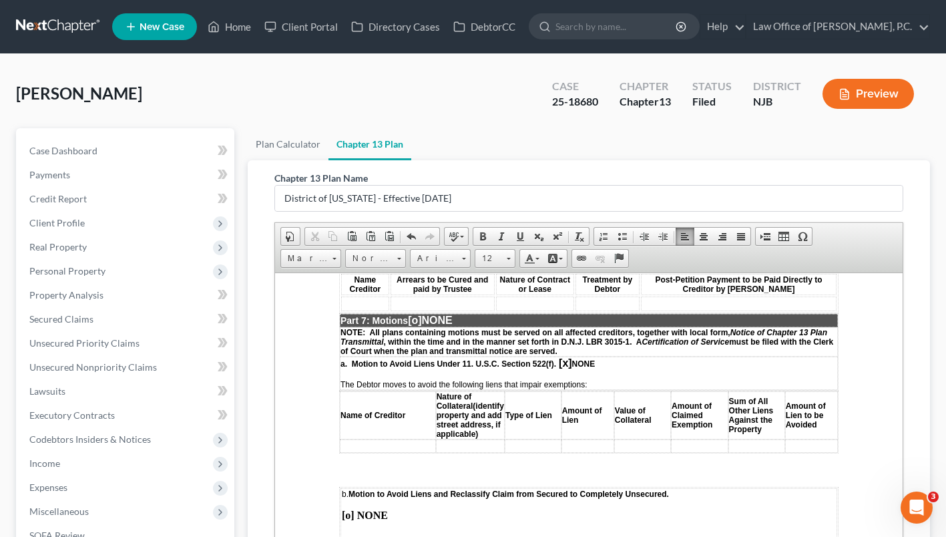
click at [568, 368] on span "[x]" at bounding box center [565, 362] width 13 height 11
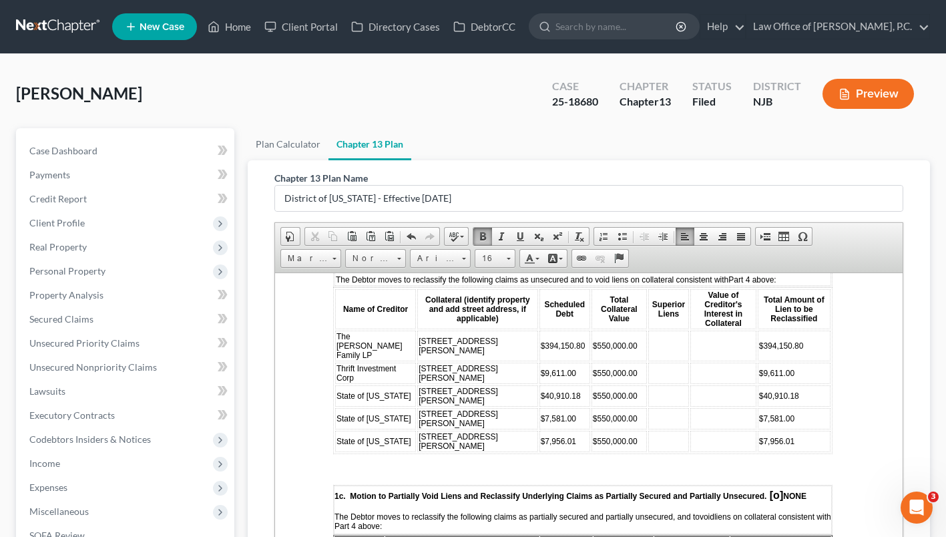
scroll to position [3021, 6]
click at [648, 352] on td at bounding box center [668, 344] width 41 height 31
click at [648, 380] on td at bounding box center [668, 371] width 41 height 21
click at [648, 399] on td at bounding box center [668, 394] width 41 height 21
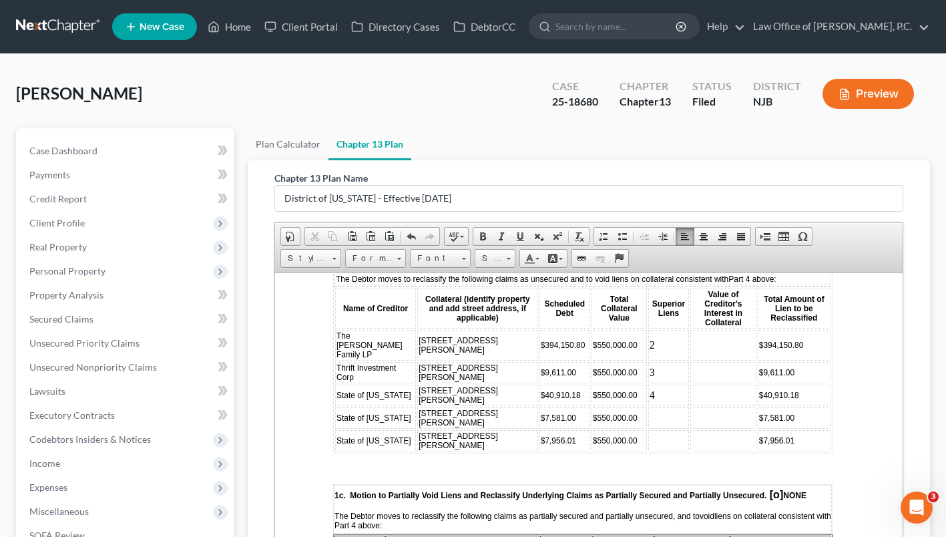
click at [648, 428] on td at bounding box center [668, 417] width 41 height 21
click at [648, 451] on td at bounding box center [668, 439] width 41 height 21
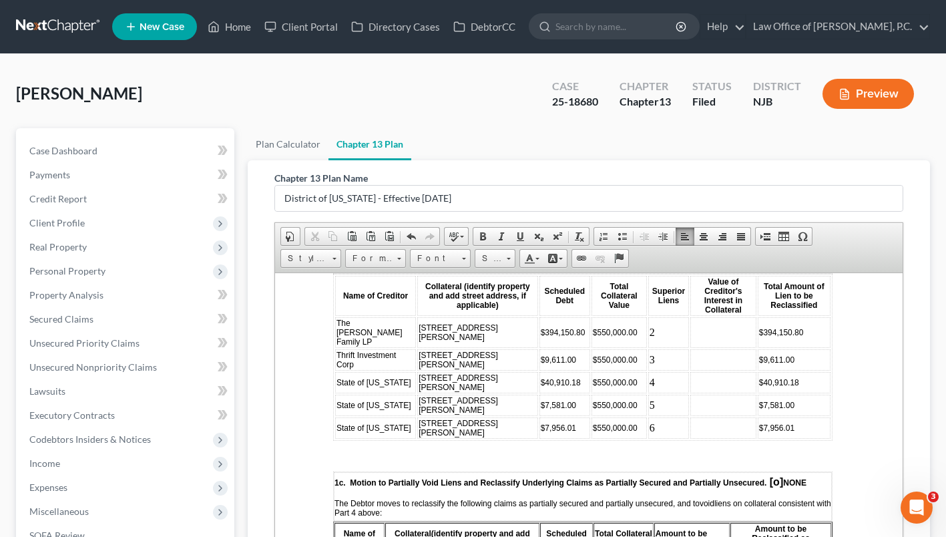
scroll to position [3033, 6]
click at [690, 348] on td at bounding box center [723, 332] width 66 height 31
click at [690, 356] on td at bounding box center [723, 359] width 66 height 21
click at [690, 393] on td at bounding box center [723, 382] width 66 height 21
click at [690, 416] on td at bounding box center [723, 405] width 66 height 21
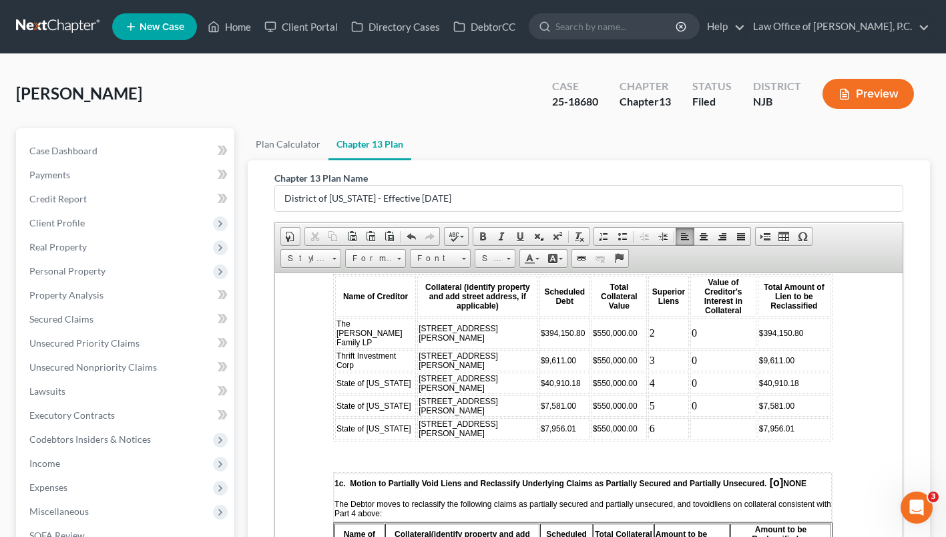
click at [690, 439] on td at bounding box center [723, 427] width 66 height 21
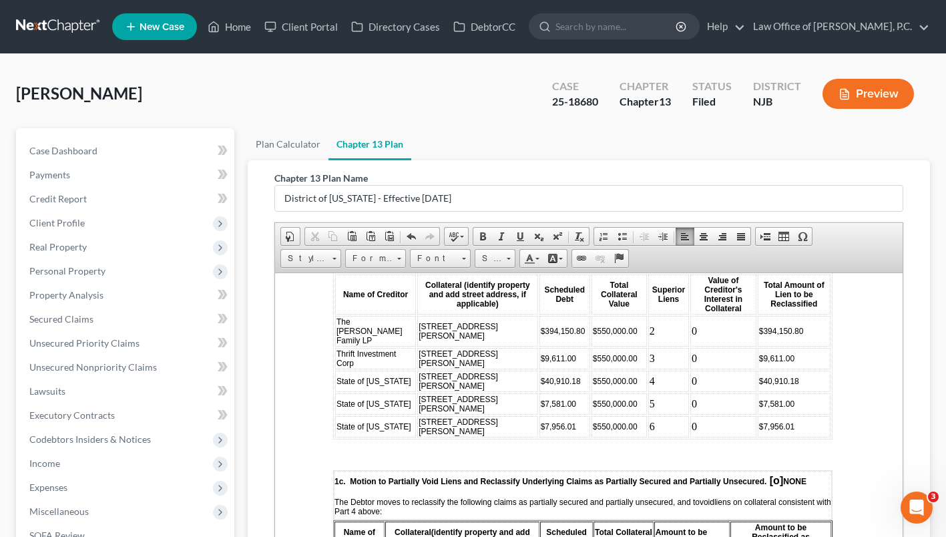
scroll to position [3022, 6]
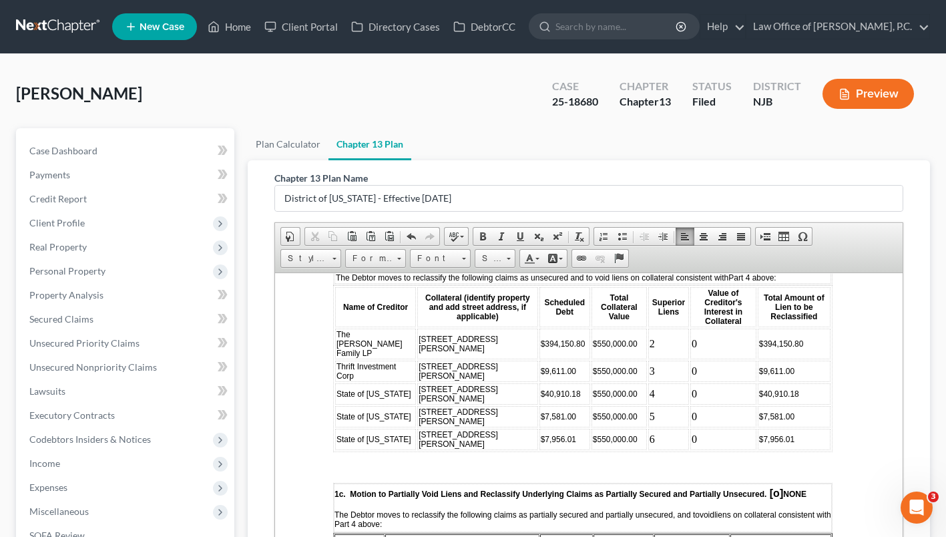
click at [691, 349] on td "0" at bounding box center [723, 343] width 66 height 31
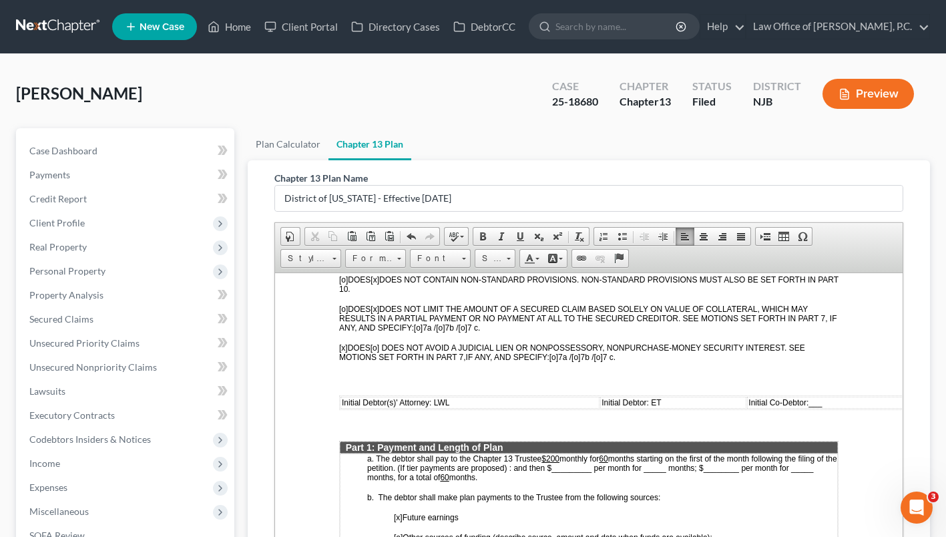
scroll to position [292, 0]
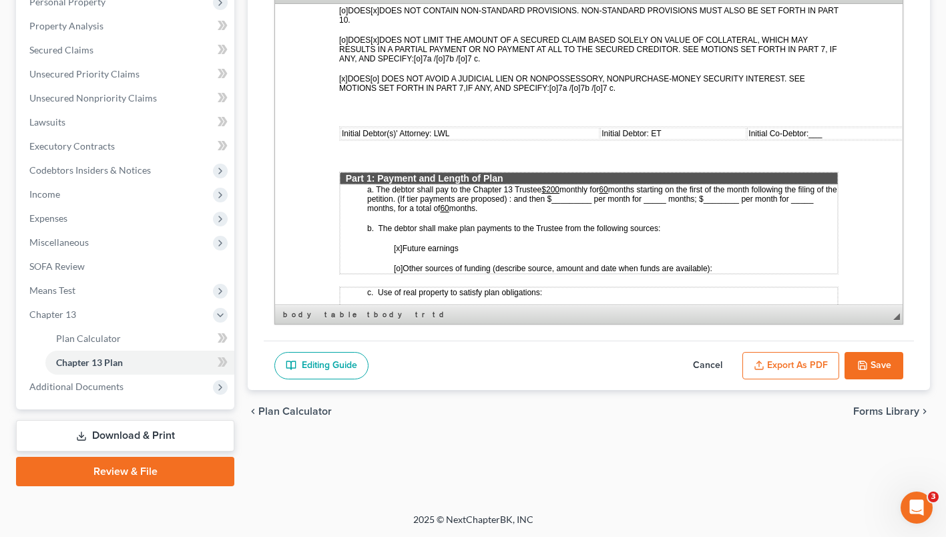
click at [877, 357] on button "Save" at bounding box center [874, 366] width 59 height 28
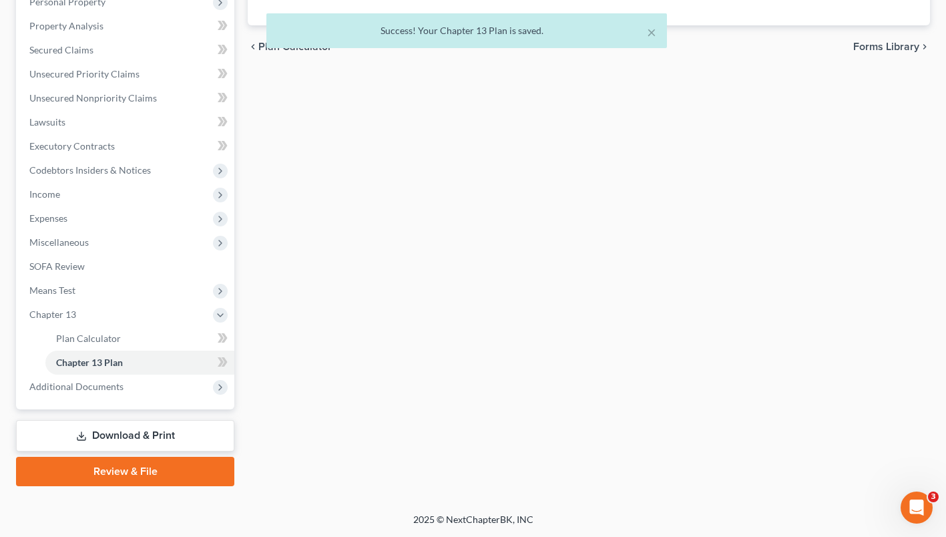
click at [59, 43] on div "× Success! Your Chapter 13 Plan is saved." at bounding box center [466, 33] width 946 height 41
click at [111, 51] on div "× Success! Your Chapter 13 Plan is saved." at bounding box center [466, 33] width 946 height 41
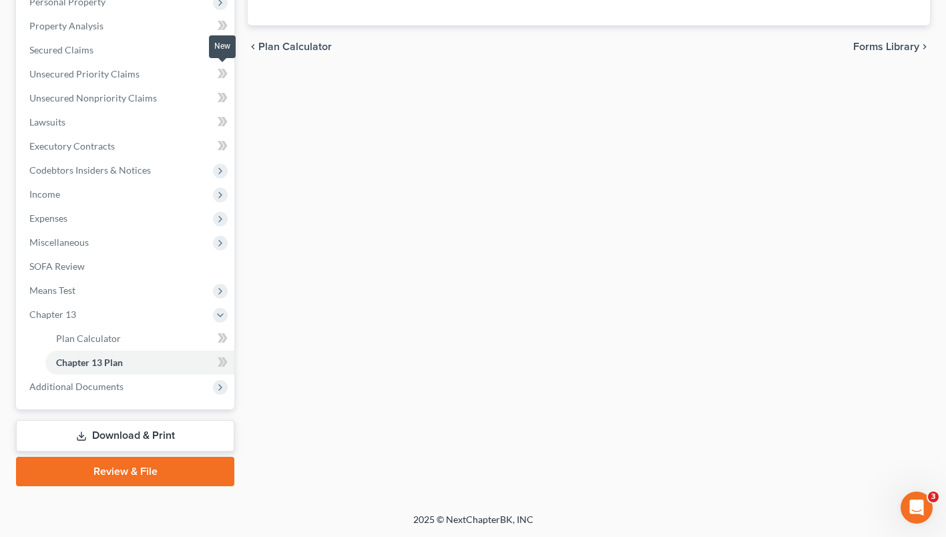
click at [221, 44] on icon at bounding box center [223, 49] width 10 height 17
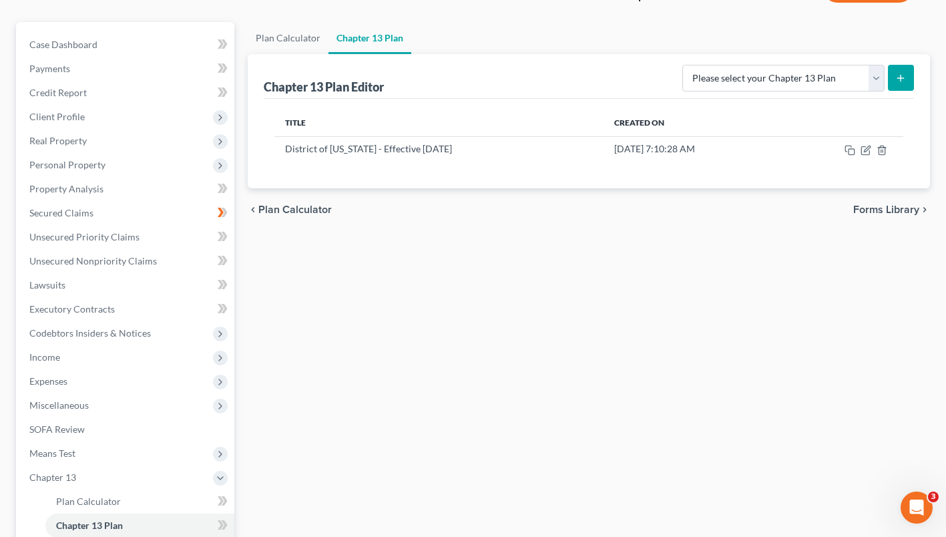
scroll to position [106, 0]
click at [76, 226] on link "Secured Claims" at bounding box center [127, 214] width 216 height 24
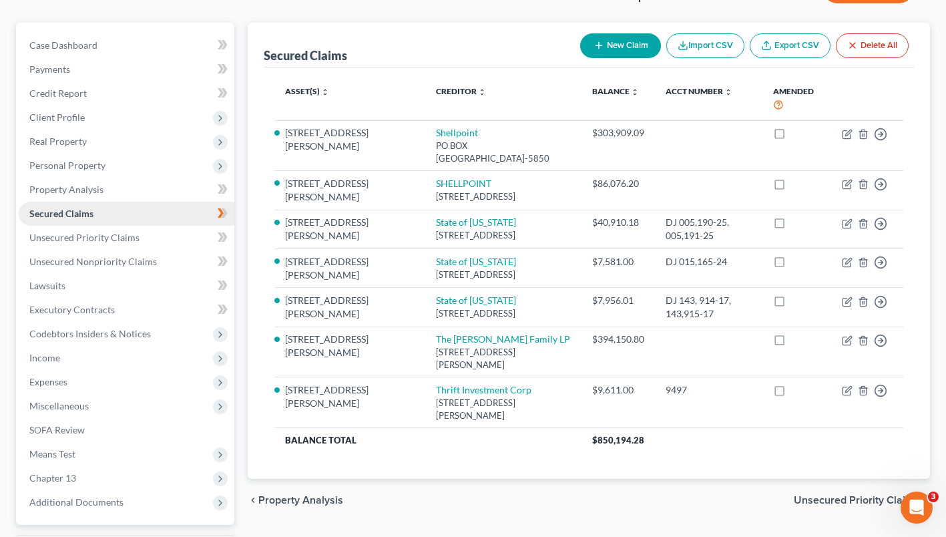
scroll to position [23, 0]
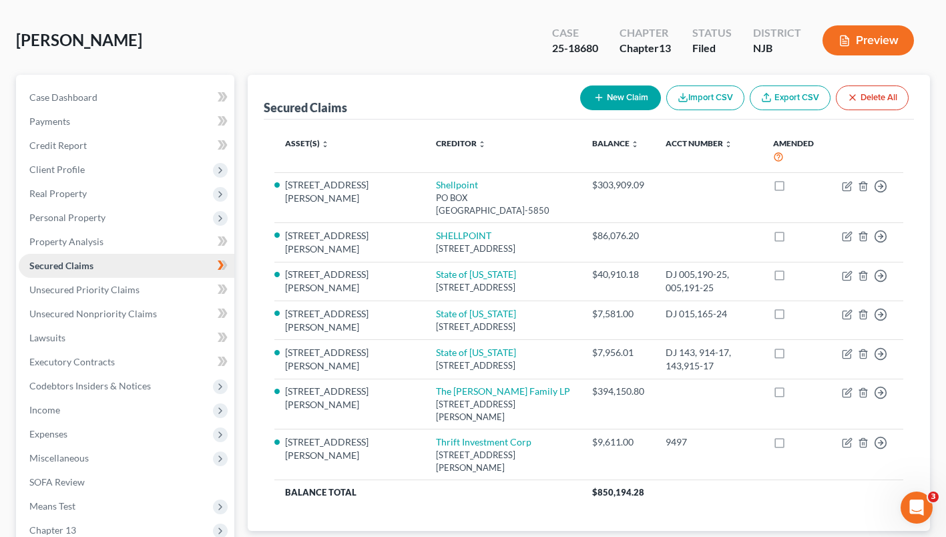
click at [85, 226] on ul "Case Dashboard Payments Invoices Payments Payments Credit Report Client Profile" at bounding box center [127, 325] width 216 height 481
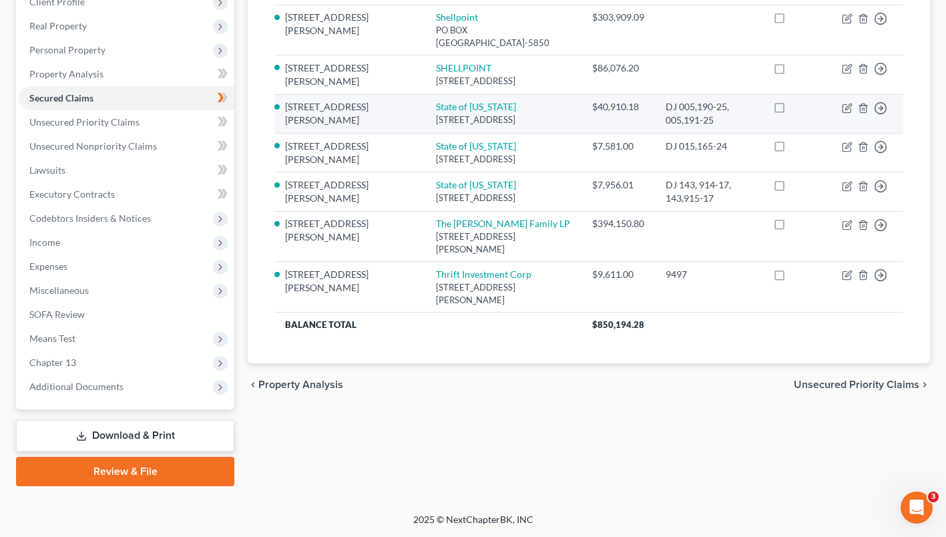
scroll to position [242, 0]
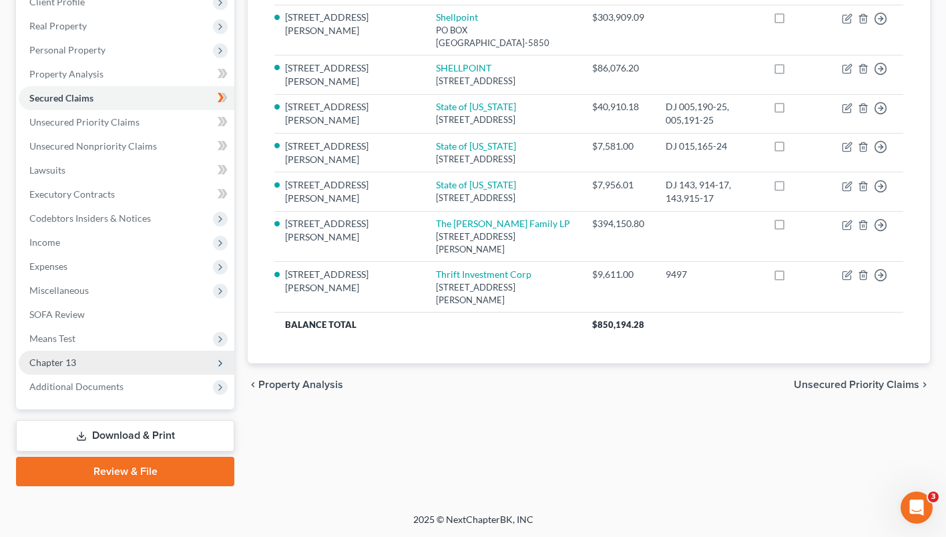
click at [144, 366] on span "Chapter 13" at bounding box center [127, 363] width 216 height 24
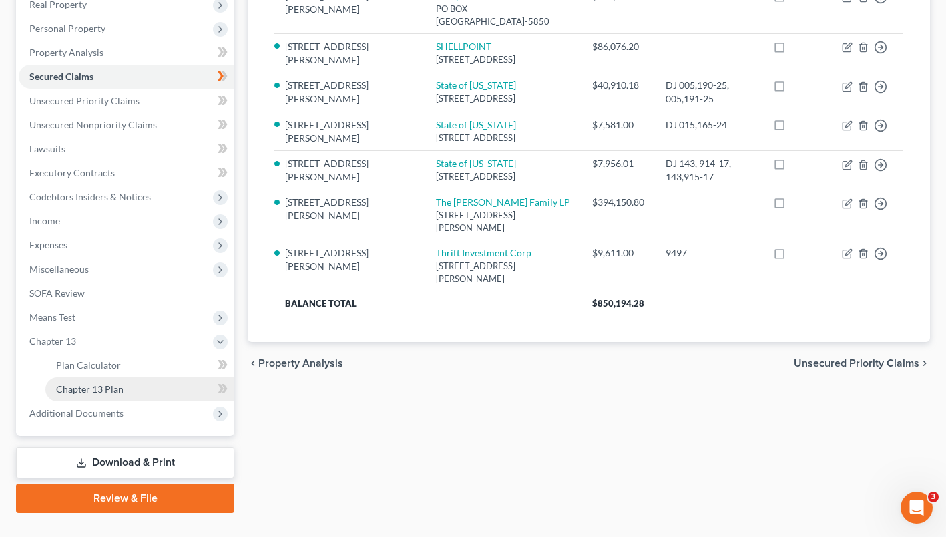
click at [161, 401] on link "Chapter 13 Plan" at bounding box center [139, 389] width 189 height 24
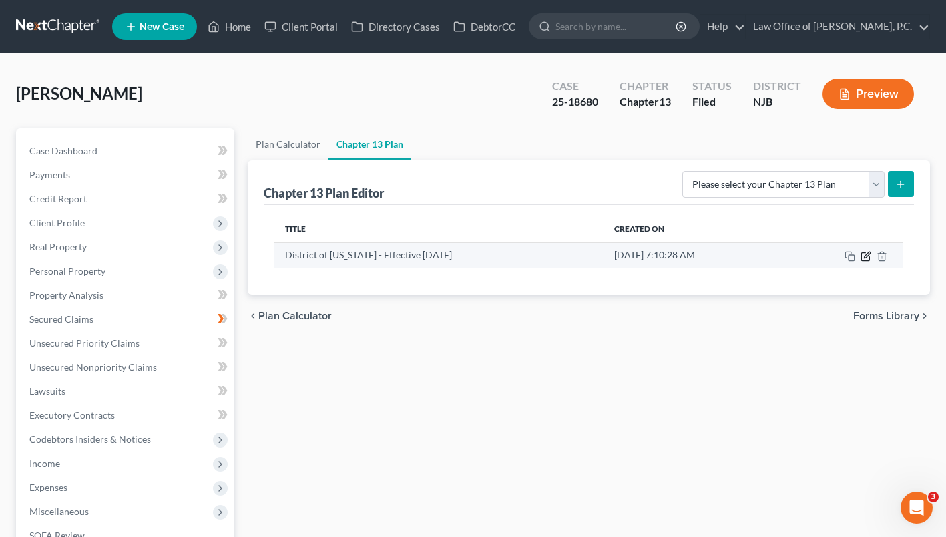
click at [864, 258] on icon "button" at bounding box center [867, 255] width 6 height 6
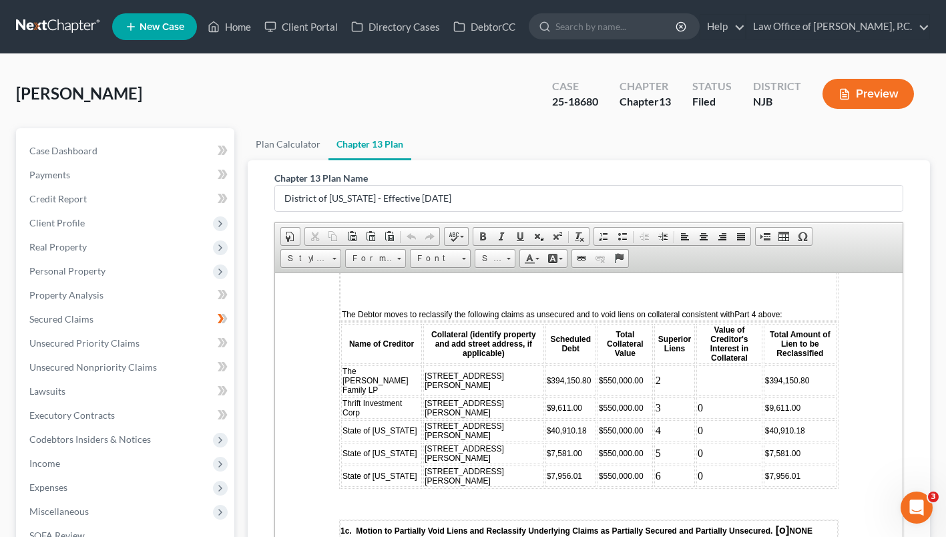
scroll to position [2986, 0]
click at [696, 395] on td at bounding box center [729, 379] width 66 height 31
click at [765, 384] on span "$394,150.80" at bounding box center [787, 379] width 45 height 9
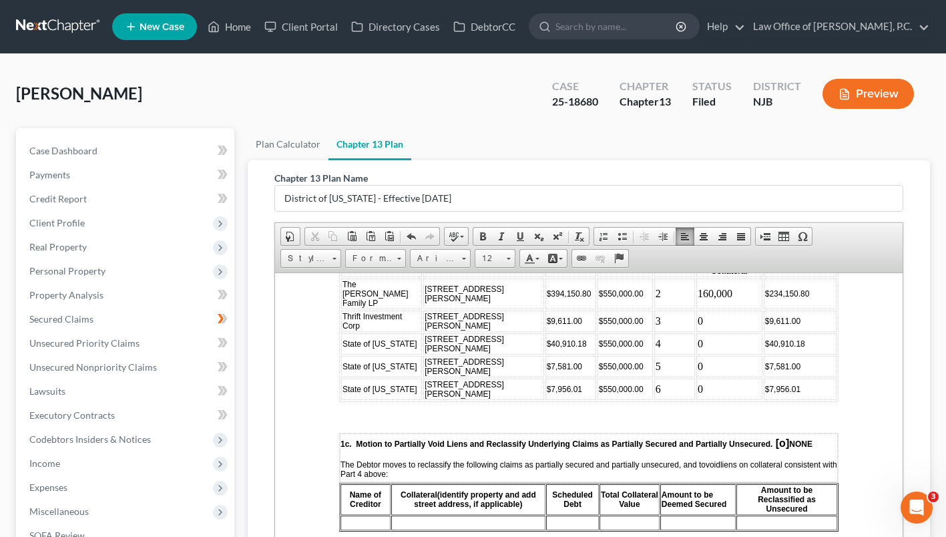
scroll to position [3073, 0]
click at [807, 391] on td "$7,956.01" at bounding box center [800, 387] width 73 height 21
drag, startPoint x: 797, startPoint y: 302, endPoint x: 739, endPoint y: 299, distance: 58.8
click at [739, 299] on tr "The [PERSON_NAME] Family LP [STREET_ADDRESS][PERSON_NAME] $394,150.80 $550,000.…" at bounding box center [588, 292] width 495 height 31
copy tr "$234,150.80"
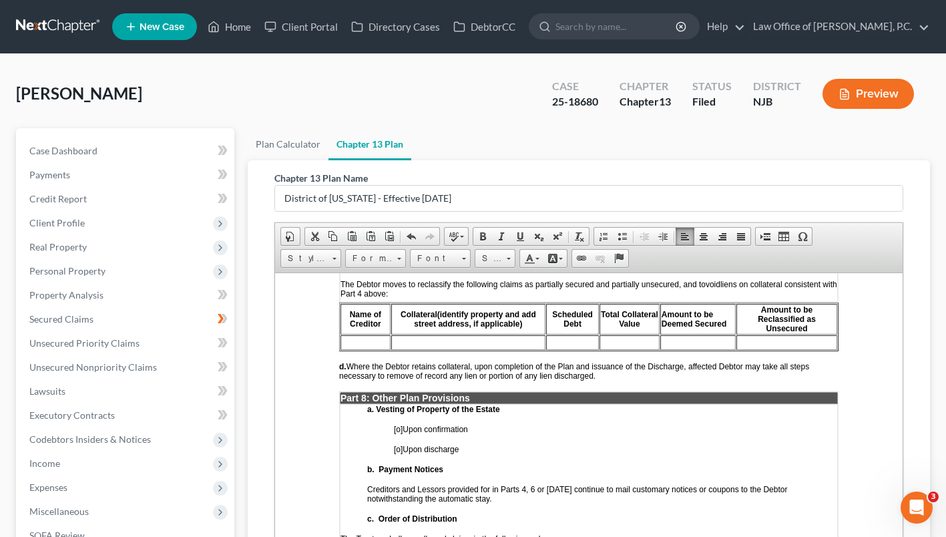
scroll to position [3255, 0]
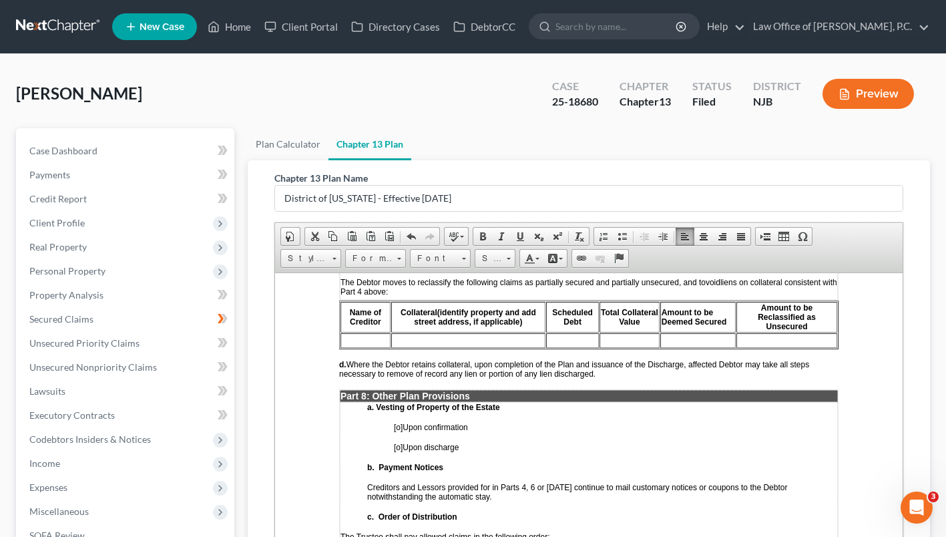
click at [767, 347] on td at bounding box center [787, 340] width 101 height 15
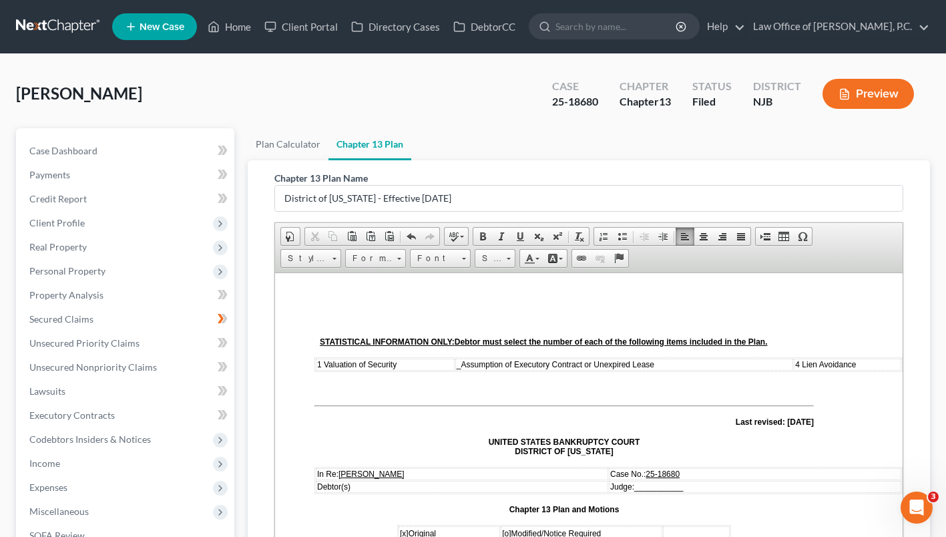
drag, startPoint x: 559, startPoint y: 331, endPoint x: 511, endPoint y: 329, distance: 47.5
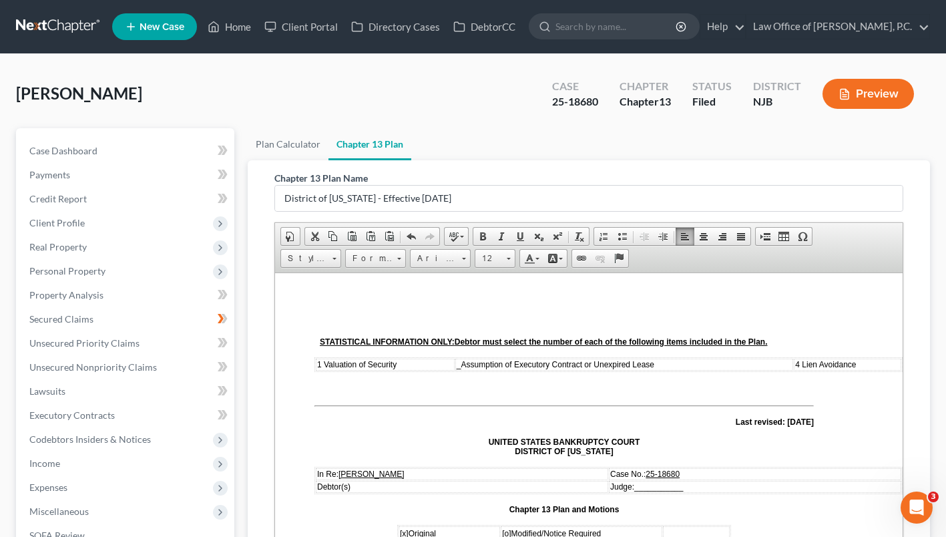
copy span "$394,150.80"
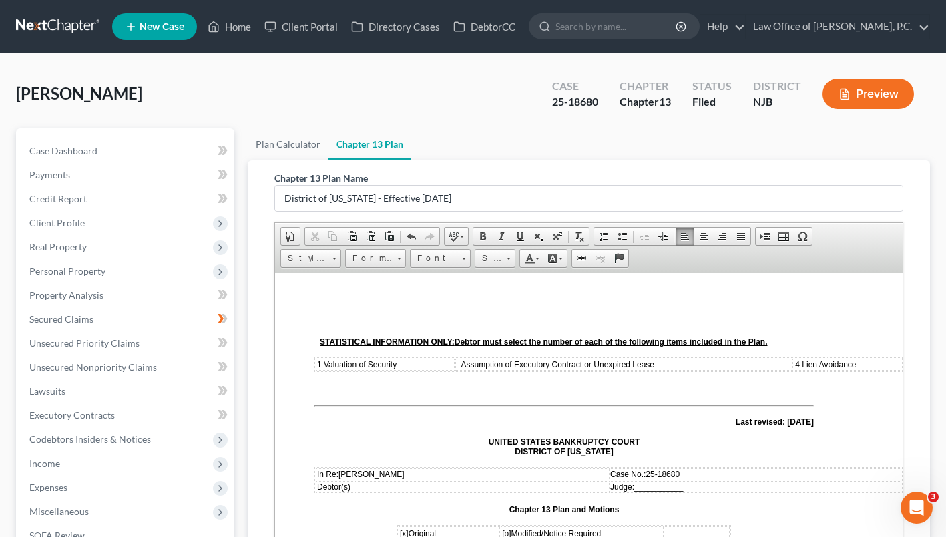
drag, startPoint x: 494, startPoint y: 355, endPoint x: 398, endPoint y: 345, distance: 96.7
copy span "[STREET_ADDRESS][PERSON_NAME]"
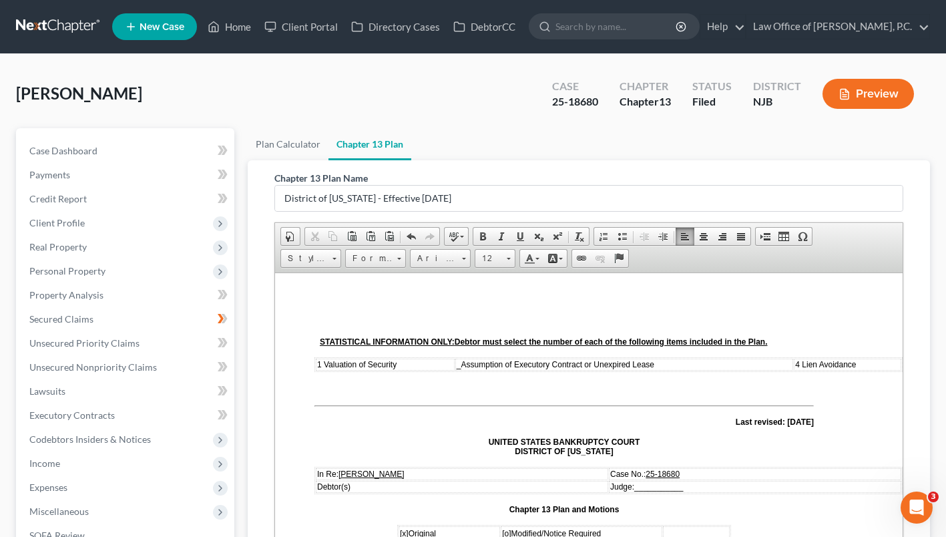
scroll to position [3072, 0]
drag, startPoint x: 381, startPoint y: 309, endPoint x: 344, endPoint y: 298, distance: 38.9
copy span "The [PERSON_NAME] Family LP"
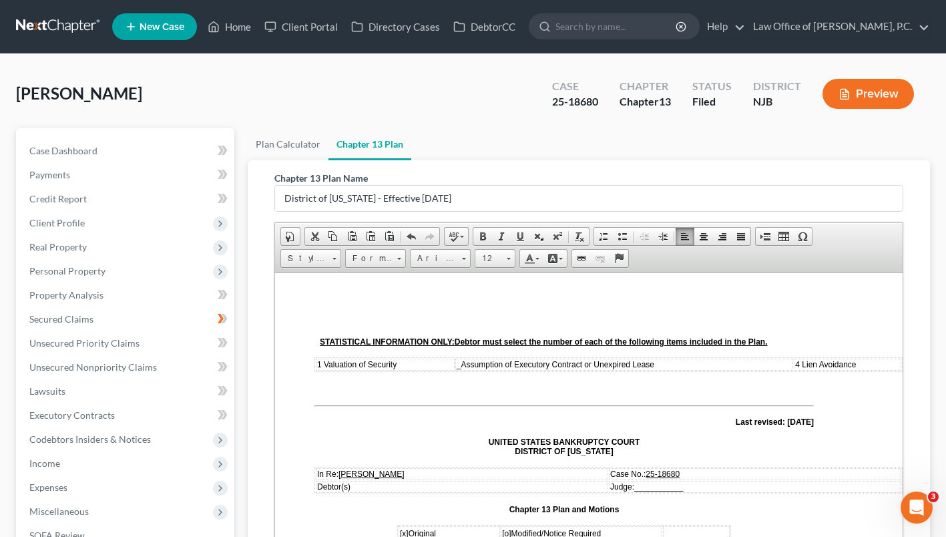
drag, startPoint x: 377, startPoint y: 374, endPoint x: 337, endPoint y: 364, distance: 41.3
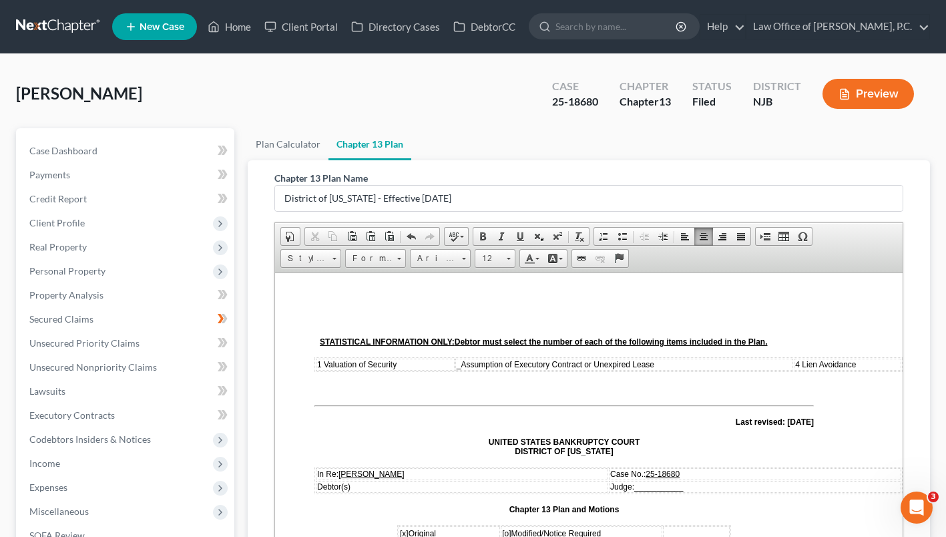
drag, startPoint x: 380, startPoint y: 373, endPoint x: 344, endPoint y: 369, distance: 36.3
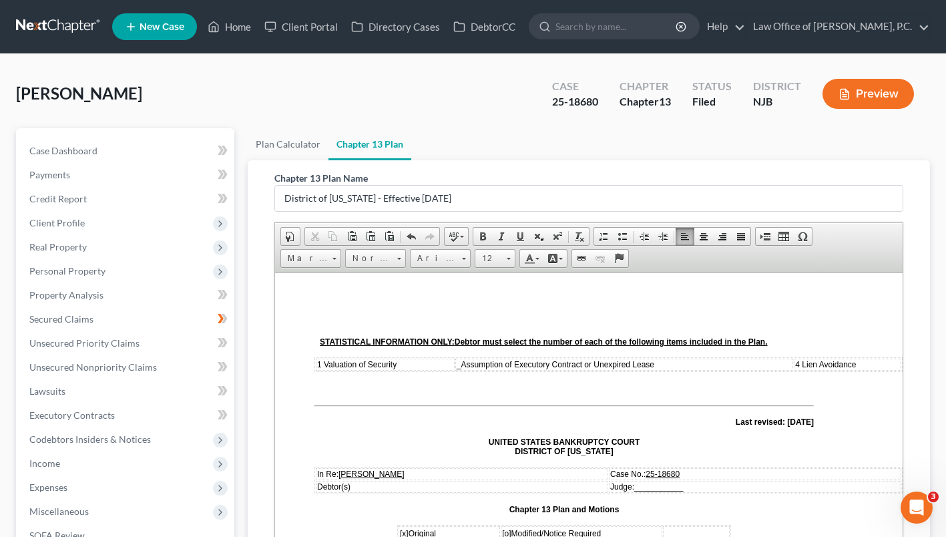
drag, startPoint x: 666, startPoint y: 406, endPoint x: 444, endPoint y: 441, distance: 224.5
drag, startPoint x: 670, startPoint y: 412, endPoint x: 404, endPoint y: 412, distance: 266.4
drag, startPoint x: 666, startPoint y: 425, endPoint x: 407, endPoint y: 424, distance: 259.1
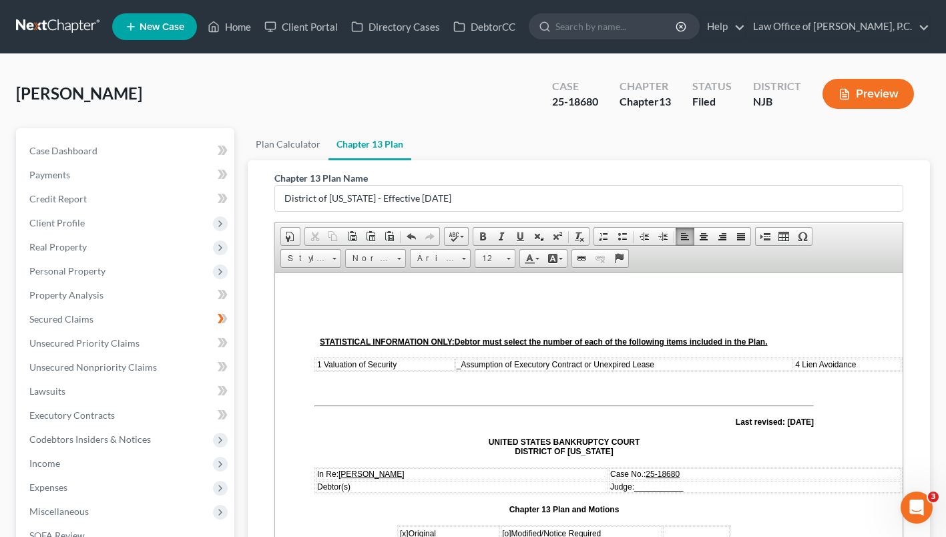
drag, startPoint x: 668, startPoint y: 452, endPoint x: 407, endPoint y: 451, distance: 261.8
drag, startPoint x: 612, startPoint y: 467, endPoint x: 407, endPoint y: 466, distance: 205.7
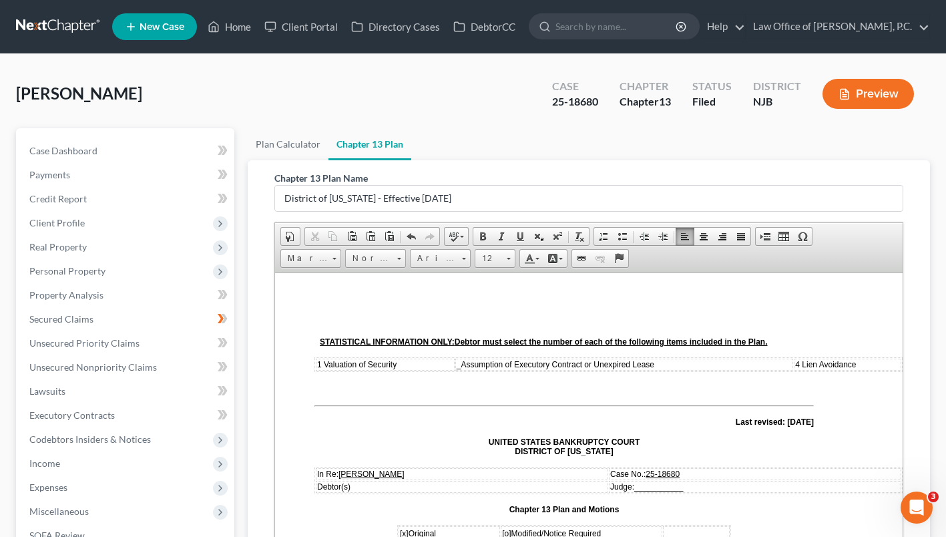
scroll to position [3586, 0]
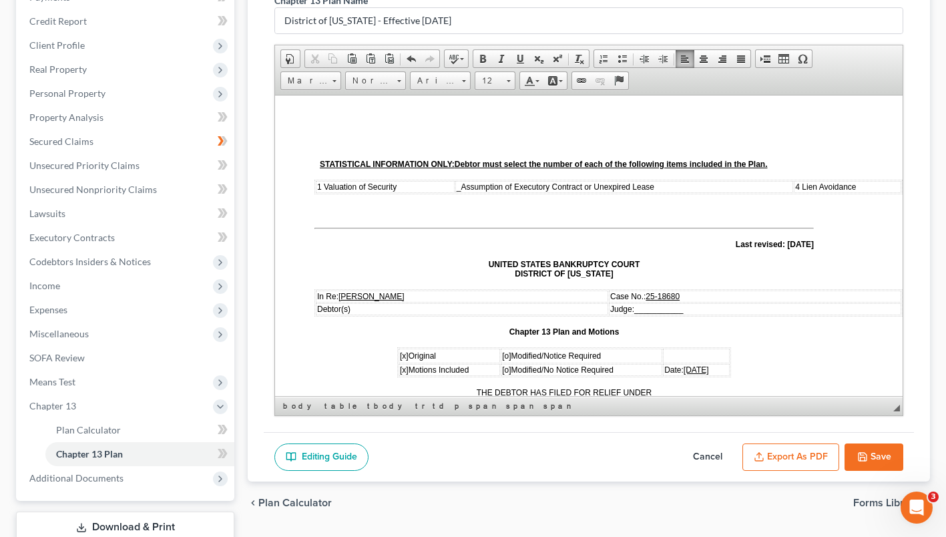
scroll to position [178, 0]
click at [864, 471] on button "Save" at bounding box center [874, 457] width 59 height 28
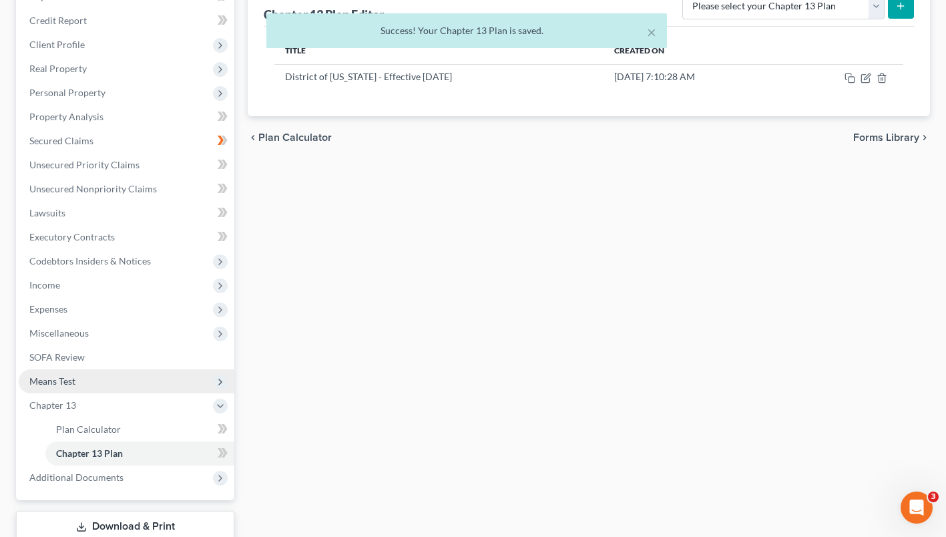
click at [136, 393] on span "Means Test" at bounding box center [127, 381] width 216 height 24
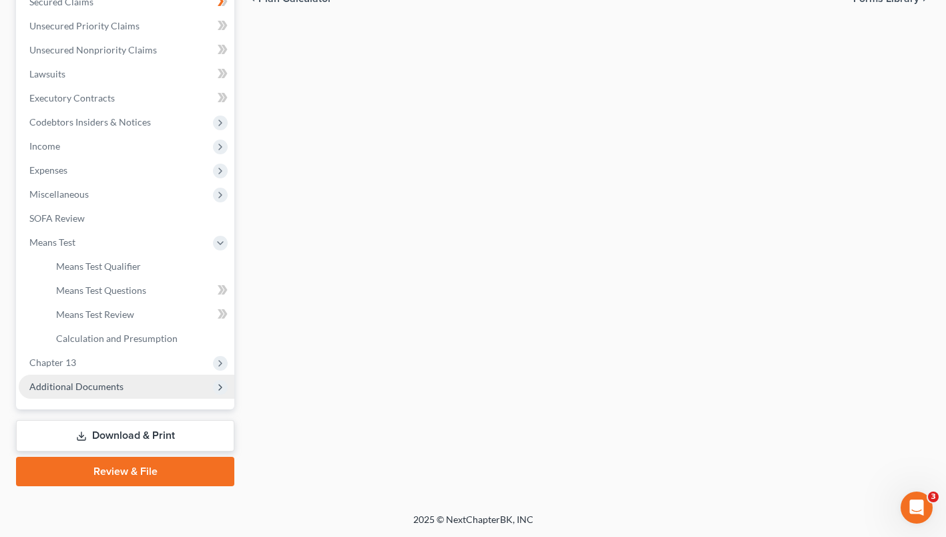
scroll to position [340, 0]
click at [126, 475] on link "Review & File" at bounding box center [125, 471] width 218 height 29
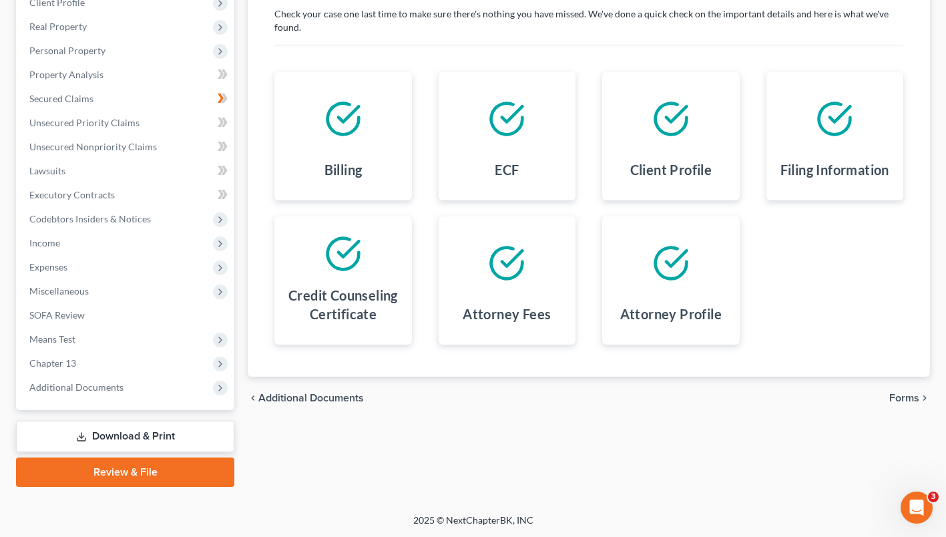
scroll to position [221, 0]
click at [897, 403] on span "Forms" at bounding box center [904, 397] width 30 height 11
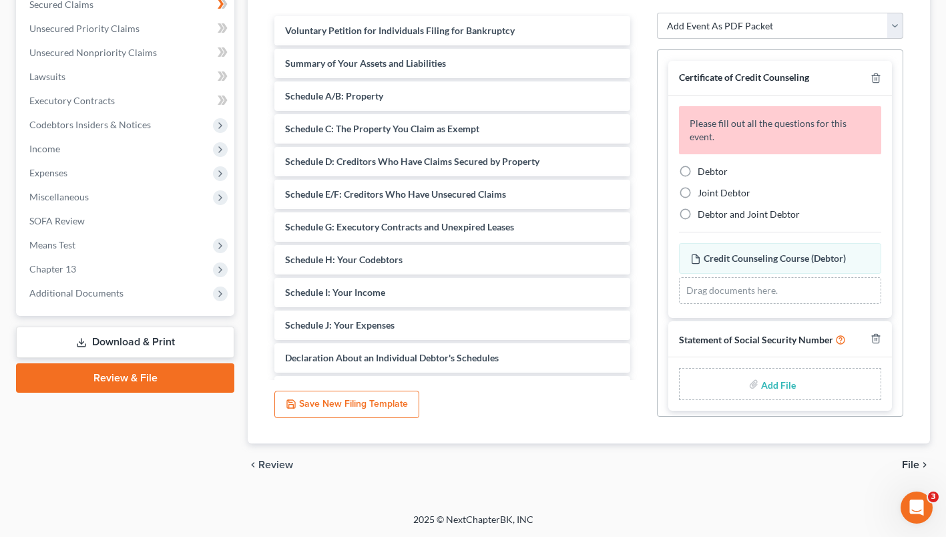
scroll to position [338, 0]
click at [905, 468] on span "File" at bounding box center [910, 464] width 17 height 11
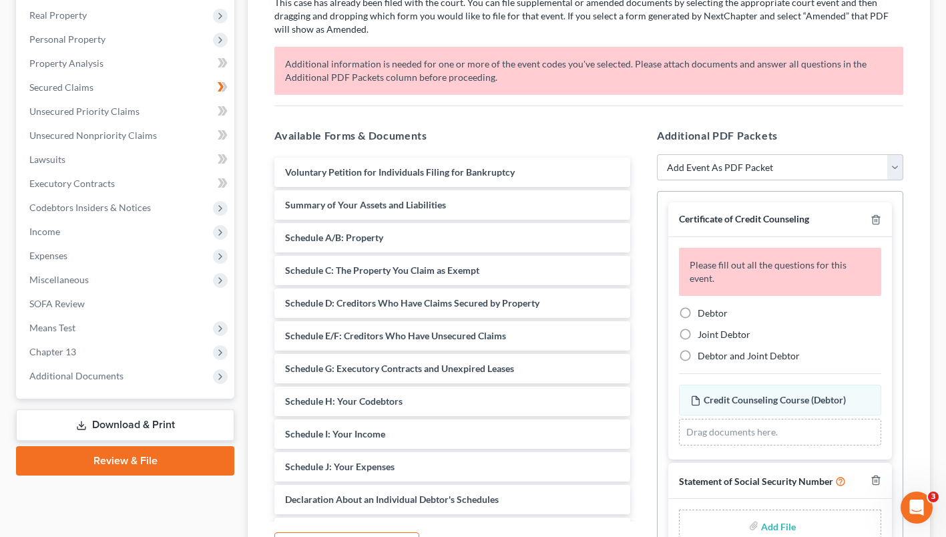
scroll to position [232, 0]
click at [698, 319] on label "Debtor" at bounding box center [713, 312] width 30 height 13
click at [703, 315] on input "Debtor" at bounding box center [707, 310] width 9 height 9
radio input "true"
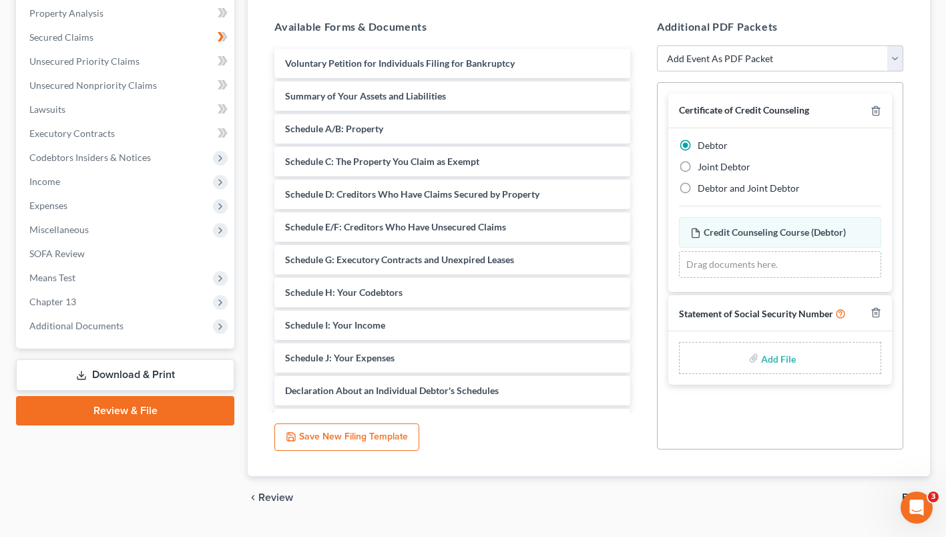
scroll to position [338, 0]
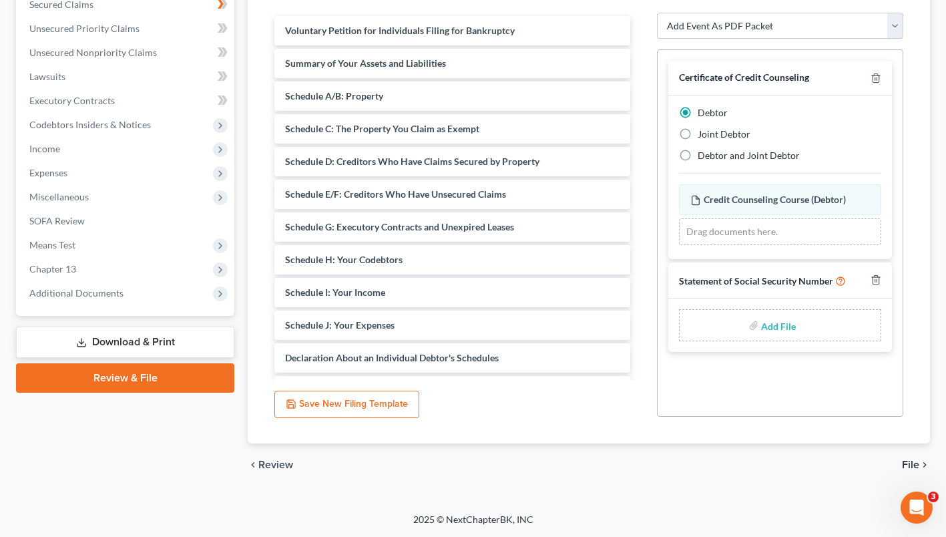
click at [904, 468] on span "File" at bounding box center [910, 464] width 17 height 11
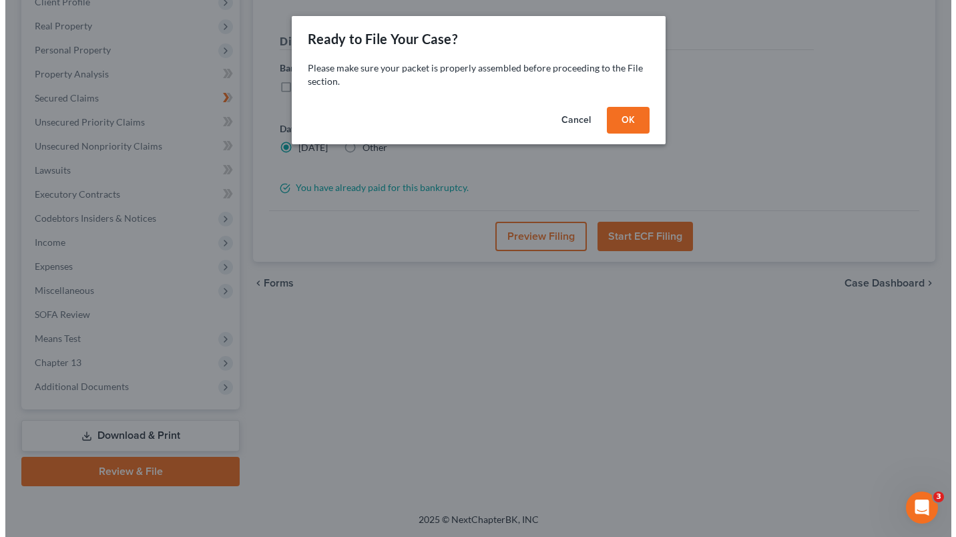
scroll to position [220, 0]
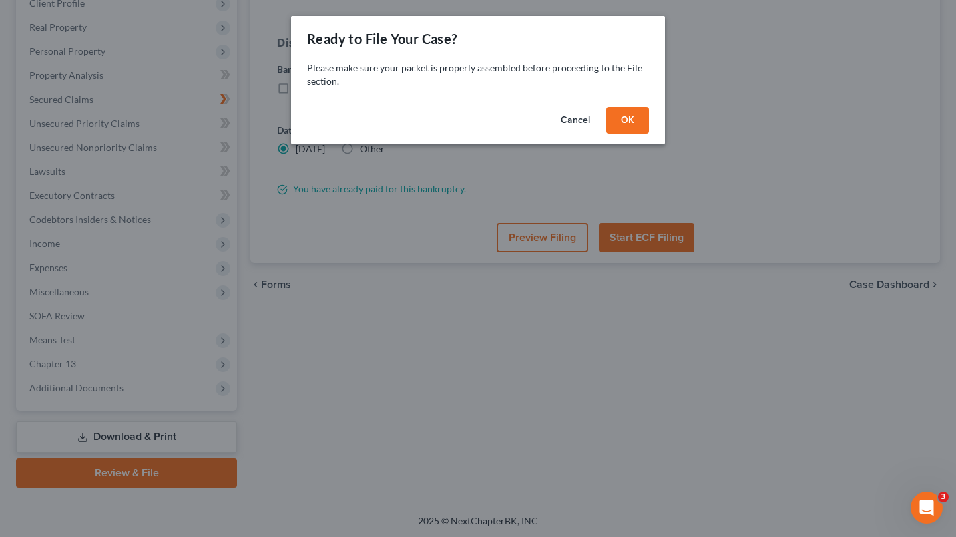
click at [617, 116] on button "OK" at bounding box center [627, 120] width 43 height 27
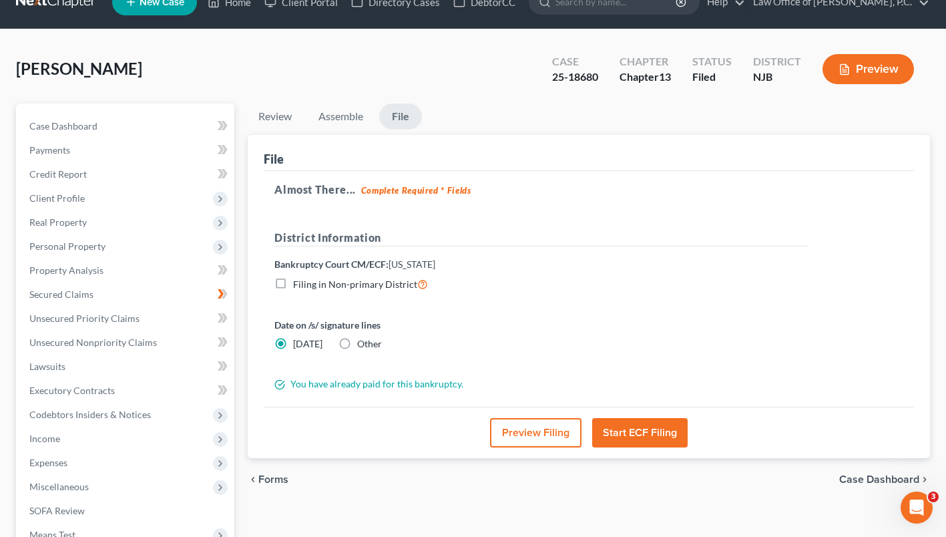
scroll to position [29, 0]
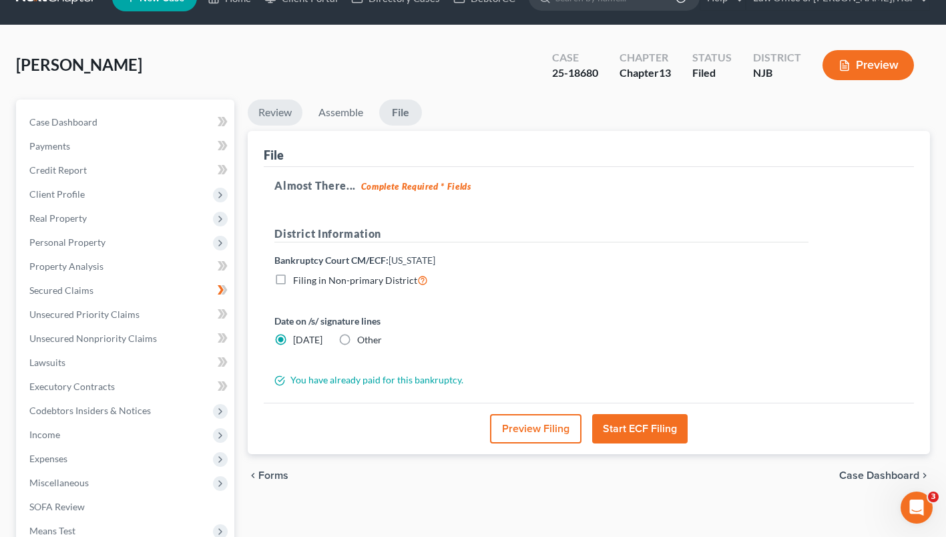
click at [271, 126] on link "Review" at bounding box center [275, 112] width 55 height 26
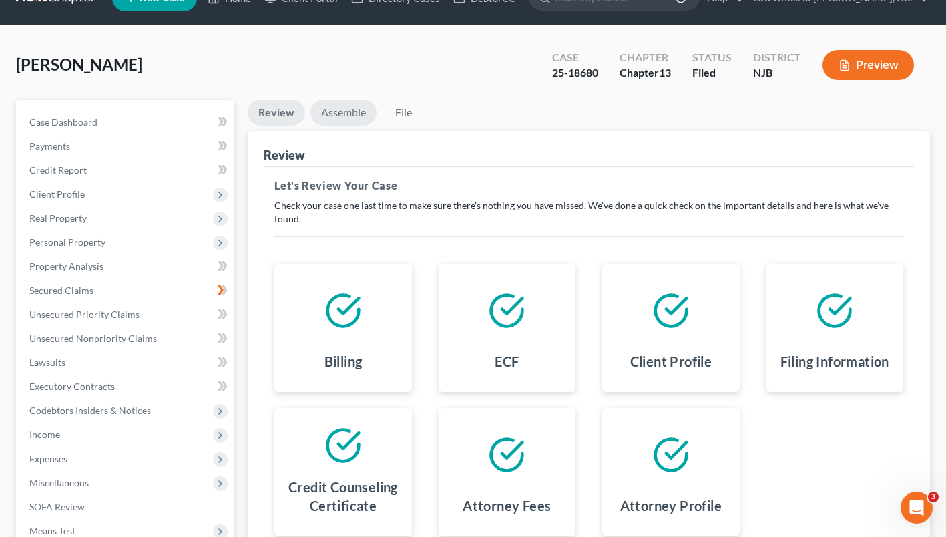
click at [351, 126] on link "Assemble" at bounding box center [344, 112] width 66 height 26
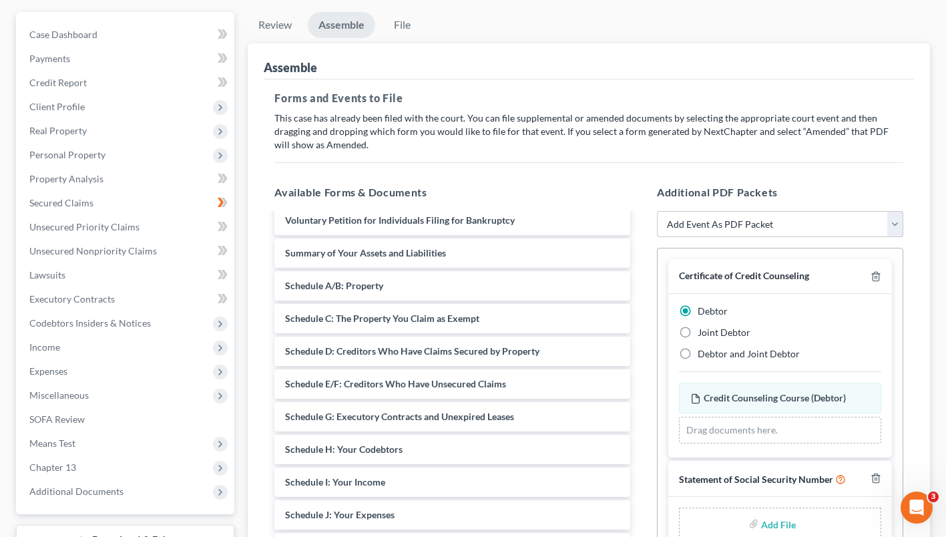
scroll to position [0, 0]
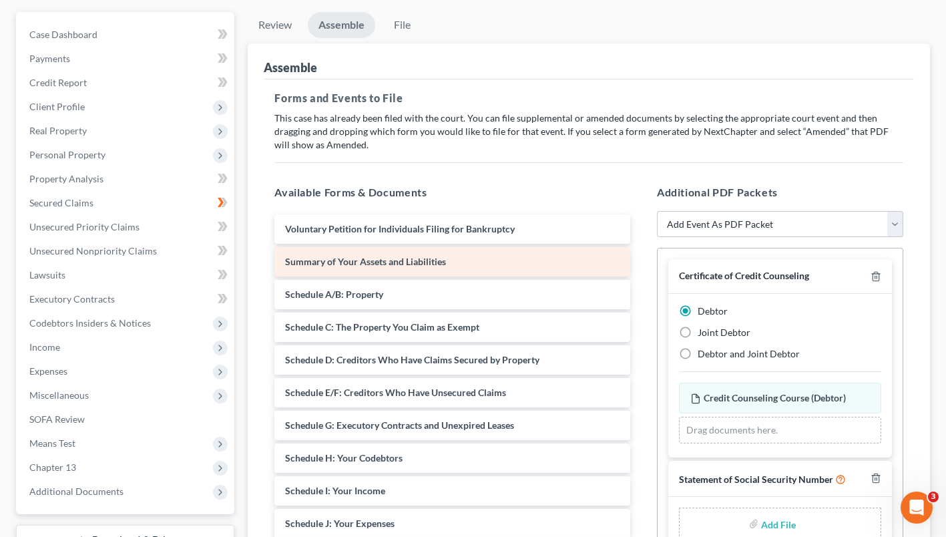
click at [431, 267] on span "Summary of Your Assets and Liabilities" at bounding box center [365, 261] width 161 height 11
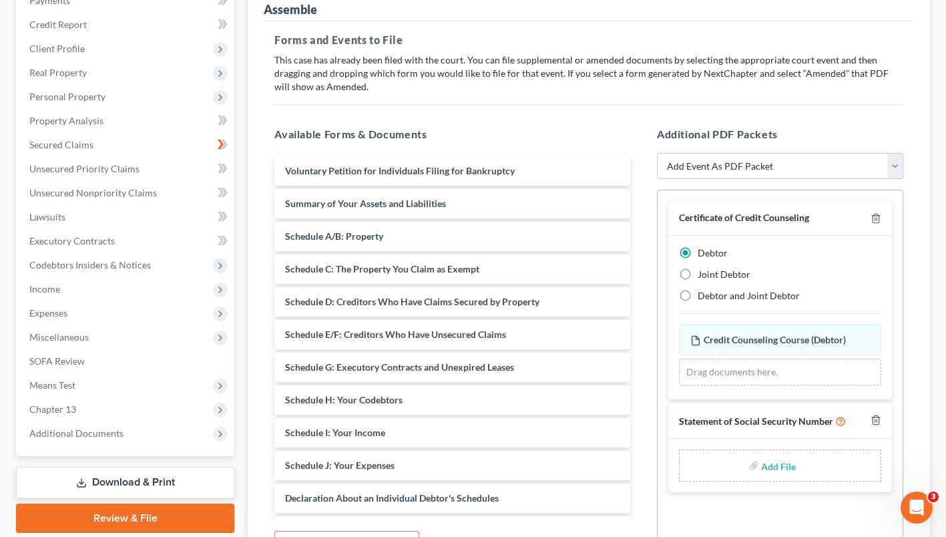
click at [799, 180] on select "Add Event As PDF Packet Amended Attorney Compensation Statement Amended List of…" at bounding box center [780, 166] width 246 height 27
select select "15"
click at [657, 180] on select "Add Event As PDF Packet Amended Attorney Compensation Statement Amended List of…" at bounding box center [780, 166] width 246 height 27
select select
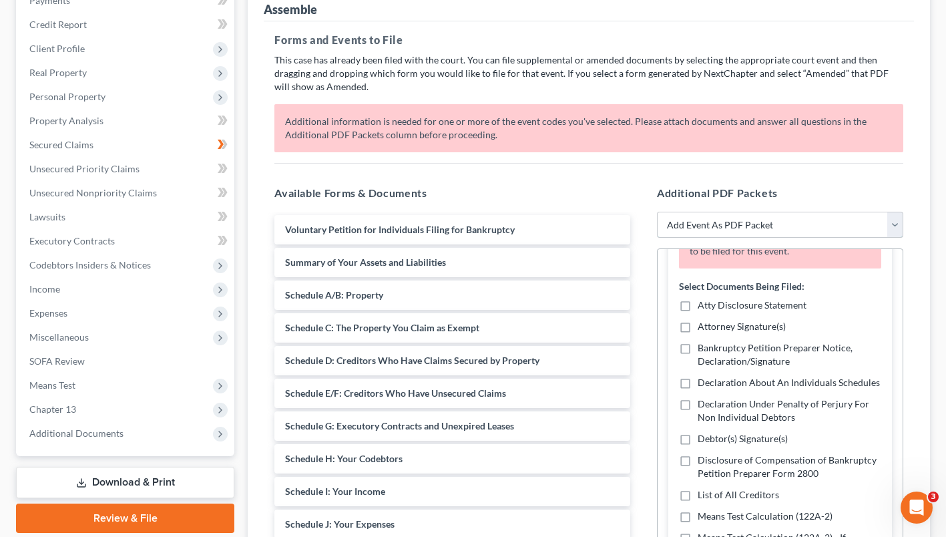
scroll to position [97, 0]
click at [698, 313] on label "Atty Disclosure Statement" at bounding box center [752, 306] width 109 height 13
click at [703, 308] on input "Atty Disclosure Statement" at bounding box center [707, 304] width 9 height 9
checkbox input "true"
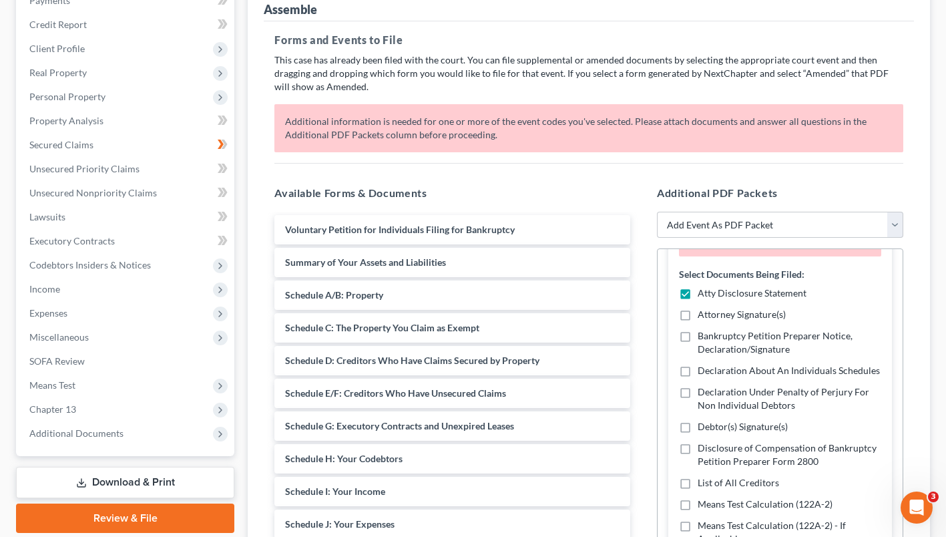
scroll to position [83, 0]
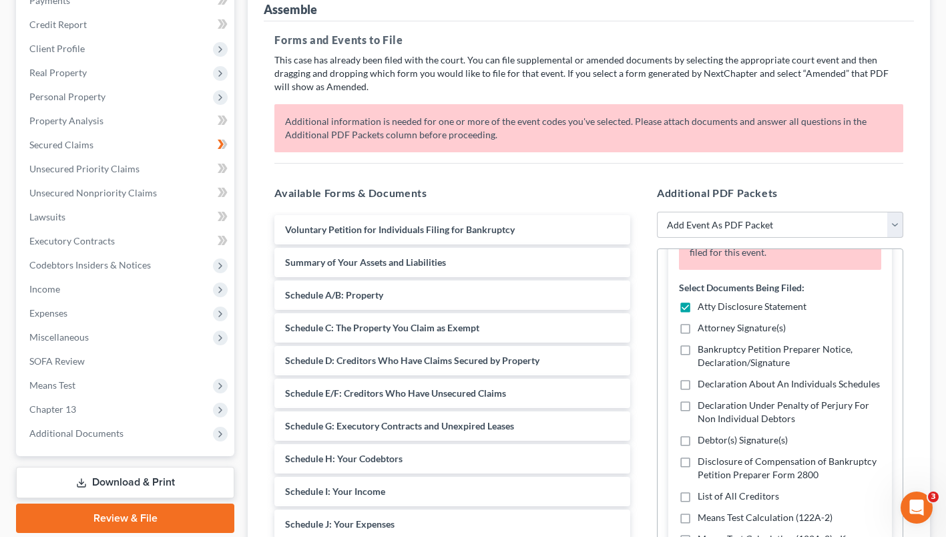
click at [698, 335] on label "Attorney Signature(s)" at bounding box center [742, 327] width 88 height 13
click at [703, 330] on input "Attorney Signature(s)" at bounding box center [707, 325] width 9 height 9
checkbox input "true"
click at [698, 369] on label "Bankruptcy Petition Preparer Notice, Declaration/Signature" at bounding box center [790, 356] width 184 height 27
click at [703, 351] on input "Bankruptcy Petition Preparer Notice, Declaration/Signature" at bounding box center [707, 347] width 9 height 9
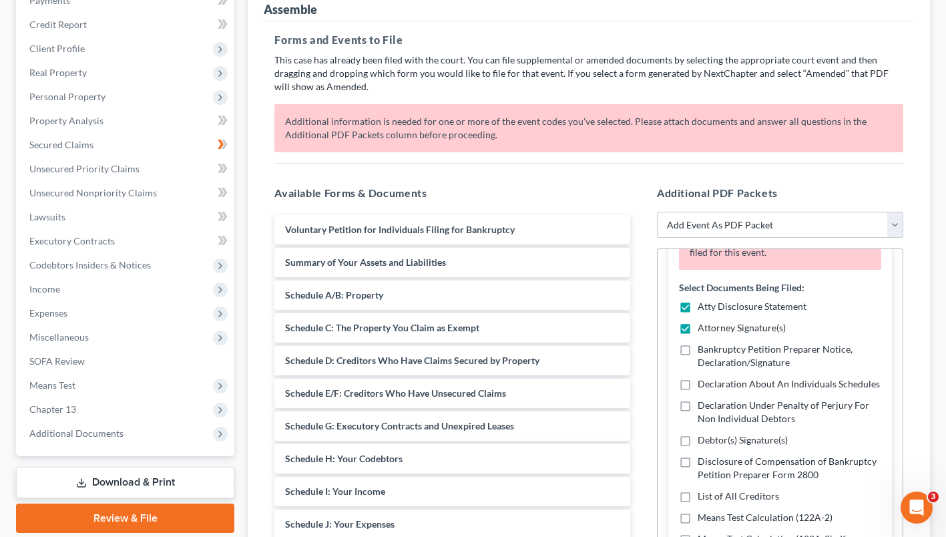
checkbox input "true"
click at [698, 391] on label "Declaration About An Individuals Schedules" at bounding box center [789, 383] width 182 height 13
click at [703, 386] on input "Declaration About An Individuals Schedules" at bounding box center [707, 381] width 9 height 9
checkbox input "true"
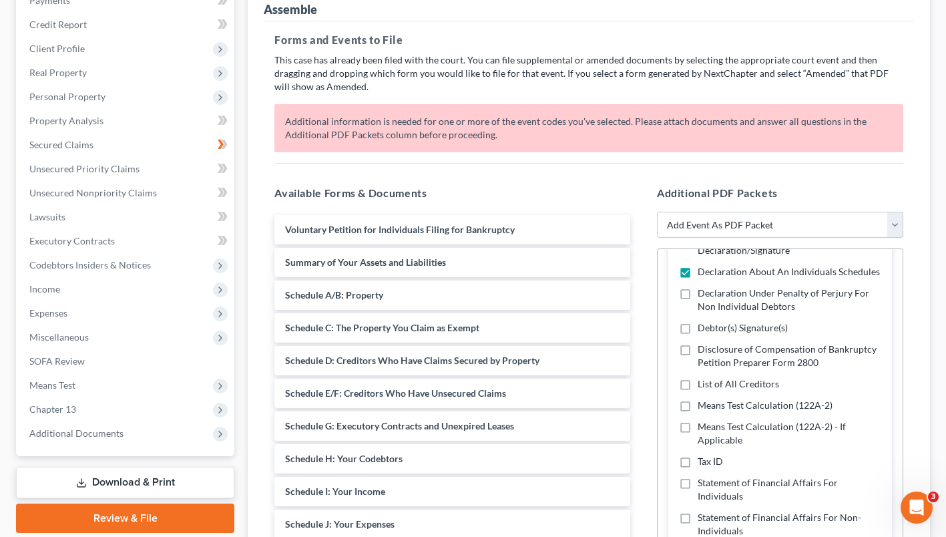
scroll to position [196, 0]
click at [698, 334] on label "Debtor(s) Signature(s)" at bounding box center [743, 327] width 90 height 13
click at [703, 329] on input "Debtor(s) Signature(s)" at bounding box center [707, 325] width 9 height 9
checkbox input "true"
click at [698, 369] on label "Disclosure of Compensation of Bankruptcy Petition Preparer Form 2800" at bounding box center [790, 355] width 184 height 27
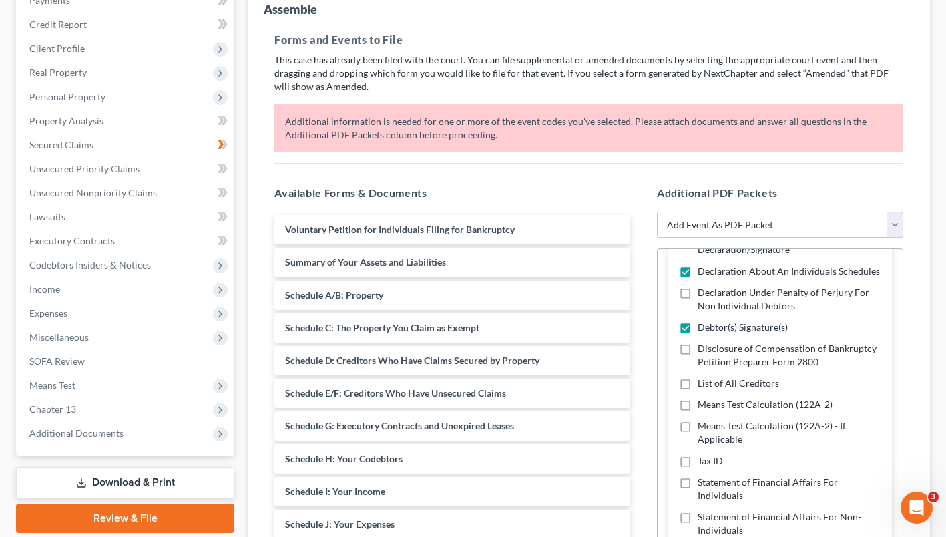
click at [703, 351] on input "Disclosure of Compensation of Bankruptcy Petition Preparer Form 2800" at bounding box center [707, 346] width 9 height 9
checkbox input "true"
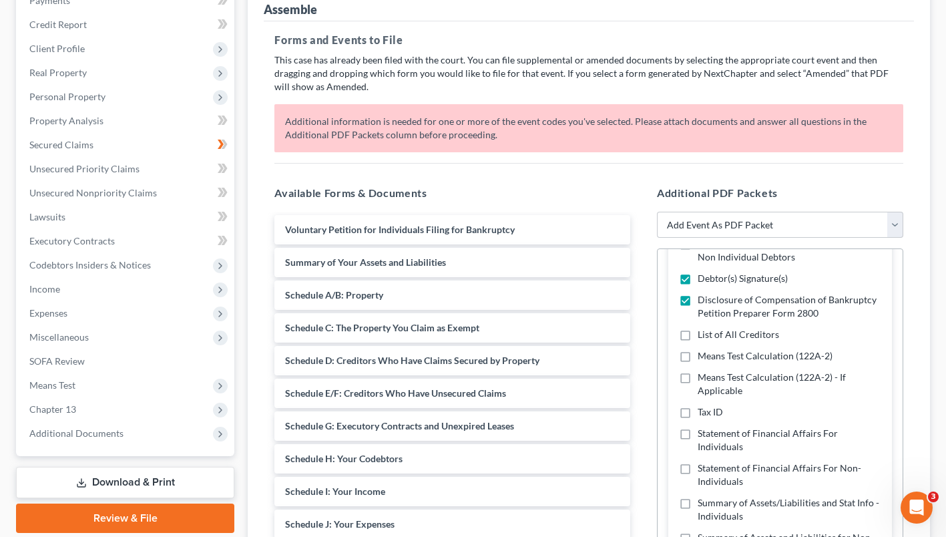
scroll to position [246, 0]
click at [698, 341] on label "List of All Creditors" at bounding box center [738, 333] width 81 height 13
click at [703, 336] on input "List of All Creditors" at bounding box center [707, 331] width 9 height 9
checkbox input "true"
click at [698, 362] on label "Means Test Calculation (122A-2)" at bounding box center [765, 355] width 135 height 13
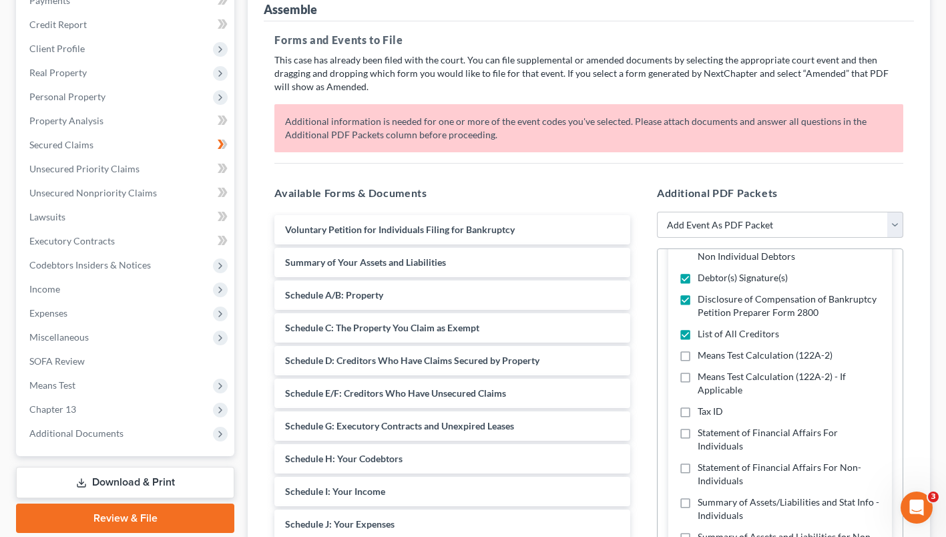
click at [703, 357] on input "Means Test Calculation (122A-2)" at bounding box center [707, 353] width 9 height 9
checkbox input "true"
click at [698, 418] on label "Tax ID" at bounding box center [710, 411] width 25 height 13
click at [703, 413] on input "Tax ID" at bounding box center [707, 409] width 9 height 9
checkbox input "true"
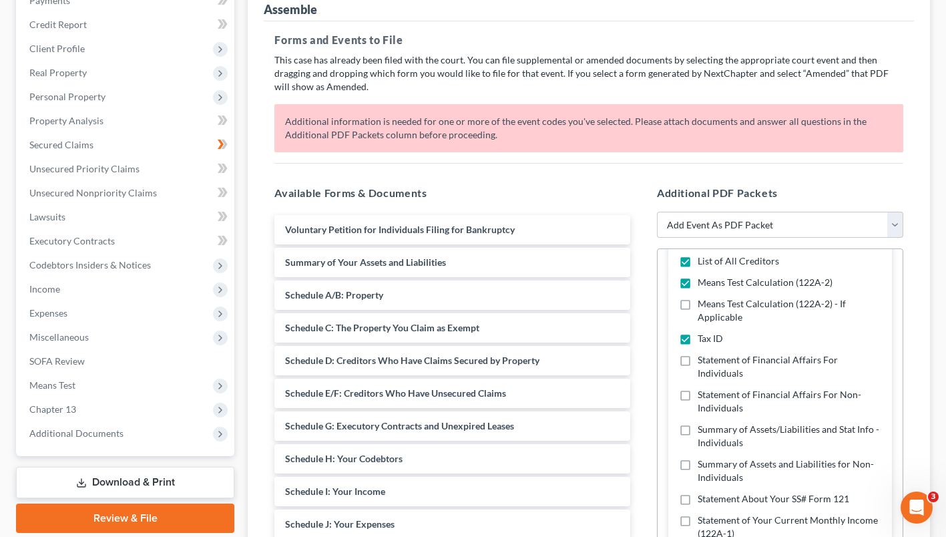
scroll to position [335, 0]
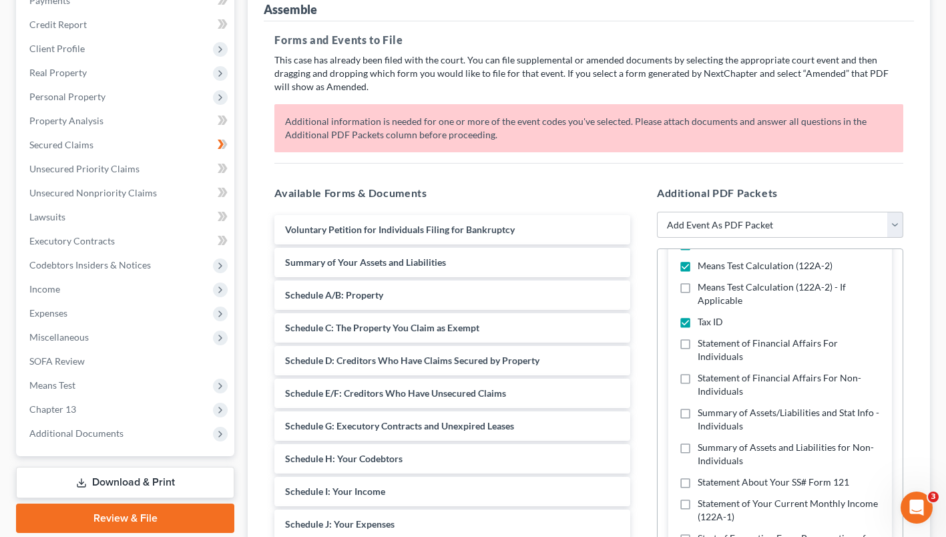
click at [698, 363] on label "Statement of Financial Affairs For Individuals" at bounding box center [790, 350] width 184 height 27
click at [703, 345] on input "Statement of Financial Affairs For Individuals" at bounding box center [707, 341] width 9 height 9
checkbox input "true"
click at [698, 433] on label "Summary of Assets/Liabilities and Stat Info - Individuals" at bounding box center [790, 419] width 184 height 27
click at [703, 415] on input "Summary of Assets/Liabilities and Stat Info - Individuals" at bounding box center [707, 410] width 9 height 9
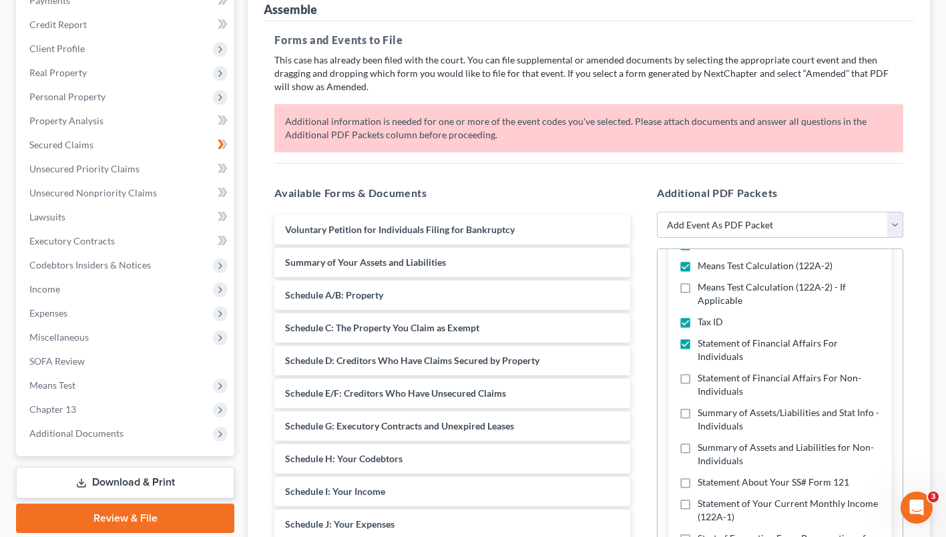
checkbox input "true"
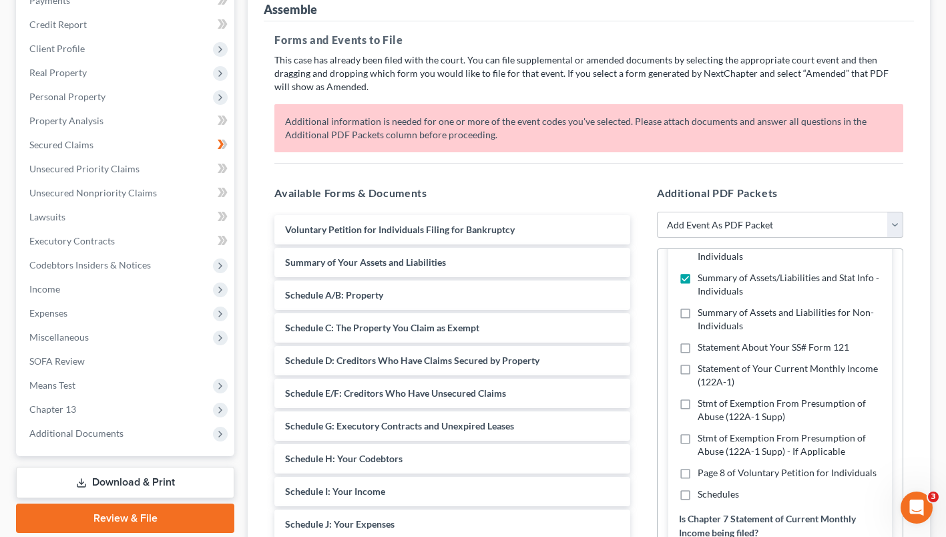
scroll to position [471, 0]
click at [698, 353] on label "Statement About Your SS# Form 121" at bounding box center [774, 346] width 152 height 13
click at [703, 349] on input "Statement About Your SS# Form 121" at bounding box center [707, 344] width 9 height 9
checkbox input "true"
click at [698, 388] on label "Statement of Your Current Monthly Income (122A-1)" at bounding box center [790, 374] width 184 height 27
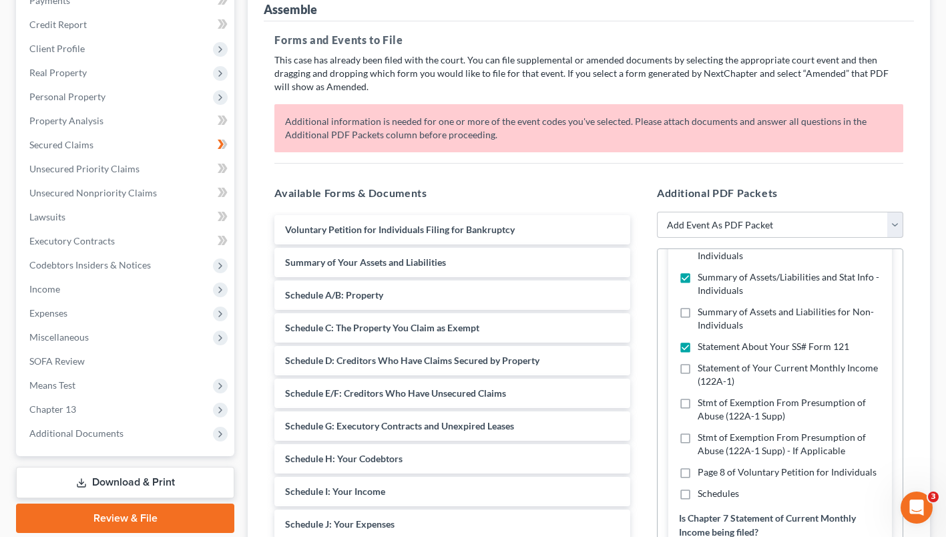
click at [703, 370] on input "Statement of Your Current Monthly Income (122A-1)" at bounding box center [707, 365] width 9 height 9
checkbox input "true"
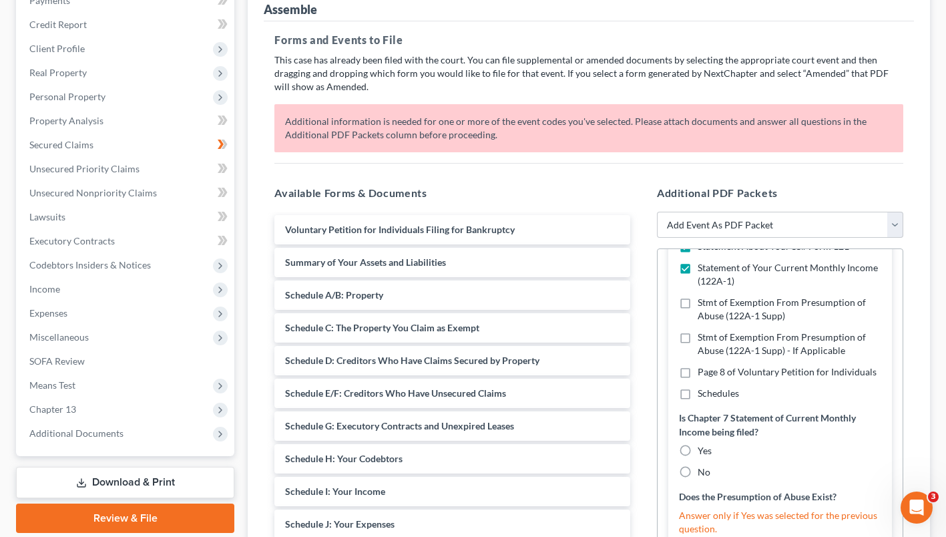
scroll to position [572, 0]
click at [698, 377] on label "Page 8 of Voluntary Petition for Individuals" at bounding box center [787, 370] width 179 height 13
click at [703, 373] on input "Page 8 of Voluntary Petition for Individuals" at bounding box center [707, 368] width 9 height 9
click at [698, 377] on label "Page 8 of Voluntary Petition for Individuals" at bounding box center [787, 370] width 179 height 13
click at [703, 373] on input "Page 8 of Voluntary Petition for Individuals" at bounding box center [707, 368] width 9 height 9
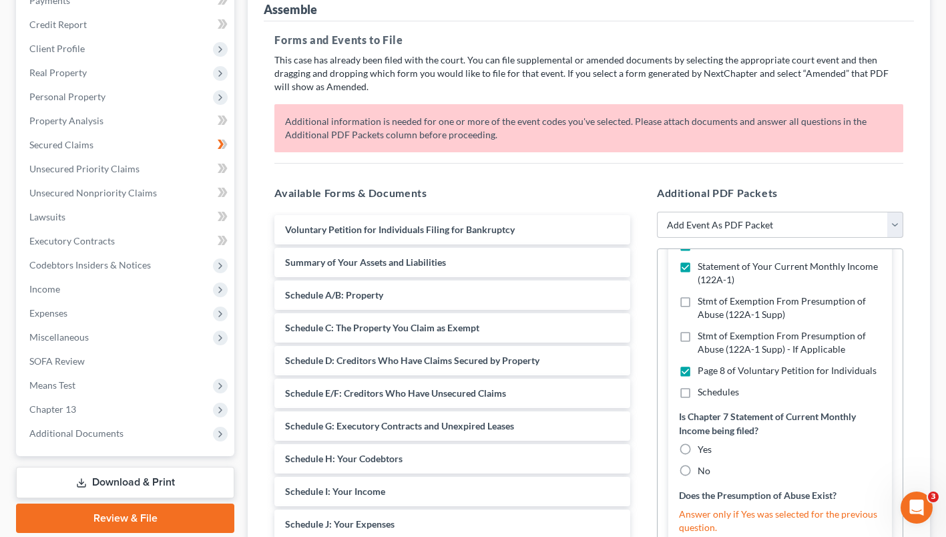
checkbox input "false"
click at [698, 399] on label "Schedules" at bounding box center [718, 391] width 41 height 13
click at [703, 394] on input "Schedules" at bounding box center [707, 389] width 9 height 9
checkbox input "true"
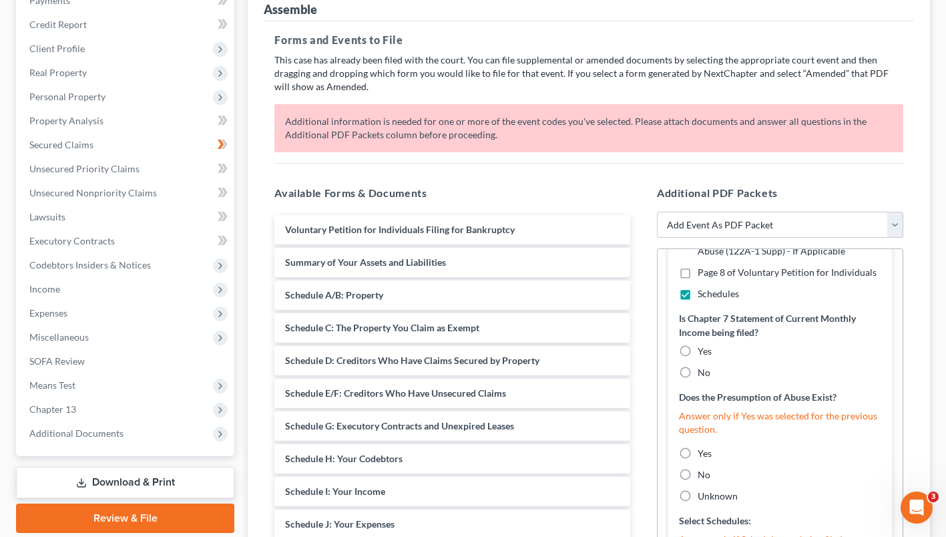
scroll to position [671, 0]
click at [698, 379] on label "No" at bounding box center [704, 371] width 13 height 13
click at [703, 374] on input "No" at bounding box center [707, 369] width 9 height 9
radio input "true"
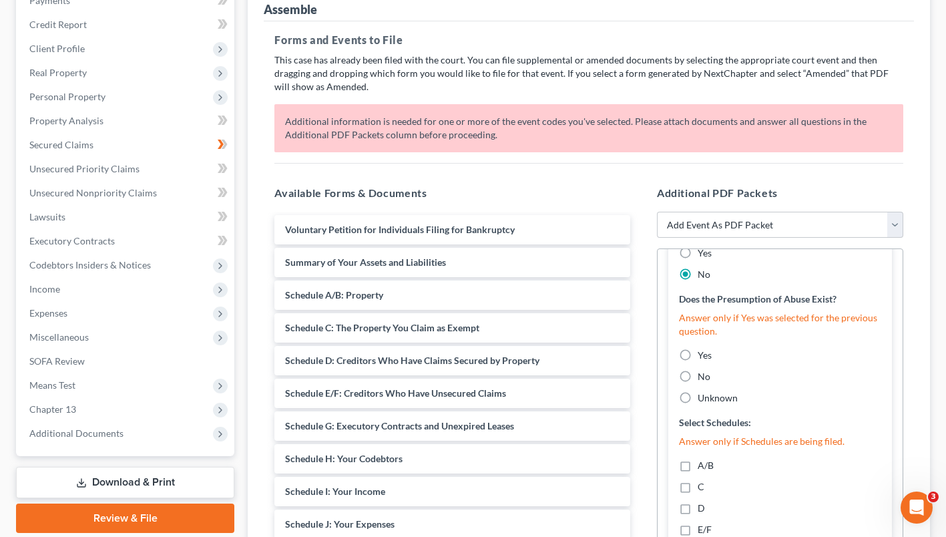
scroll to position [769, 0]
click at [698, 383] on label "No" at bounding box center [704, 375] width 13 height 13
click at [703, 378] on input "No" at bounding box center [707, 373] width 9 height 9
radio input "true"
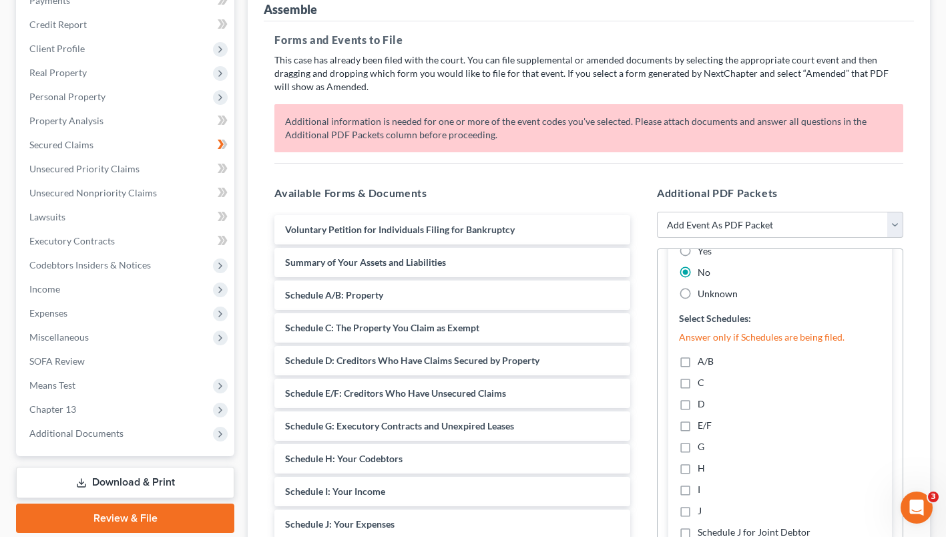
scroll to position [877, 0]
click at [698, 364] on label "A/B" at bounding box center [706, 357] width 16 height 13
click at [703, 359] on input "A/B" at bounding box center [707, 355] width 9 height 9
checkbox input "true"
click at [698, 385] on label "C" at bounding box center [701, 378] width 7 height 13
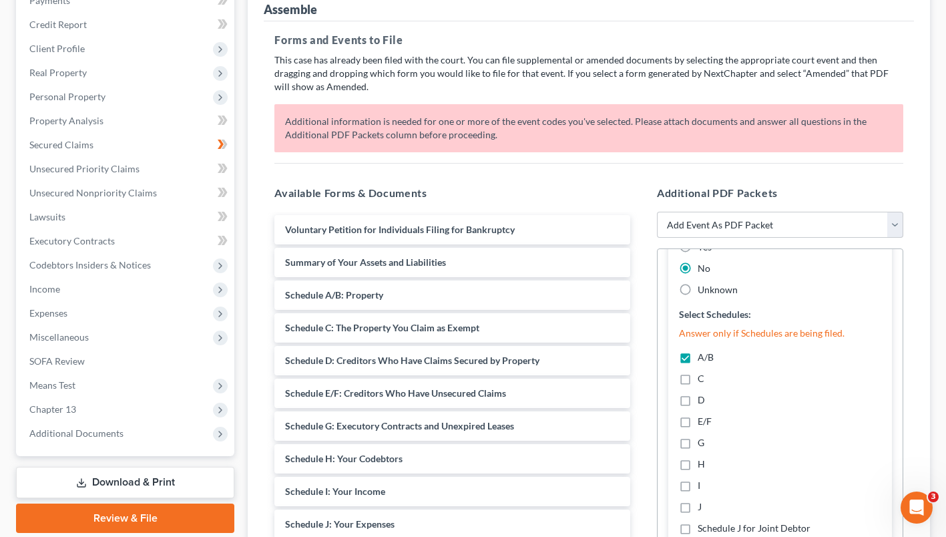
click at [703, 381] on input "C" at bounding box center [707, 376] width 9 height 9
checkbox input "true"
click at [698, 407] on label "D" at bounding box center [701, 399] width 7 height 13
click at [703, 402] on input "D" at bounding box center [707, 397] width 9 height 9
checkbox input "true"
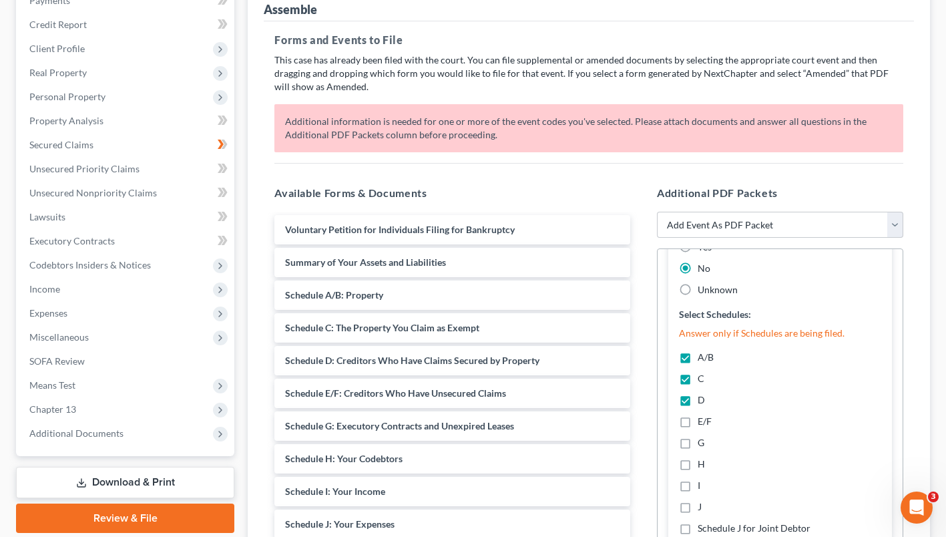
click at [698, 428] on label "E/F" at bounding box center [705, 421] width 14 height 13
click at [703, 423] on input "E/F" at bounding box center [707, 419] width 9 height 9
checkbox input "true"
click at [698, 449] on label "G" at bounding box center [701, 442] width 7 height 13
click at [703, 445] on input "G" at bounding box center [707, 440] width 9 height 9
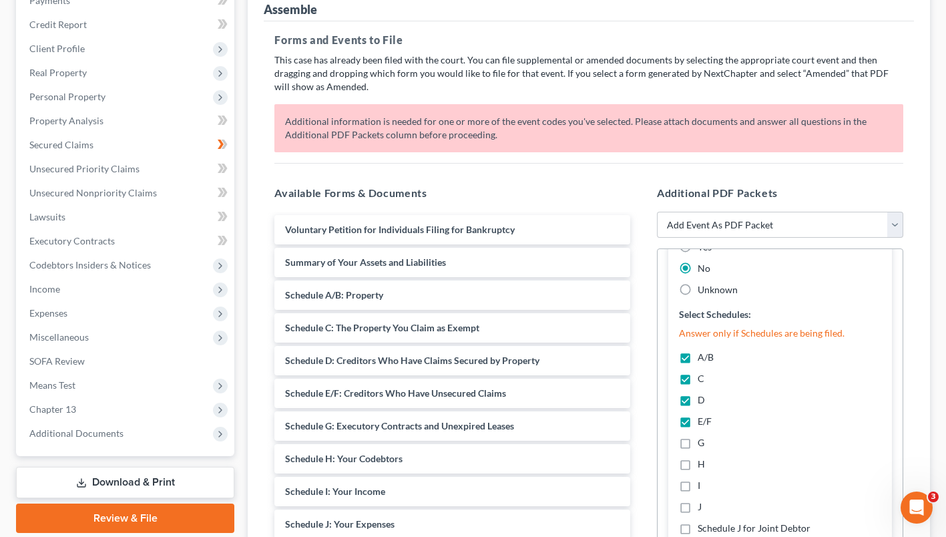
checkbox input "true"
click at [698, 471] on label "H" at bounding box center [701, 463] width 7 height 13
click at [703, 466] on input "H" at bounding box center [707, 461] width 9 height 9
checkbox input "true"
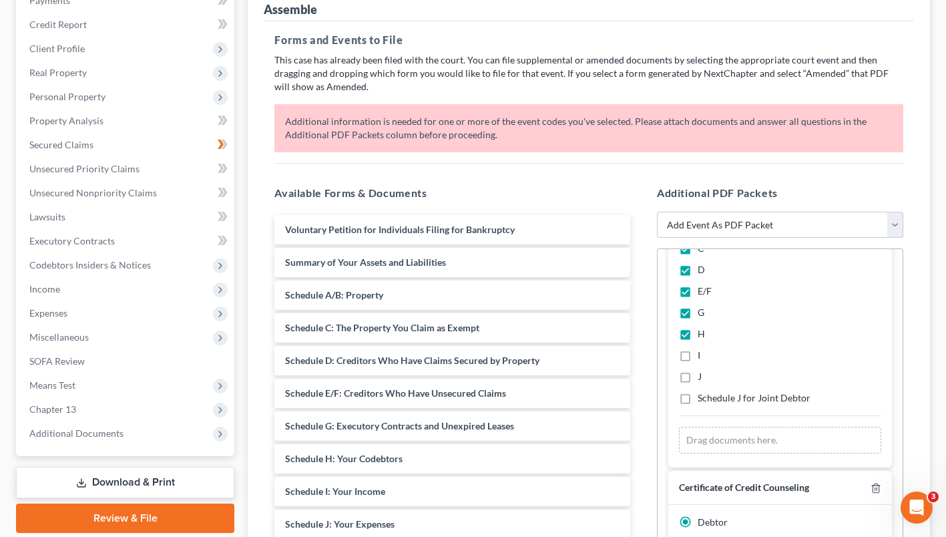
scroll to position [1008, 0]
click at [698, 361] on label "I" at bounding box center [699, 354] width 3 height 13
click at [703, 357] on input "I" at bounding box center [707, 352] width 9 height 9
checkbox input "true"
click at [698, 383] on label "J" at bounding box center [700, 375] width 4 height 13
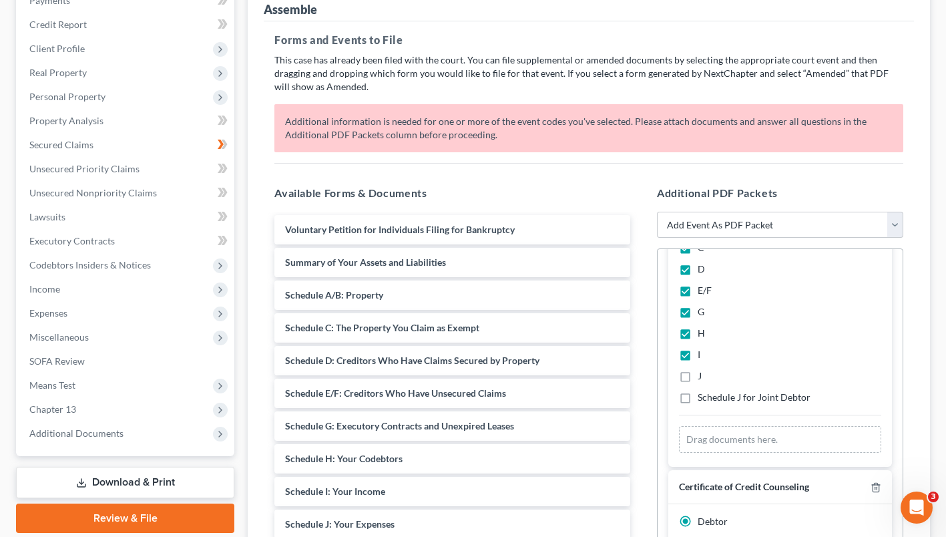
click at [703, 378] on input "J" at bounding box center [707, 373] width 9 height 9
checkbox input "true"
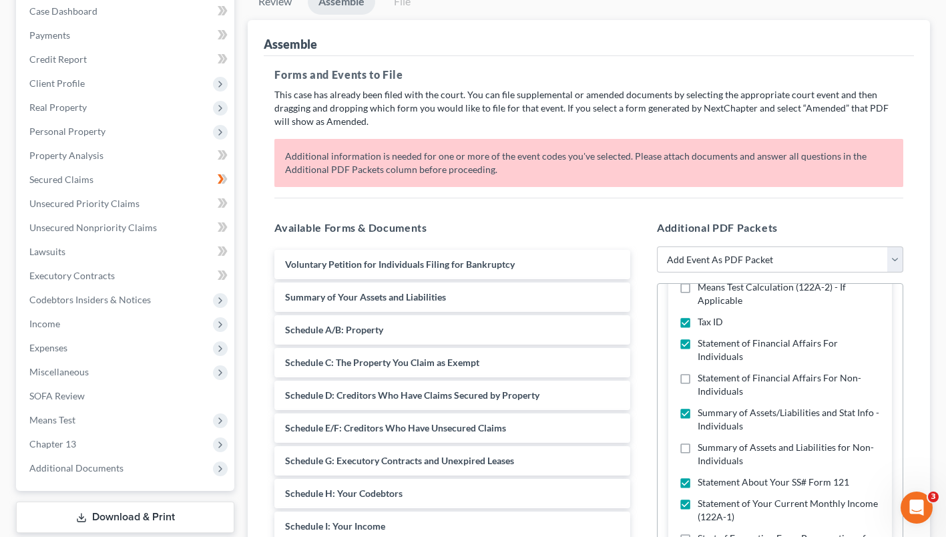
scroll to position [0, 0]
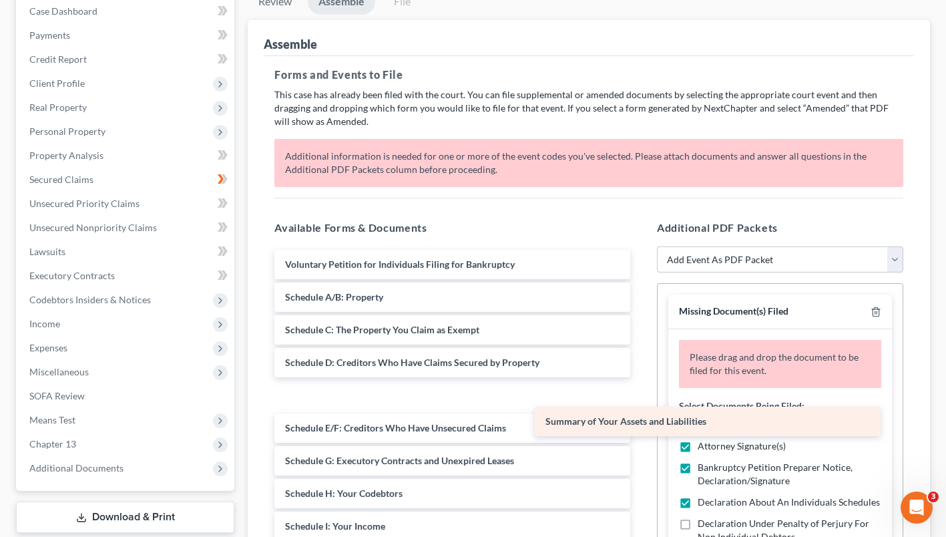
drag, startPoint x: 502, startPoint y: 319, endPoint x: 765, endPoint y: 427, distance: 283.6
click at [641, 427] on div "Summary of Your Assets and Liabilities Voluntary Petition for Individuals Filin…" at bounding box center [452, 526] width 377 height 553
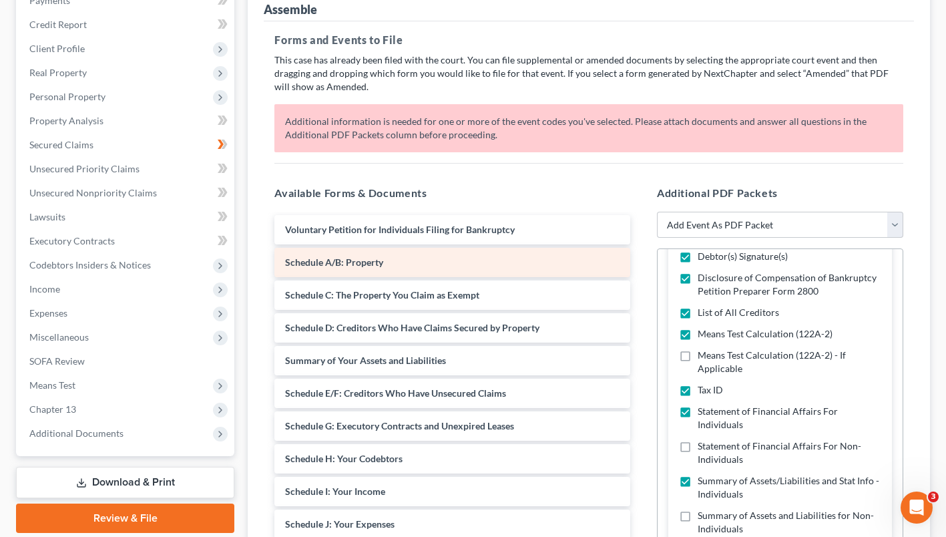
scroll to position [175, 0]
click at [497, 276] on div "Schedule A/B: Property" at bounding box center [452, 261] width 356 height 29
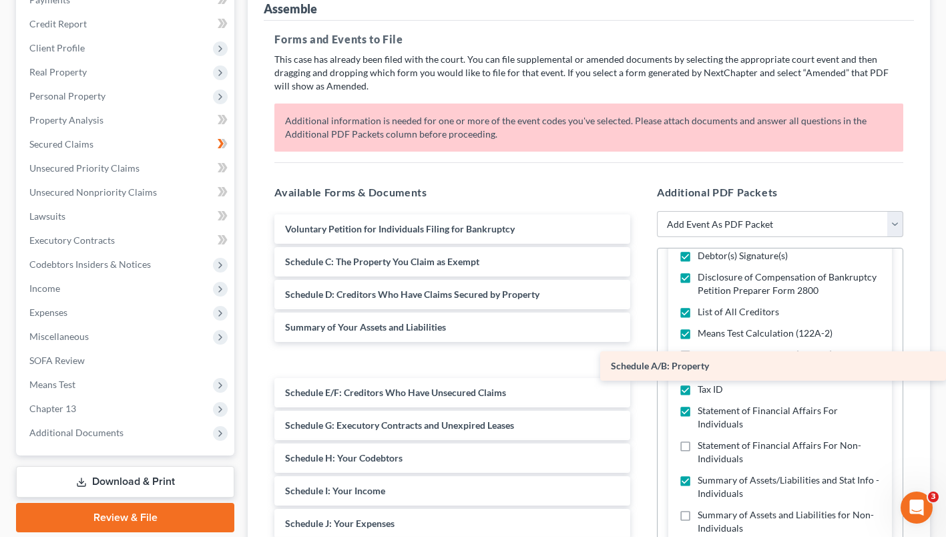
drag, startPoint x: 497, startPoint y: 294, endPoint x: 859, endPoint y: 375, distance: 371.5
click at [641, 375] on div "Schedule A/B: Property Voluntary Petition for Individuals Filing for Bankruptcy…" at bounding box center [452, 490] width 377 height 553
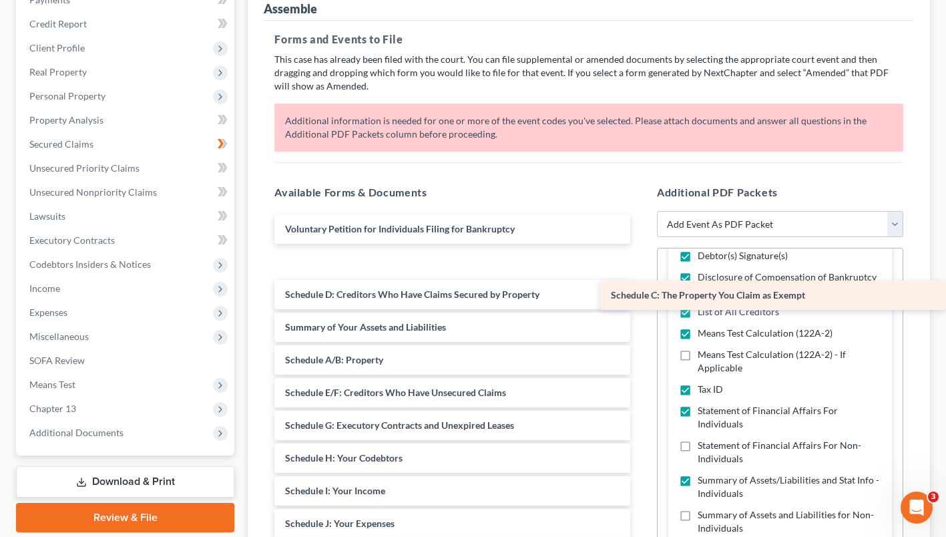
drag, startPoint x: 500, startPoint y: 288, endPoint x: 834, endPoint y: 298, distance: 334.0
click at [641, 298] on div "Schedule C: The Property You Claim as Exempt Voluntary Petition for Individuals…" at bounding box center [452, 490] width 377 height 553
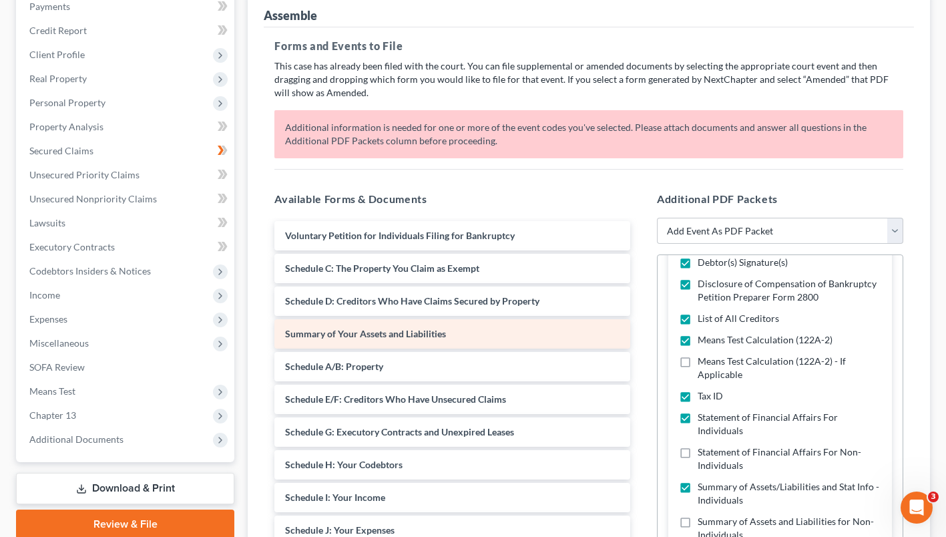
scroll to position [169, 0]
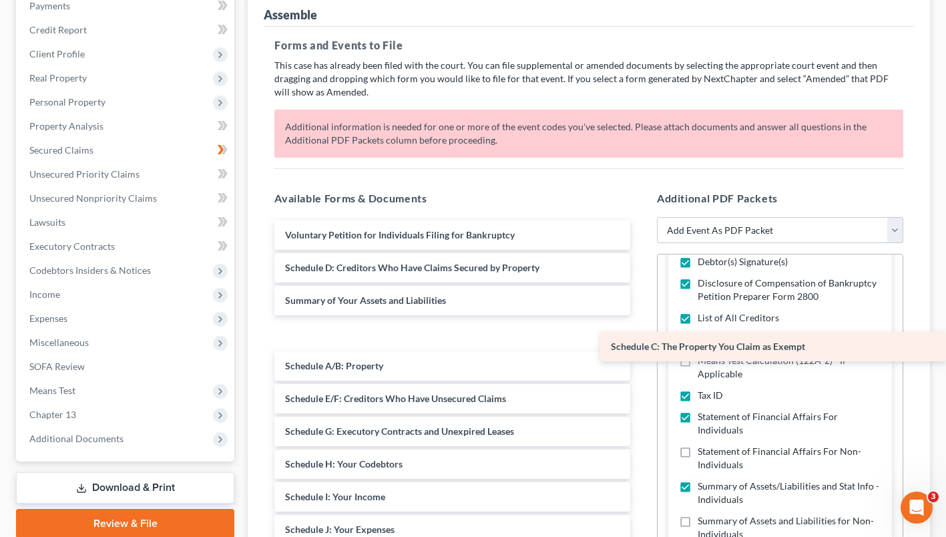
drag, startPoint x: 463, startPoint y: 290, endPoint x: 883, endPoint y: 345, distance: 424.3
click at [641, 345] on div "Schedule C: The Property You Claim as Exempt Voluntary Petition for Individuals…" at bounding box center [452, 496] width 377 height 553
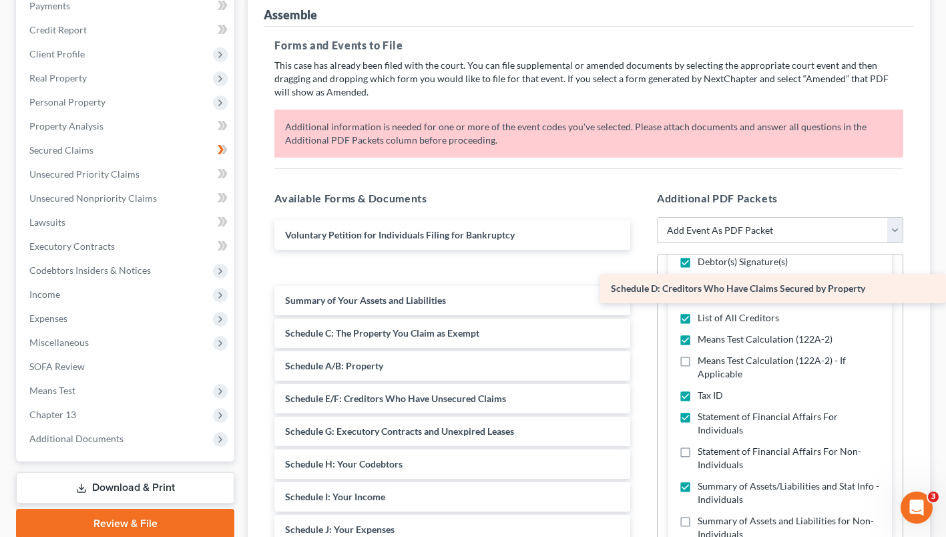
drag, startPoint x: 517, startPoint y: 297, endPoint x: 937, endPoint y: 294, distance: 420.0
click at [641, 294] on div "Schedule D: Creditors Who Have Claims Secured by Property Voluntary Petition fo…" at bounding box center [452, 496] width 377 height 553
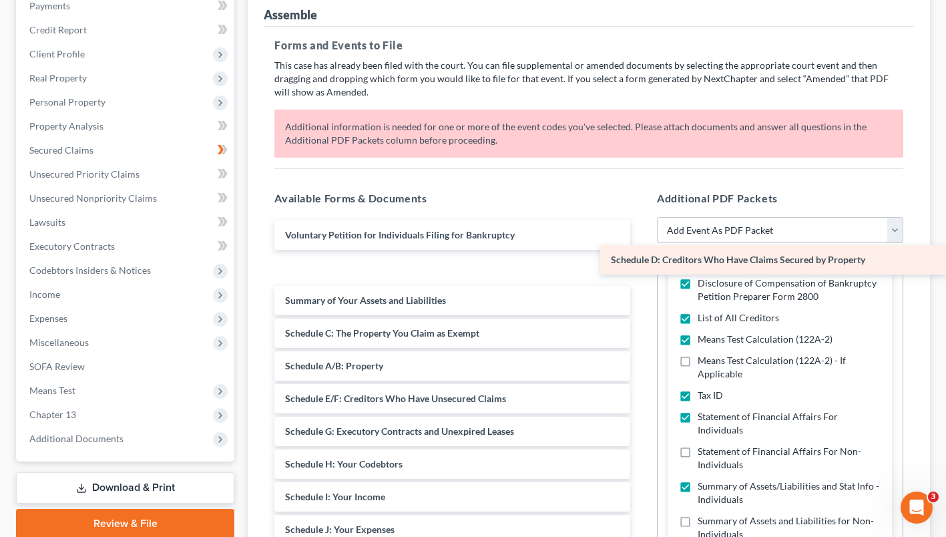
drag, startPoint x: 452, startPoint y: 290, endPoint x: 887, endPoint y: 259, distance: 435.8
click at [641, 259] on div "Schedule D: Creditors Who Have Claims Secured by Property Voluntary Petition fo…" at bounding box center [452, 496] width 377 height 553
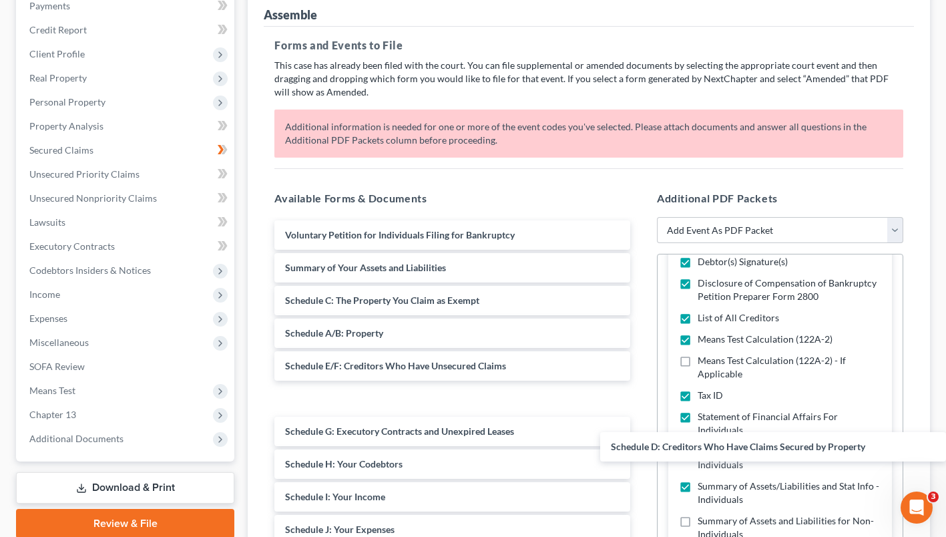
drag, startPoint x: 512, startPoint y: 292, endPoint x: 956, endPoint y: 454, distance: 472.1
click at [946, 454] on html "Home New Case Client Portal Directory Cases DebtorCC Law Office of [PERSON_NAME…" at bounding box center [473, 286] width 946 height 910
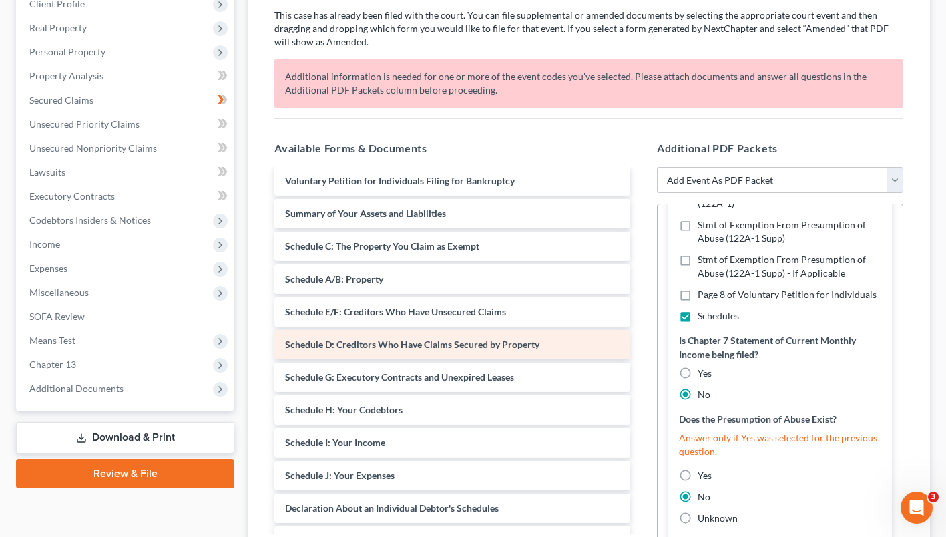
scroll to position [0, 0]
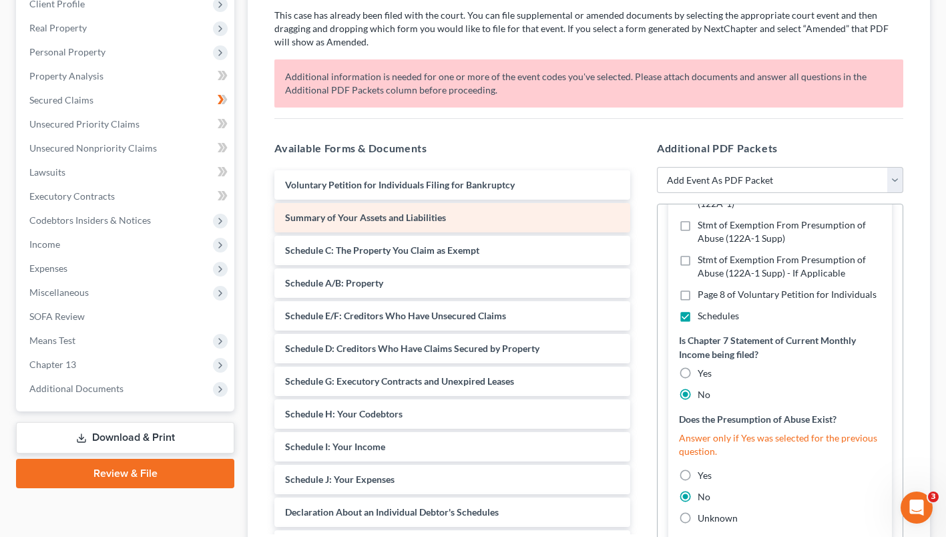
click at [475, 232] on div "Summary of Your Assets and Liabilities" at bounding box center [452, 217] width 356 height 29
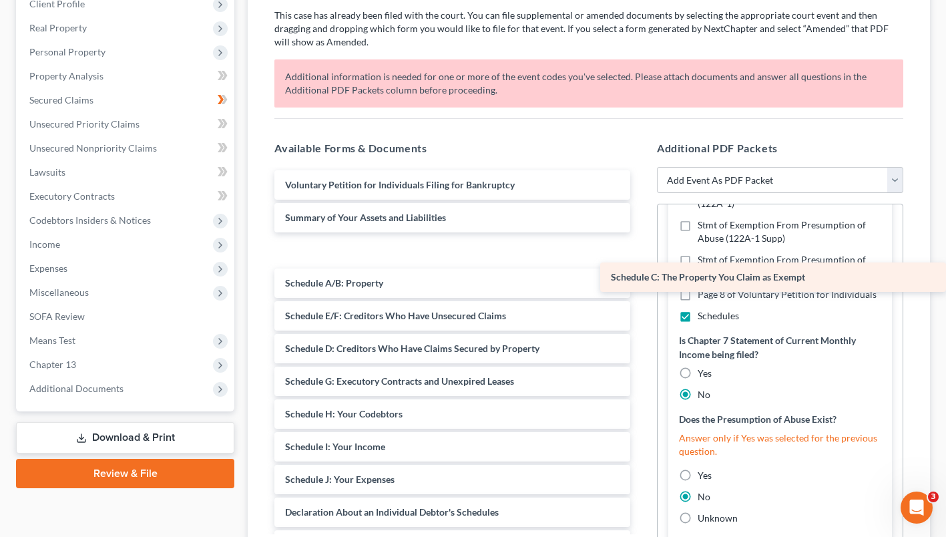
drag, startPoint x: 475, startPoint y: 264, endPoint x: 848, endPoint y: 273, distance: 373.4
click at [641, 273] on div "Schedule C: The Property You Claim as Exempt Voluntary Petition for Individuals…" at bounding box center [452, 446] width 377 height 553
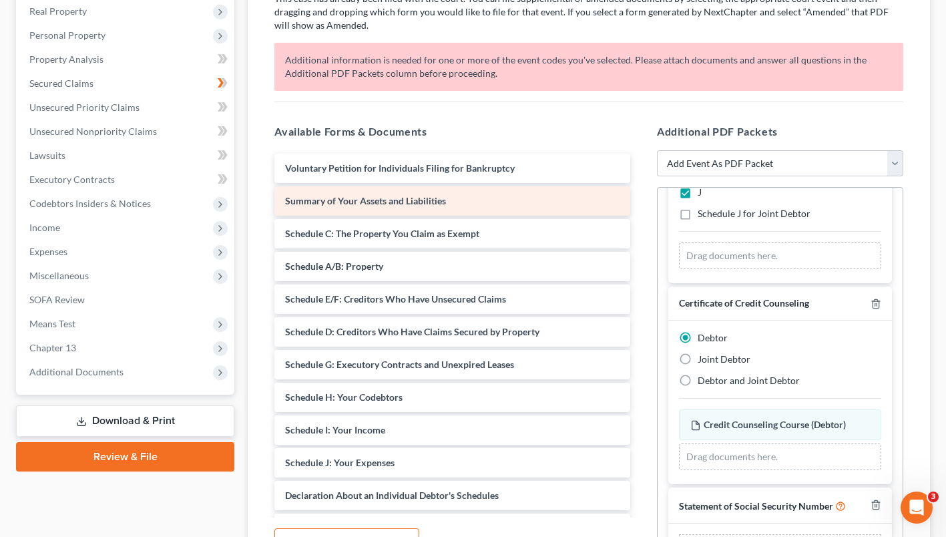
scroll to position [238, 0]
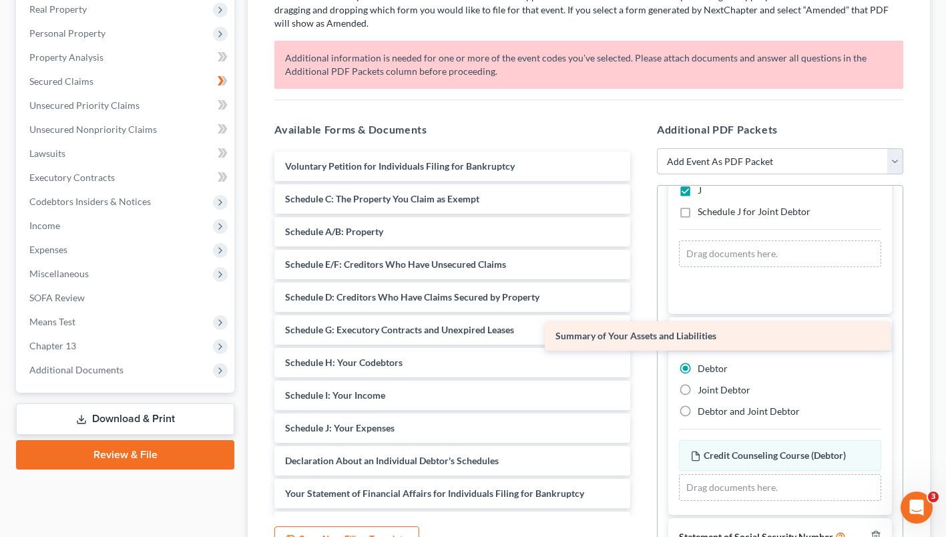
drag, startPoint x: 474, startPoint y: 220, endPoint x: 747, endPoint y: 340, distance: 298.4
click at [641, 340] on div "Summary of Your Assets and Liabilities Voluntary Petition for Individuals Filin…" at bounding box center [452, 412] width 377 height 520
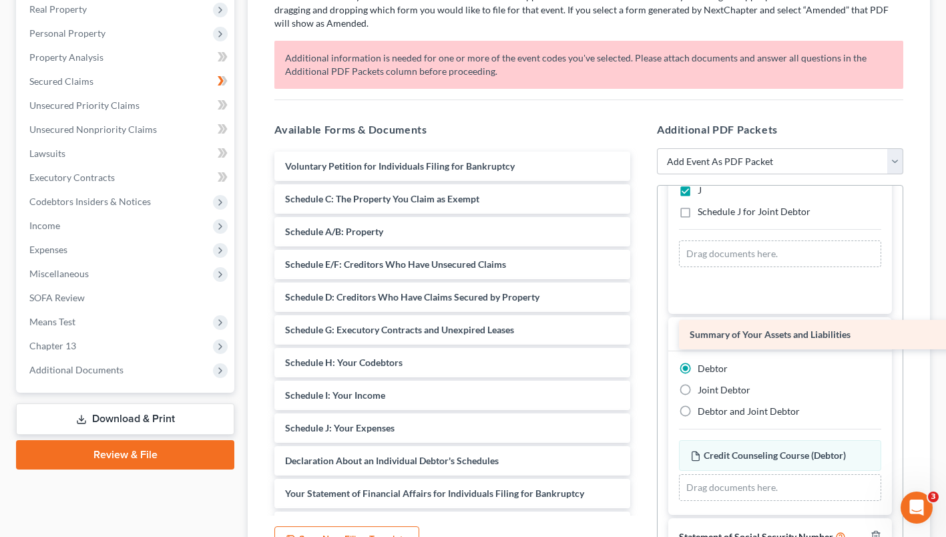
scroll to position [1071, 0]
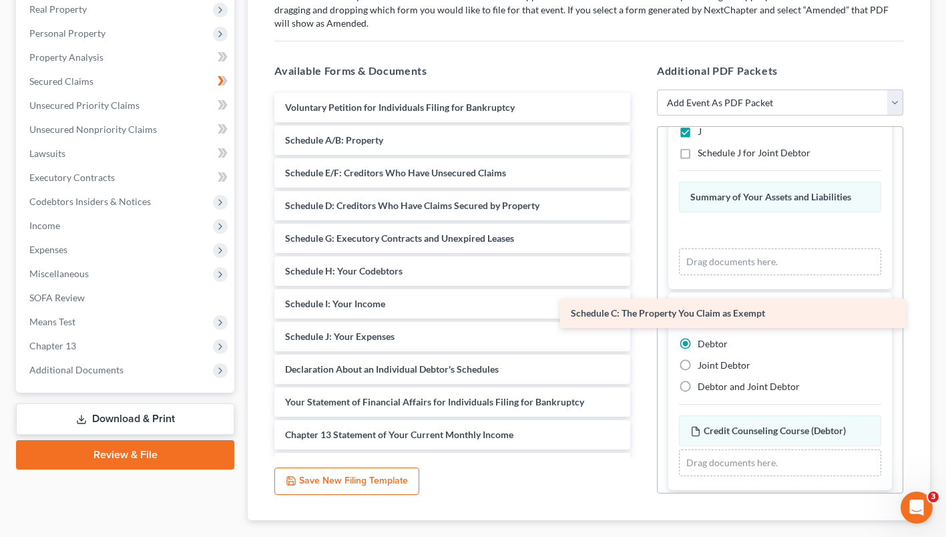
drag, startPoint x: 475, startPoint y: 166, endPoint x: 764, endPoint y: 321, distance: 328.3
click at [641, 321] on div "Schedule C: The Property You Claim as Exempt Voluntary Petition for Individuals…" at bounding box center [452, 336] width 377 height 487
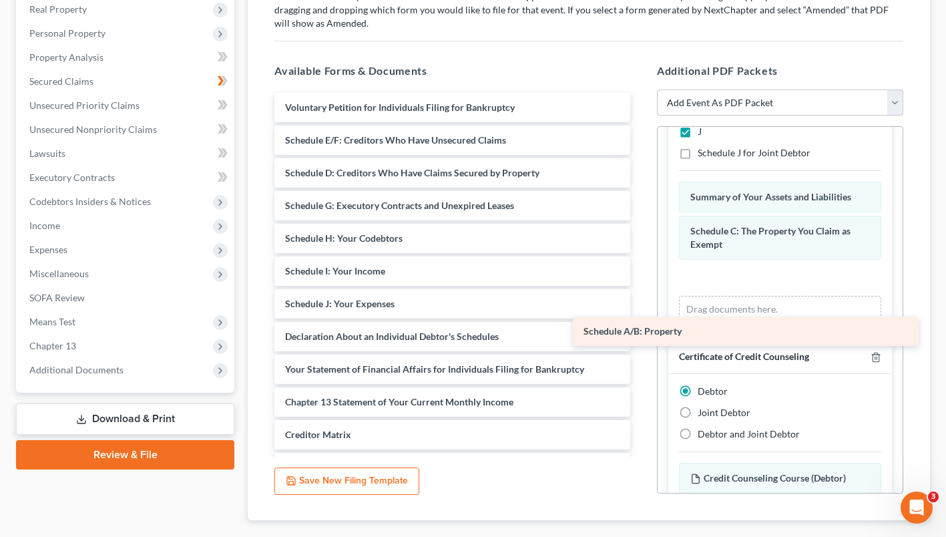
drag, startPoint x: 425, startPoint y: 164, endPoint x: 745, endPoint y: 339, distance: 365.2
click at [641, 339] on div "Schedule A/B: Property Voluntary Petition for Individuals Filing for Bankruptcy…" at bounding box center [452, 320] width 377 height 455
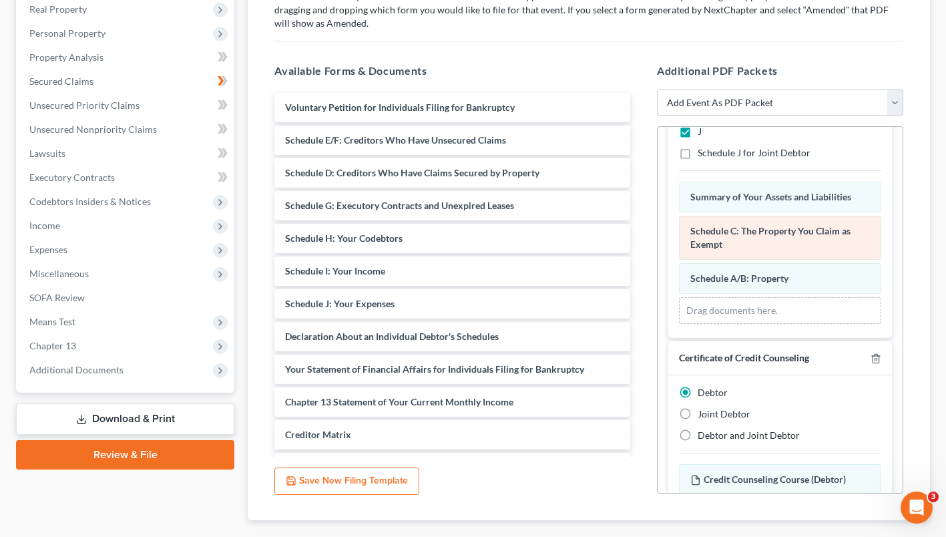
click at [775, 260] on div "Schedule C: The Property You Claim as Exempt Amended Schedule C: The Property Y…" at bounding box center [780, 238] width 202 height 44
click at [773, 306] on div "Summary of Your Assets and Liabilities Amended Summary of Your Assets and Liabi…" at bounding box center [780, 253] width 202 height 142
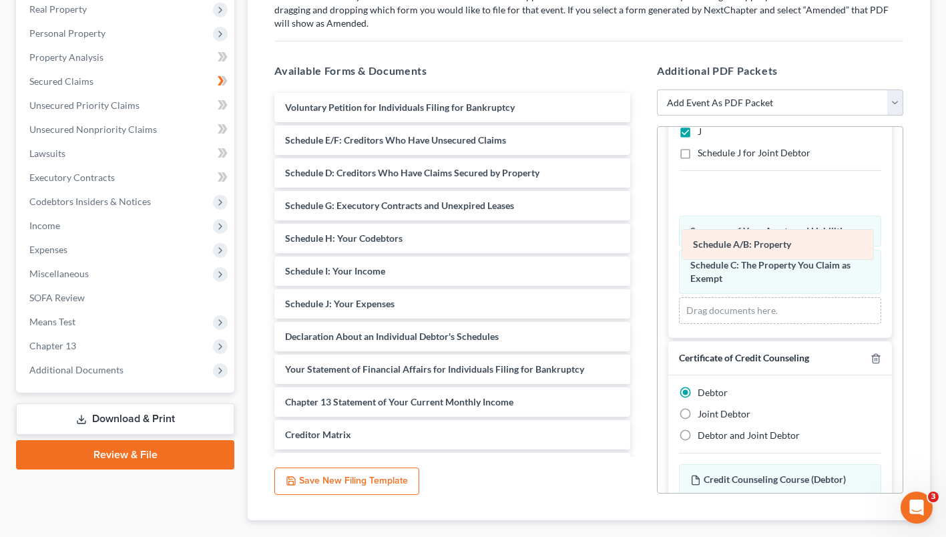
drag, startPoint x: 773, startPoint y: 324, endPoint x: 776, endPoint y: 240, distance: 84.2
click at [776, 240] on div "Schedule A/B: Property Amended Schedule A/B: Property Schedule A/B: Property Am…" at bounding box center [780, 253] width 202 height 142
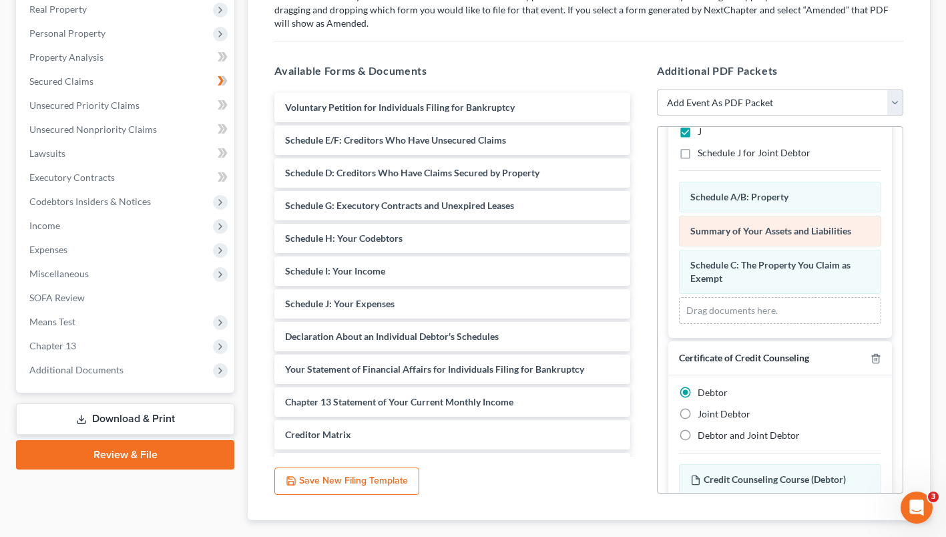
click at [771, 246] on div "Summary of Your Assets and Liabilities Amended Summary of Your Assets and Liabi…" at bounding box center [780, 231] width 202 height 31
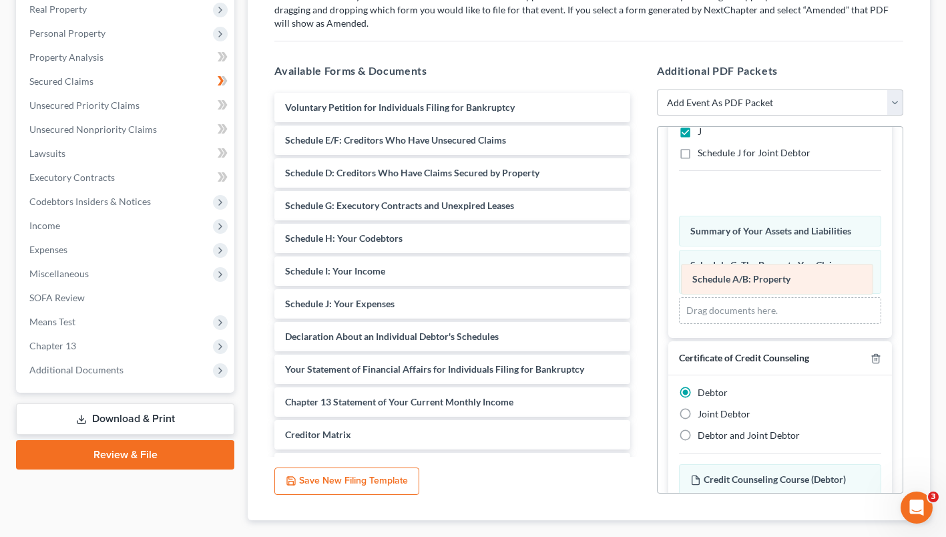
drag, startPoint x: 766, startPoint y: 244, endPoint x: 768, endPoint y: 276, distance: 32.1
click at [768, 276] on div "Schedule A/B: Property Amended Schedule A/B: Property Schedule A/B: Property Am…" at bounding box center [780, 253] width 202 height 142
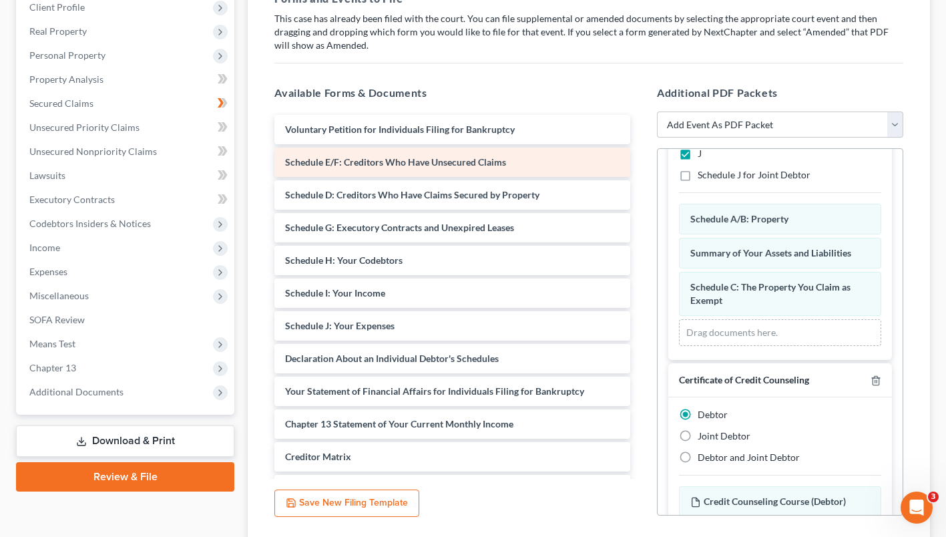
scroll to position [215, 0]
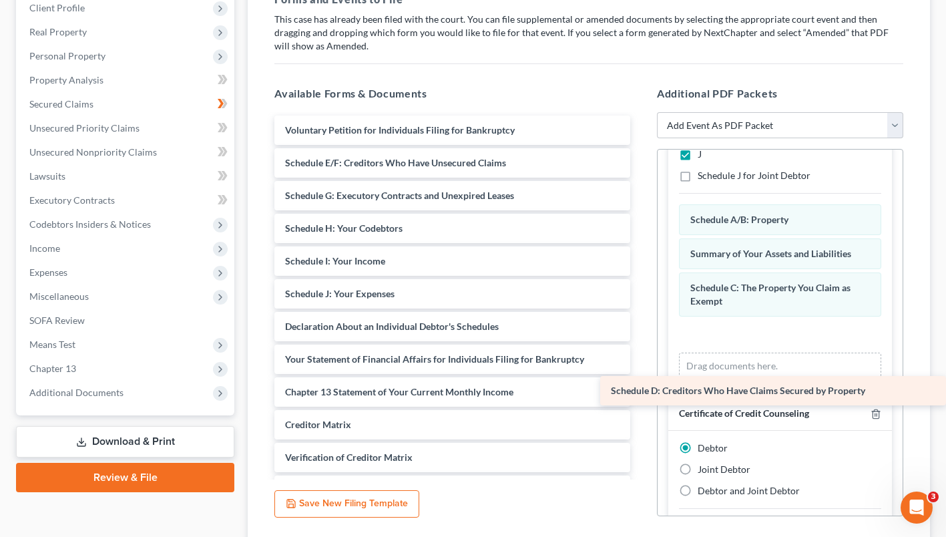
drag, startPoint x: 430, startPoint y: 207, endPoint x: 771, endPoint y: 379, distance: 381.3
click at [641, 379] on div "Schedule D: Creditors Who Have Claims Secured by Property Voluntary Petition fo…" at bounding box center [452, 327] width 377 height 422
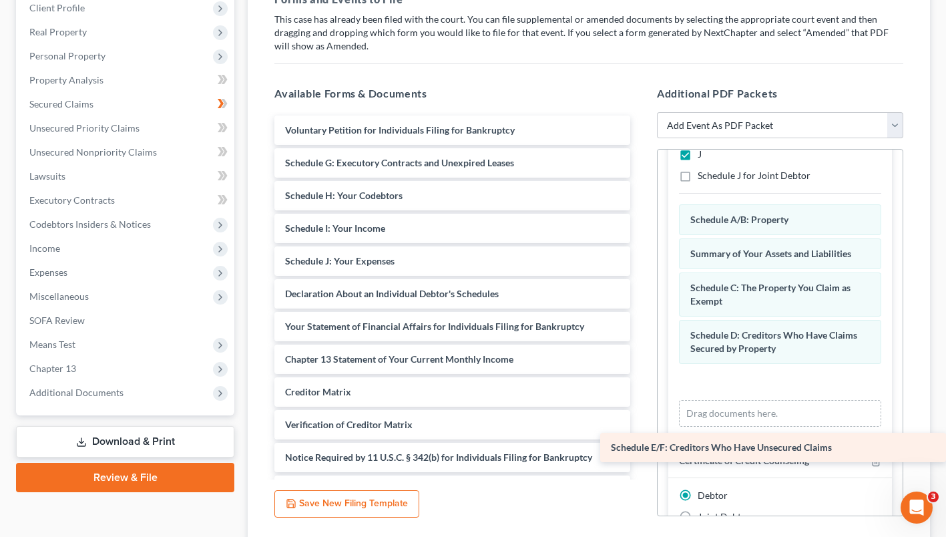
drag, startPoint x: 443, startPoint y: 176, endPoint x: 784, endPoint y: 437, distance: 429.6
click at [641, 437] on div "Schedule E/F: Creditors Who Have Unsecured Claims Voluntary Petition for Indivi…" at bounding box center [452, 310] width 377 height 389
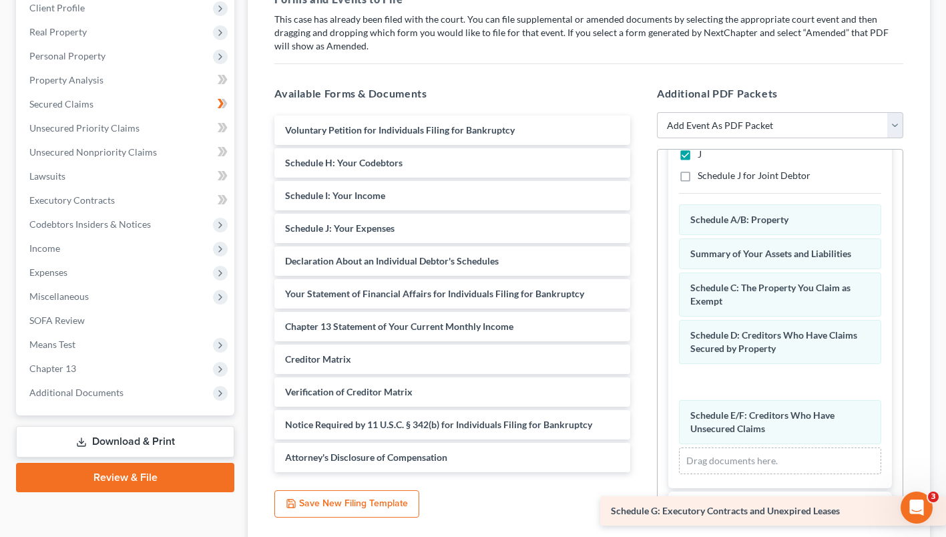
drag, startPoint x: 459, startPoint y: 184, endPoint x: 880, endPoint y: 507, distance: 531.4
click at [641, 472] on div "Schedule G: Executory Contracts and Unexpired Leases Voluntary Petition for Ind…" at bounding box center [452, 294] width 377 height 357
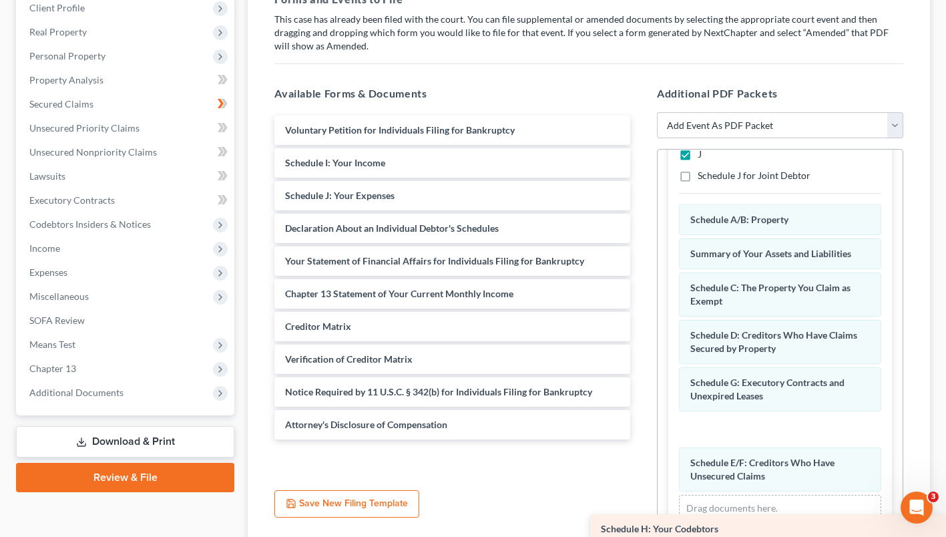
drag, startPoint x: 488, startPoint y: 192, endPoint x: 859, endPoint y: 530, distance: 502.0
click at [641, 439] on div "Schedule H: Your Codebtors Voluntary Petition for Individuals Filing for Bankru…" at bounding box center [452, 278] width 377 height 324
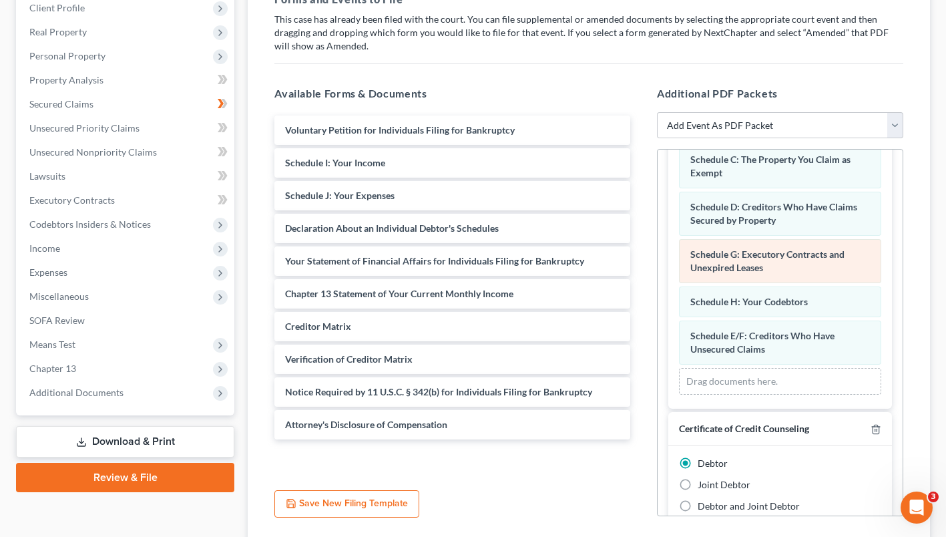
scroll to position [1201, 0]
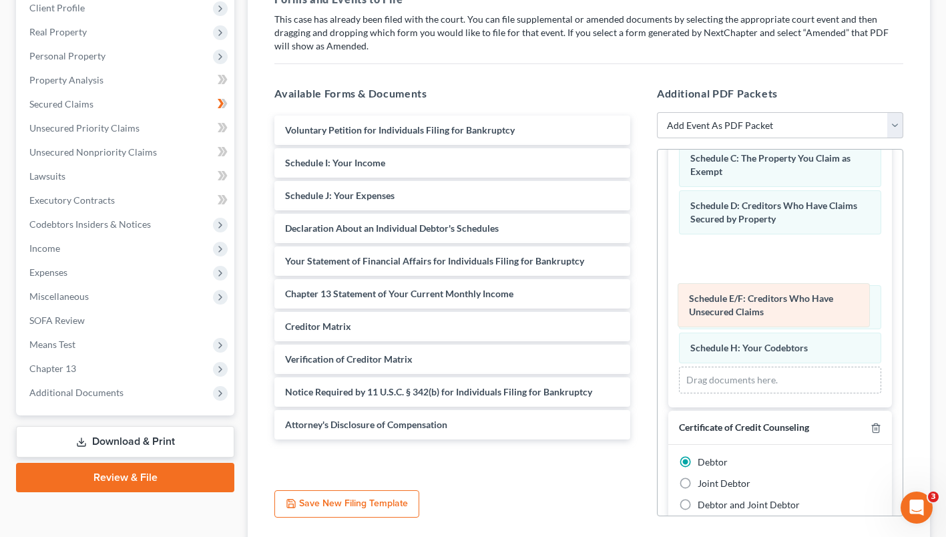
drag, startPoint x: 761, startPoint y: 384, endPoint x: 760, endPoint y: 298, distance: 86.1
click at [760, 298] on div "Schedule E/F: Creditors Who Have Unsecured Claims Amended Schedule E/F: Credito…" at bounding box center [780, 234] width 202 height 319
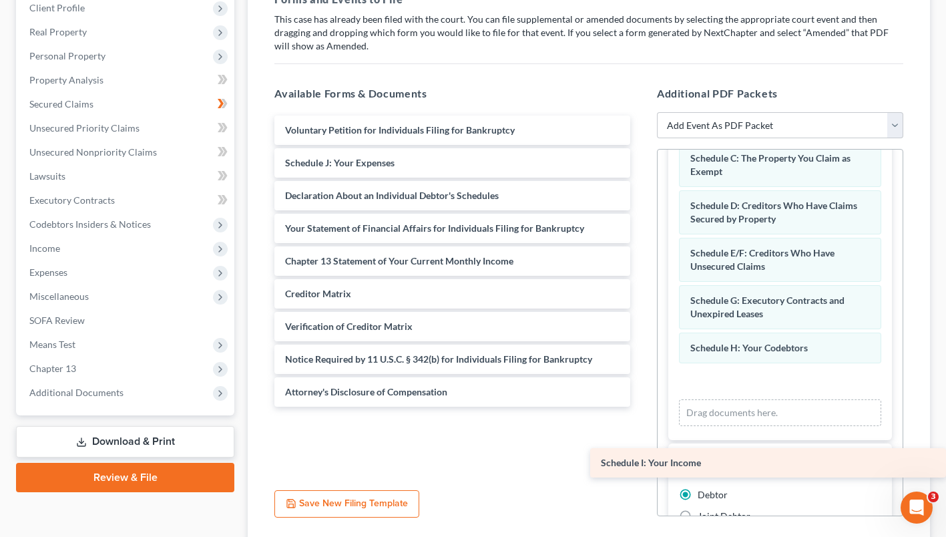
drag, startPoint x: 422, startPoint y: 187, endPoint x: 771, endPoint y: 459, distance: 442.4
click at [641, 407] on div "Schedule I: Your Income Voluntary Petition for Individuals Filing for Bankruptc…" at bounding box center [452, 261] width 377 height 291
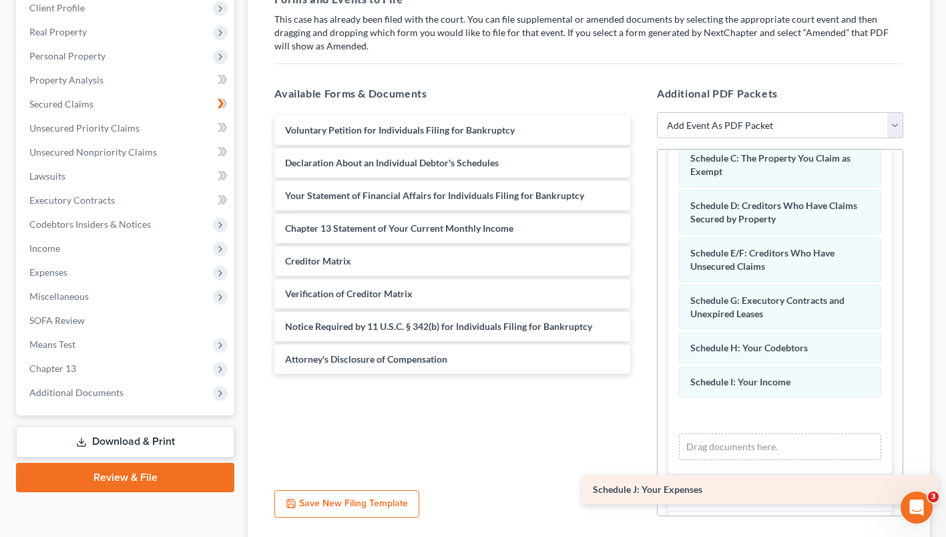
drag, startPoint x: 460, startPoint y: 190, endPoint x: 769, endPoint y: 492, distance: 432.1
click at [641, 374] on div "Schedule J: Your Expenses Voluntary Petition for Individuals Filing for Bankrup…" at bounding box center [452, 245] width 377 height 258
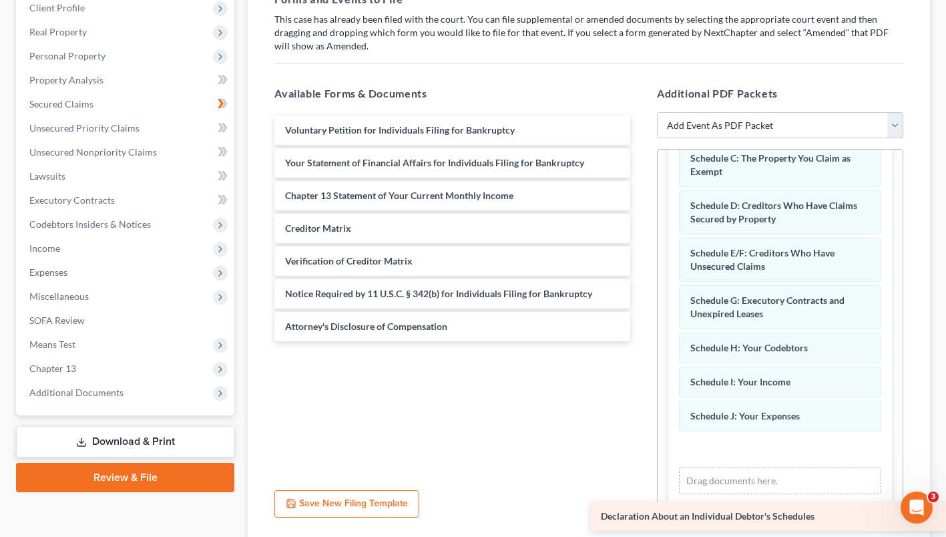
drag, startPoint x: 431, startPoint y: 186, endPoint x: 812, endPoint y: 515, distance: 502.8
click at [641, 341] on div "Declaration About an Individual Debtor's Schedules Voluntary Petition for Indiv…" at bounding box center [452, 229] width 377 height 226
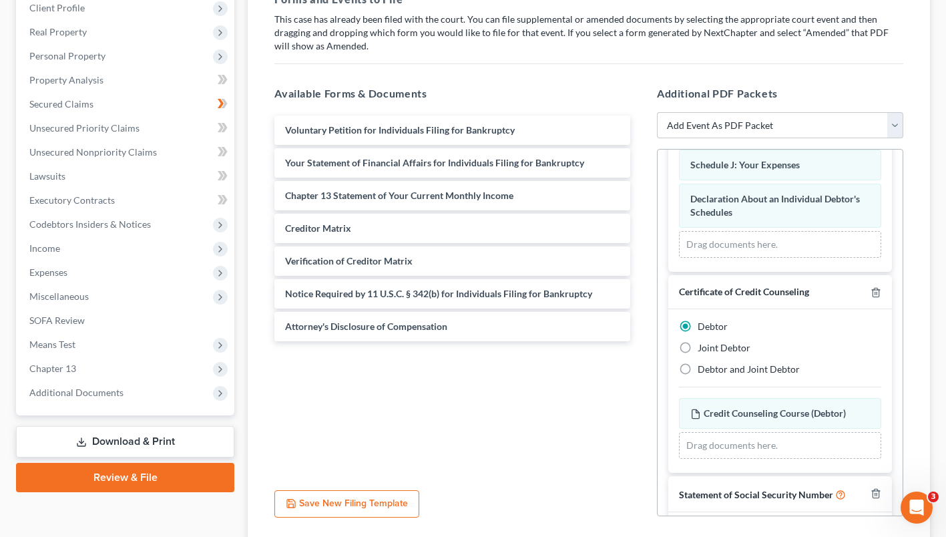
scroll to position [1452, 0]
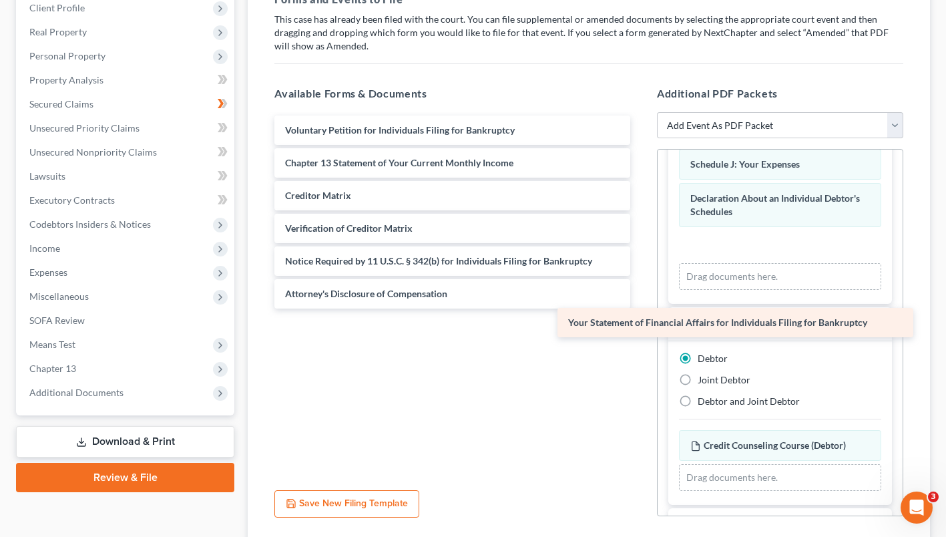
drag, startPoint x: 520, startPoint y: 184, endPoint x: 805, endPoint y: 319, distance: 315.1
click at [641, 308] on div "Your Statement of Financial Affairs for Individuals Filing for Bankruptcy Volun…" at bounding box center [452, 212] width 377 height 193
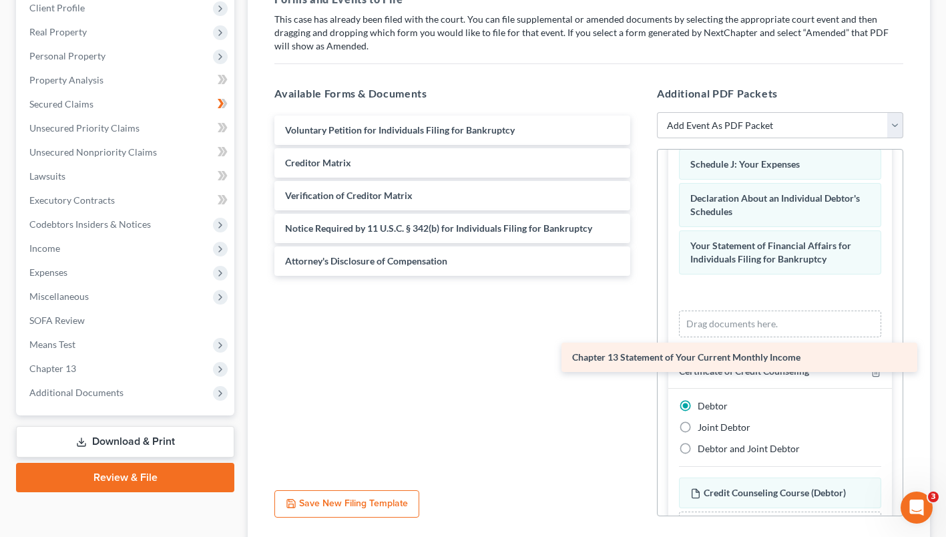
drag, startPoint x: 473, startPoint y: 189, endPoint x: 761, endPoint y: 359, distance: 333.5
click at [641, 276] on div "Chapter 13 Statement of Your Current Monthly Income Voluntary Petition for Indi…" at bounding box center [452, 196] width 377 height 160
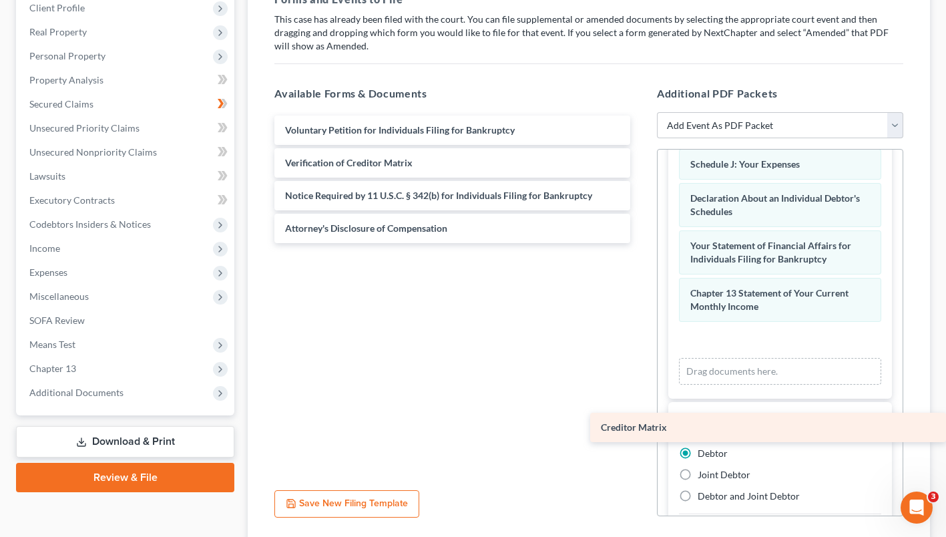
drag, startPoint x: 425, startPoint y: 188, endPoint x: 780, endPoint y: 419, distance: 423.2
click at [641, 243] on div "Creditor Matrix Voluntary Petition for Individuals Filing for Bankruptcy Credit…" at bounding box center [452, 180] width 377 height 128
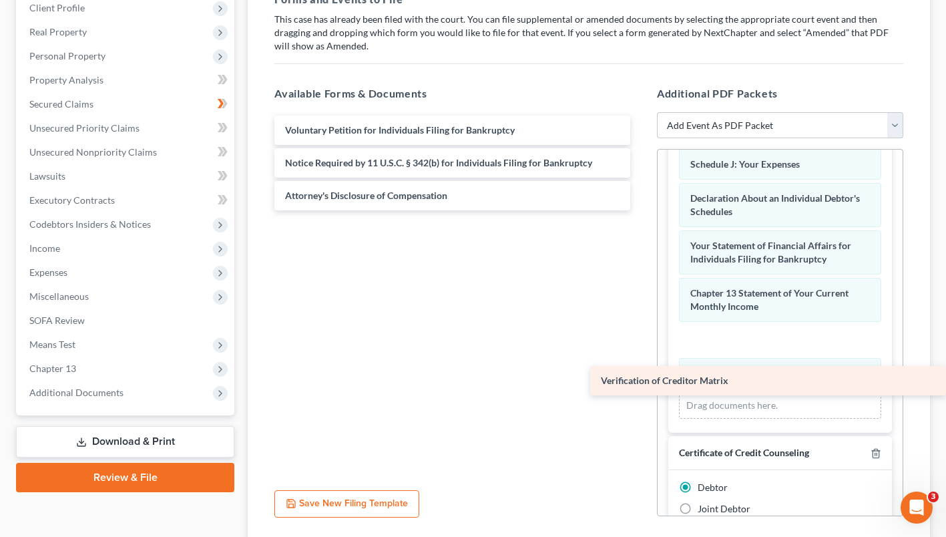
drag, startPoint x: 461, startPoint y: 178, endPoint x: 811, endPoint y: 371, distance: 400.5
click at [641, 210] on div "Verification of Creditor Matrix Voluntary Petition for Individuals Filing for B…" at bounding box center [452, 163] width 377 height 95
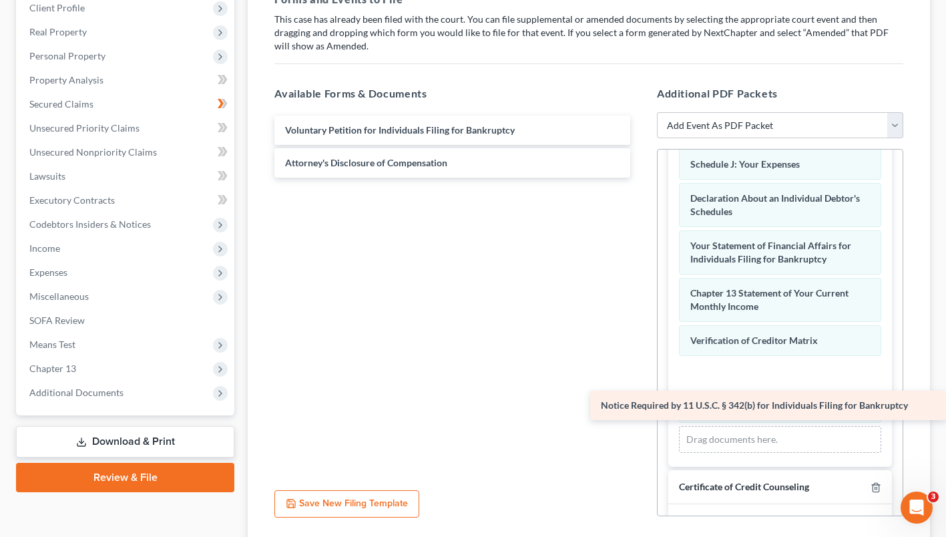
drag, startPoint x: 481, startPoint y: 193, endPoint x: 813, endPoint y: 413, distance: 398.0
click at [641, 178] on div "Notice Required by 11 U.S.C. § 342(b) for Individuals Filing for Bankruptcy Vol…" at bounding box center [452, 147] width 377 height 62
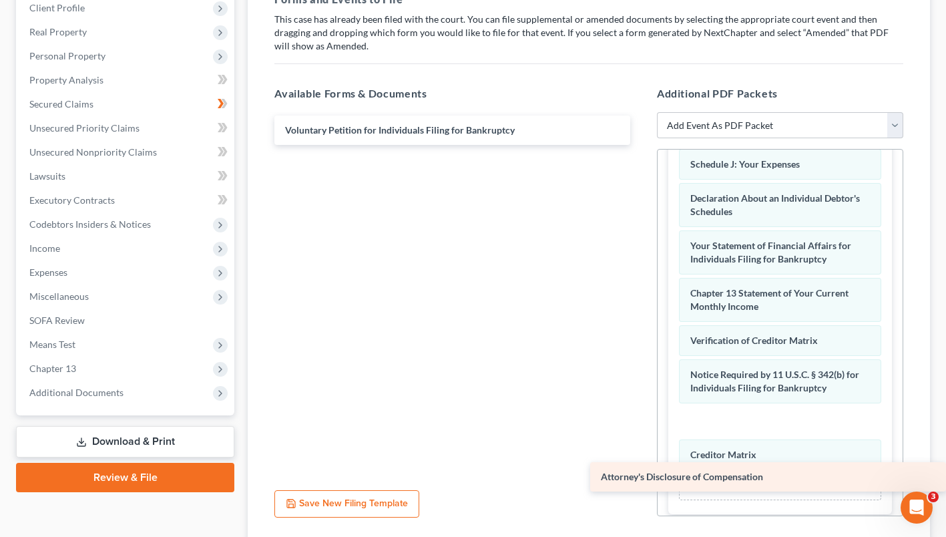
drag, startPoint x: 419, startPoint y: 184, endPoint x: 789, endPoint y: 474, distance: 470.9
click at [641, 145] on div "Attorney's Disclosure of Compensation Voluntary Petition for Individuals Filing…" at bounding box center [452, 130] width 377 height 29
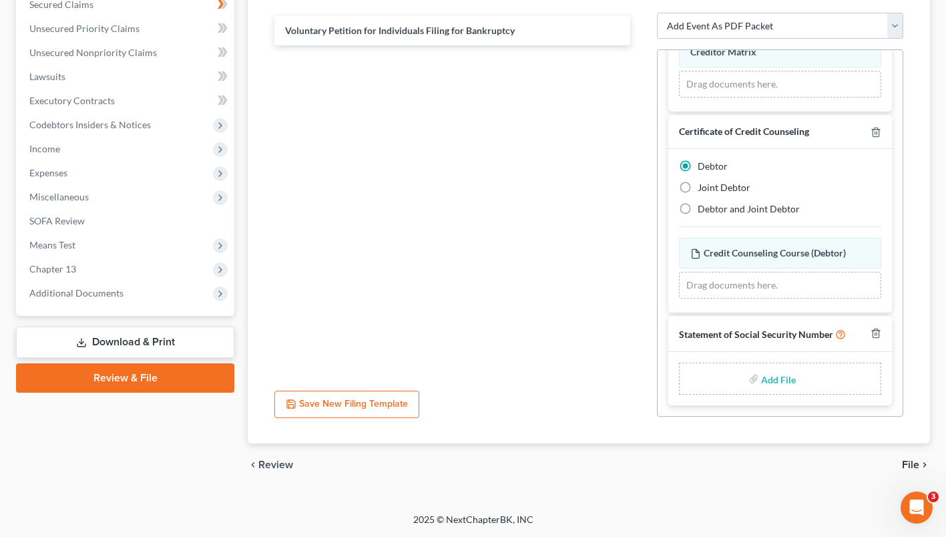
scroll to position [320, 0]
click at [911, 470] on span "File" at bounding box center [910, 464] width 17 height 11
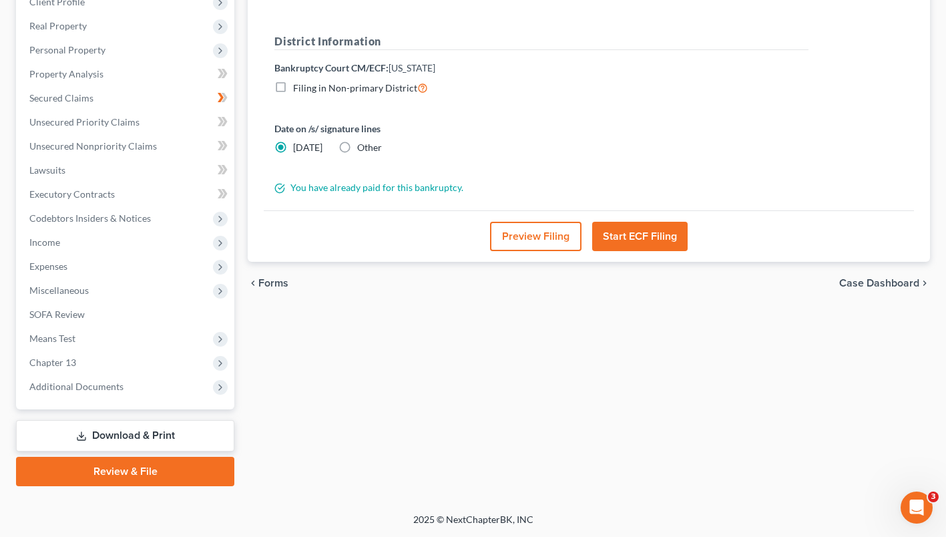
scroll to position [244, 0]
click at [631, 239] on button "Start ECF Filing" at bounding box center [639, 236] width 95 height 29
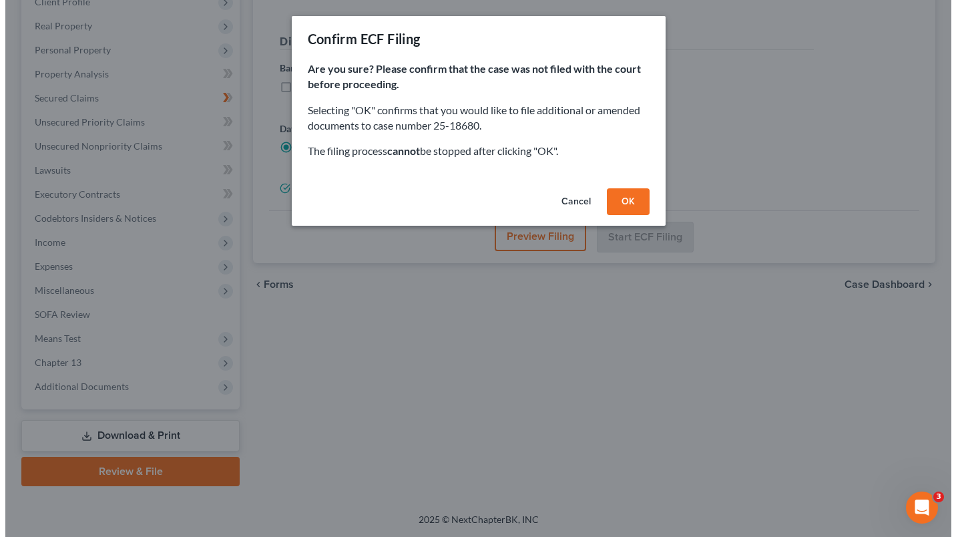
scroll to position [220, 0]
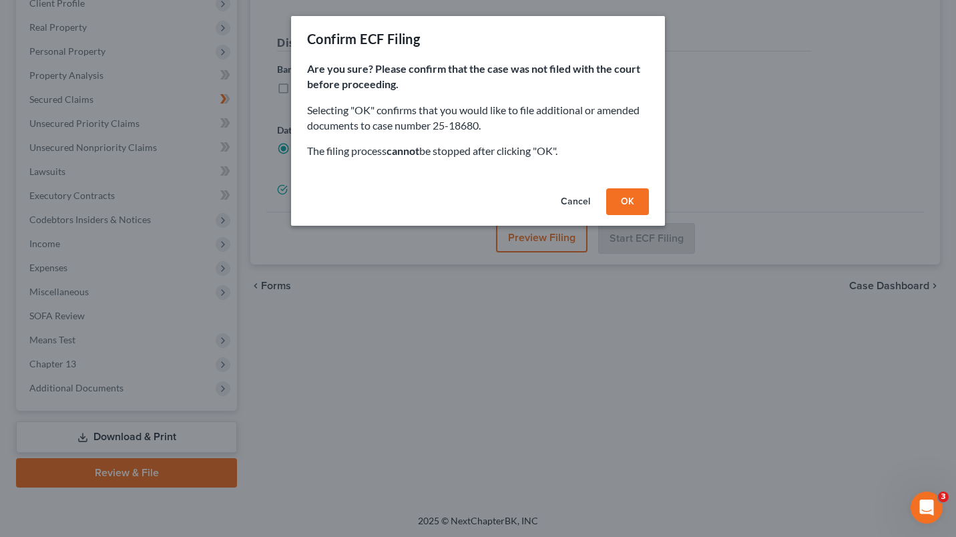
click at [615, 207] on button "OK" at bounding box center [627, 201] width 43 height 27
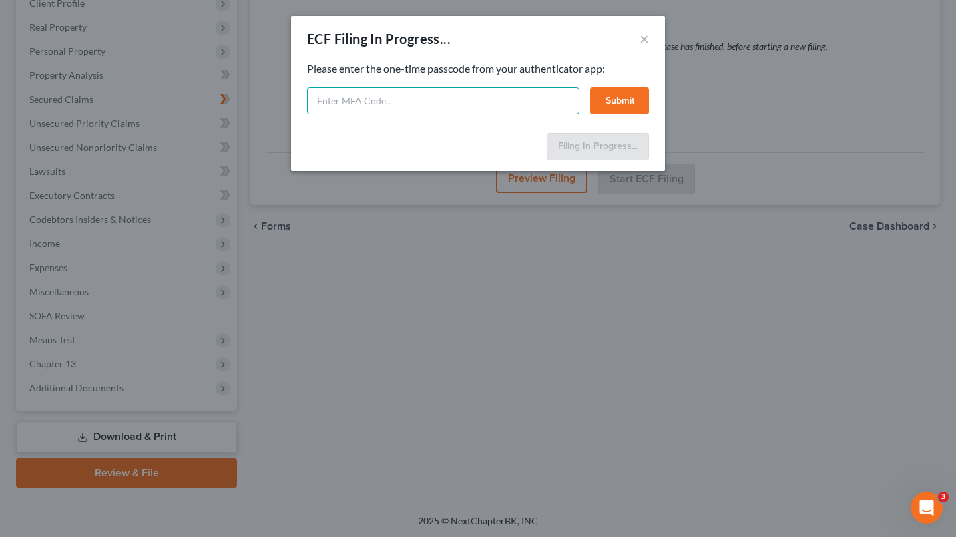
click at [443, 99] on input "text" at bounding box center [443, 100] width 272 height 27
type input "457730"
click at [612, 101] on button "Submit" at bounding box center [619, 100] width 59 height 27
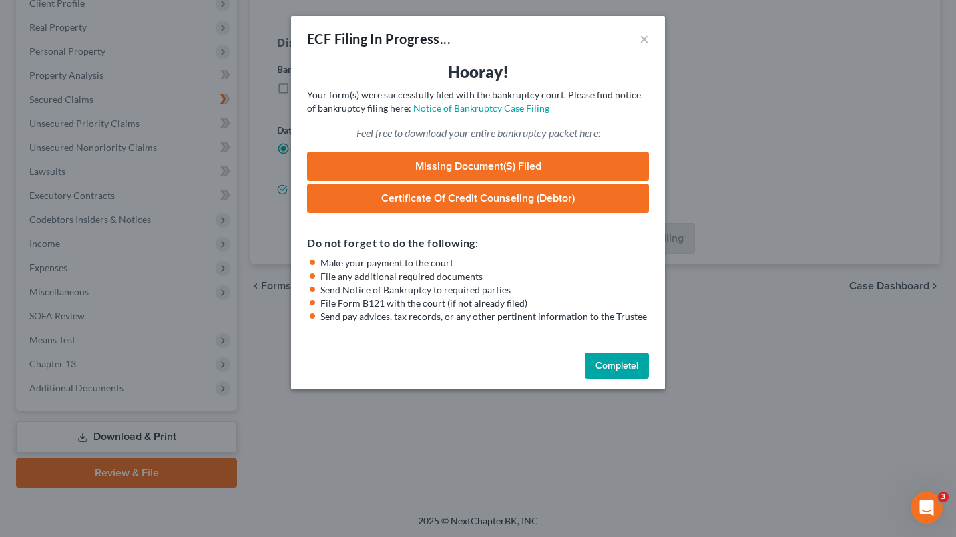
click at [614, 357] on button "Complete!" at bounding box center [617, 366] width 64 height 27
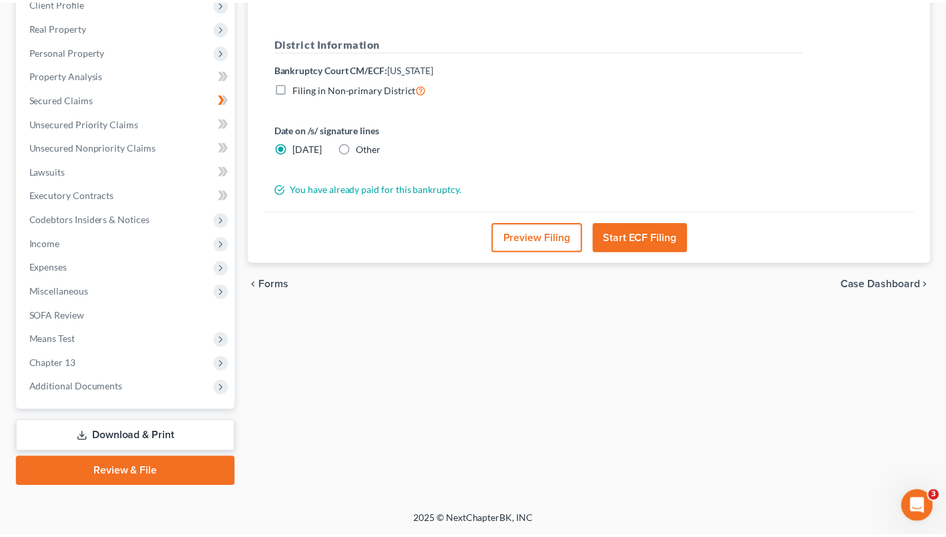
scroll to position [244, 0]
